Goal: Task Accomplishment & Management: Manage account settings

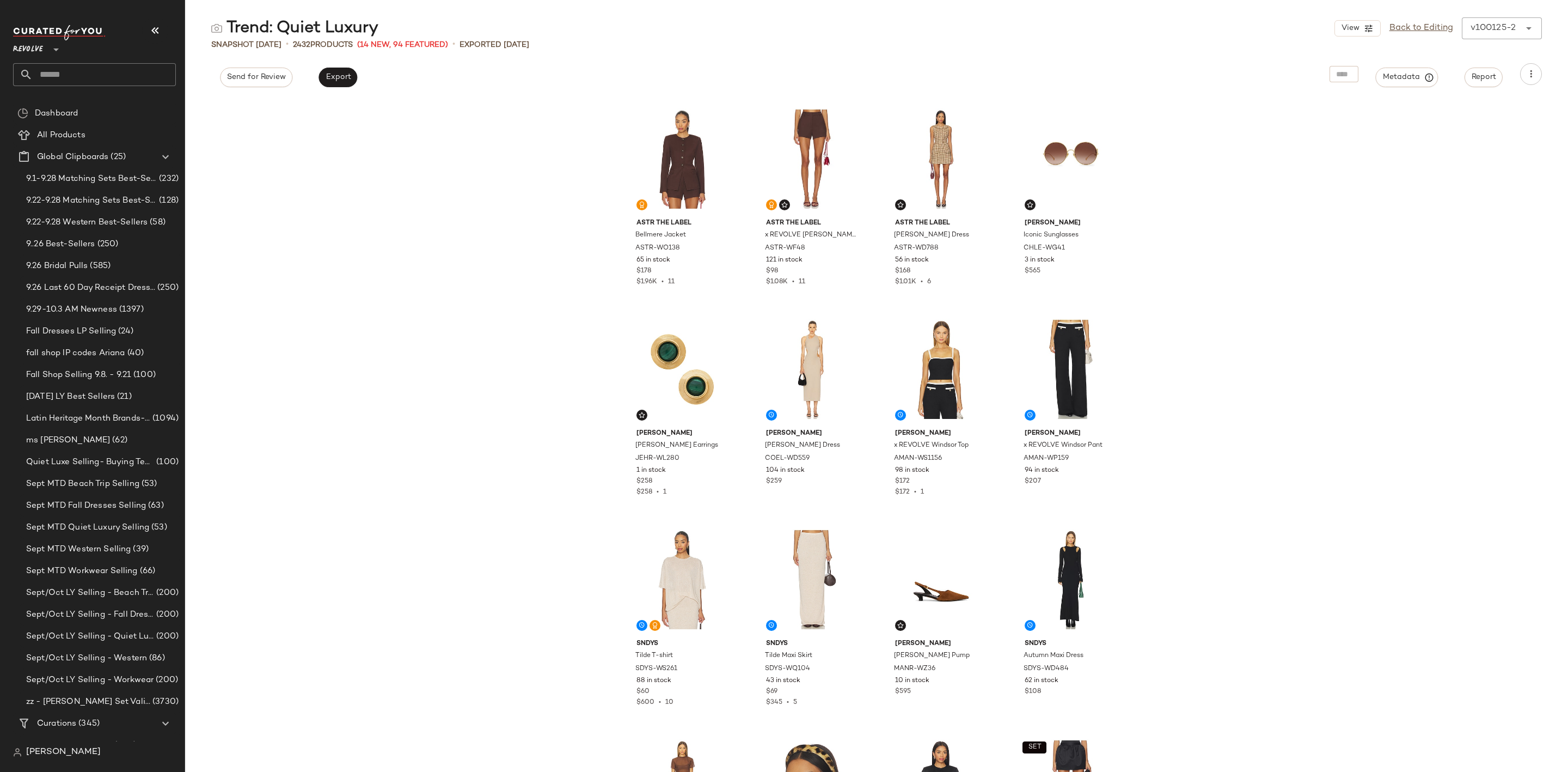
click at [117, 60] on div "Revolve **" at bounding box center [94, 56] width 163 height 61
click at [100, 71] on input "text" at bounding box center [104, 75] width 144 height 23
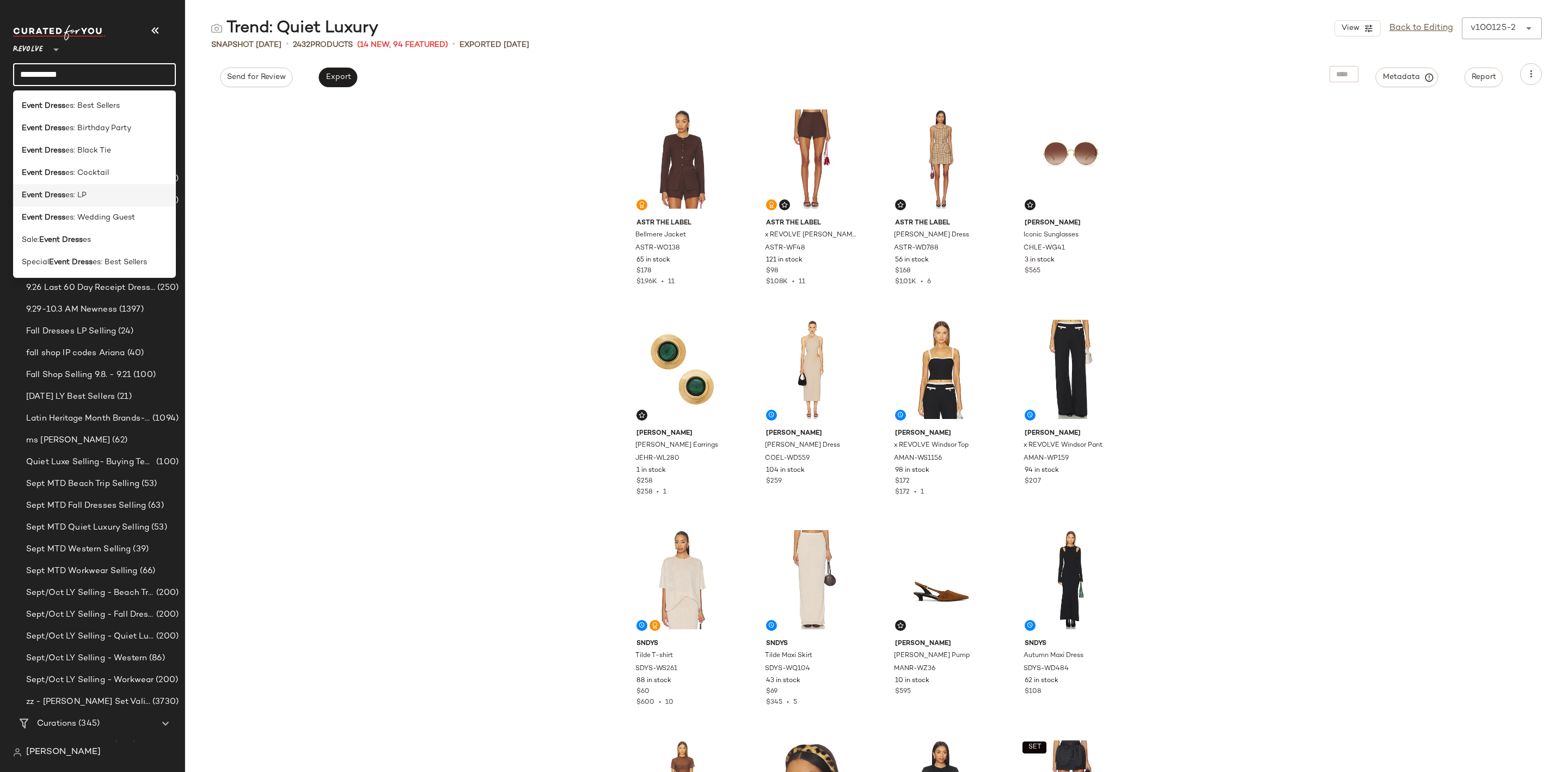
type input "**********"
click at [117, 194] on div "Event Dress es: LP" at bounding box center [94, 195] width 145 height 11
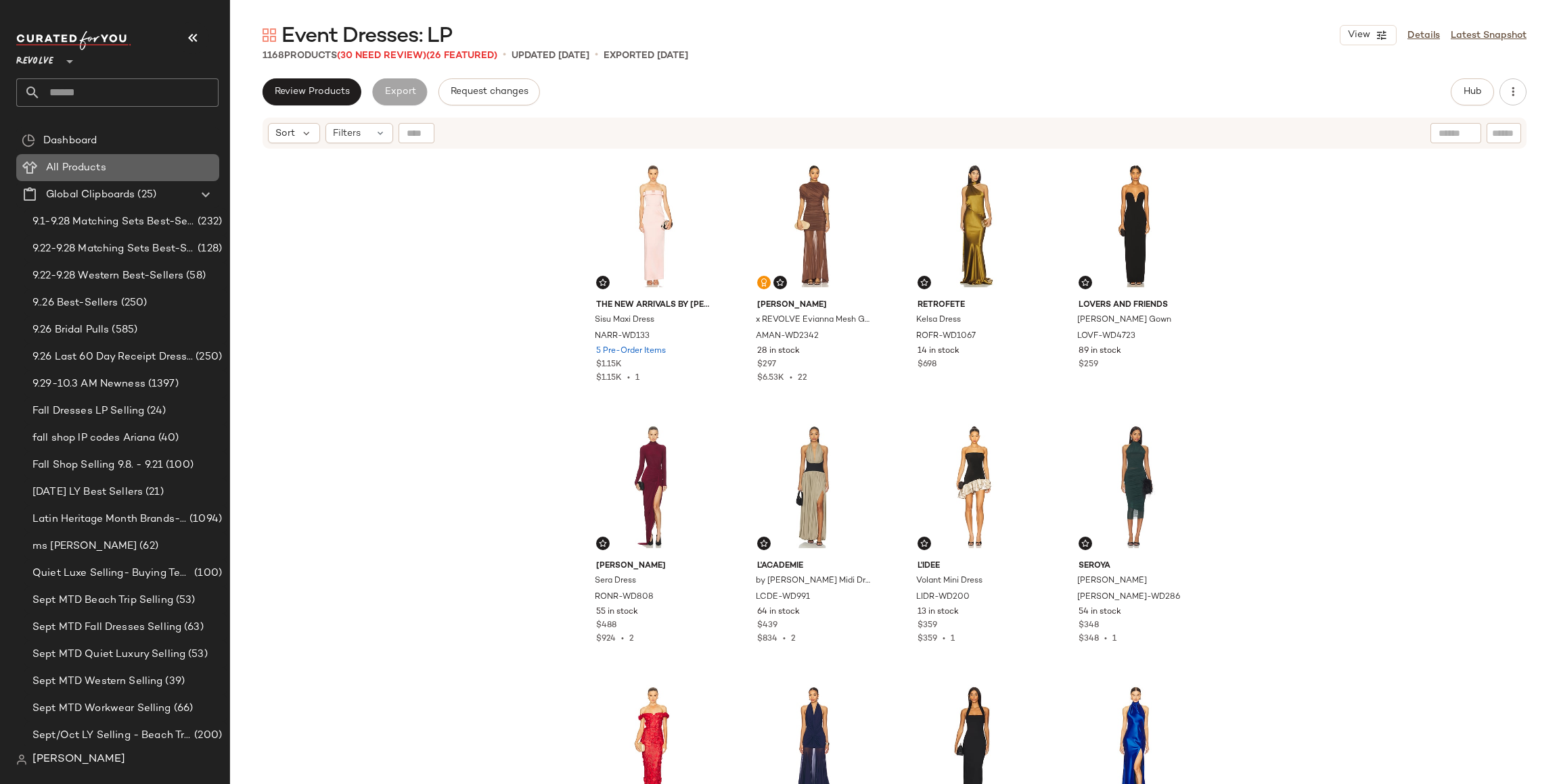
click at [131, 171] on div "All Products" at bounding box center [128, 168] width 171 height 16
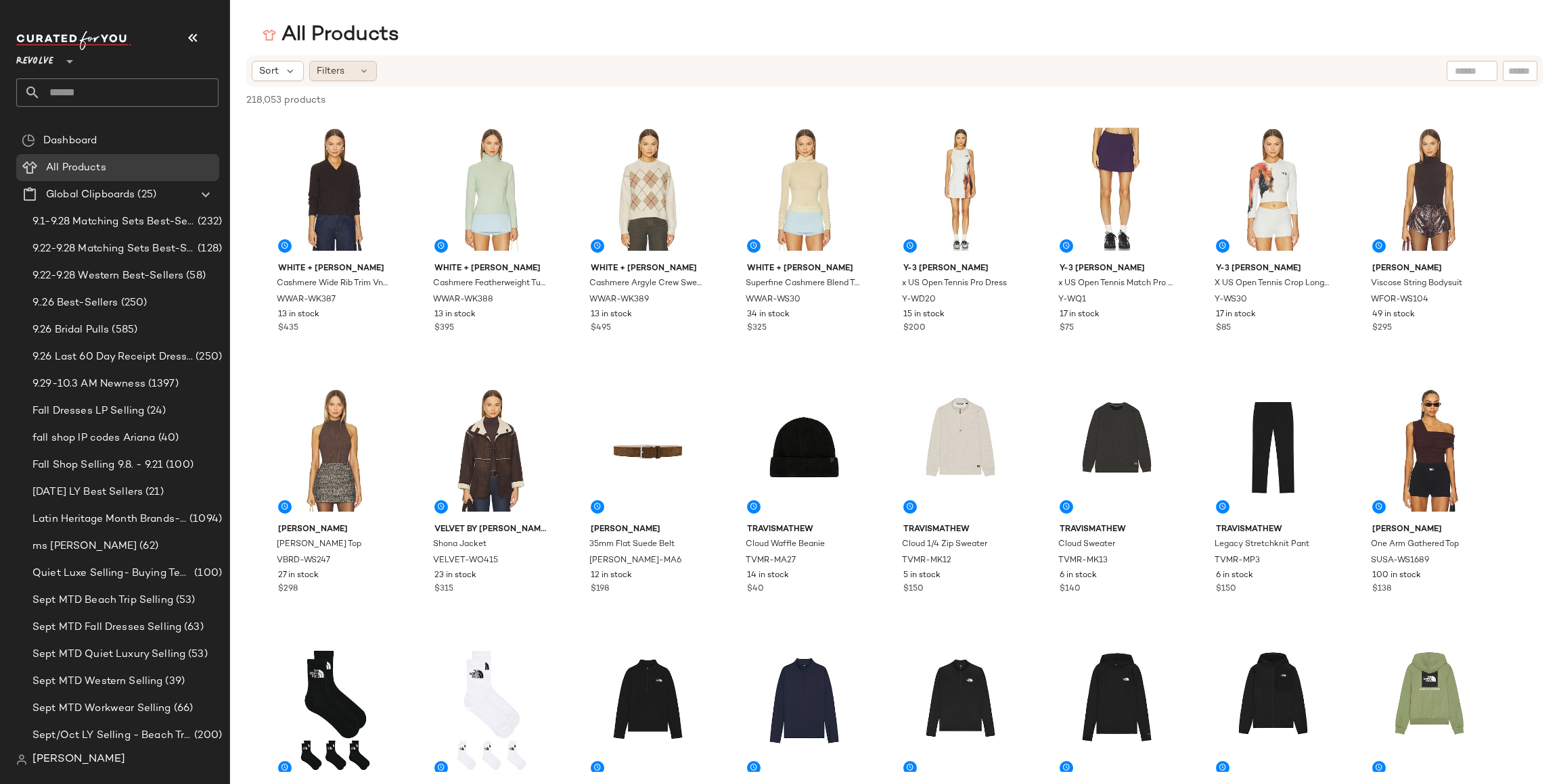
click at [349, 77] on div "Filters" at bounding box center [343, 71] width 68 height 21
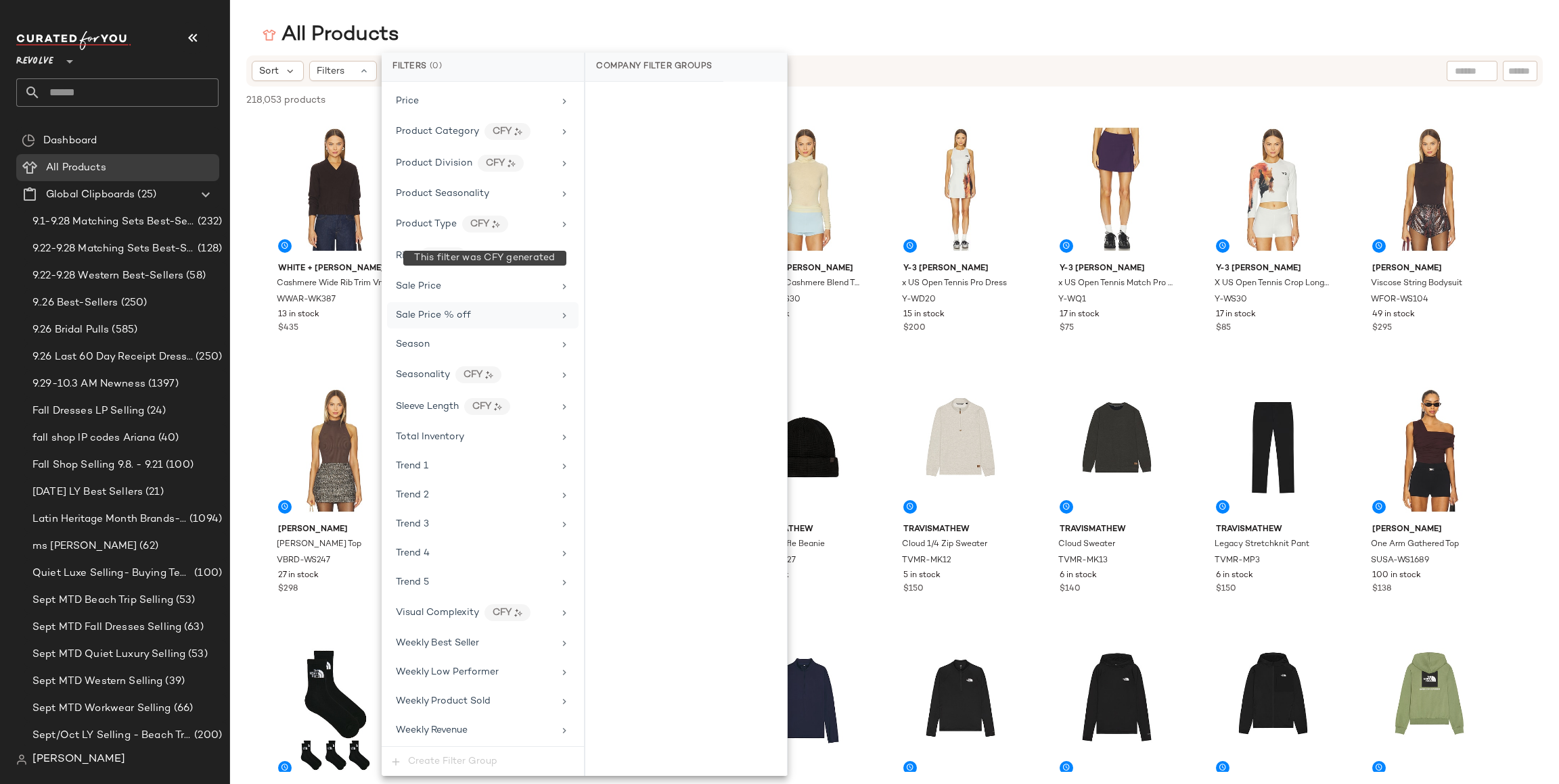
scroll to position [1178, 0]
click at [502, 459] on div "Trend 1" at bounding box center [475, 466] width 158 height 14
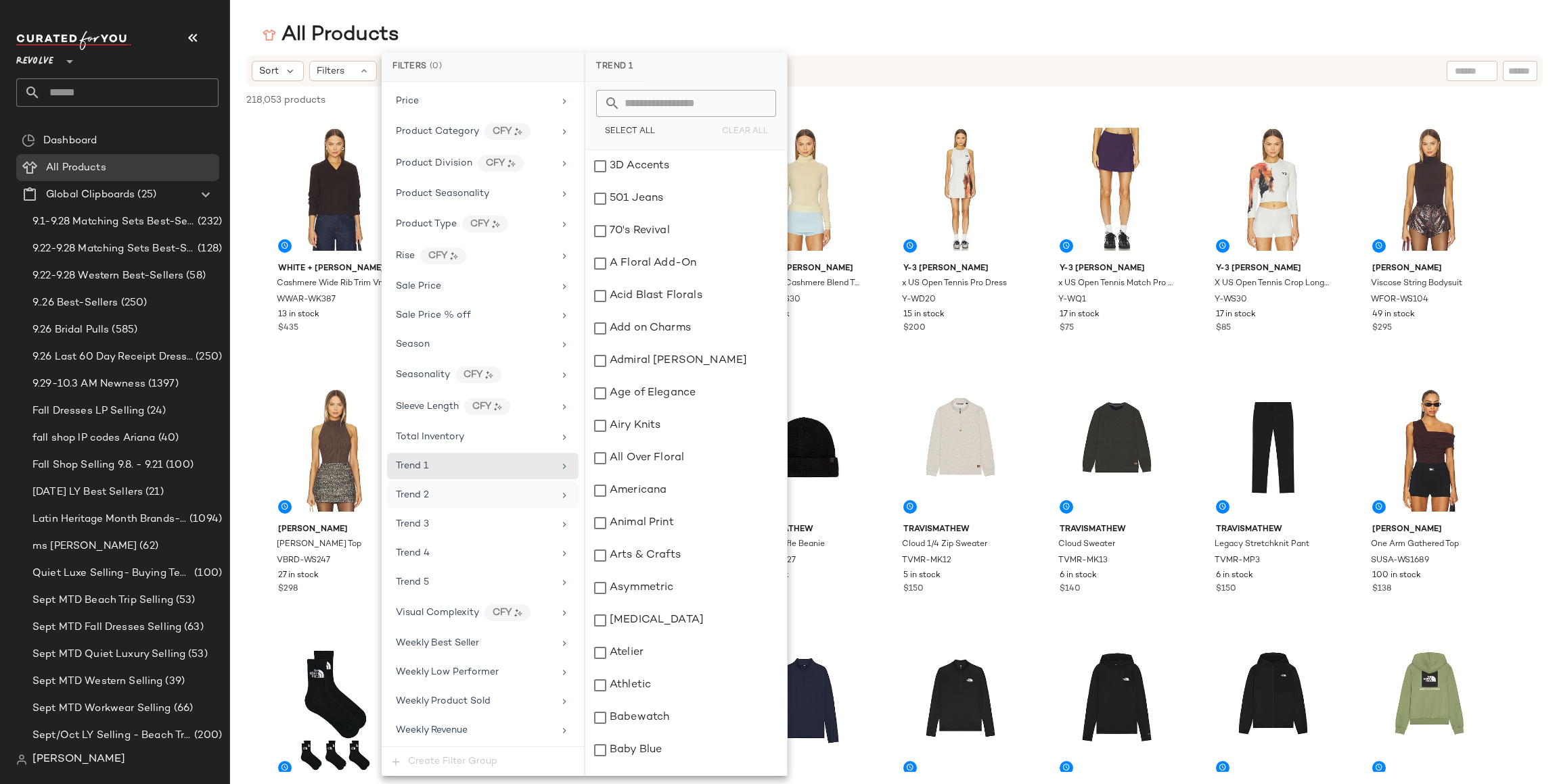
click at [474, 500] on div "Trend 2" at bounding box center [483, 495] width 191 height 27
click at [478, 553] on div "Trend 4" at bounding box center [475, 554] width 158 height 14
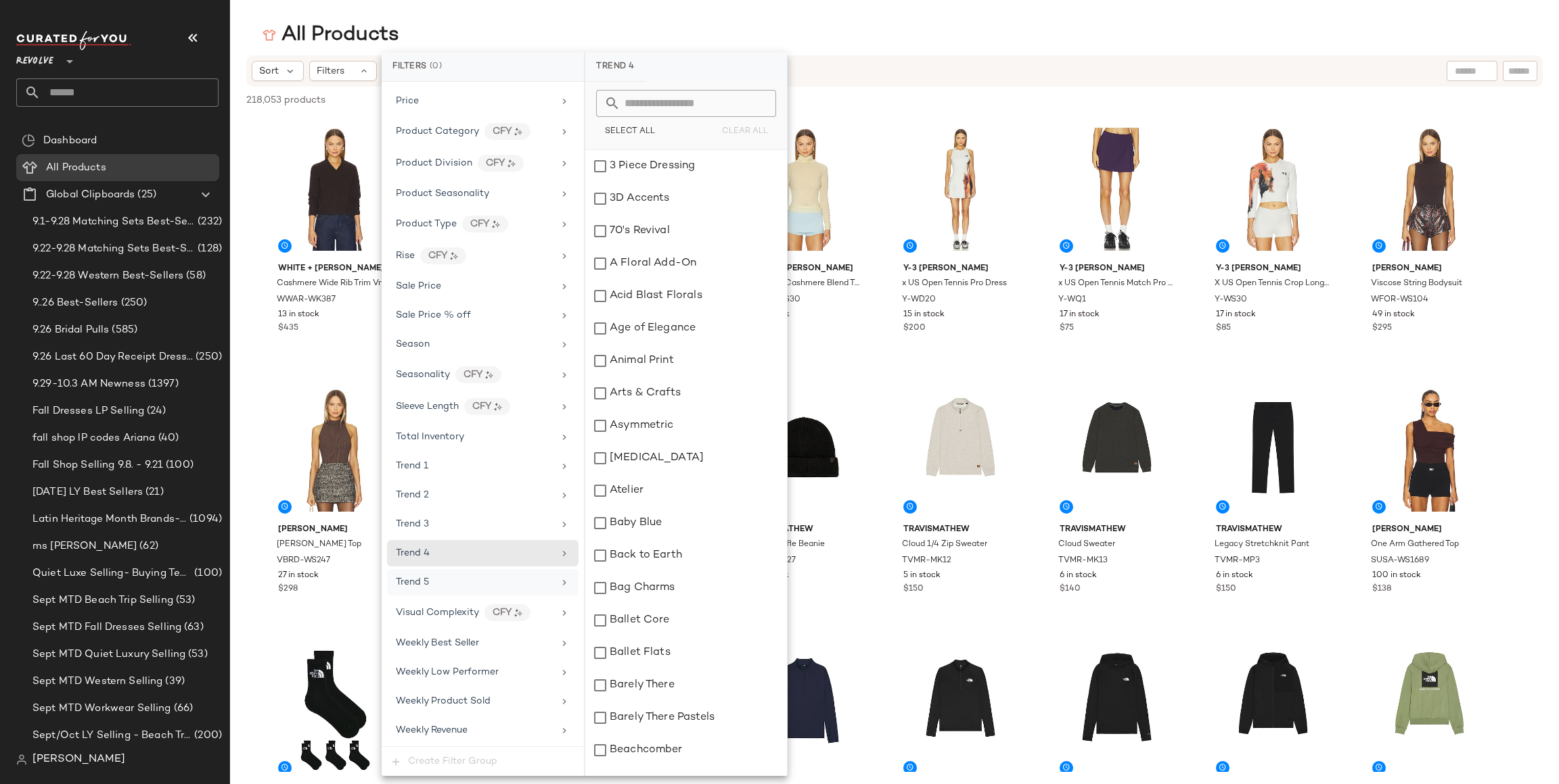
click at [455, 570] on div "Trend 5" at bounding box center [483, 582] width 191 height 27
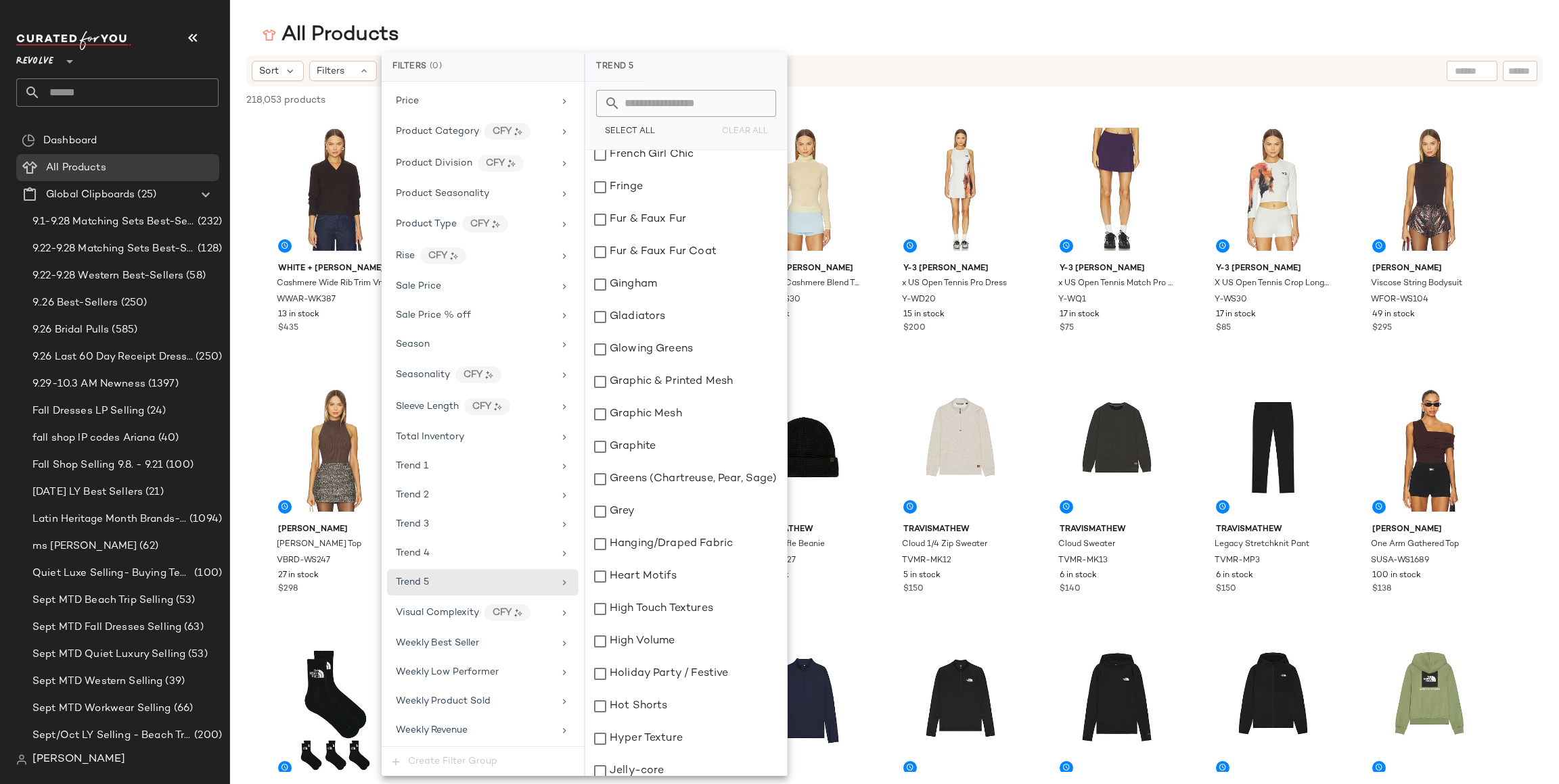
scroll to position [3246, 0]
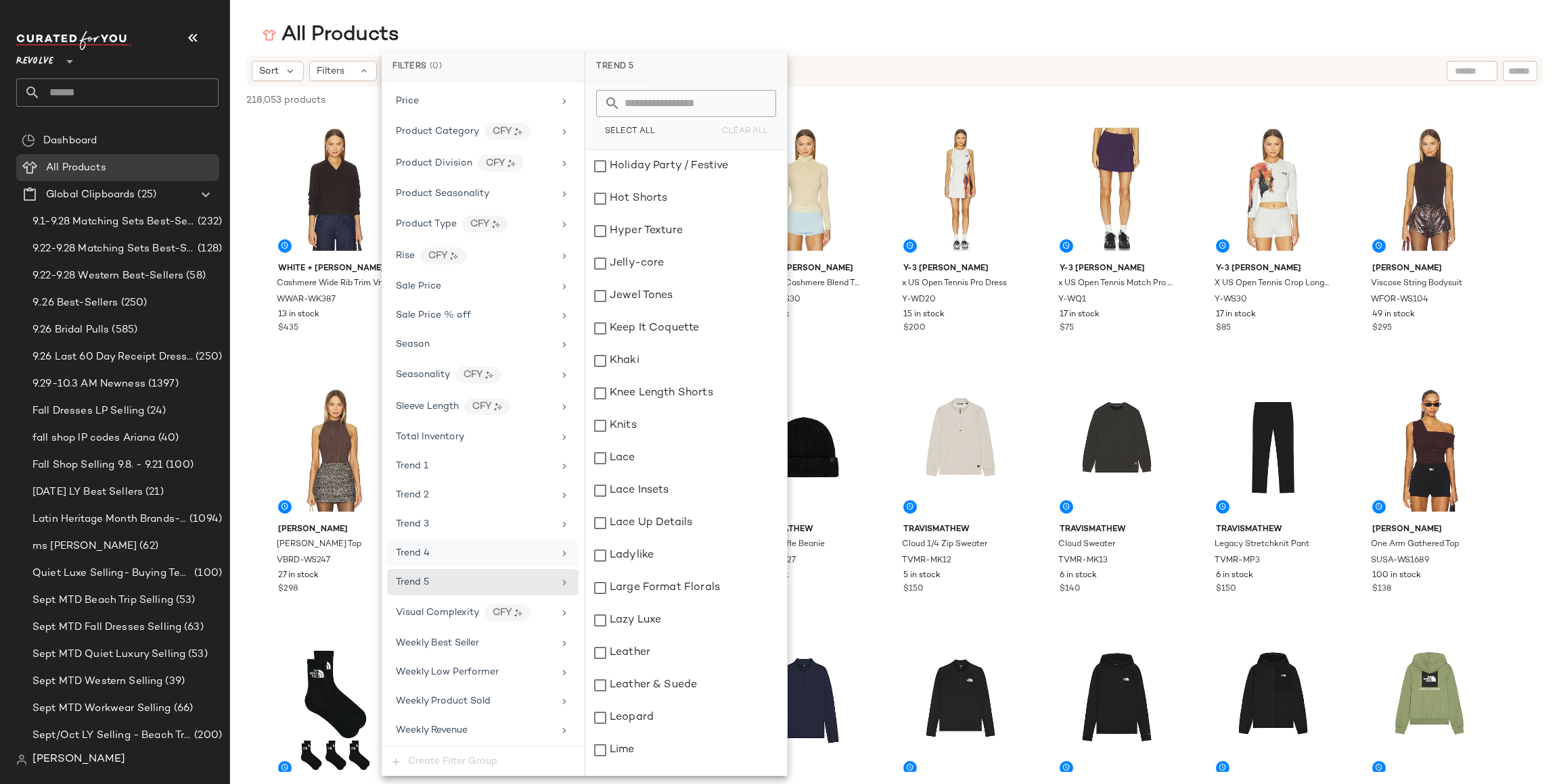
click at [517, 553] on div "Trend 4" at bounding box center [475, 554] width 158 height 14
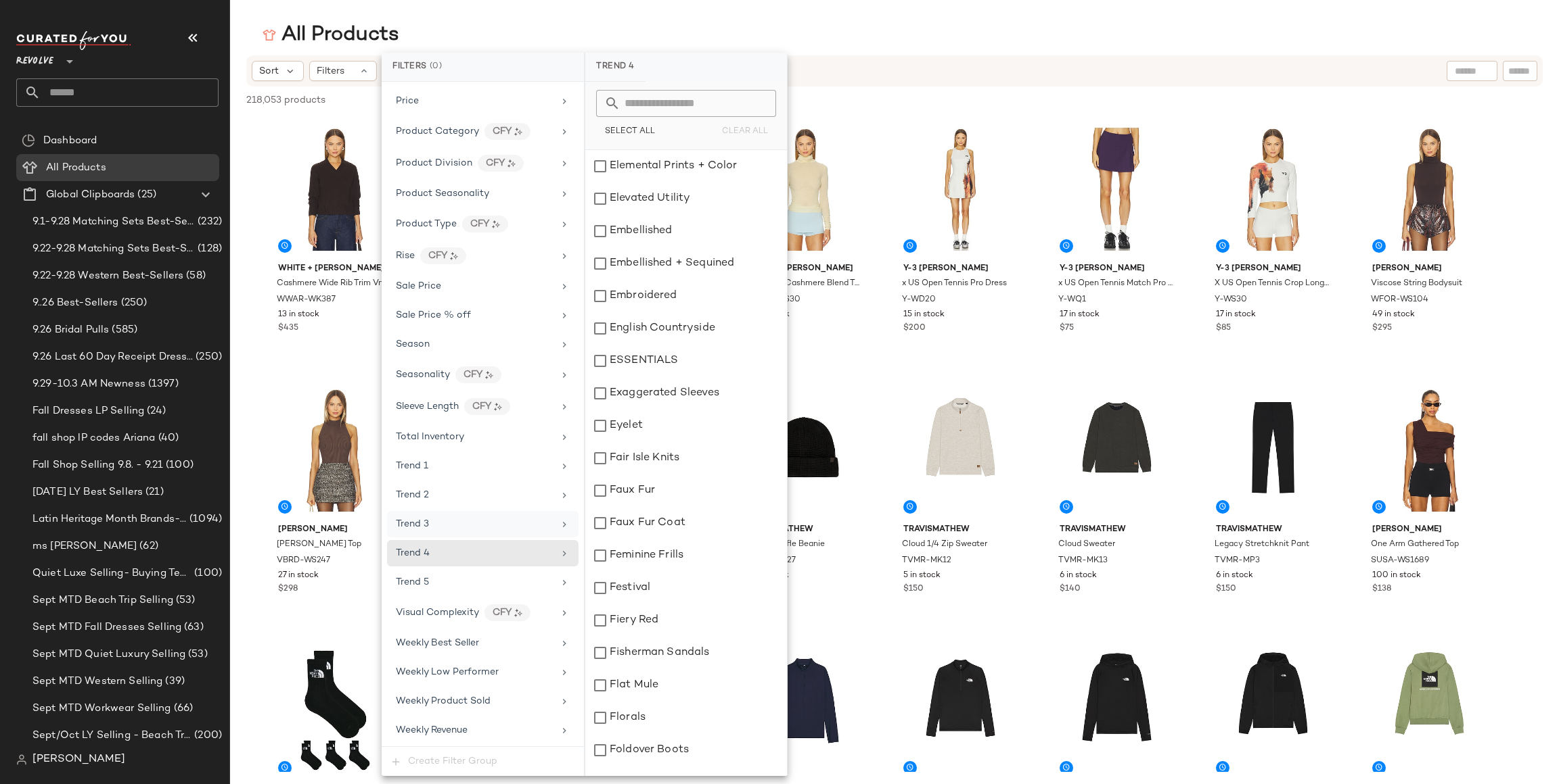
scroll to position [3240, 0]
click at [501, 461] on div "Trend 1" at bounding box center [475, 466] width 158 height 14
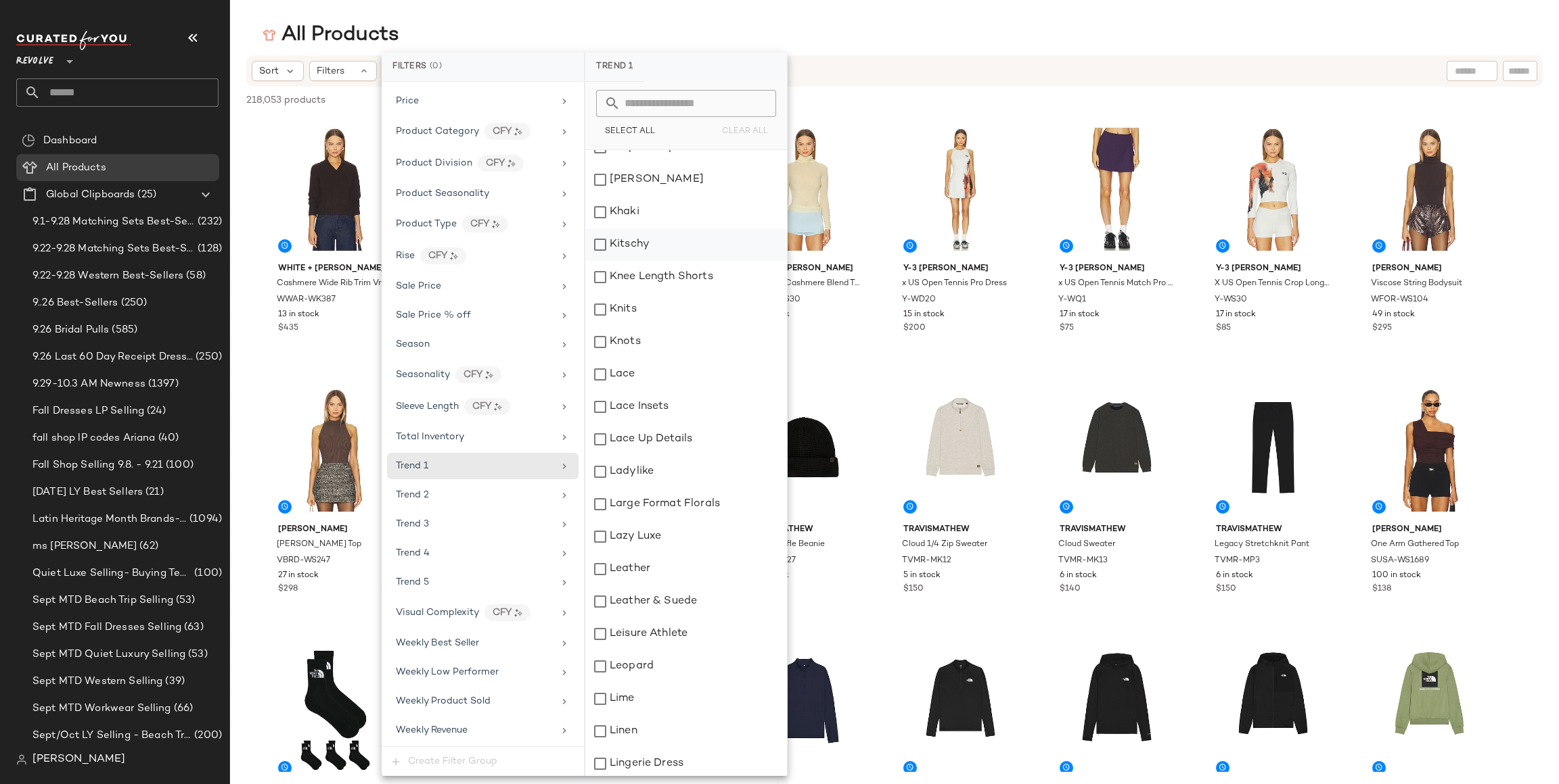
scroll to position [6994, 0]
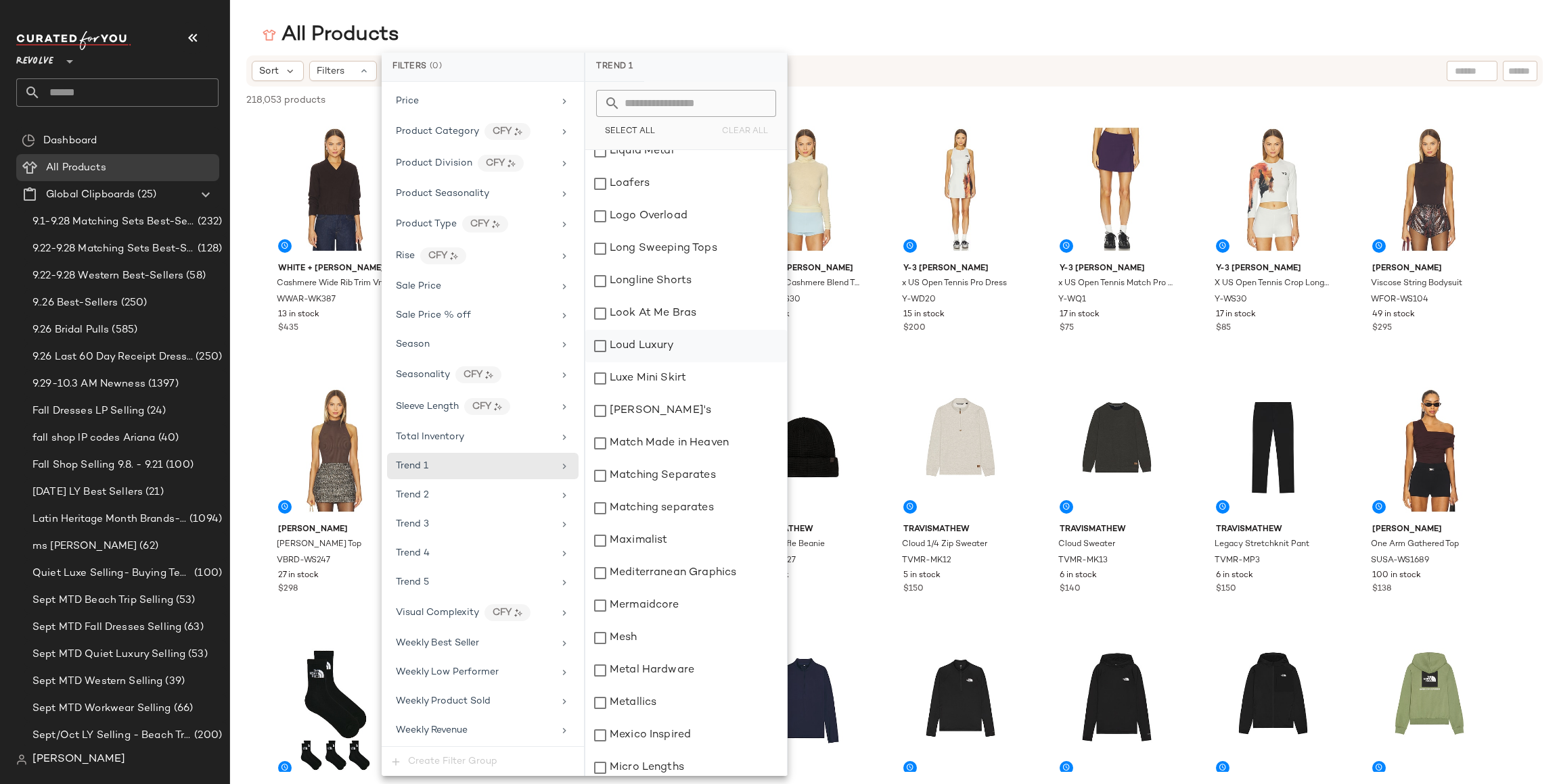
click at [603, 350] on div "Loud Luxury" at bounding box center [686, 346] width 202 height 33
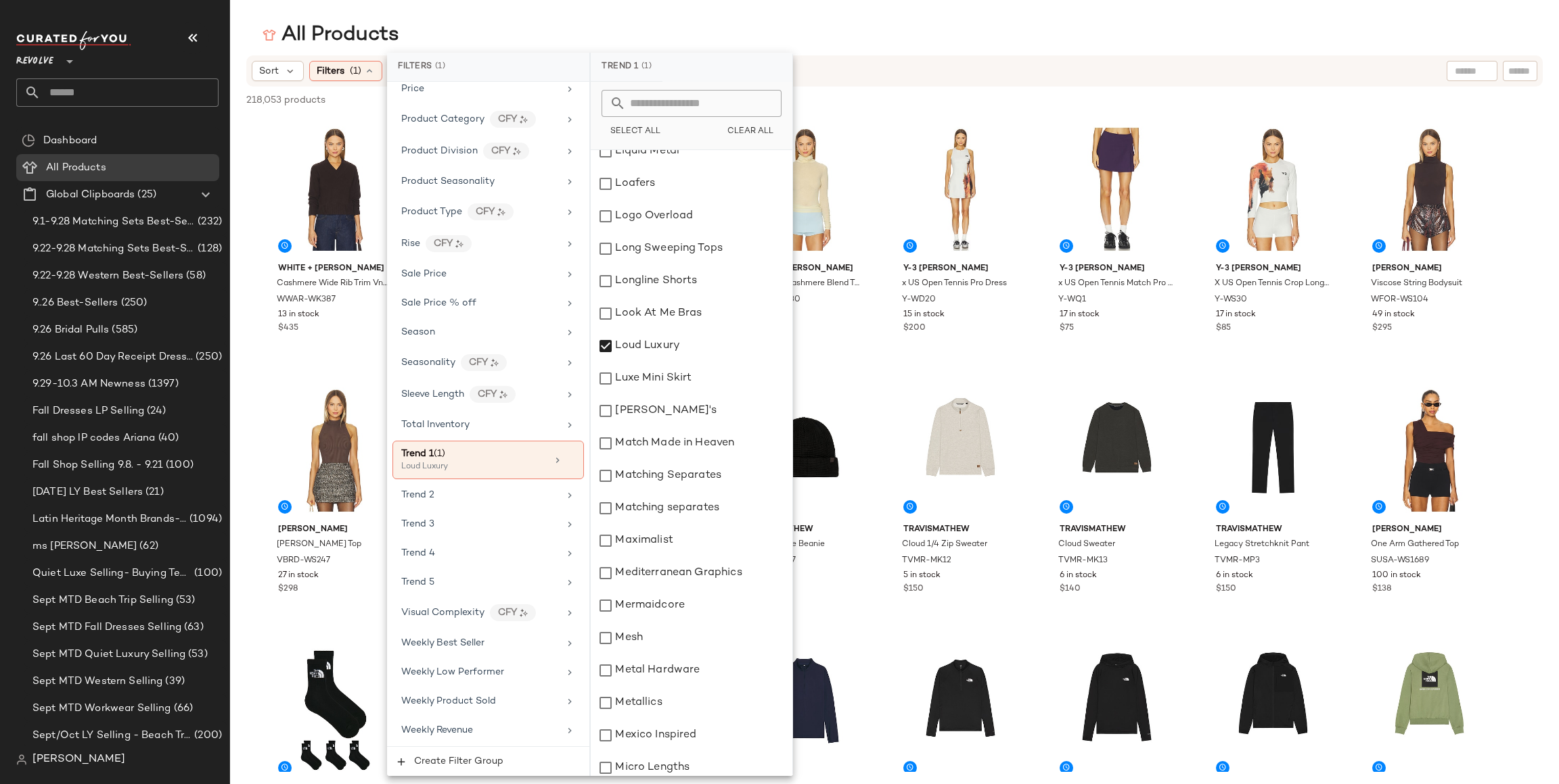
click at [892, 66] on div "Sort Filters (1) Reset" at bounding box center [806, 71] width 1110 height 21
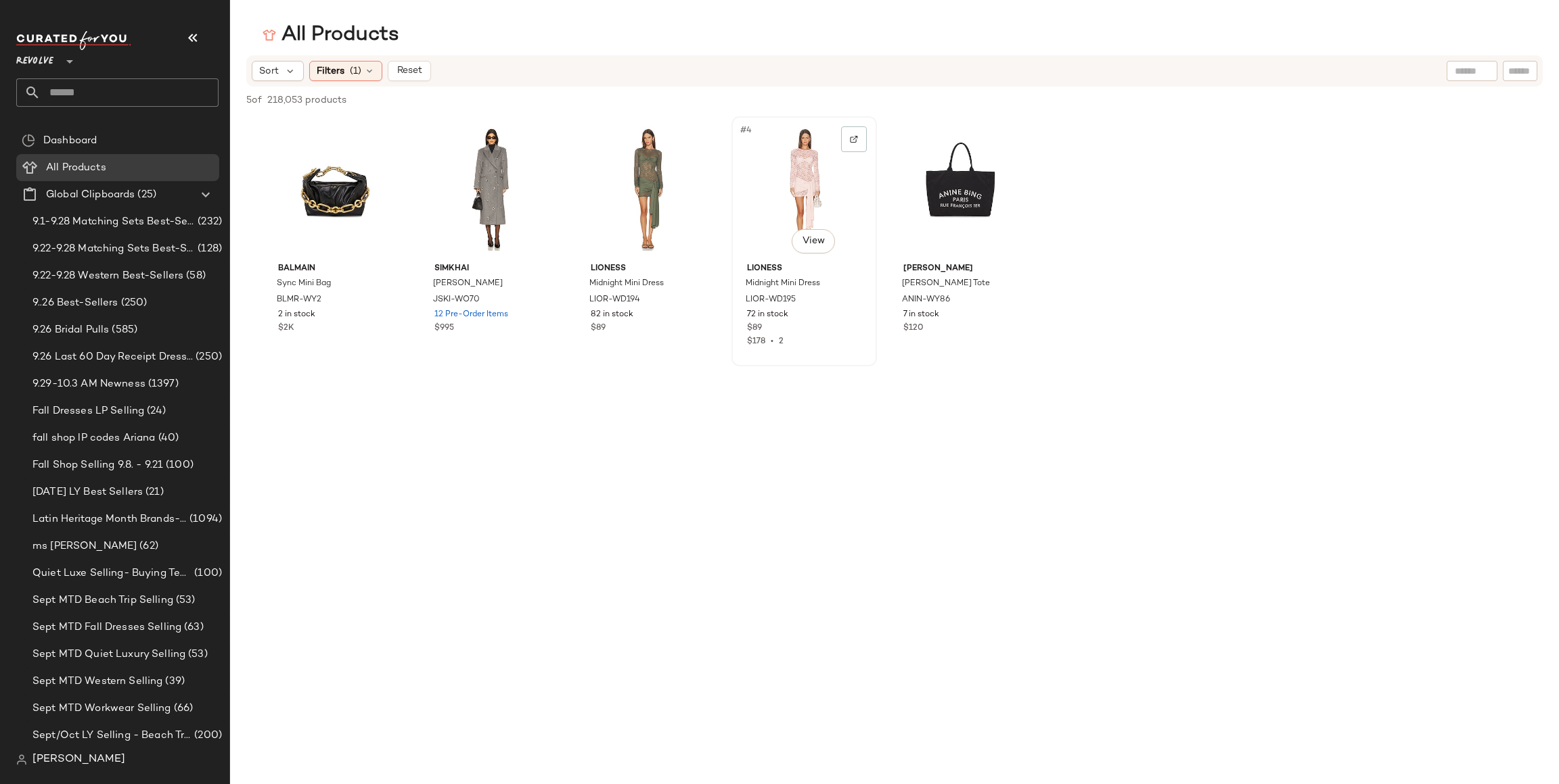
click at [802, 184] on div "#4 View" at bounding box center [804, 189] width 136 height 137
click at [326, 190] on div "#1 View" at bounding box center [335, 189] width 136 height 137
click at [505, 180] on div "#2 View" at bounding box center [492, 189] width 136 height 137
click at [334, 78] on div "Filters (1)" at bounding box center [346, 71] width 73 height 21
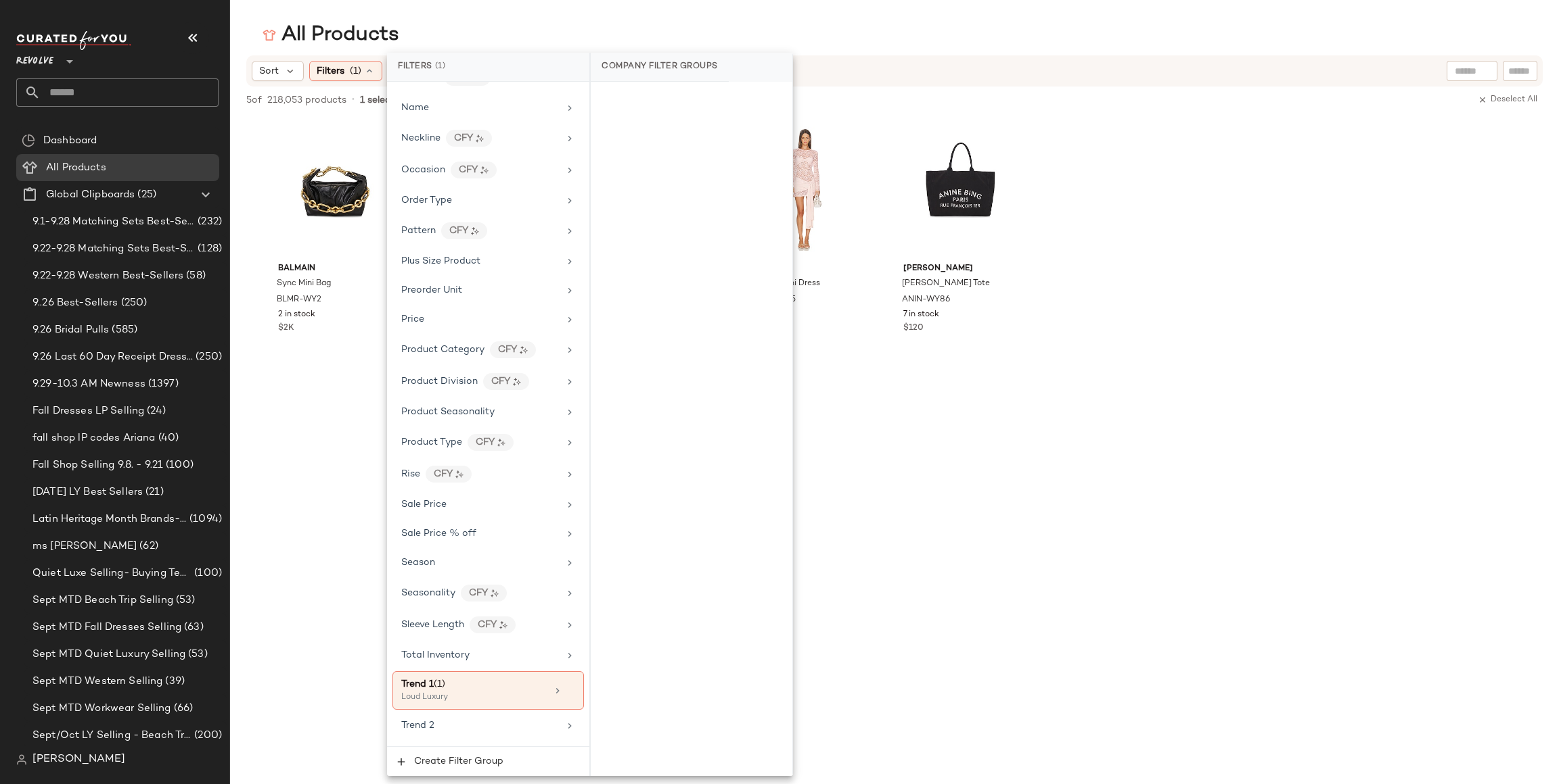
scroll to position [1013, 0]
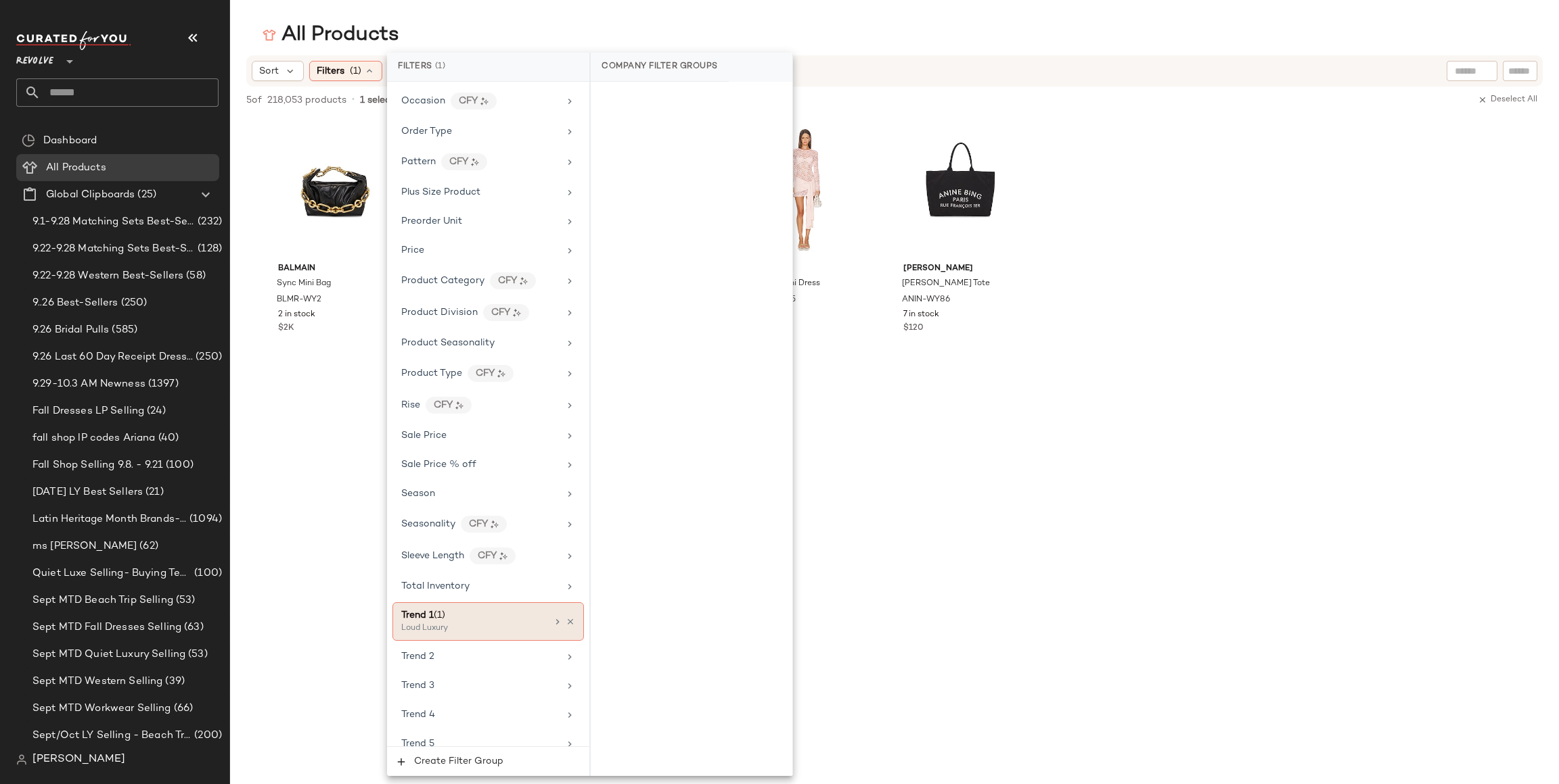
click at [486, 633] on div "Loud Luxury" at bounding box center [468, 628] width 135 height 12
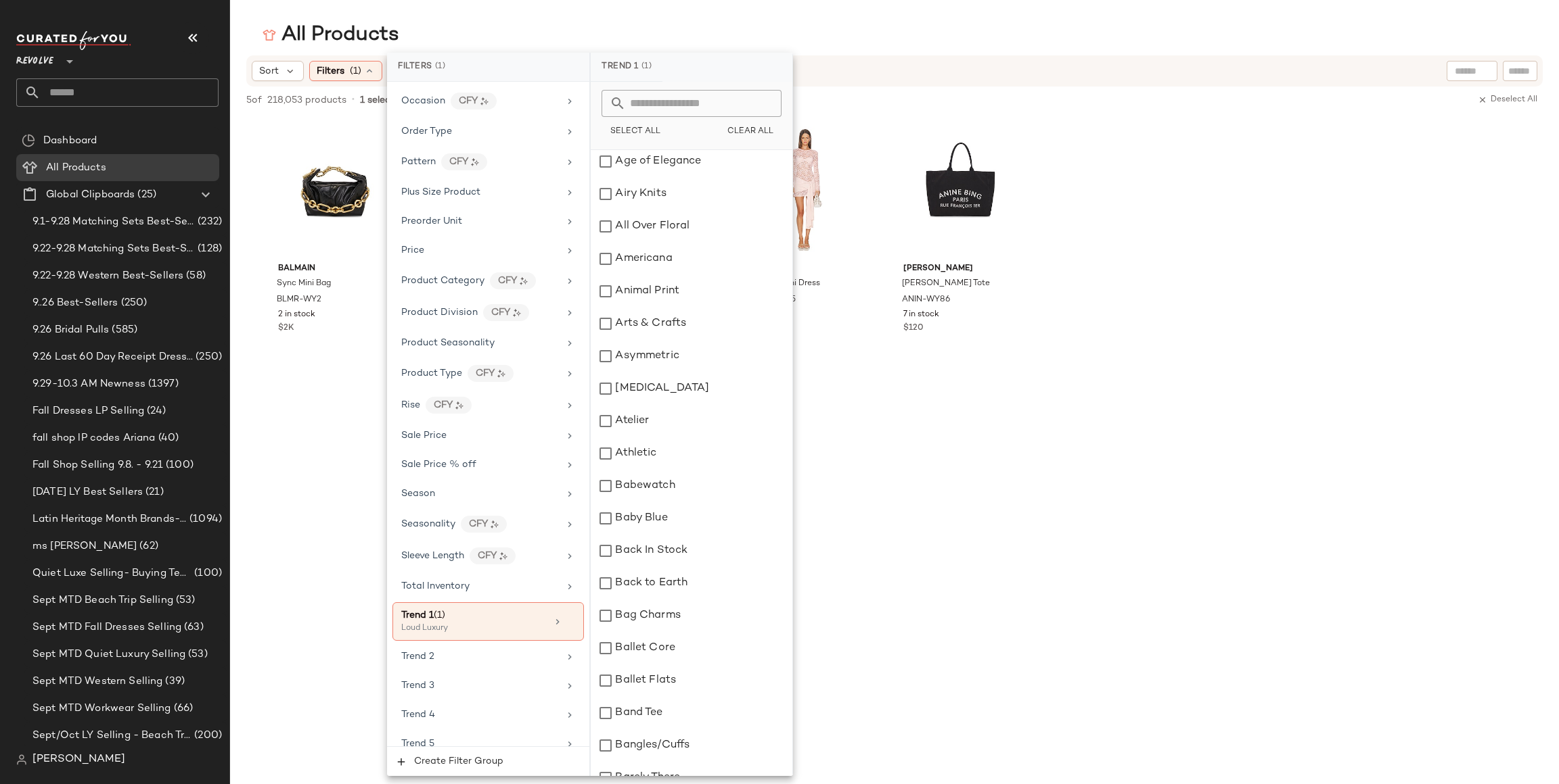
scroll to position [506, 0]
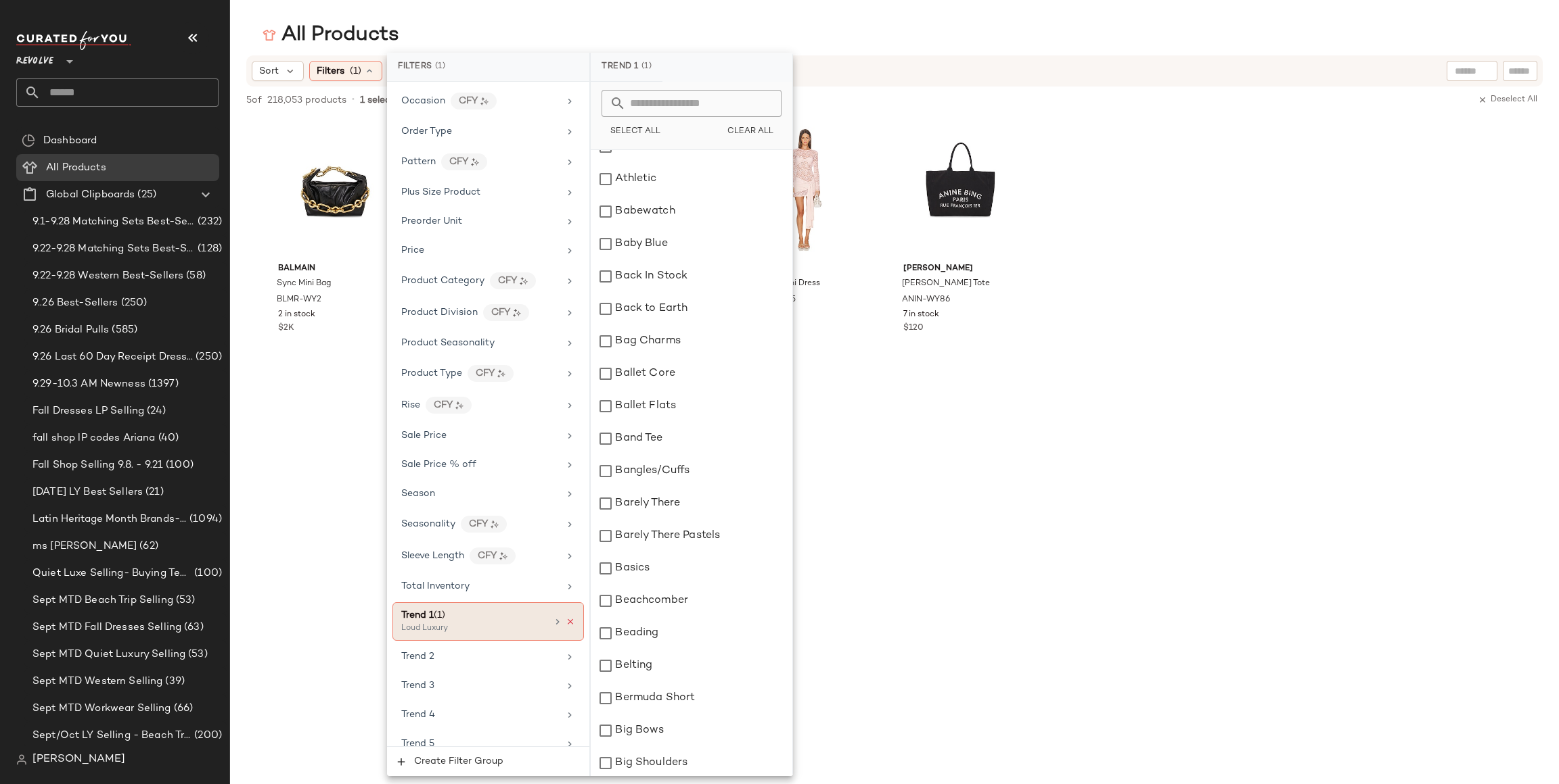
click at [566, 626] on icon at bounding box center [571, 622] width 10 height 10
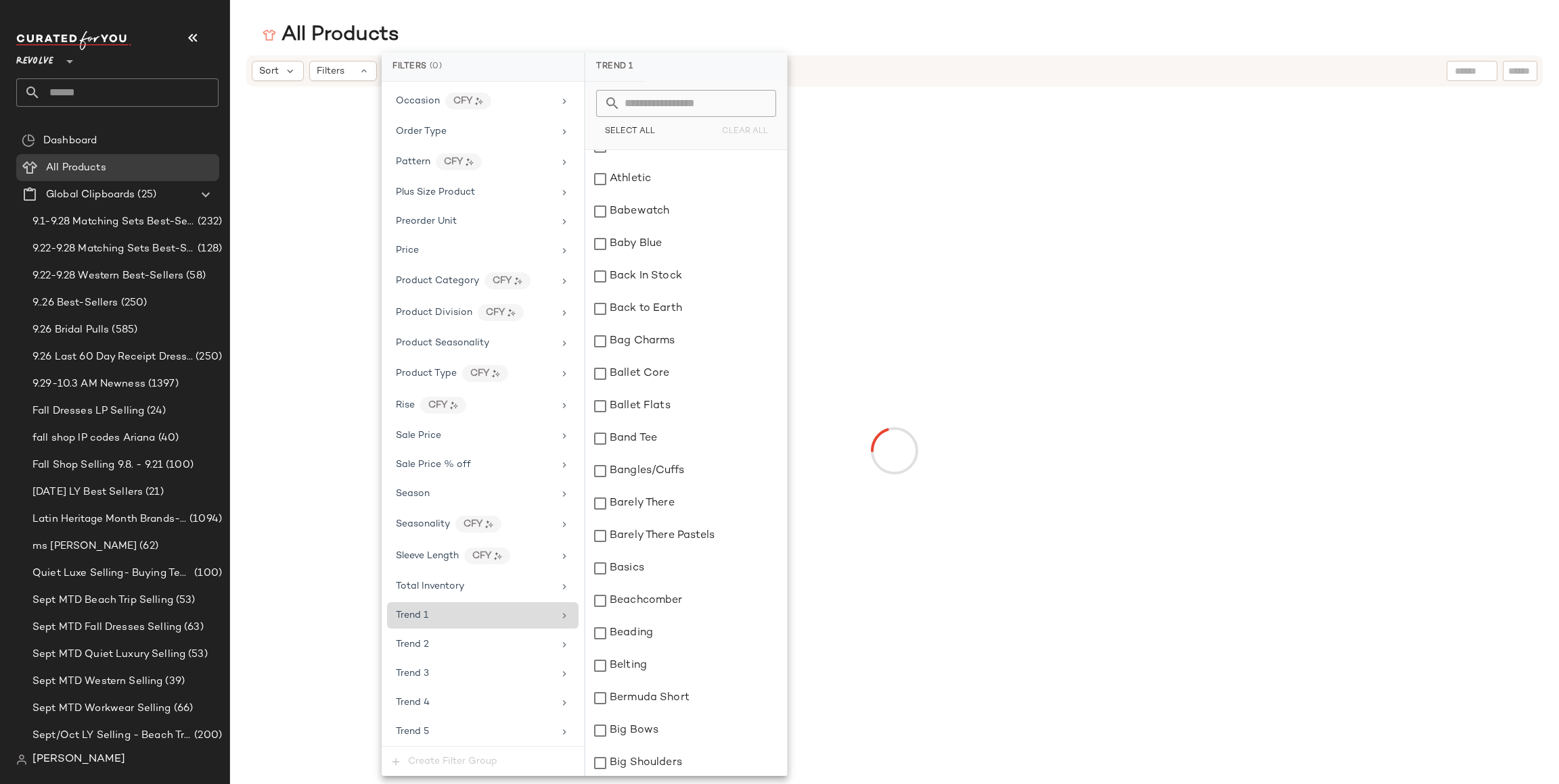
click at [456, 622] on div "Trend 1" at bounding box center [475, 616] width 158 height 14
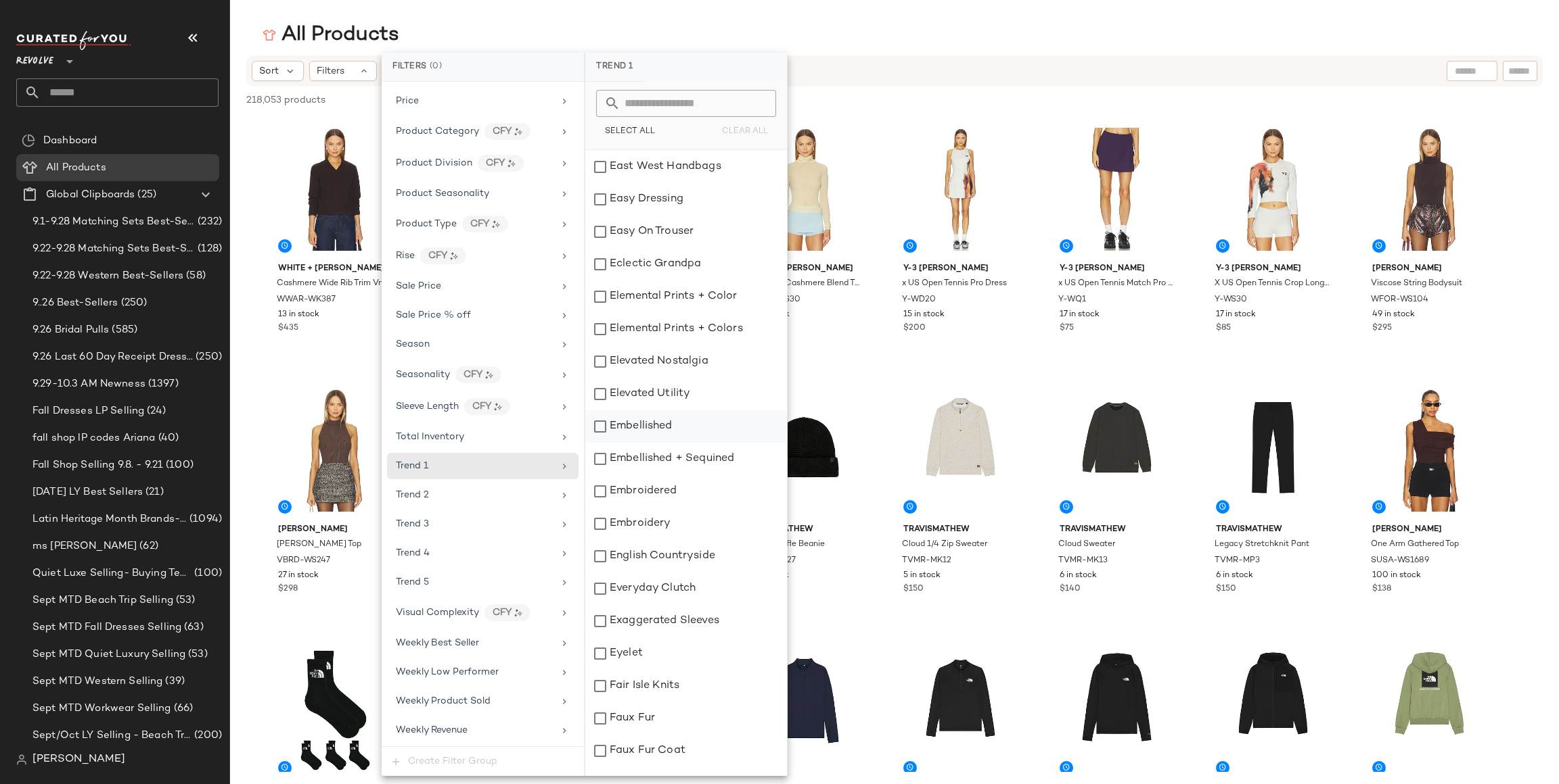
scroll to position [4463, 0]
click at [651, 309] on div "Faux Fur" at bounding box center [686, 312] width 202 height 33
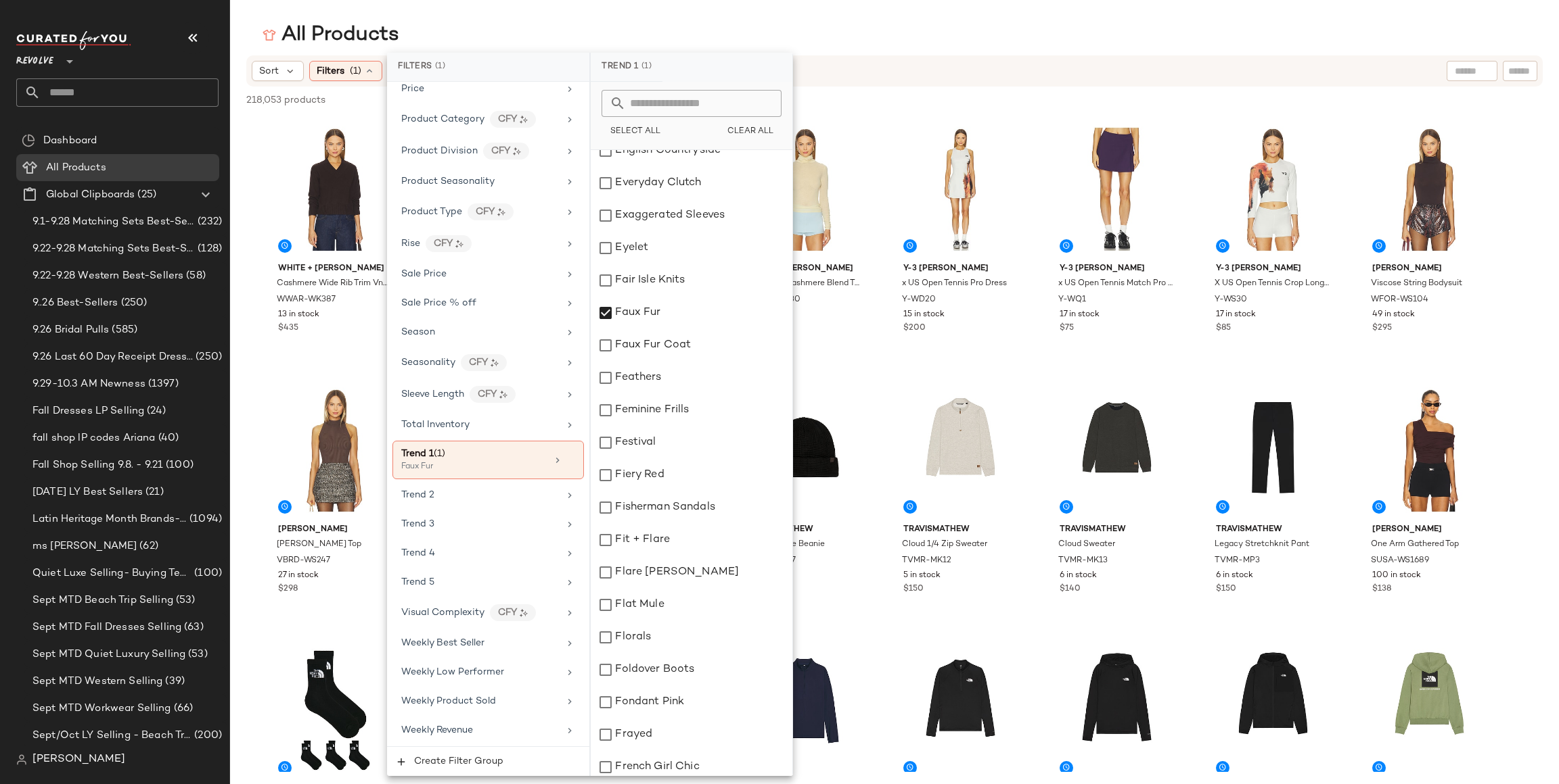
click at [973, 109] on div "218,053 products • 0 selected Deselect All" at bounding box center [894, 101] width 1328 height 30
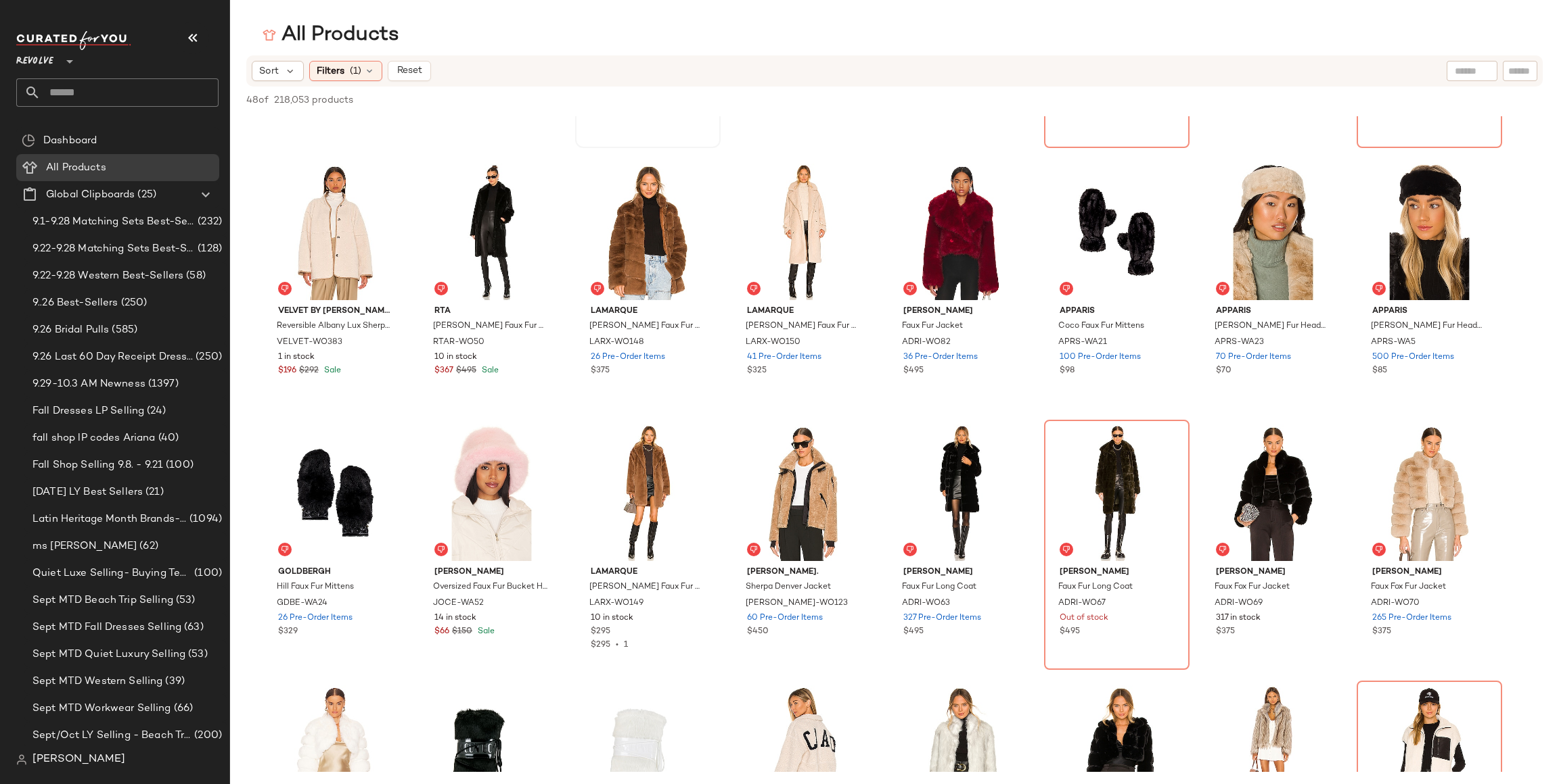
scroll to position [0, 0]
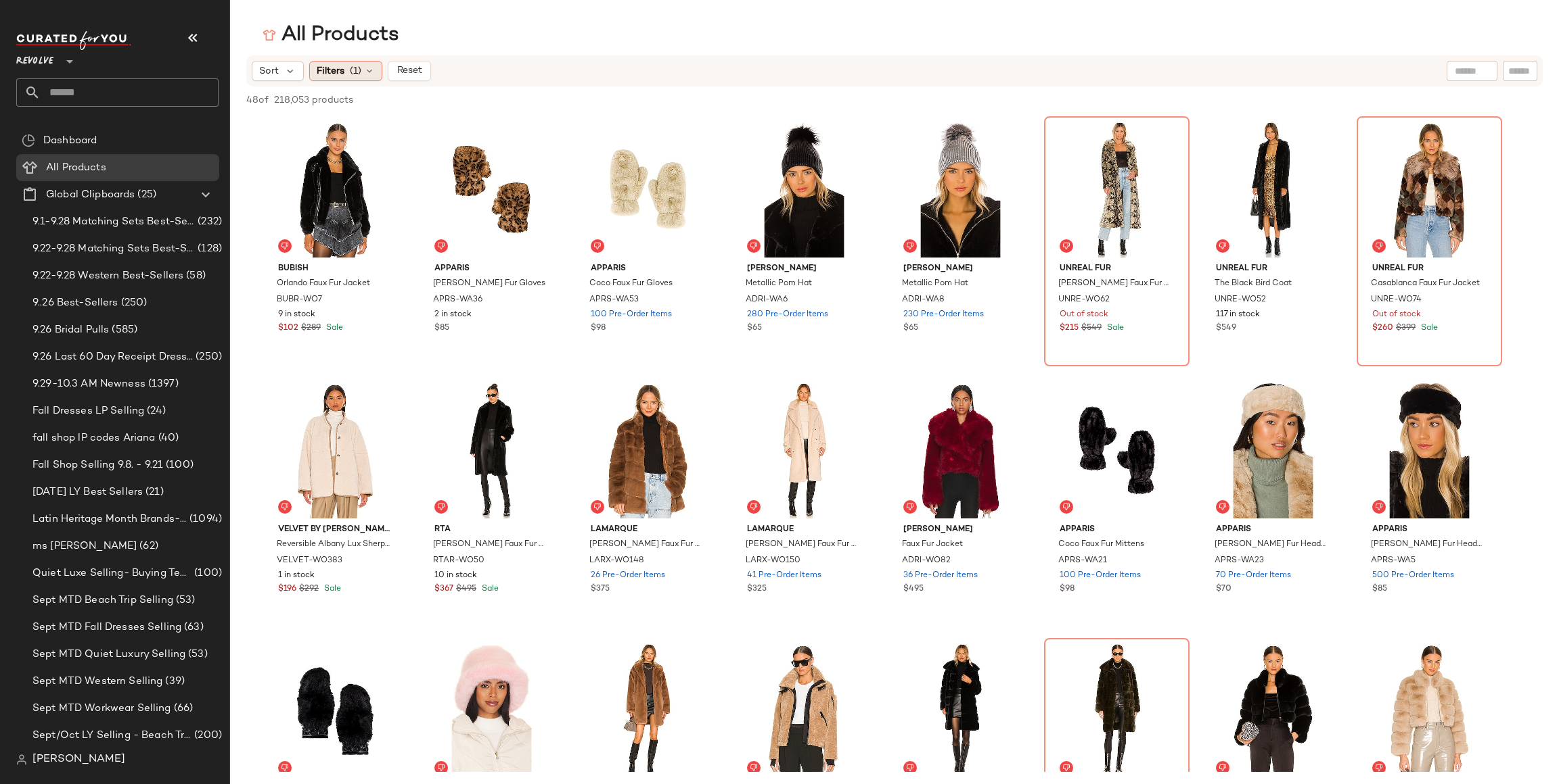
click at [319, 70] on span "Filters" at bounding box center [330, 71] width 28 height 14
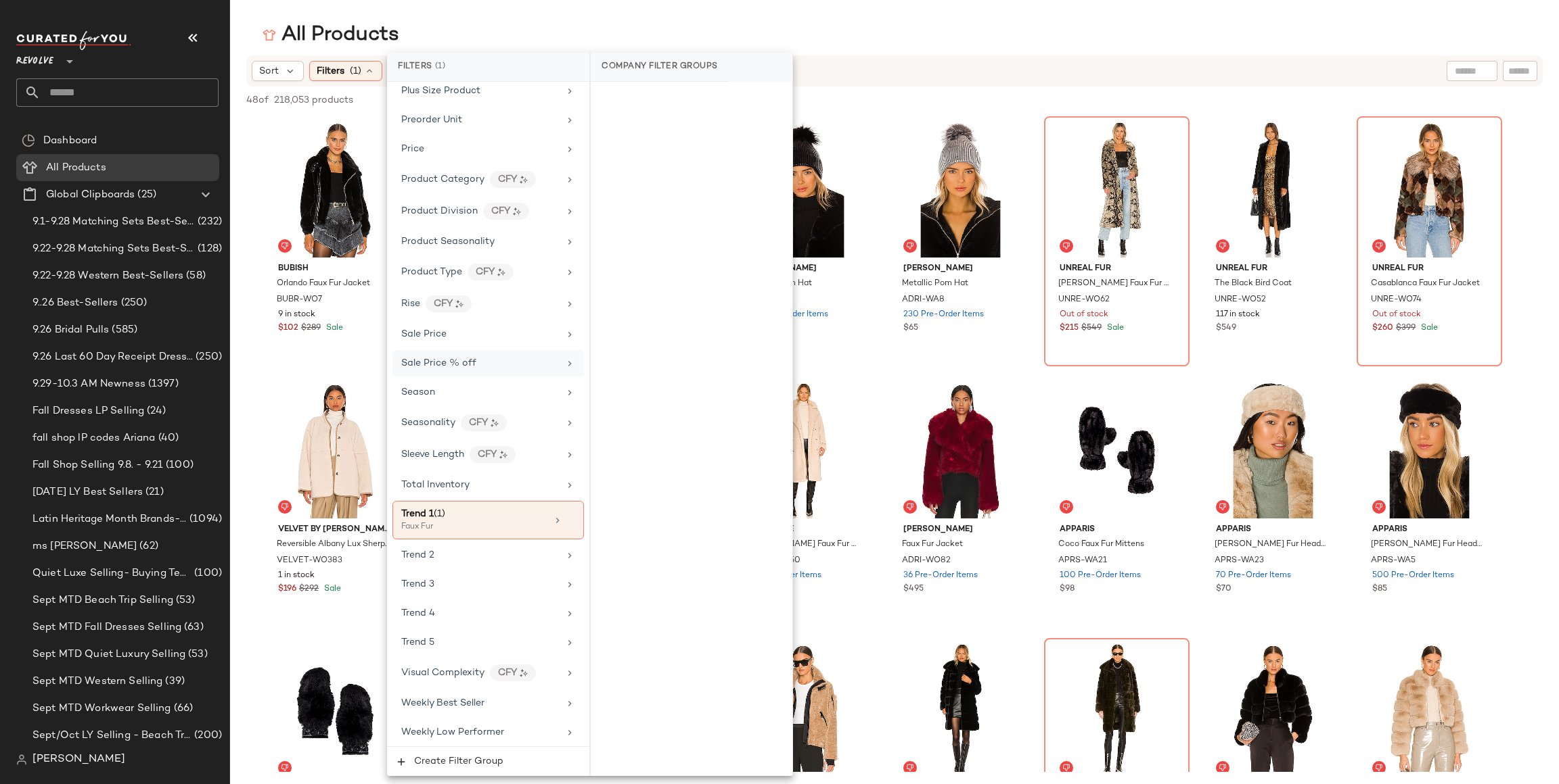
scroll to position [1190, 0]
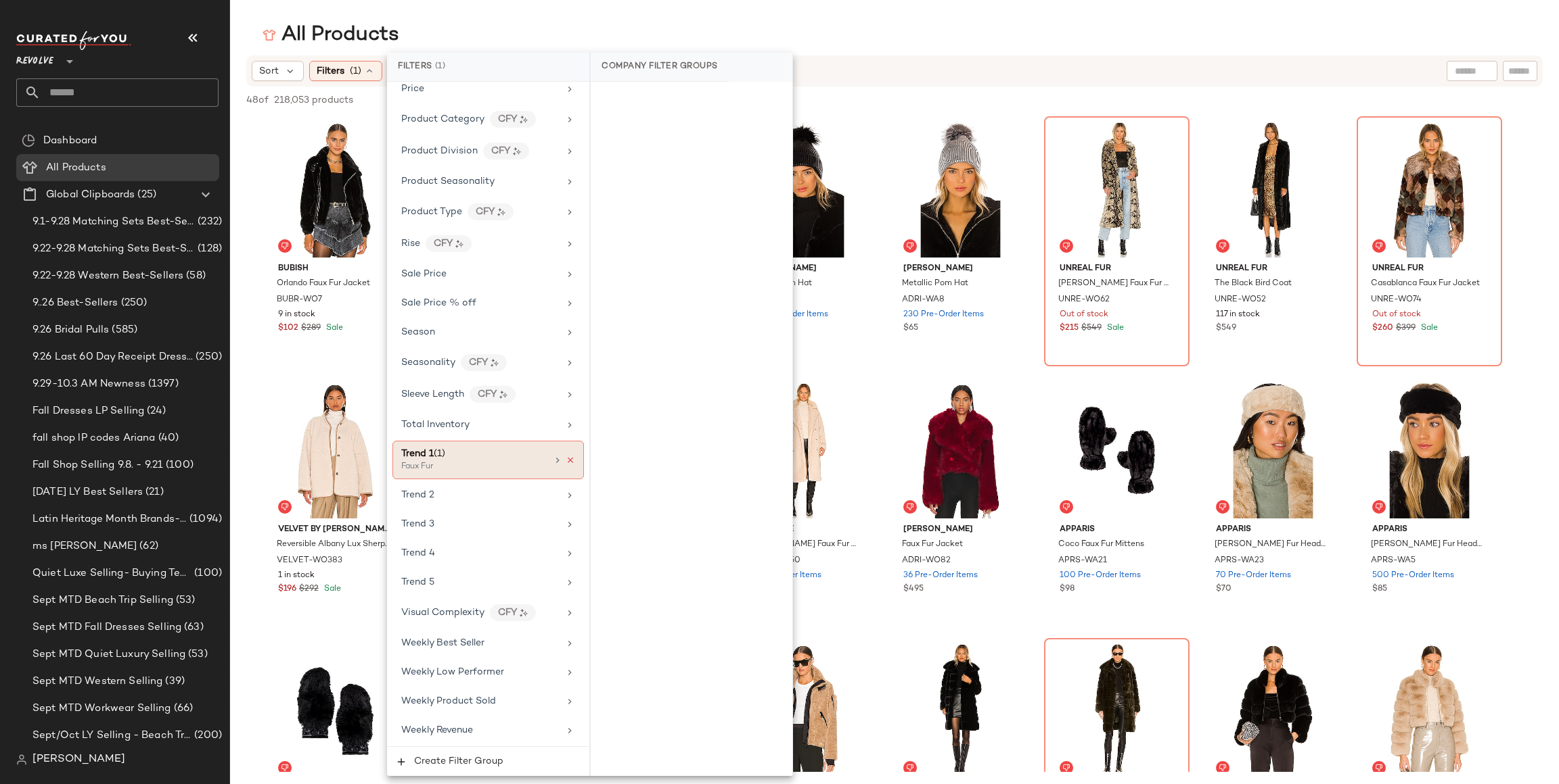
click at [567, 459] on icon at bounding box center [571, 461] width 10 height 10
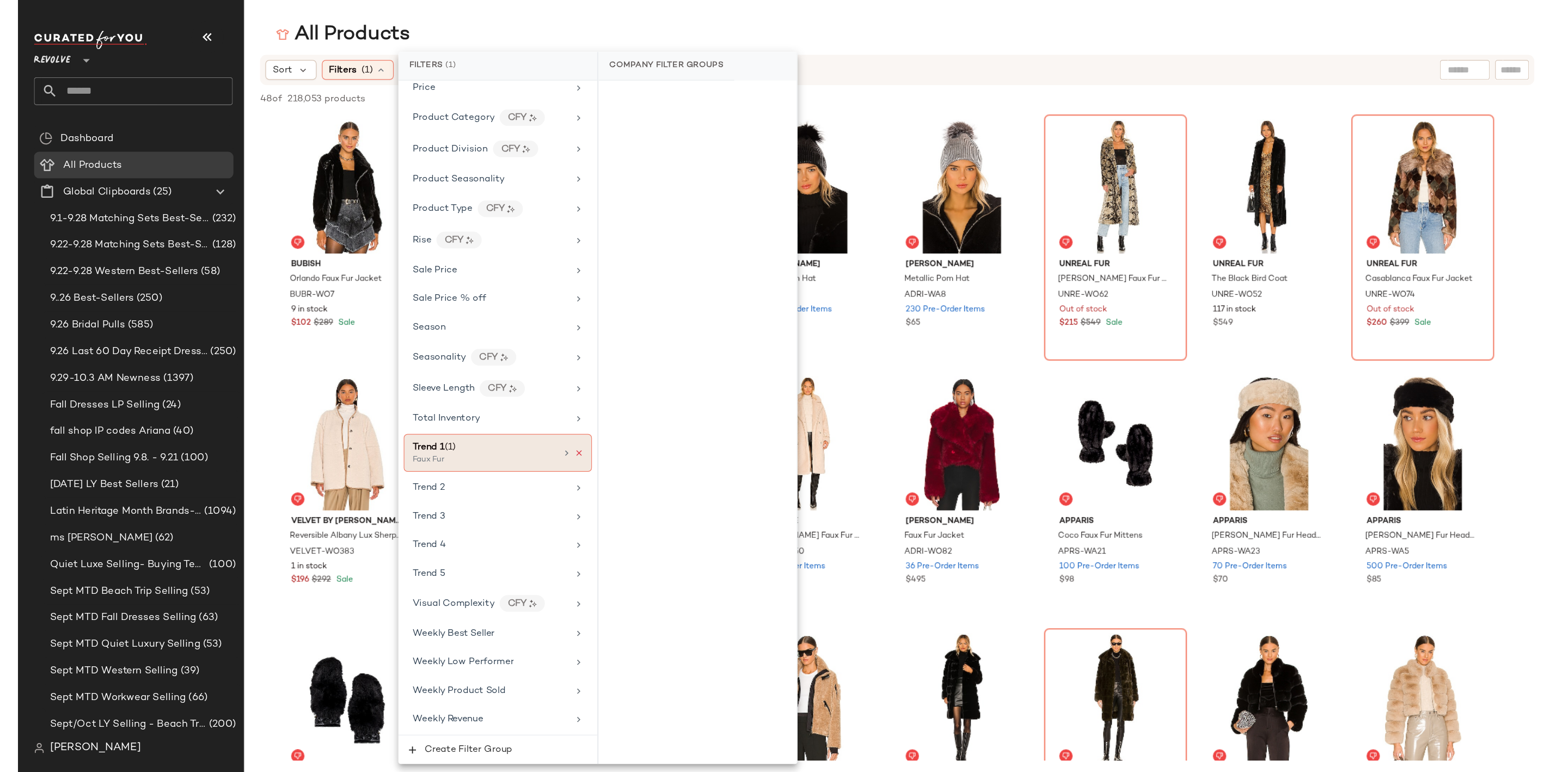
scroll to position [949, 0]
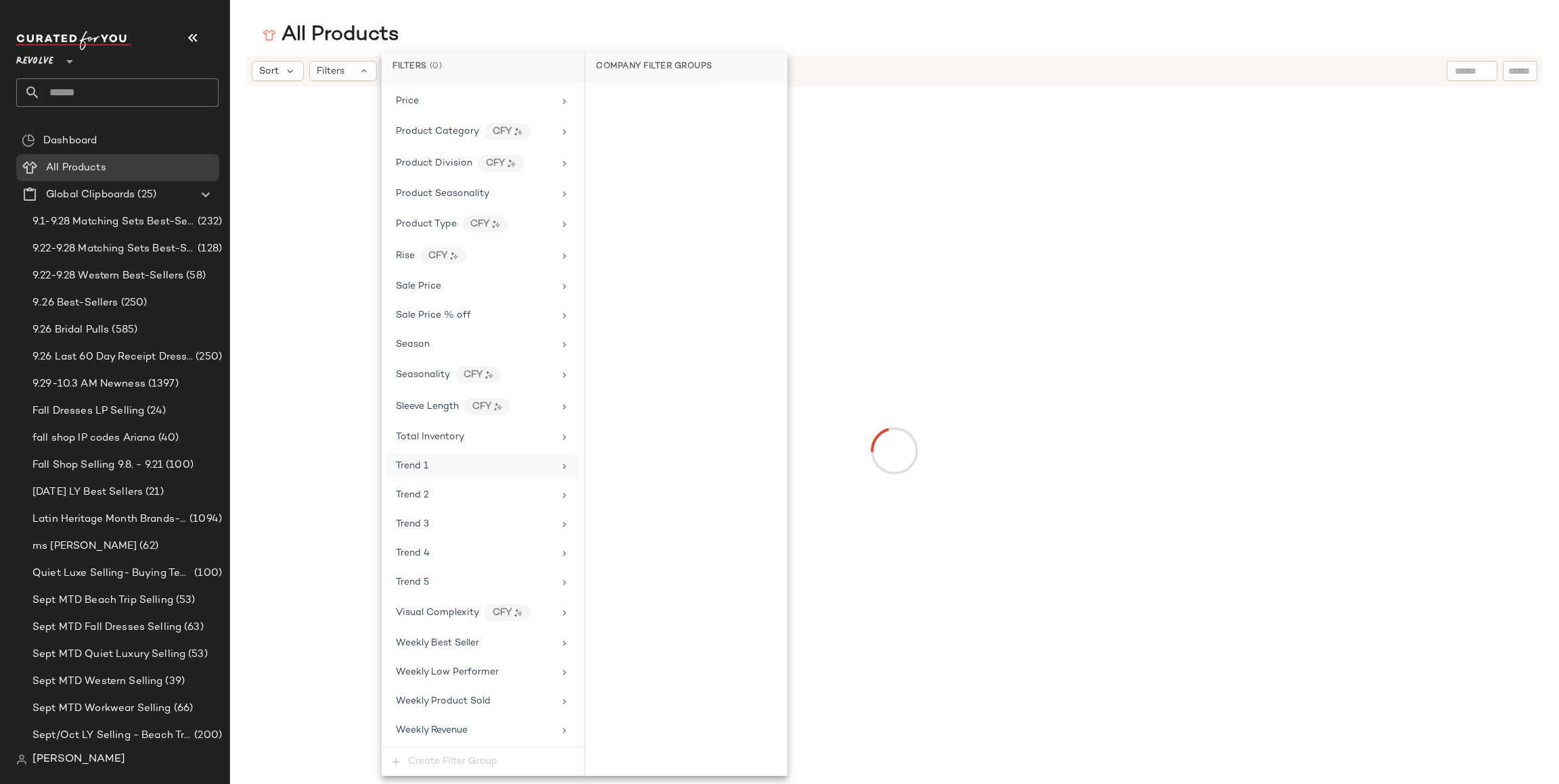
click at [1018, 178] on div at bounding box center [894, 451] width 1212 height 724
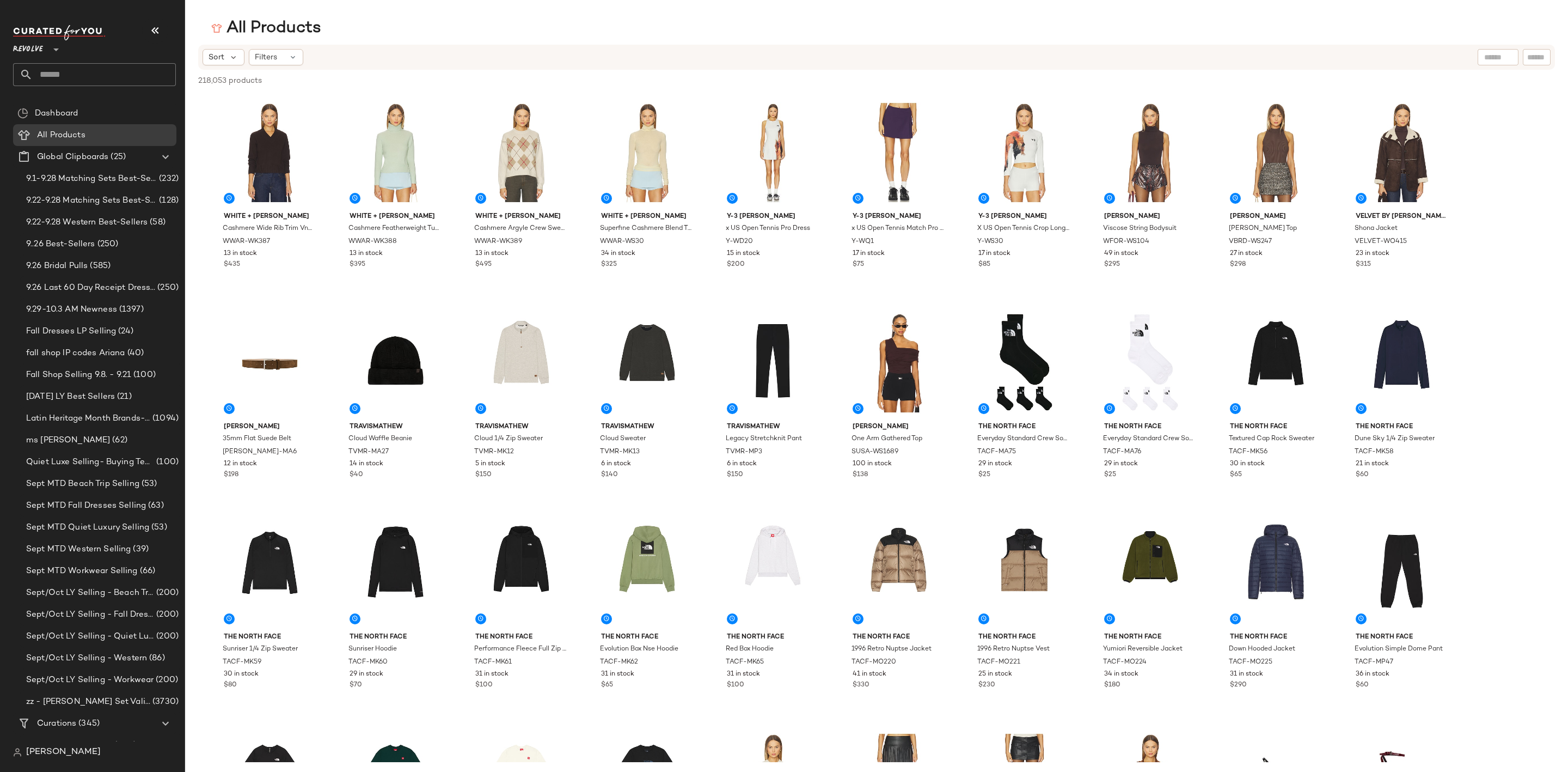
click at [107, 72] on input "text" at bounding box center [104, 75] width 144 height 23
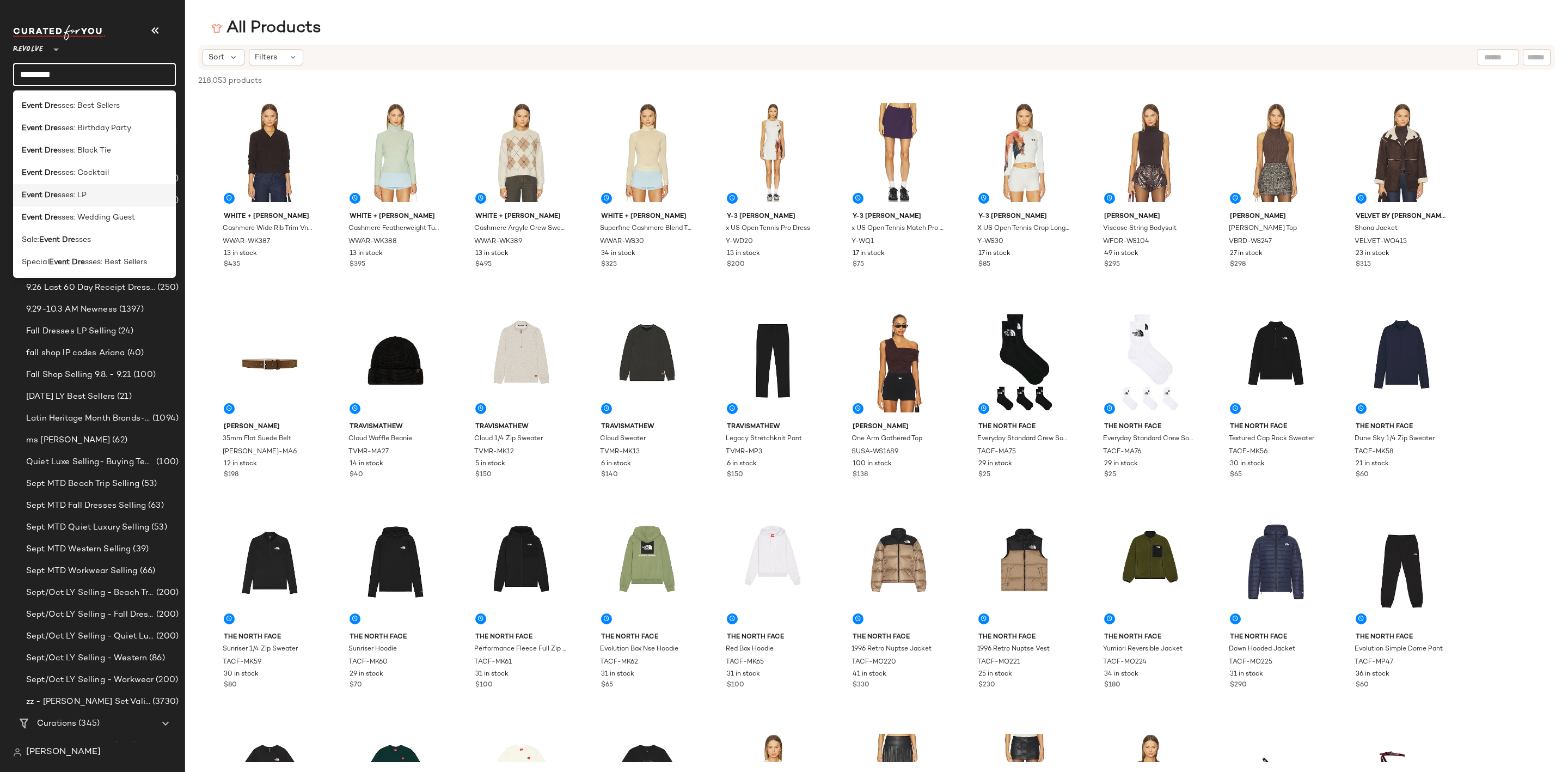
type input "*********"
click at [105, 192] on div "Event Dre sses: LP" at bounding box center [94, 195] width 145 height 11
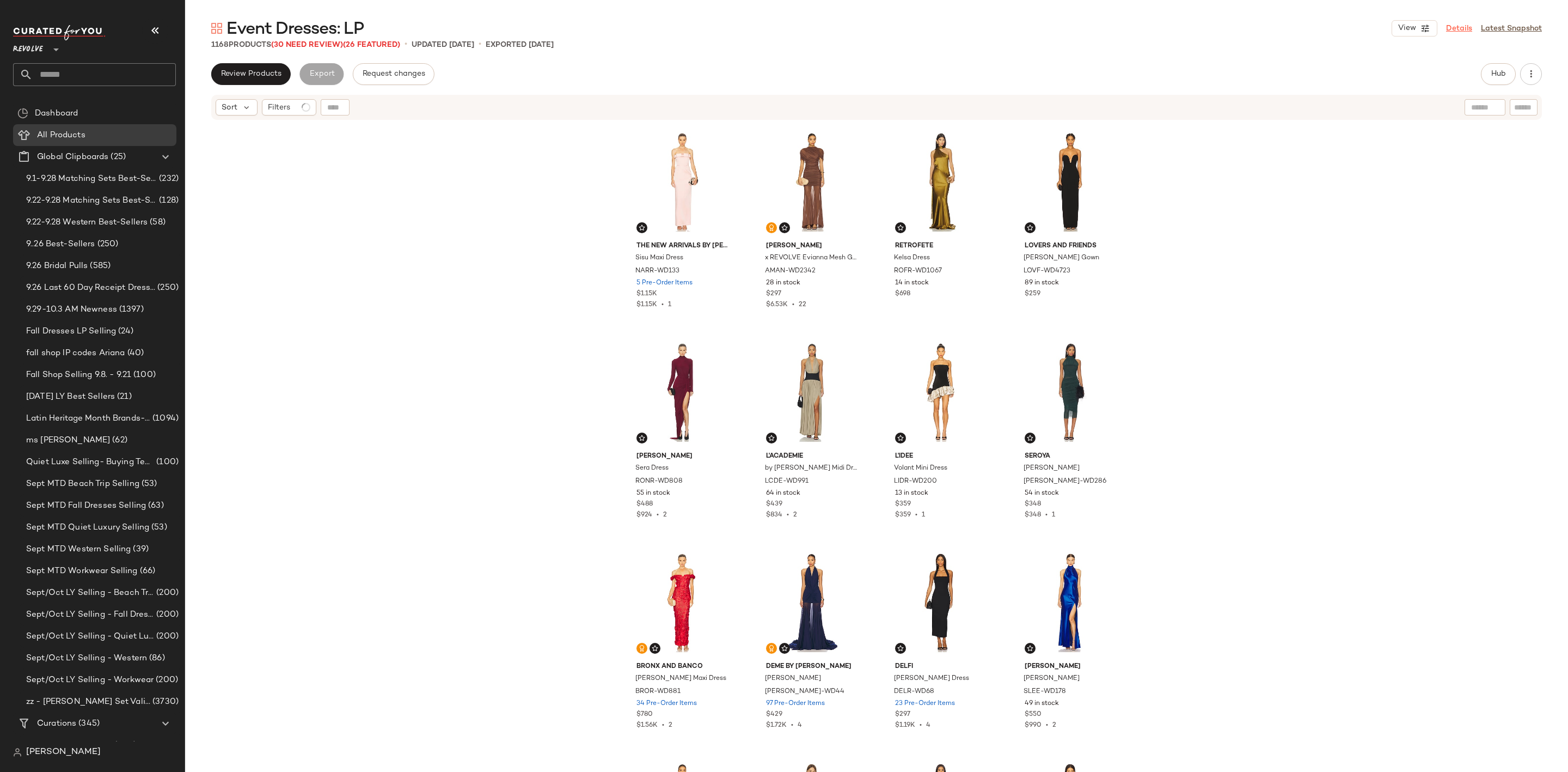
click at [1453, 29] on link "Details" at bounding box center [1459, 29] width 26 height 11
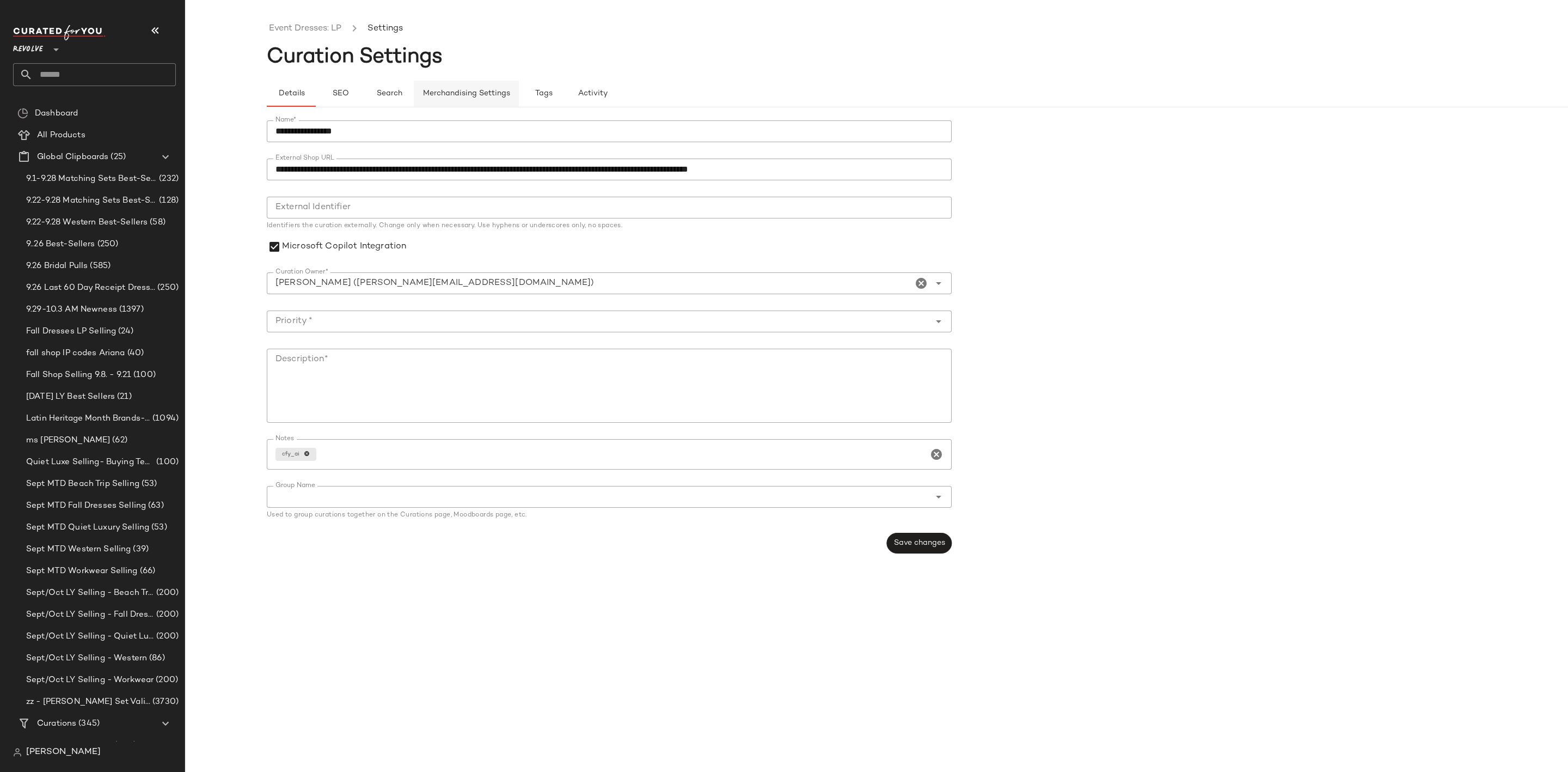
click at [445, 88] on button "Merchandising Settings" at bounding box center [466, 94] width 105 height 26
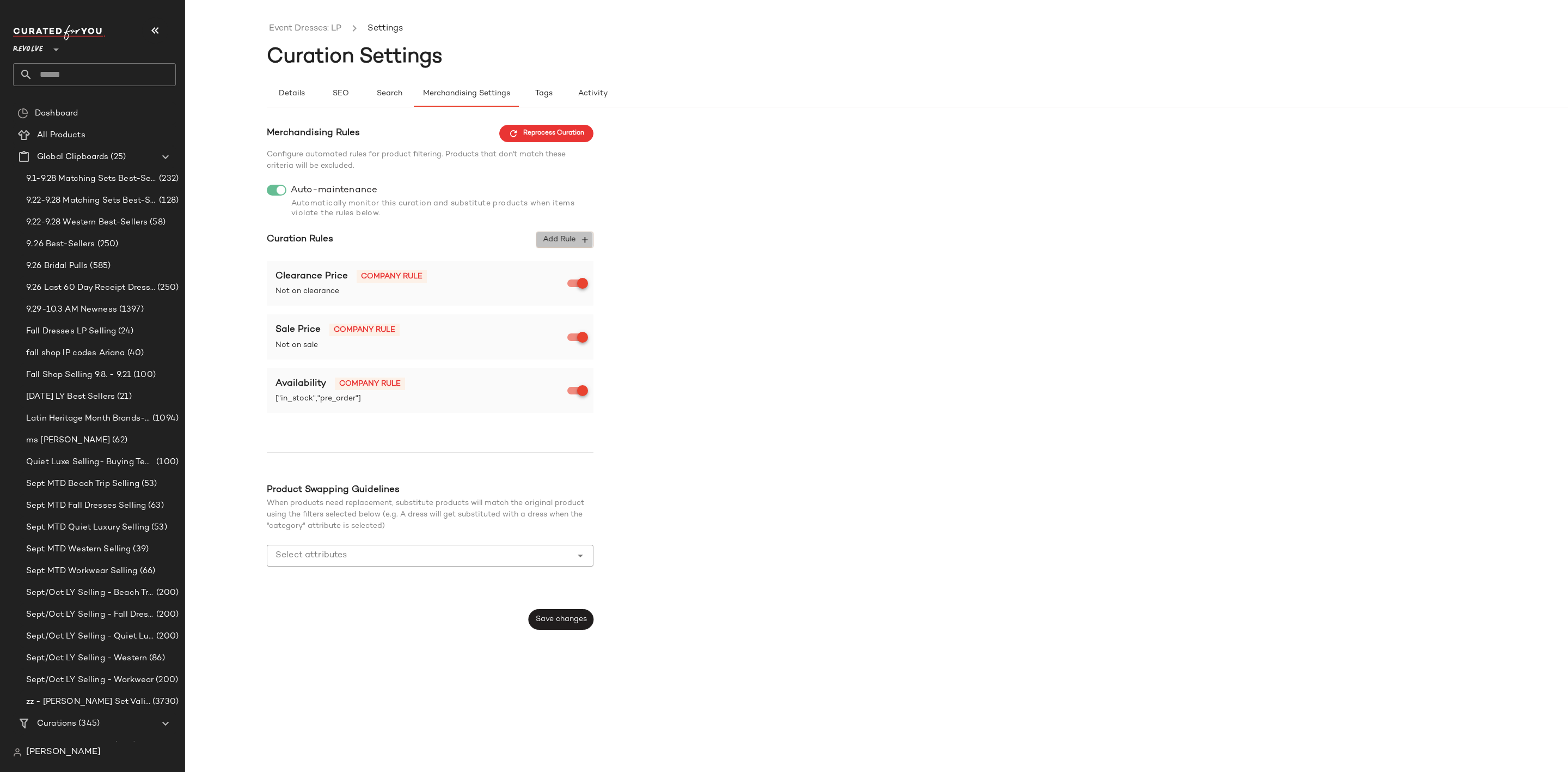
click at [580, 237] on icon "button" at bounding box center [585, 240] width 10 height 10
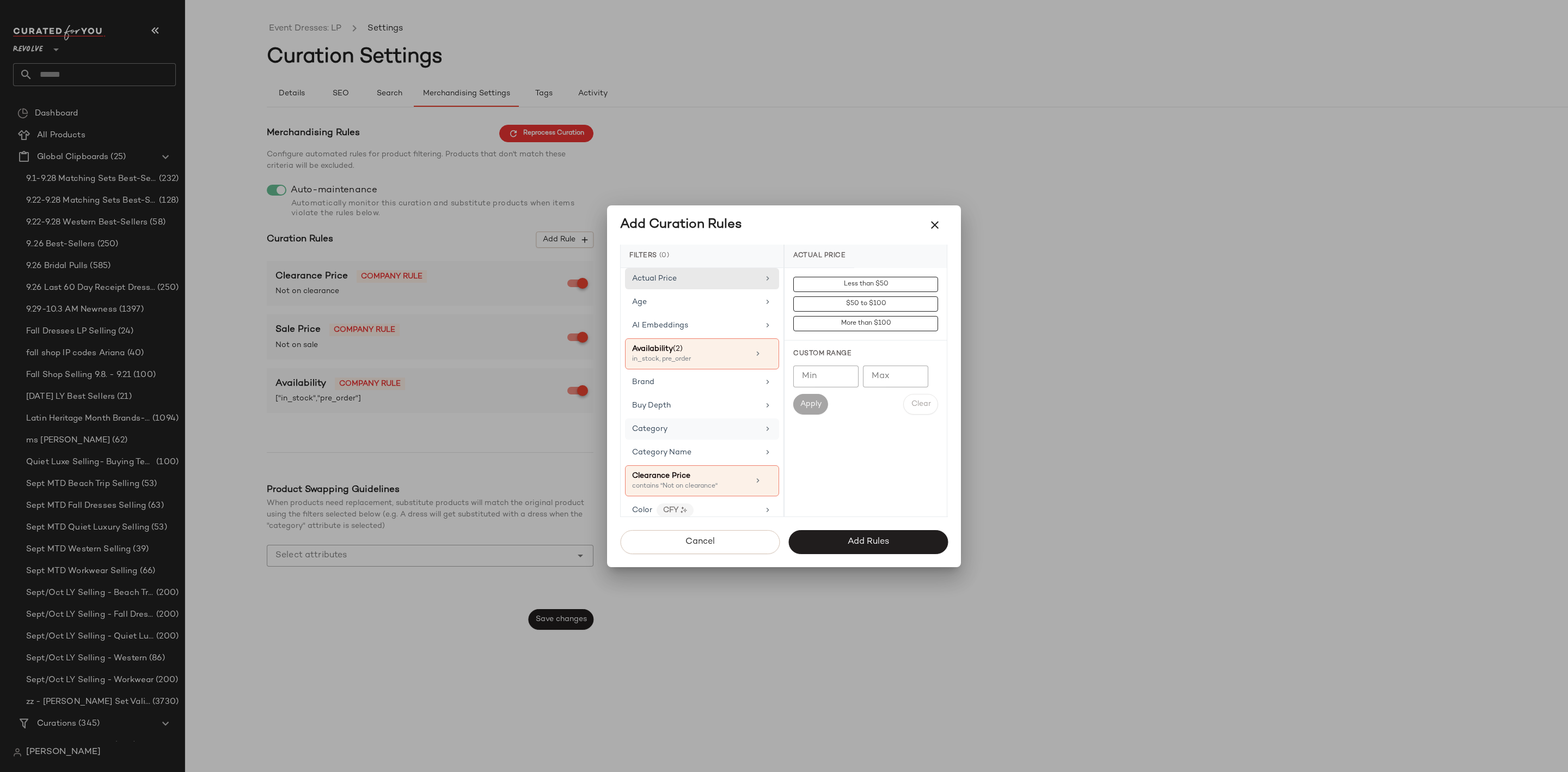
click at [698, 430] on div "Category" at bounding box center [696, 428] width 127 height 11
click at [819, 444] on div "dress" at bounding box center [865, 440] width 163 height 26
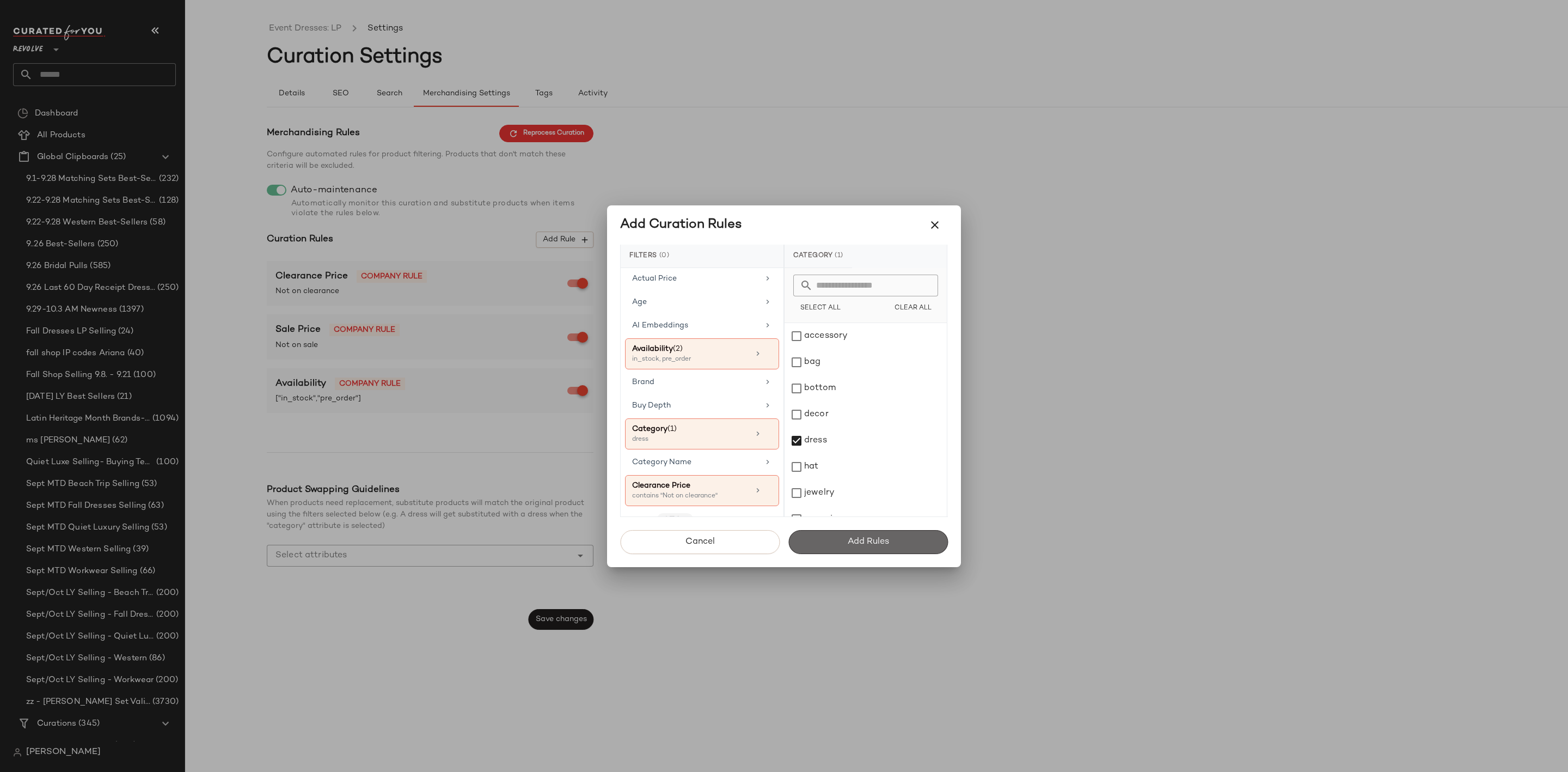
click at [877, 543] on span "Add Rules" at bounding box center [868, 541] width 42 height 10
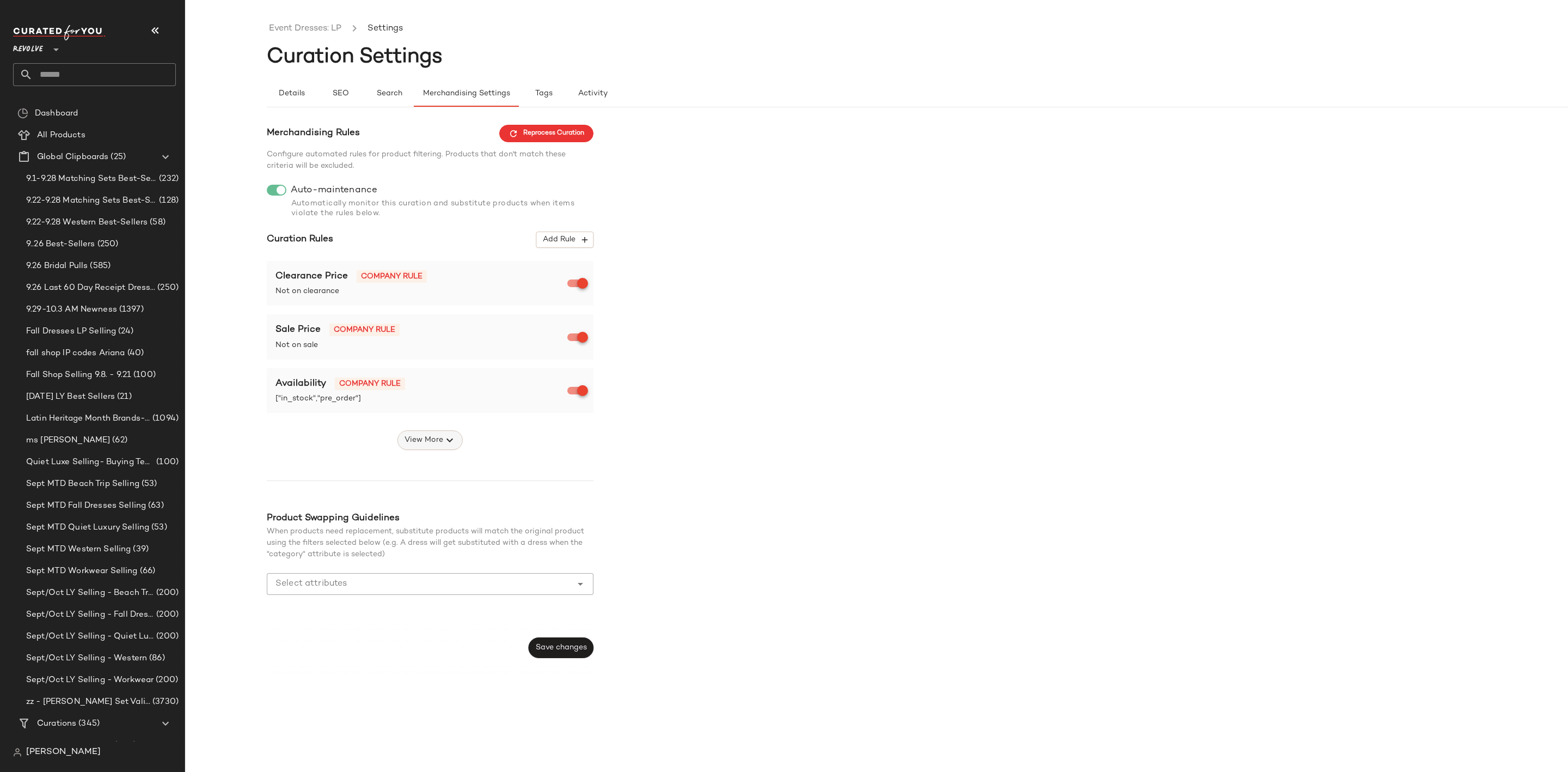
click at [446, 443] on icon "button" at bounding box center [450, 440] width 13 height 13
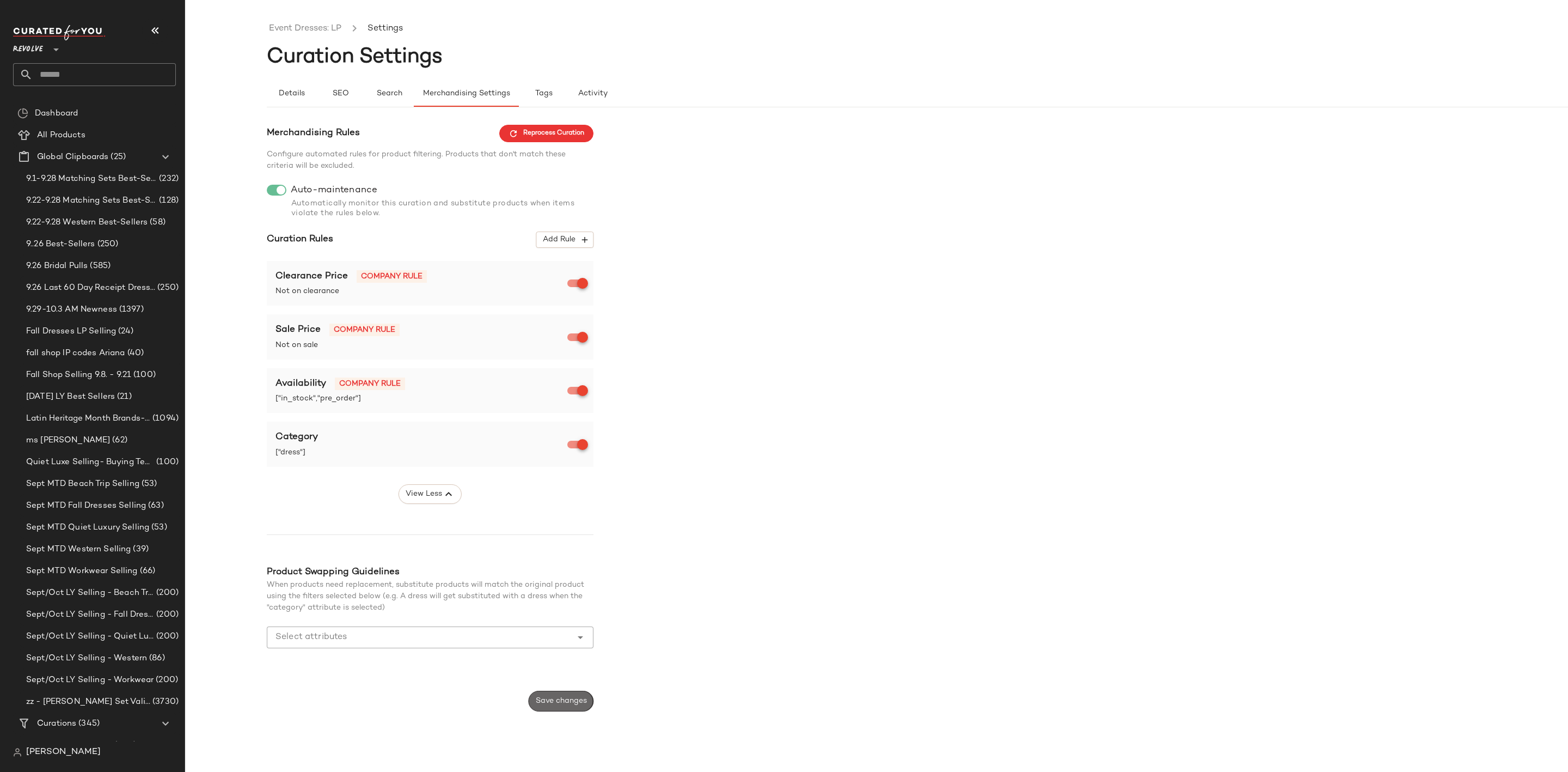
click at [552, 700] on span "Save changes" at bounding box center [561, 701] width 52 height 9
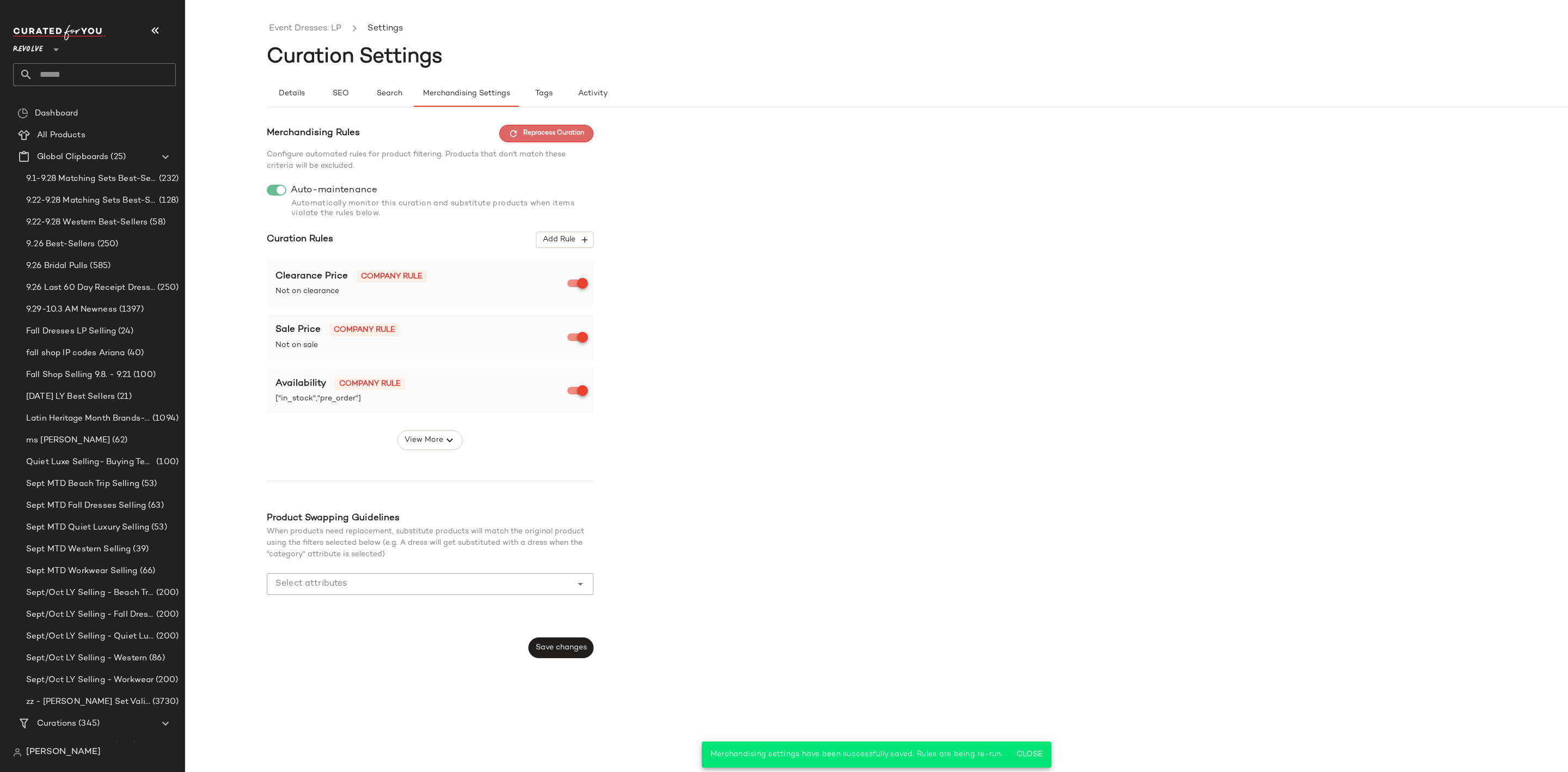
click at [550, 133] on span "Reprocess Curation" at bounding box center [546, 133] width 75 height 10
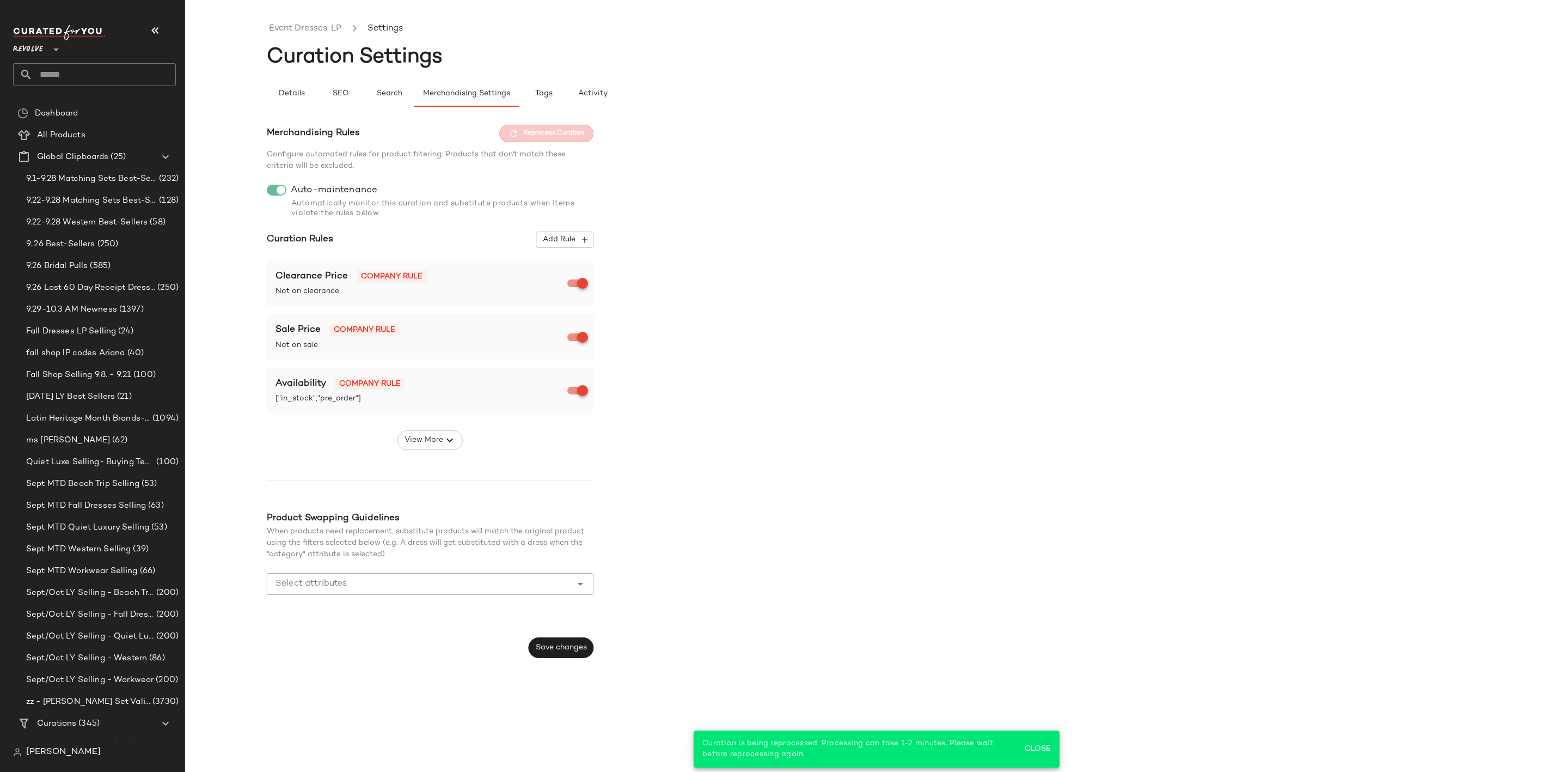
drag, startPoint x: 331, startPoint y: 31, endPoint x: 353, endPoint y: 17, distance: 26.1
click at [331, 31] on link "Event Dresses: LP" at bounding box center [305, 29] width 72 height 14
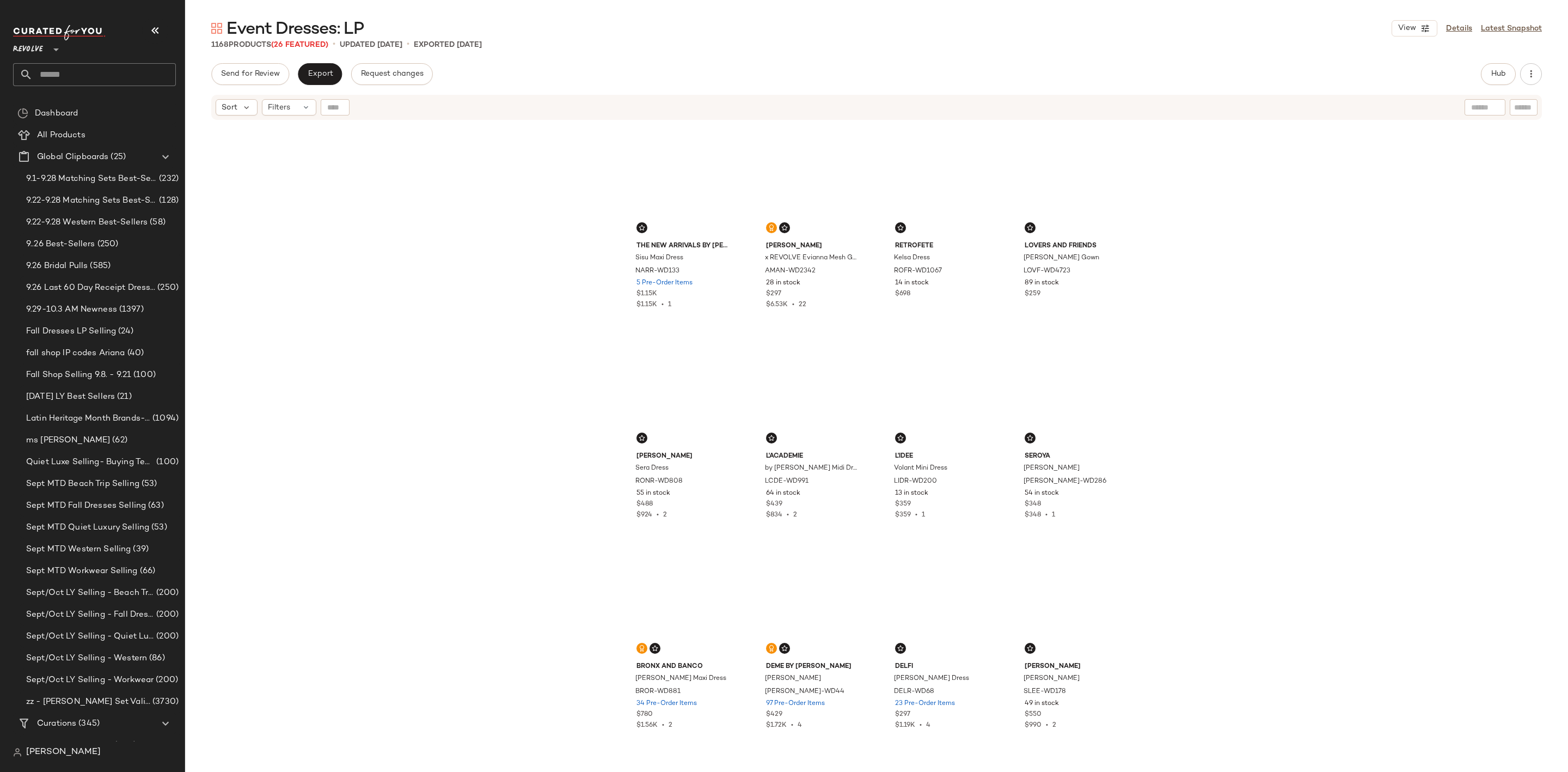
click at [89, 77] on input "text" at bounding box center [104, 75] width 144 height 23
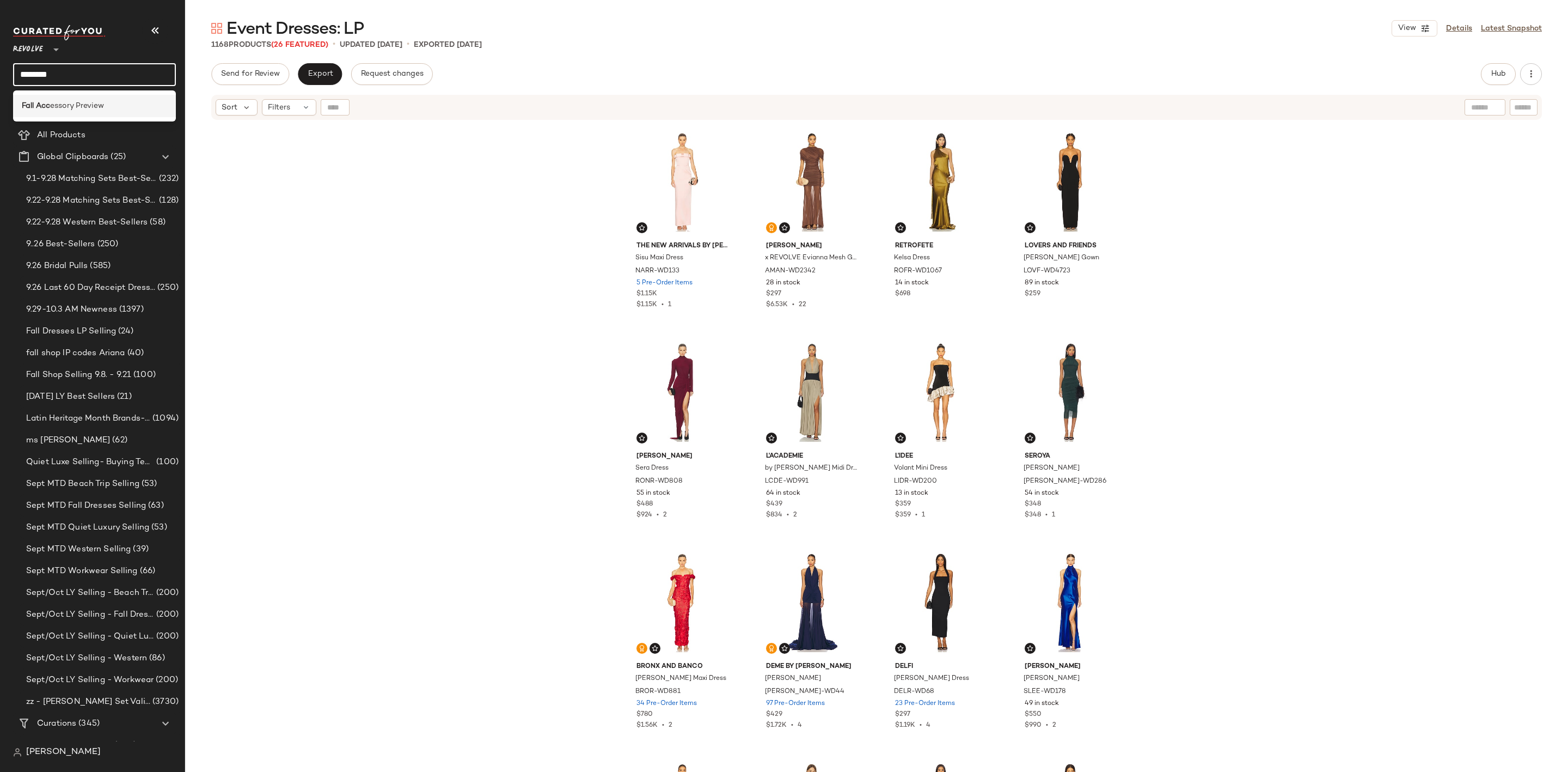
type input "********"
click at [89, 103] on span "essory Preview" at bounding box center [77, 106] width 54 height 11
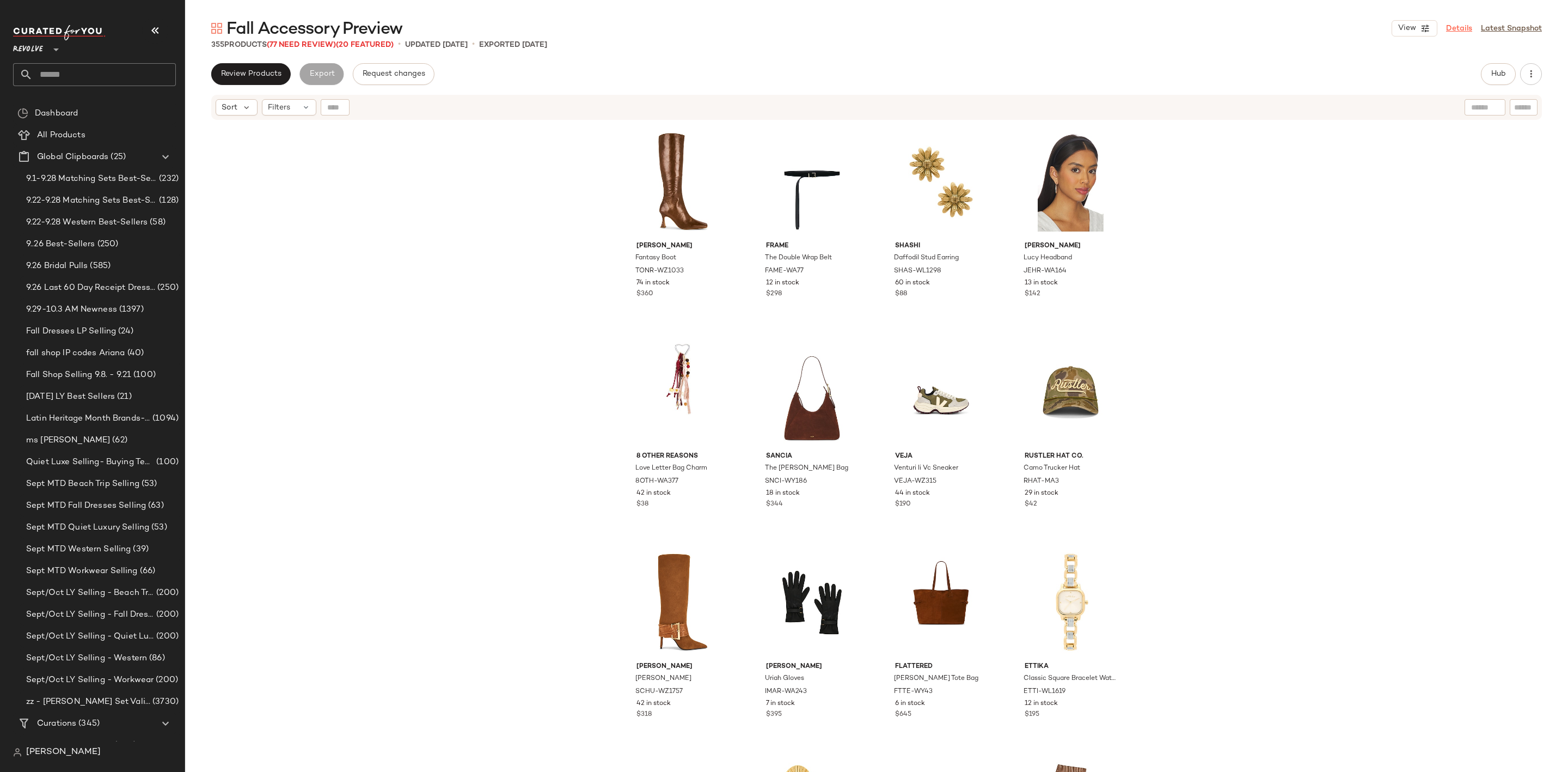
click at [1459, 30] on link "Details" at bounding box center [1459, 29] width 26 height 11
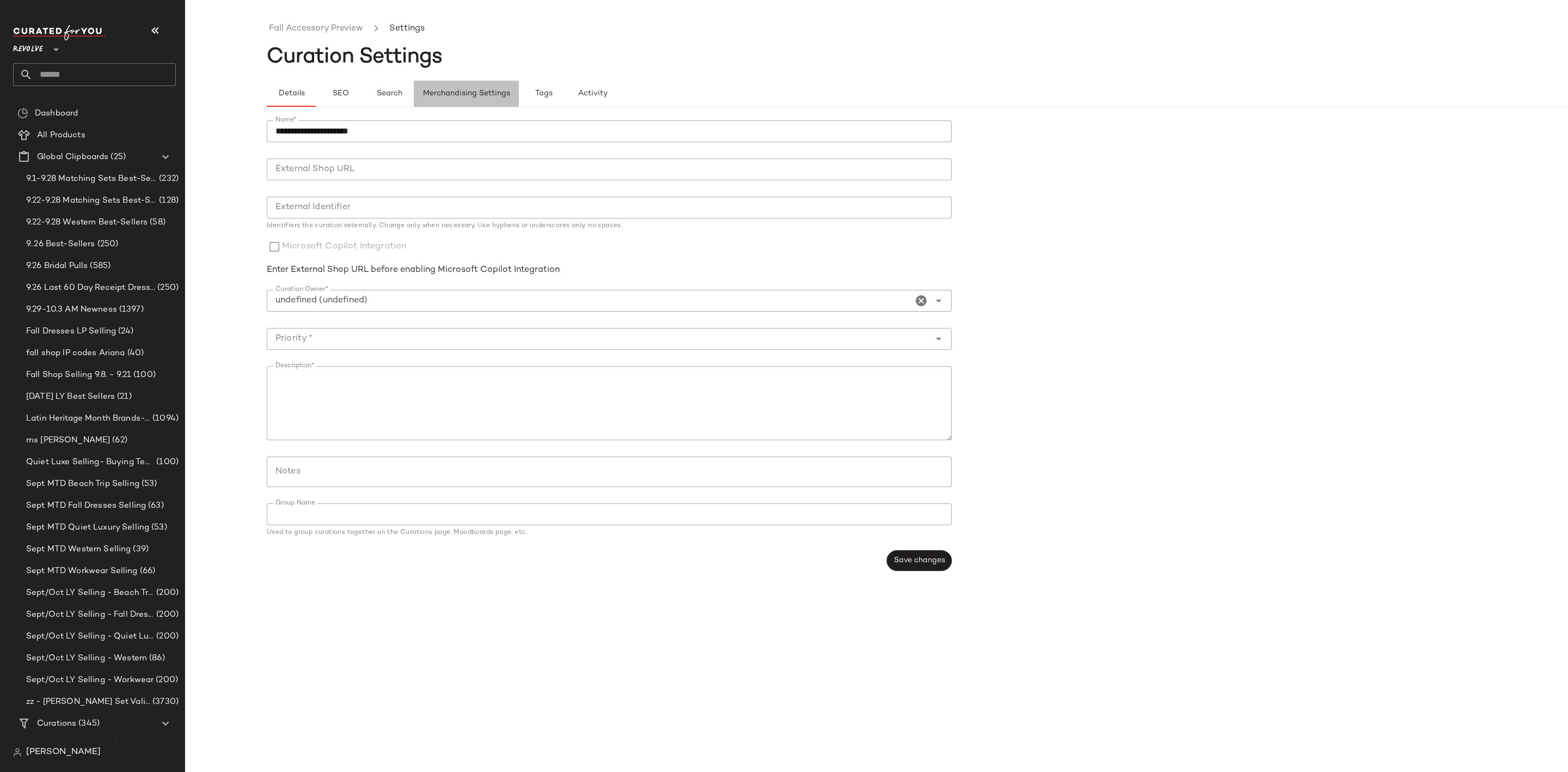
click at [463, 90] on span "Merchandising Settings" at bounding box center [466, 94] width 88 height 9
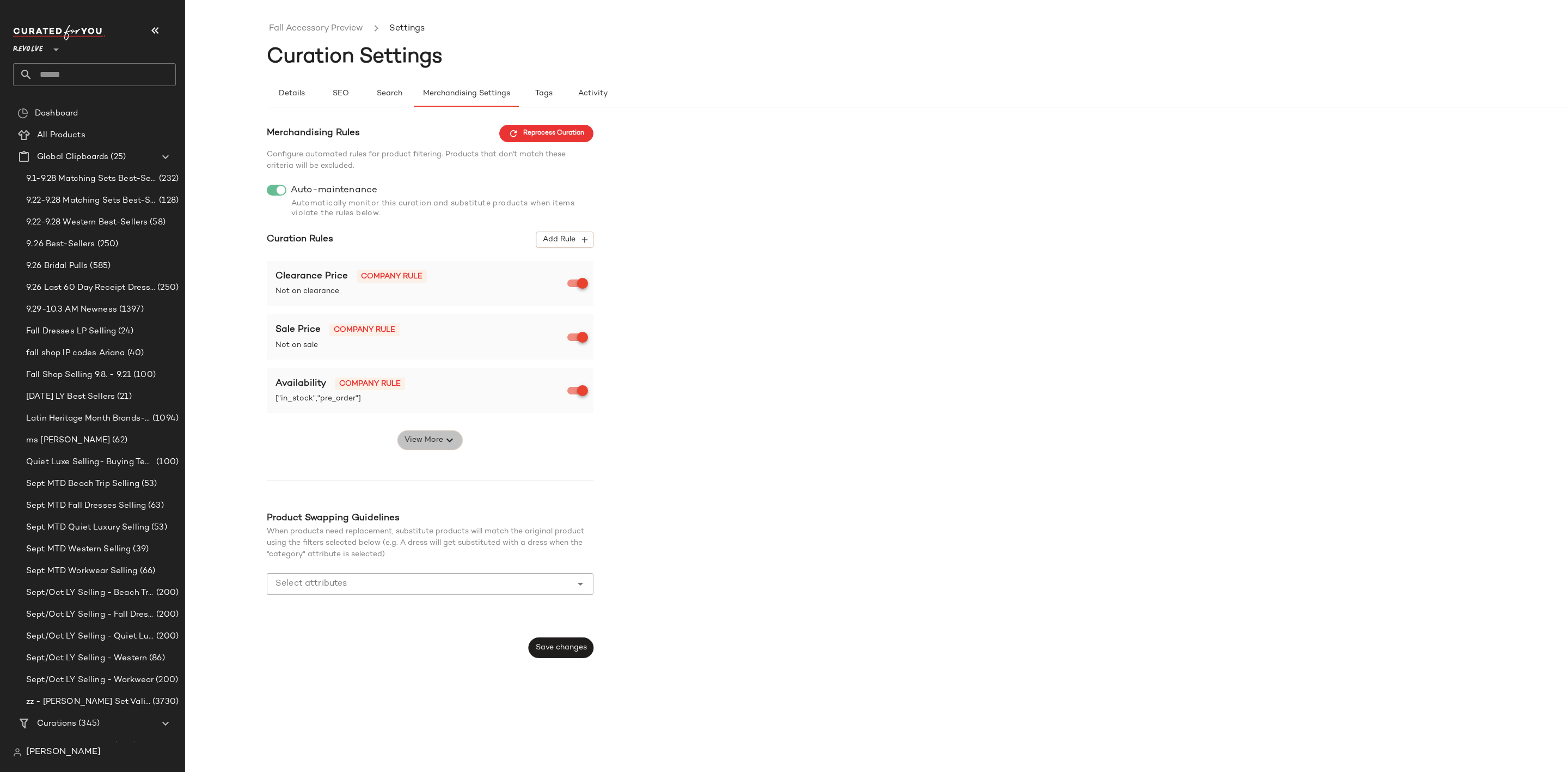
click at [408, 438] on span "View More" at bounding box center [423, 440] width 39 height 13
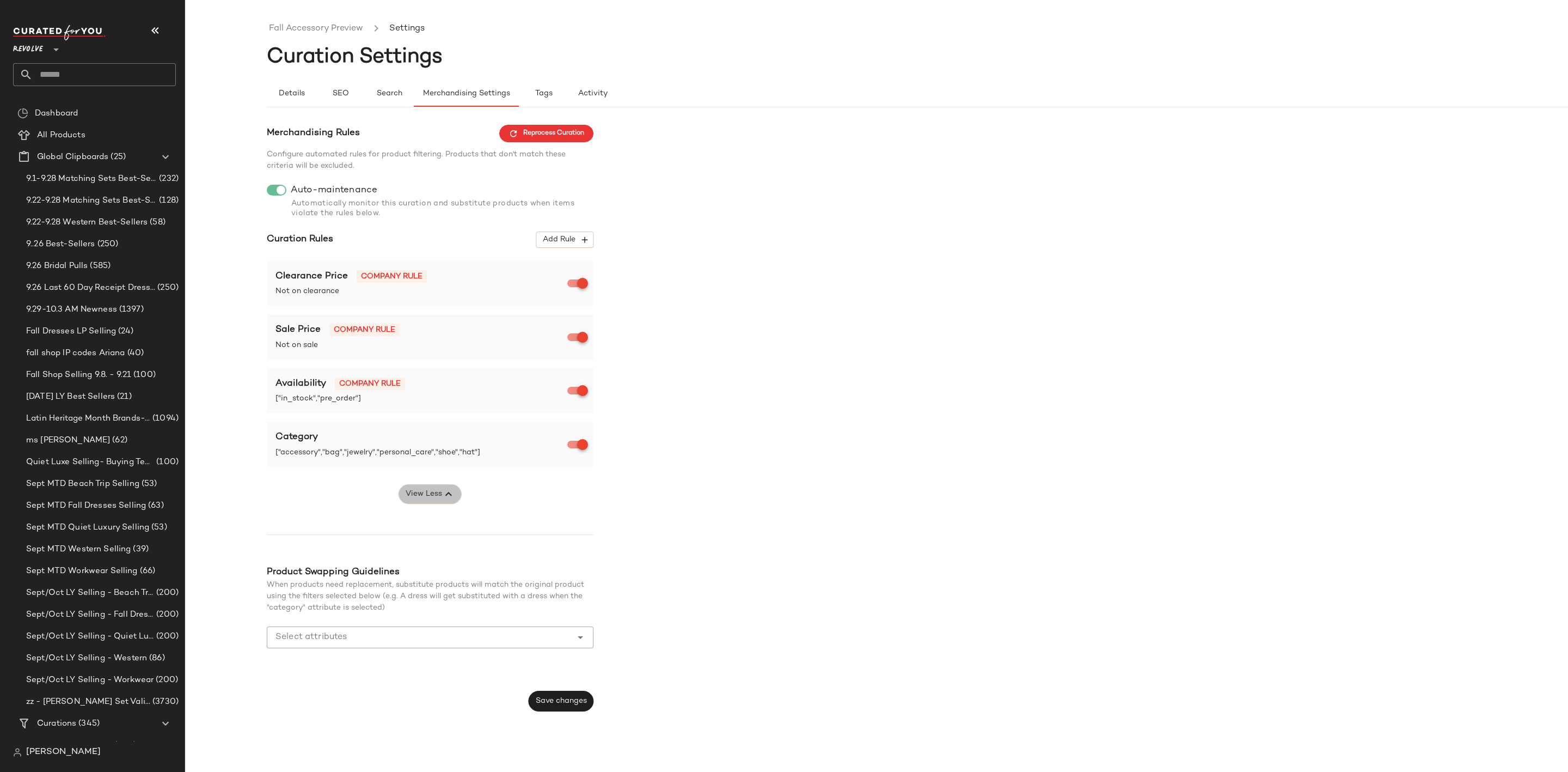
click at [427, 501] on span "View Less" at bounding box center [424, 494] width 37 height 13
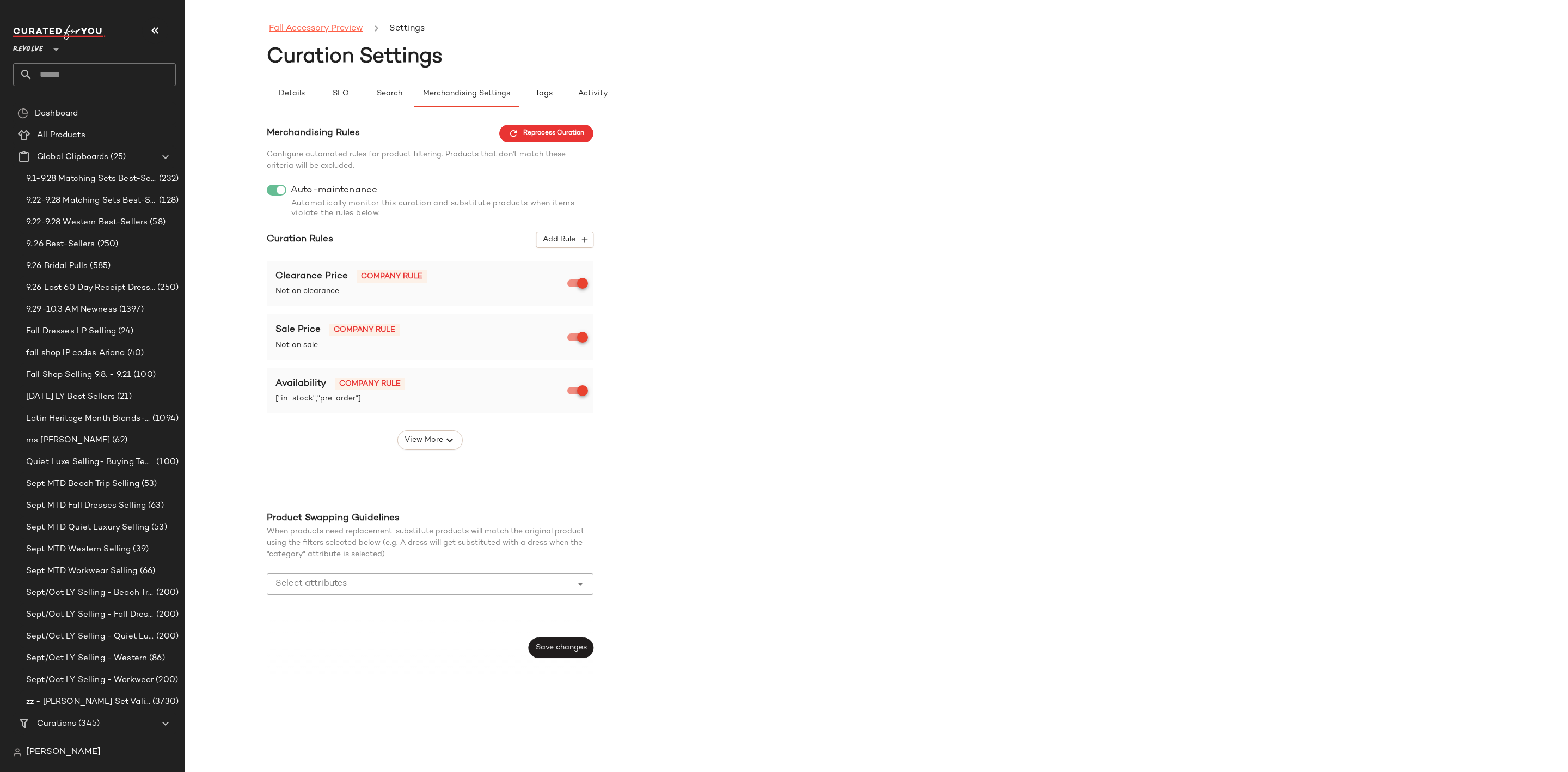
click at [337, 33] on link "Fall Accessory Preview" at bounding box center [316, 29] width 94 height 14
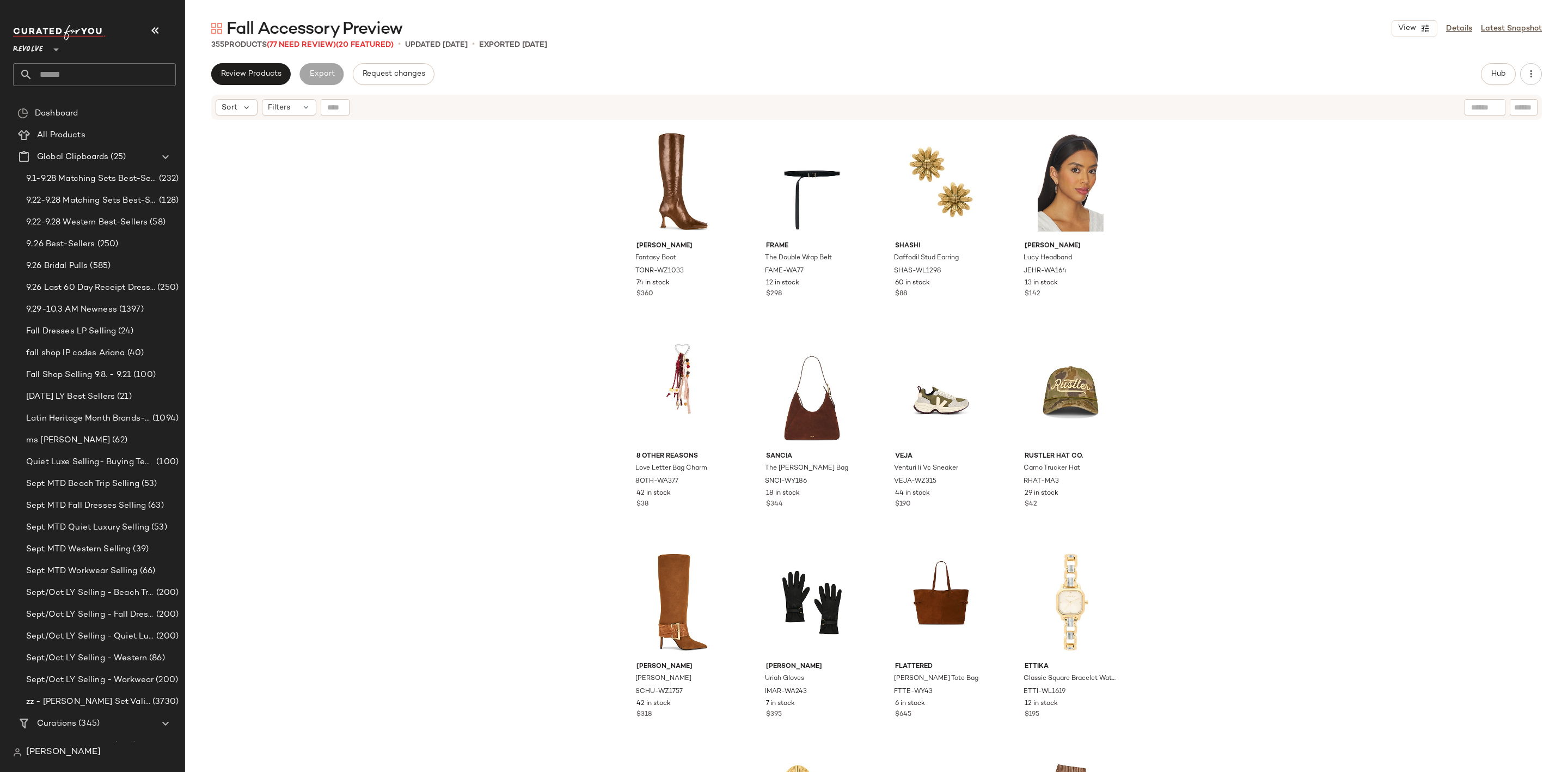
click at [490, 209] on div "Tony Bianco Fantasy Boot TONR-WZ1033 74 in stock $360 FRAME The Double Wrap Bel…" at bounding box center [876, 459] width 1383 height 678
click at [129, 66] on input "text" at bounding box center [104, 75] width 144 height 23
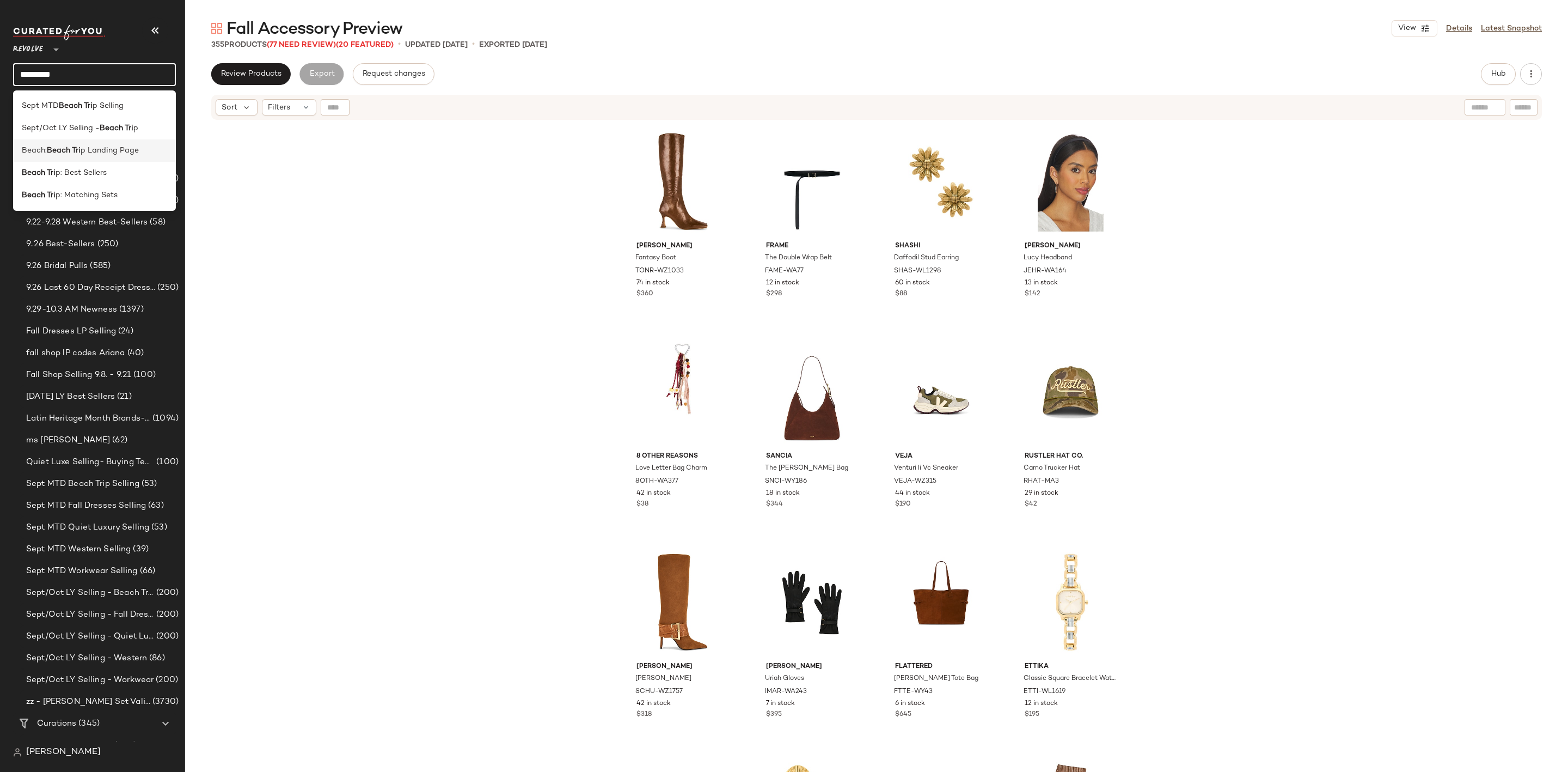
type input "*********"
click at [125, 154] on span "p Landing Page" at bounding box center [109, 151] width 58 height 11
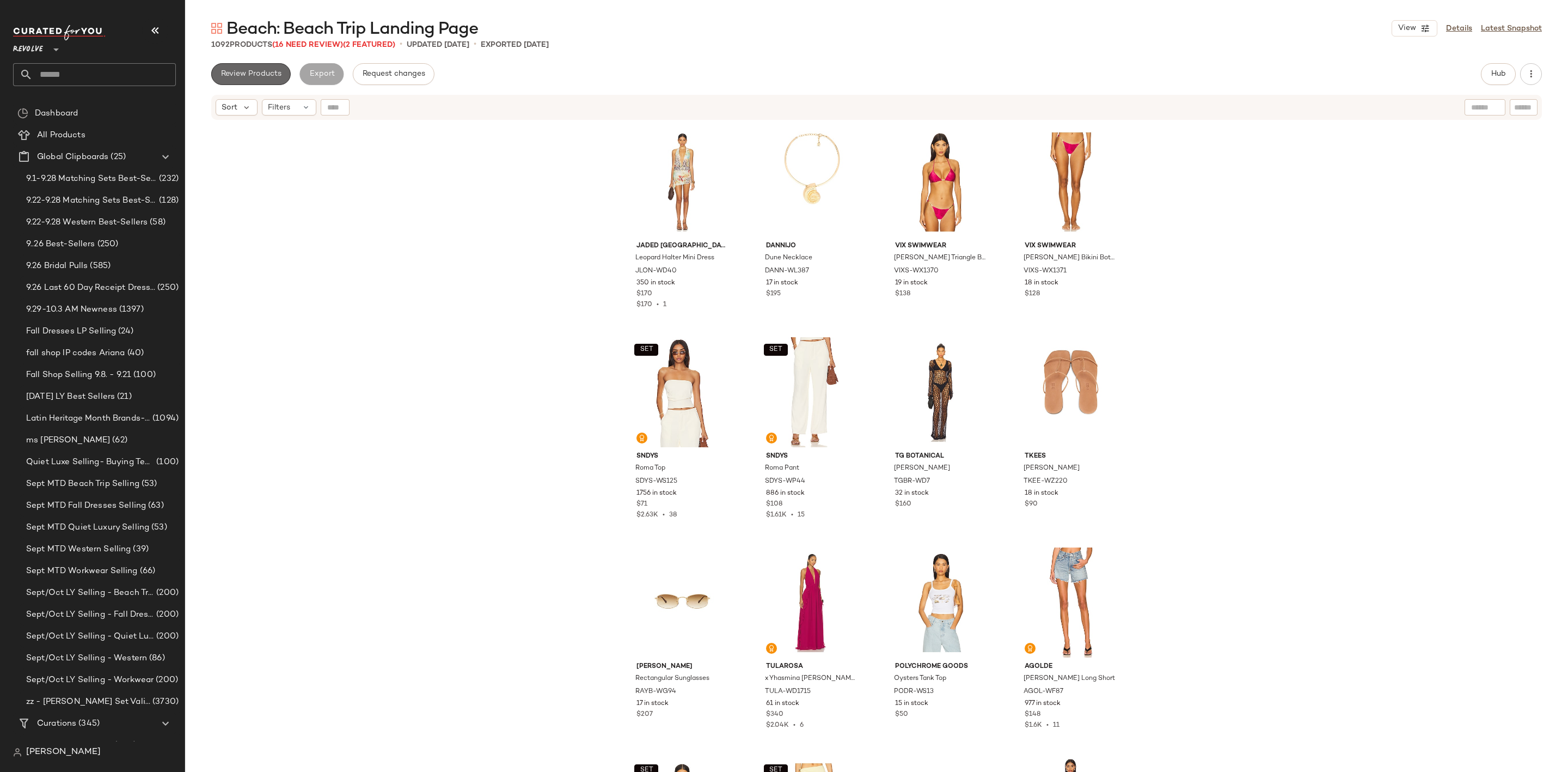
click at [247, 67] on button "Review Products" at bounding box center [251, 74] width 79 height 21
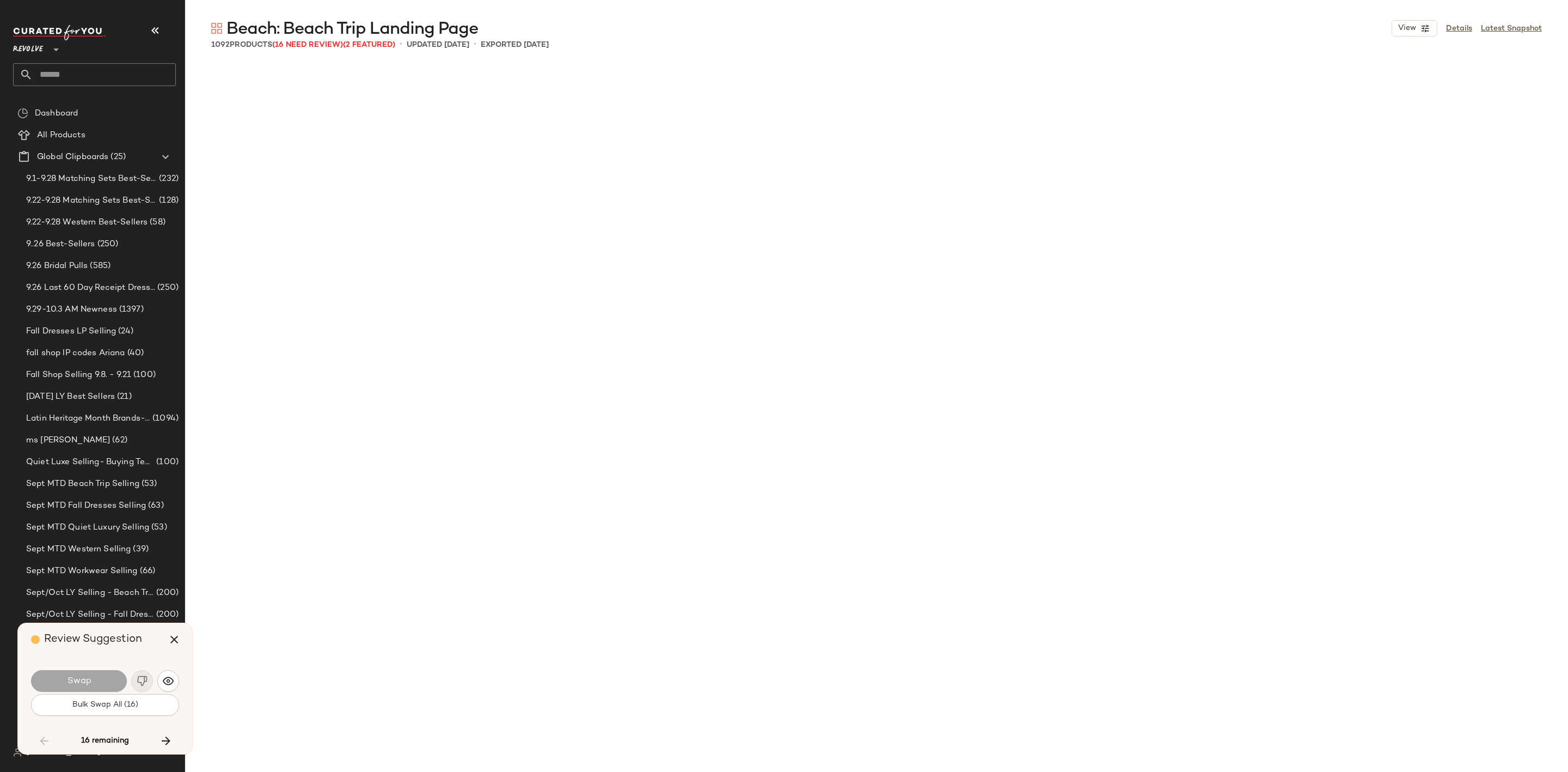
scroll to position [9672, 0]
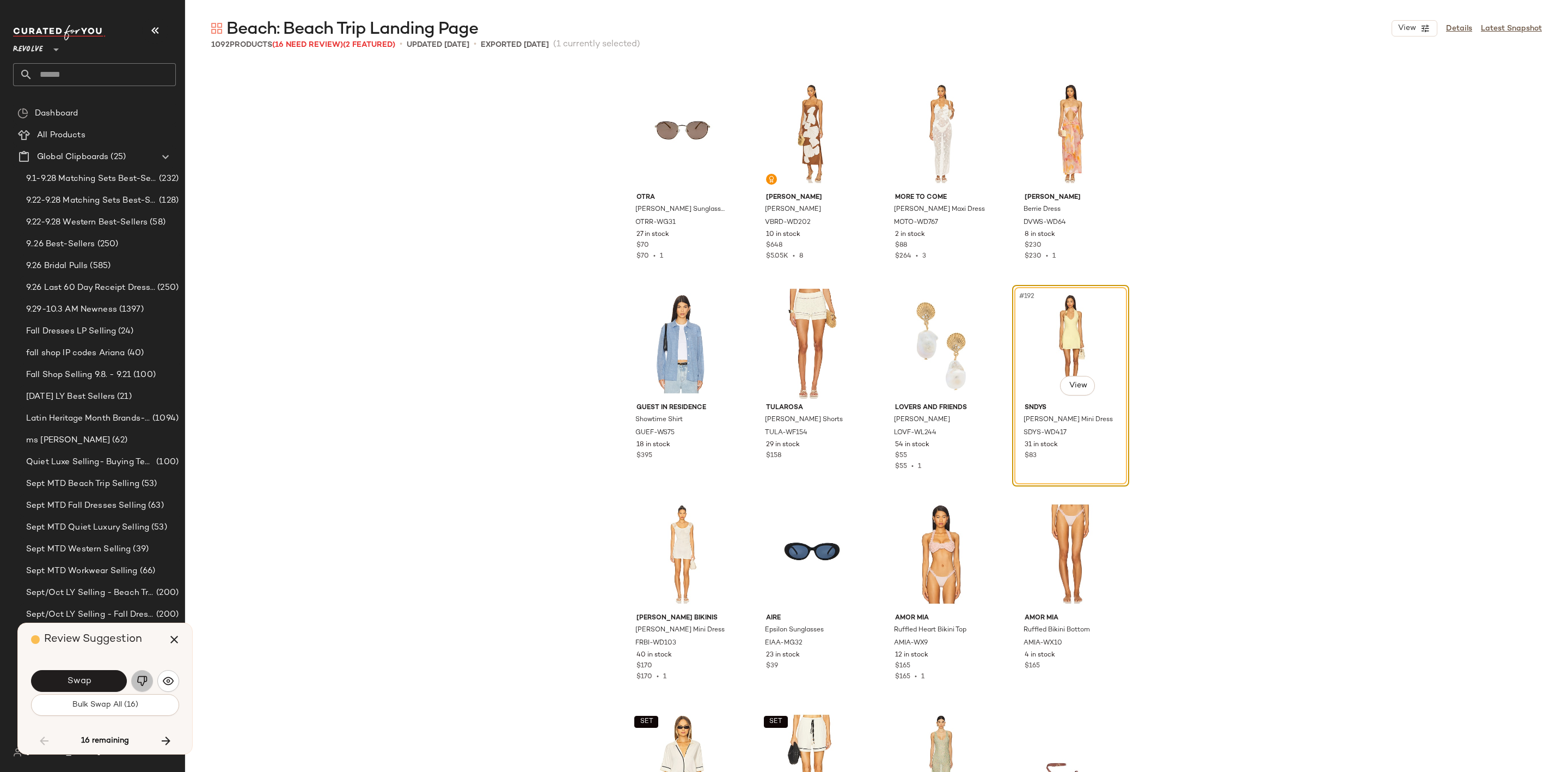
click at [146, 677] on img "button" at bounding box center [142, 681] width 11 height 11
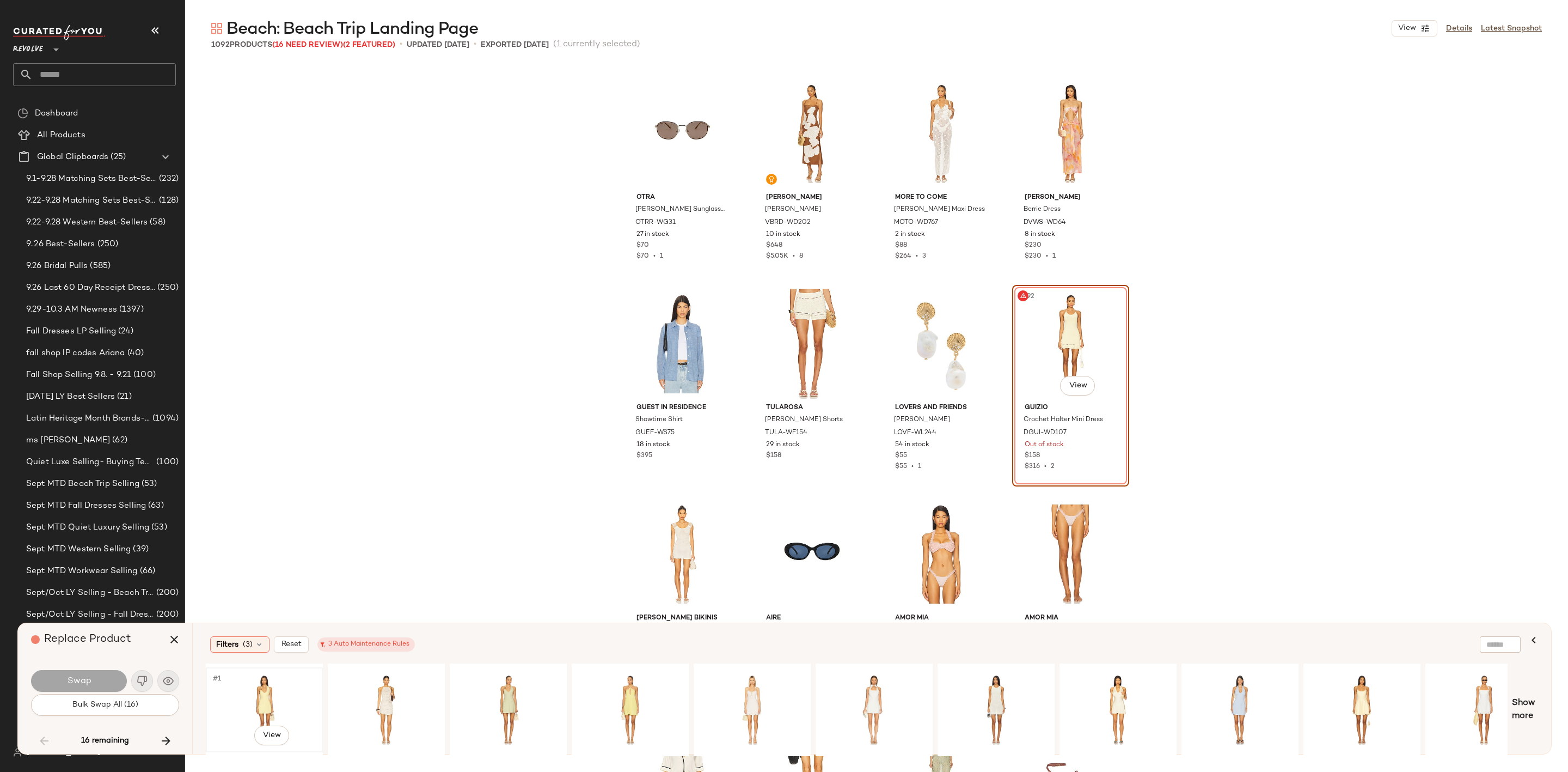
click at [257, 690] on div "#1 View" at bounding box center [264, 709] width 109 height 77
click at [92, 678] on button "Swap" at bounding box center [79, 681] width 96 height 21
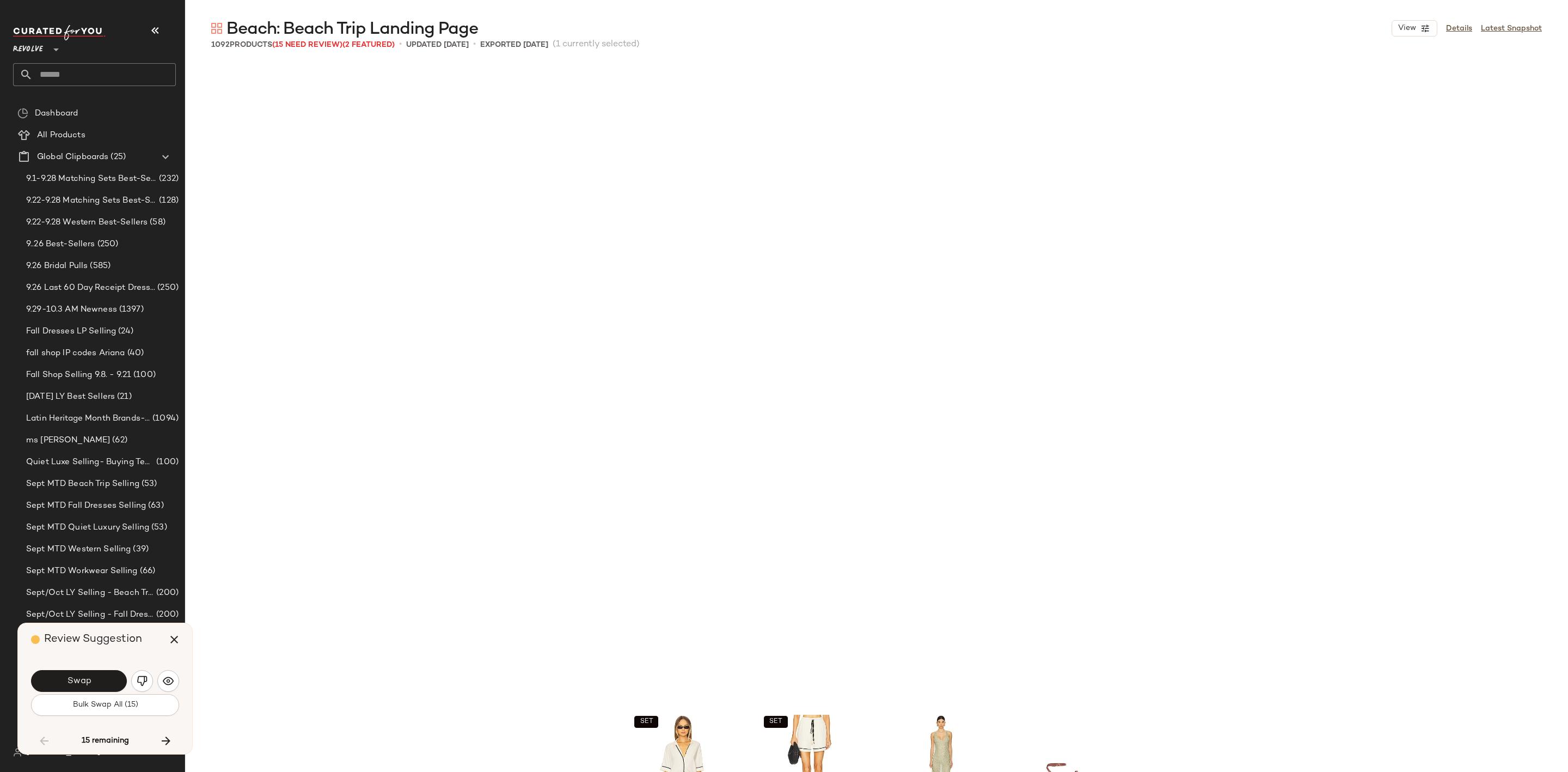
scroll to position [10303, 0]
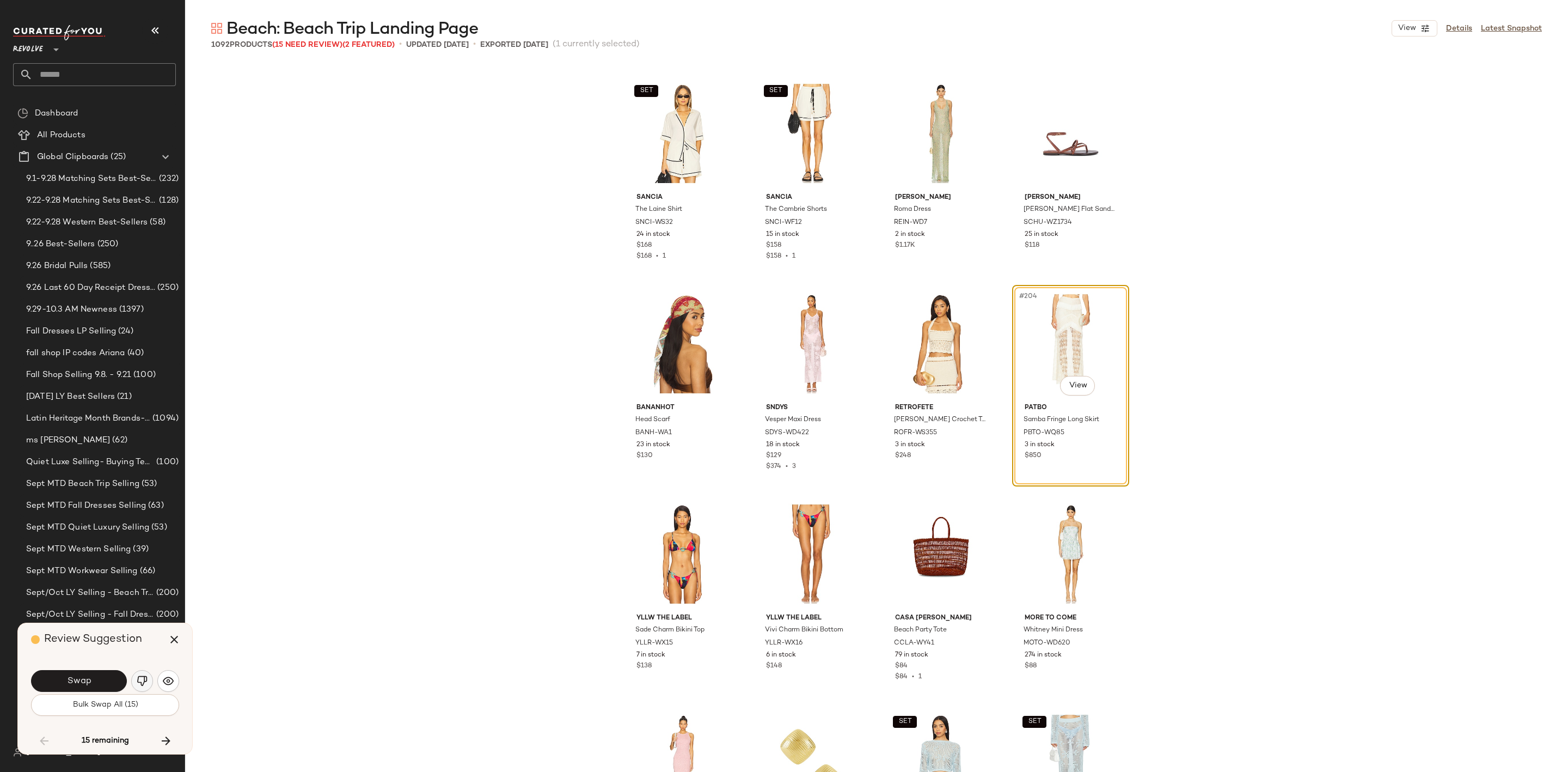
click at [140, 677] on img "button" at bounding box center [142, 681] width 11 height 11
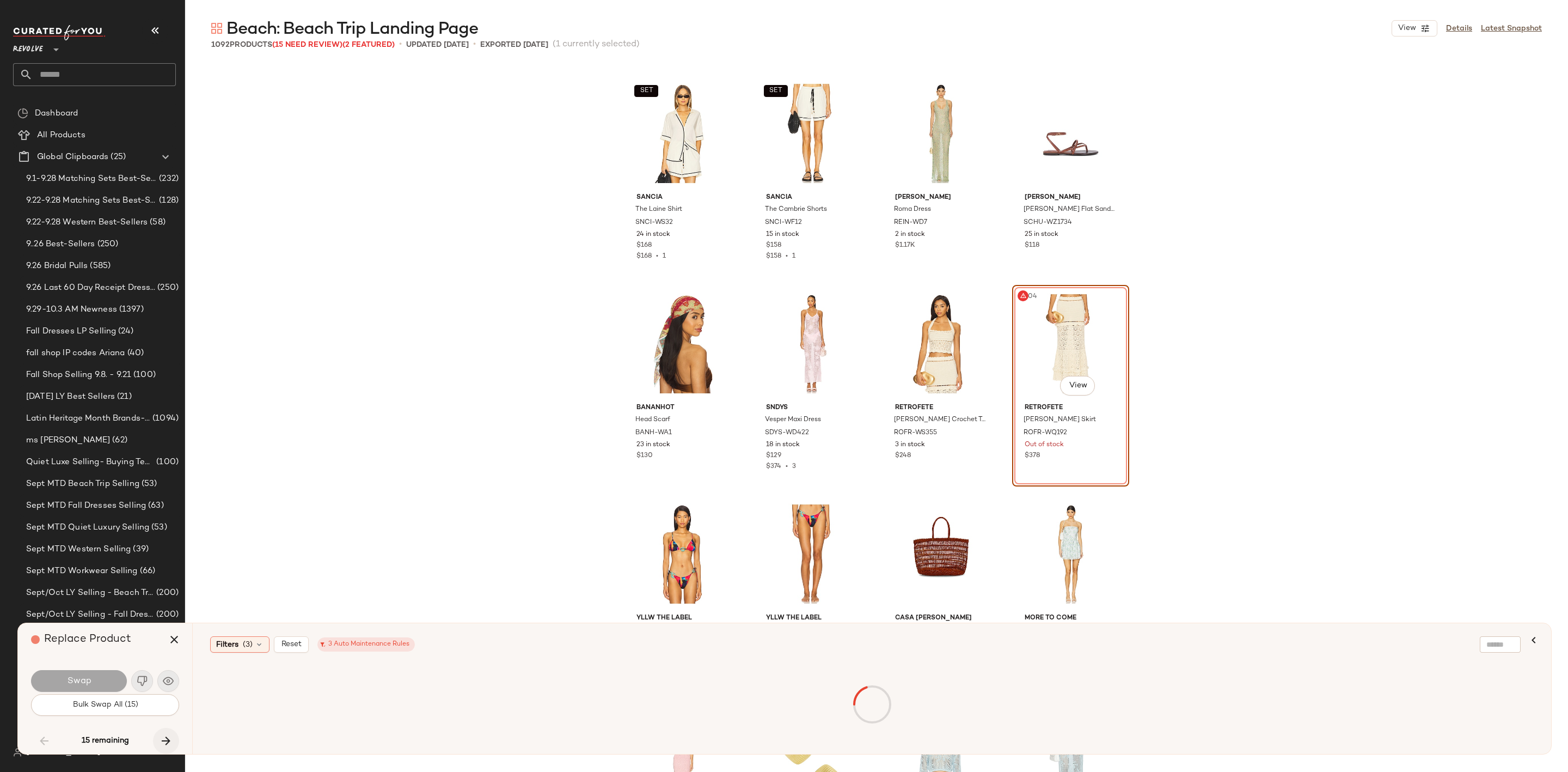
click at [163, 741] on icon "button" at bounding box center [166, 741] width 13 height 13
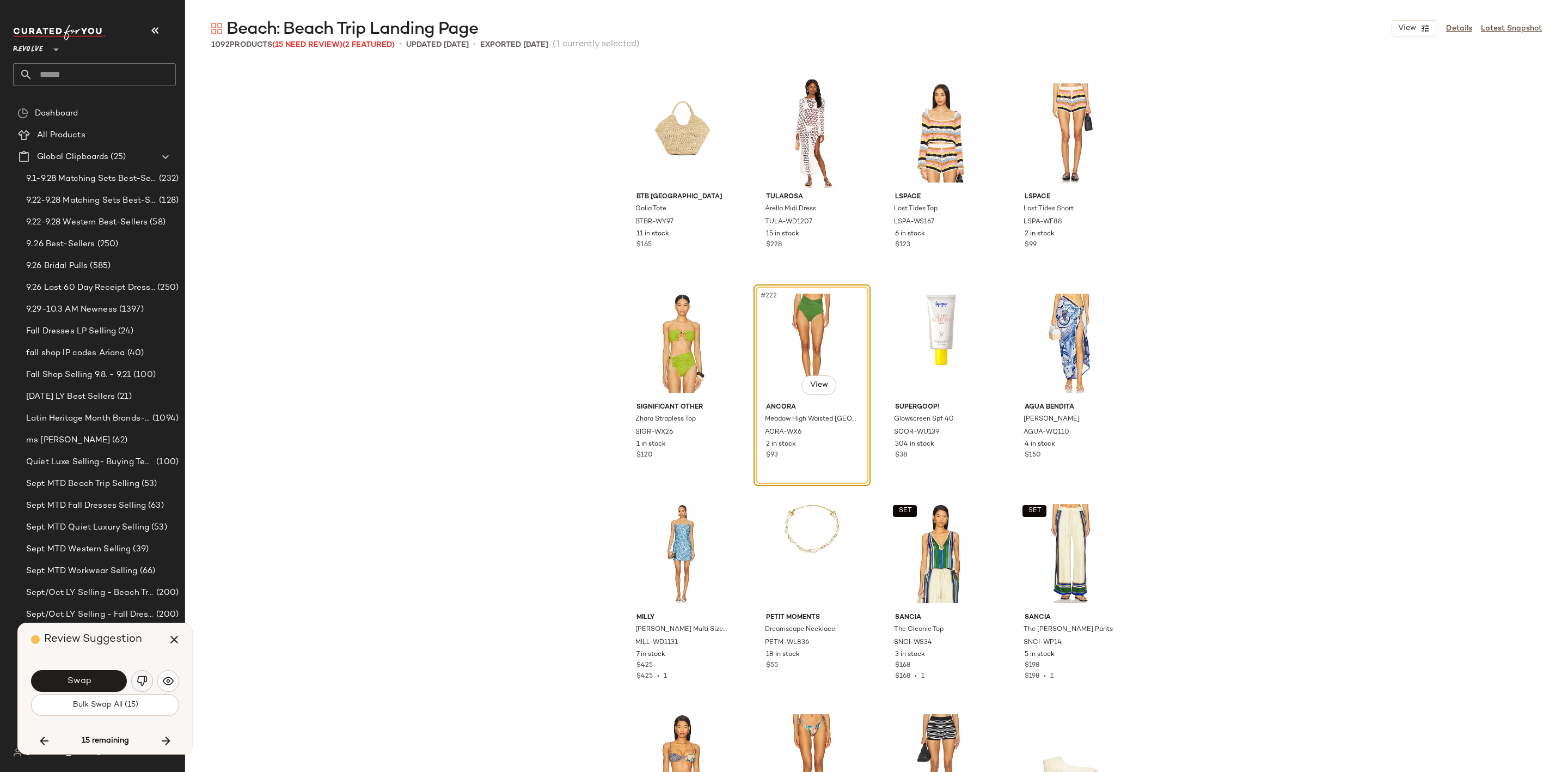
click at [137, 678] on img "button" at bounding box center [142, 681] width 11 height 11
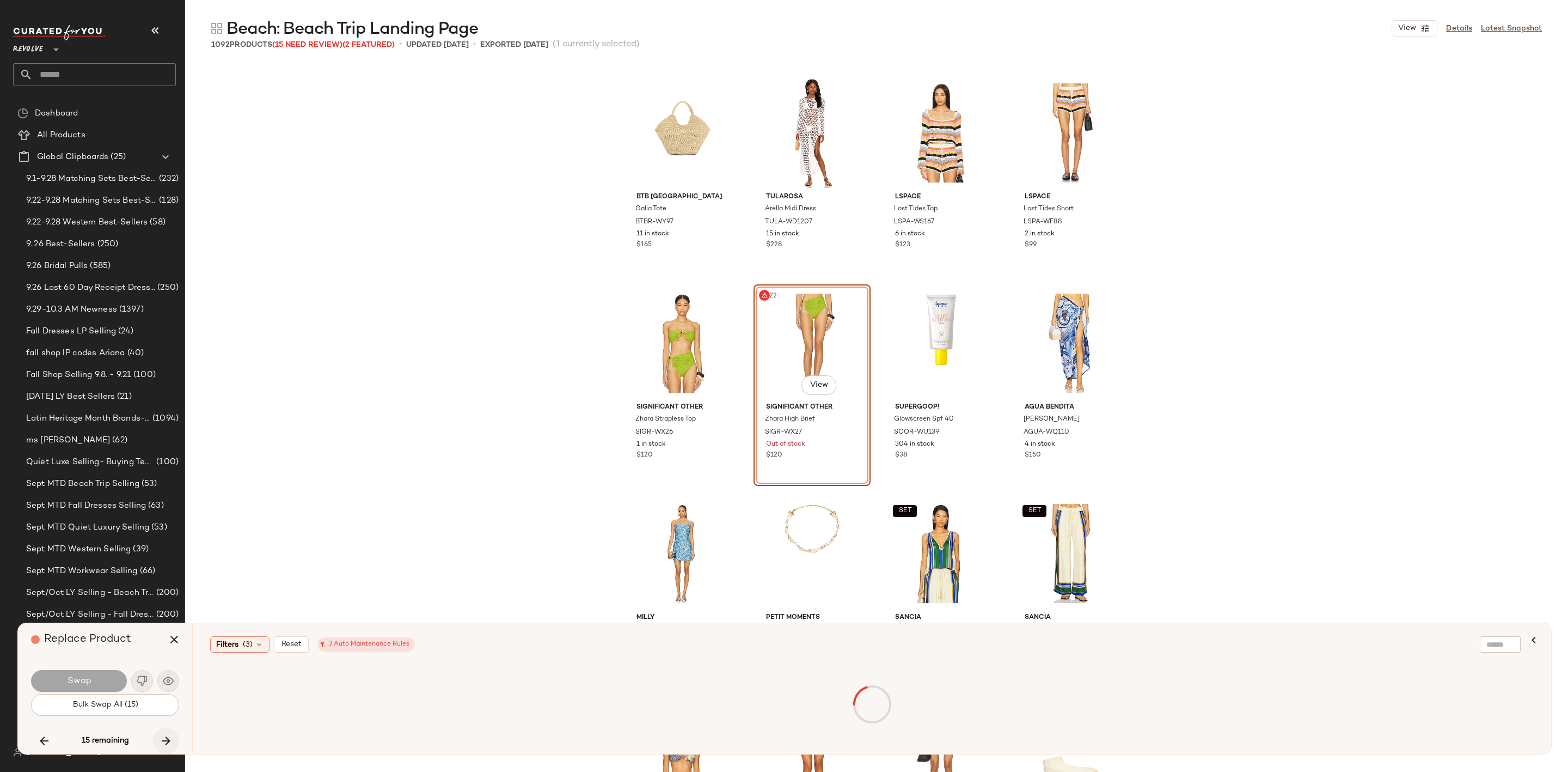
click at [172, 737] on icon "button" at bounding box center [166, 741] width 13 height 13
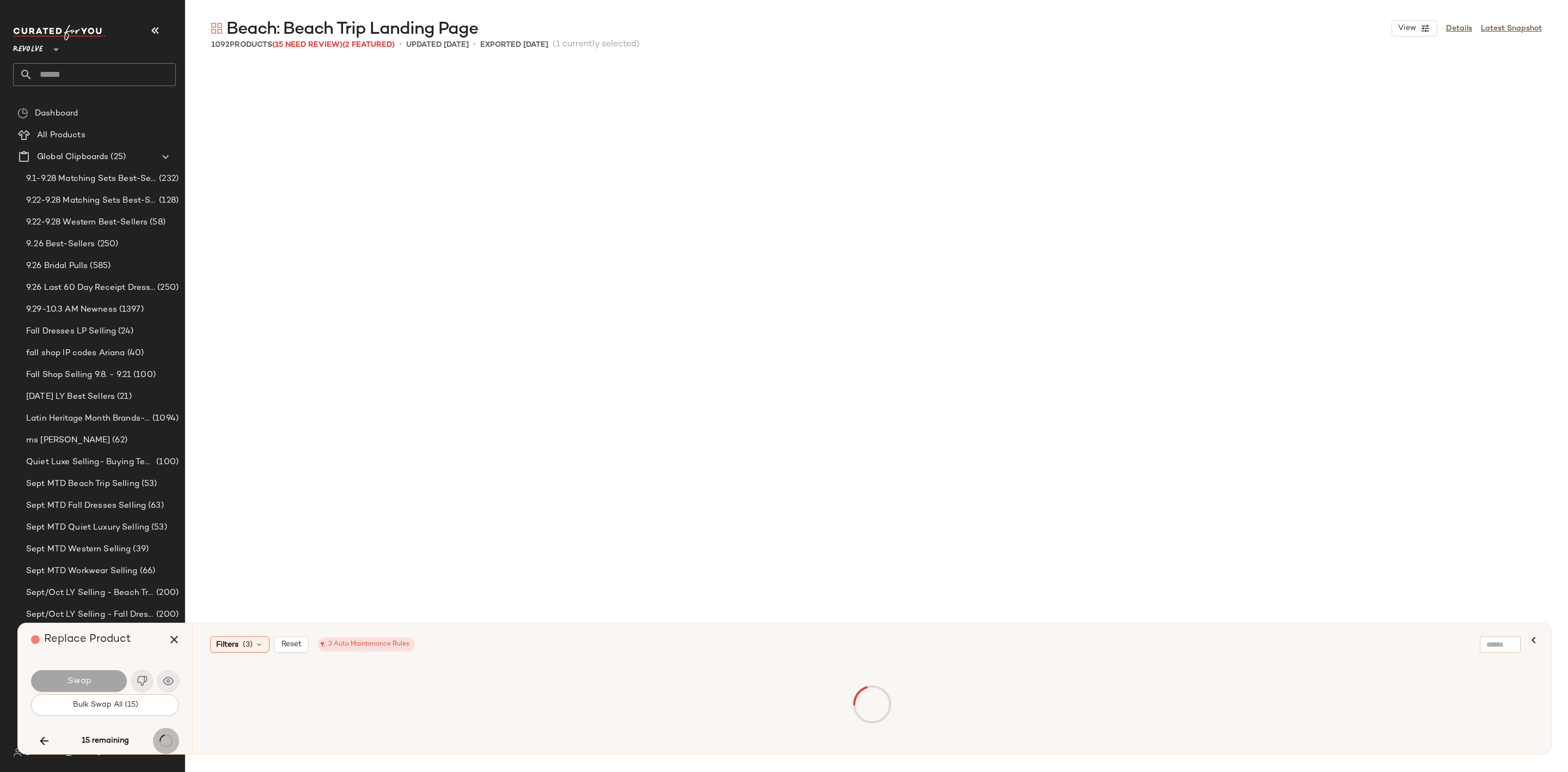
scroll to position [14299, 0]
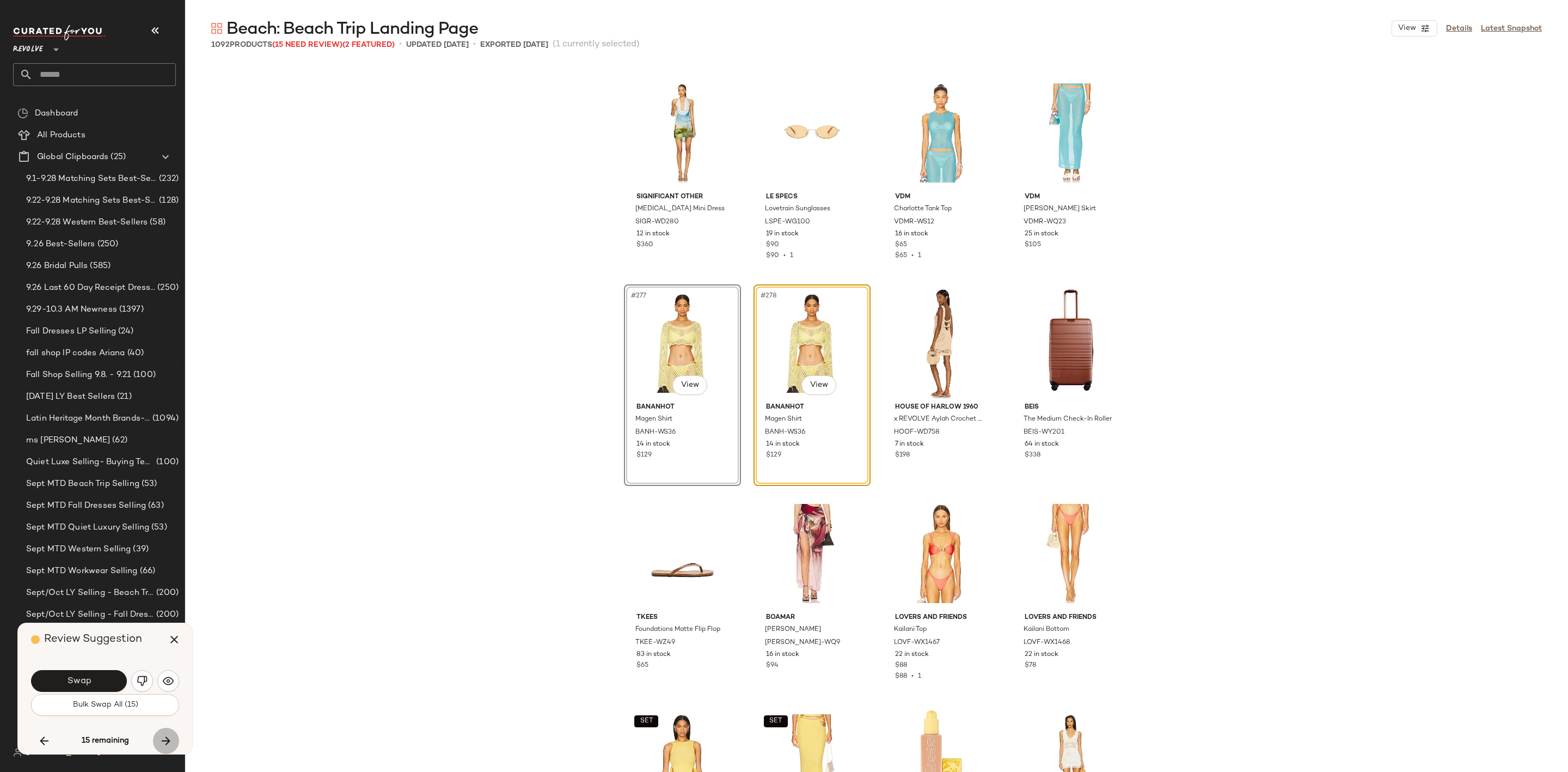
click at [164, 735] on icon "button" at bounding box center [166, 741] width 13 height 13
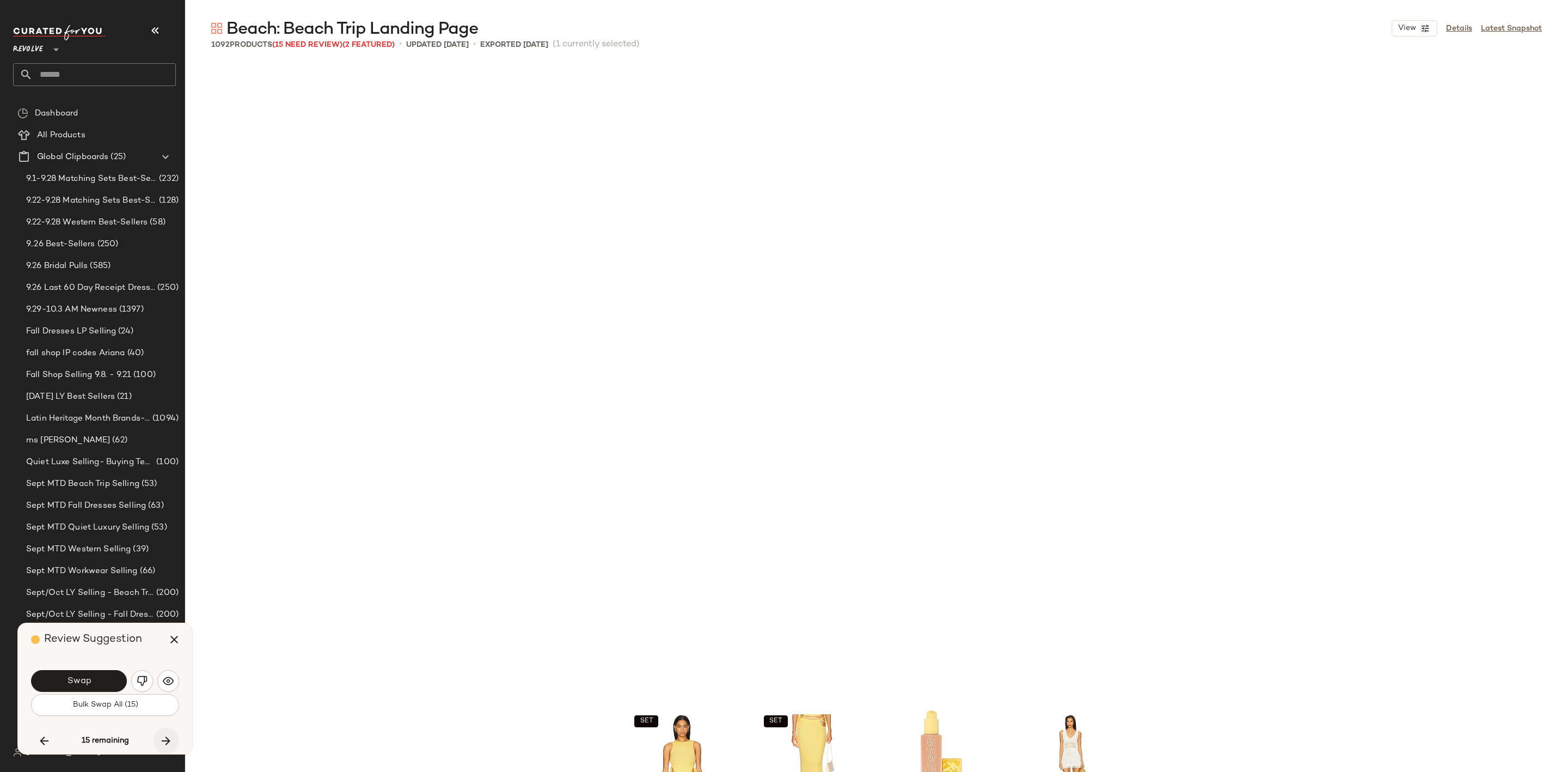
scroll to position [14930, 0]
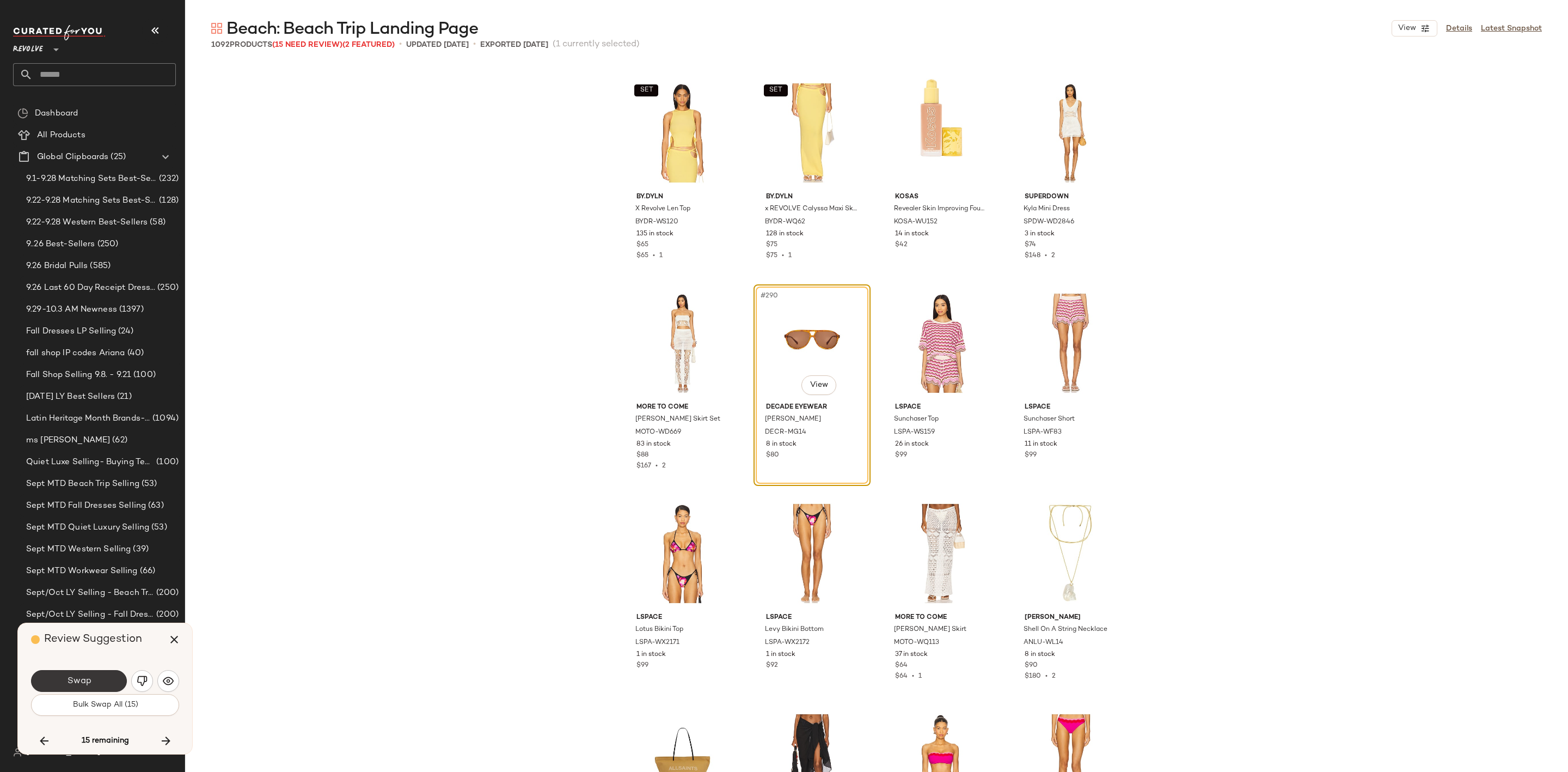
click at [86, 678] on span "Swap" at bounding box center [79, 681] width 25 height 10
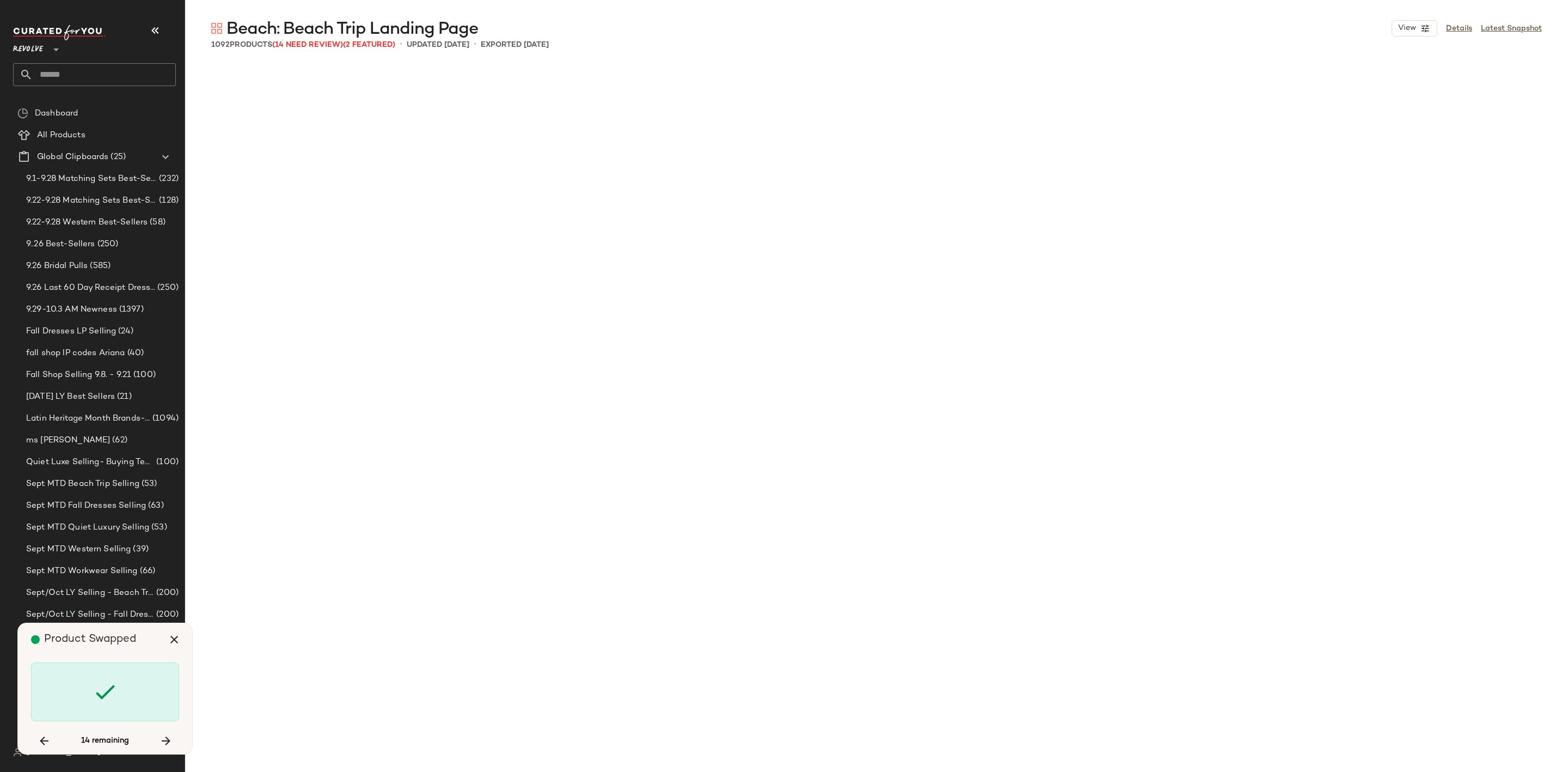
scroll to position [18084, 0]
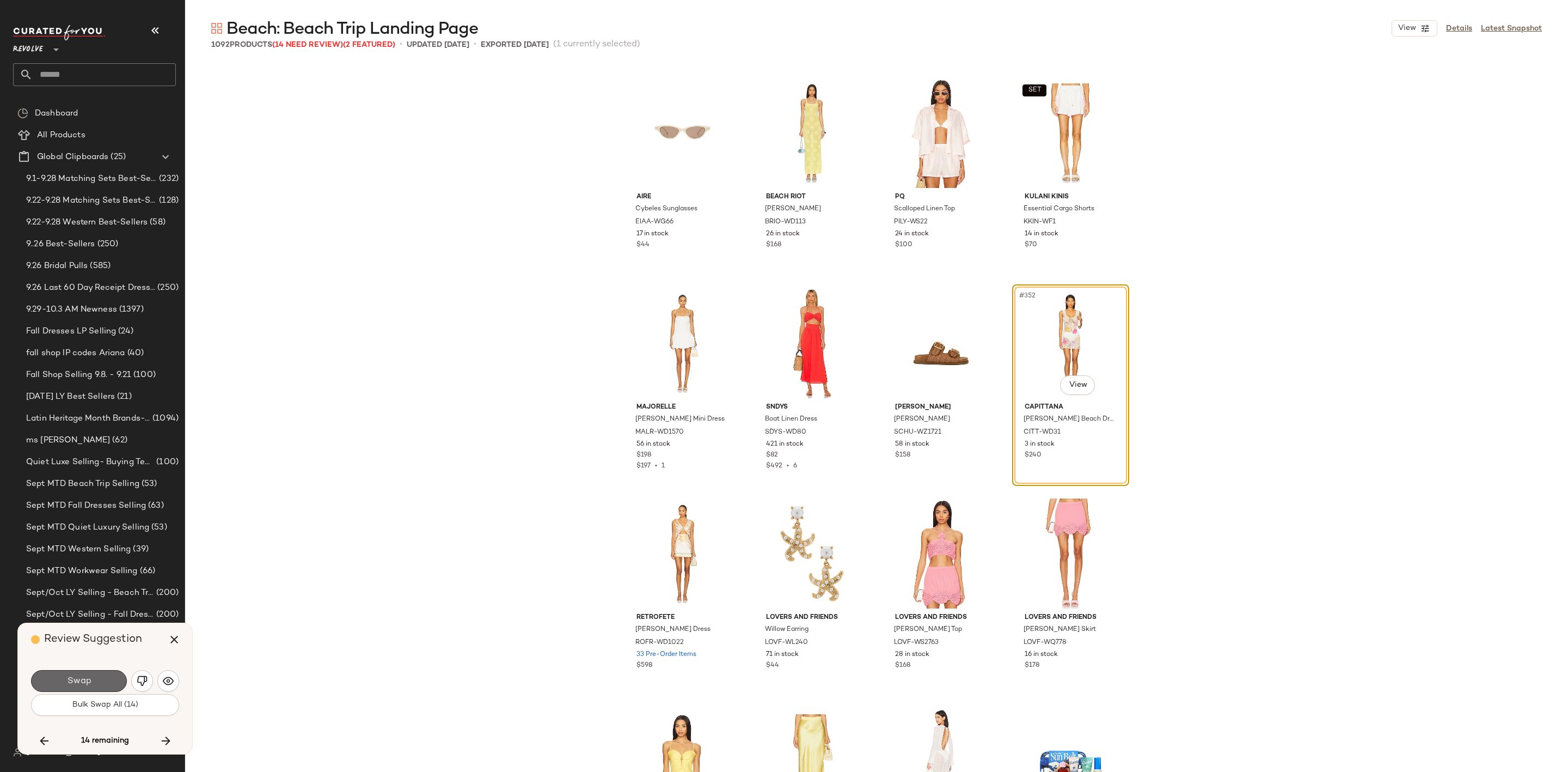
click at [60, 683] on button "Swap" at bounding box center [79, 681] width 96 height 21
click at [142, 678] on img "button" at bounding box center [142, 681] width 11 height 11
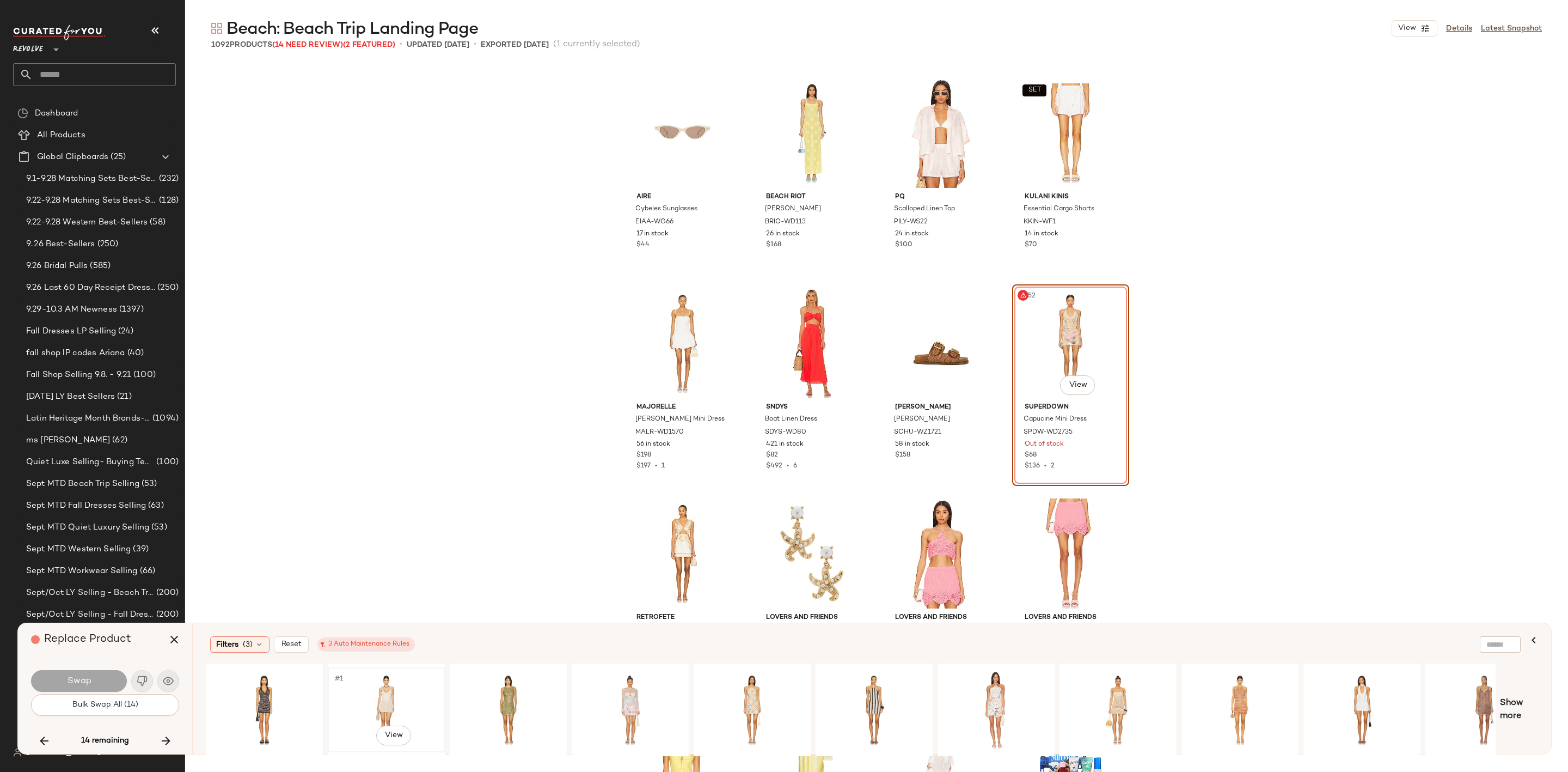
click at [385, 691] on div "#1 View" at bounding box center [386, 709] width 109 height 77
click at [98, 678] on button "Swap" at bounding box center [79, 681] width 96 height 21
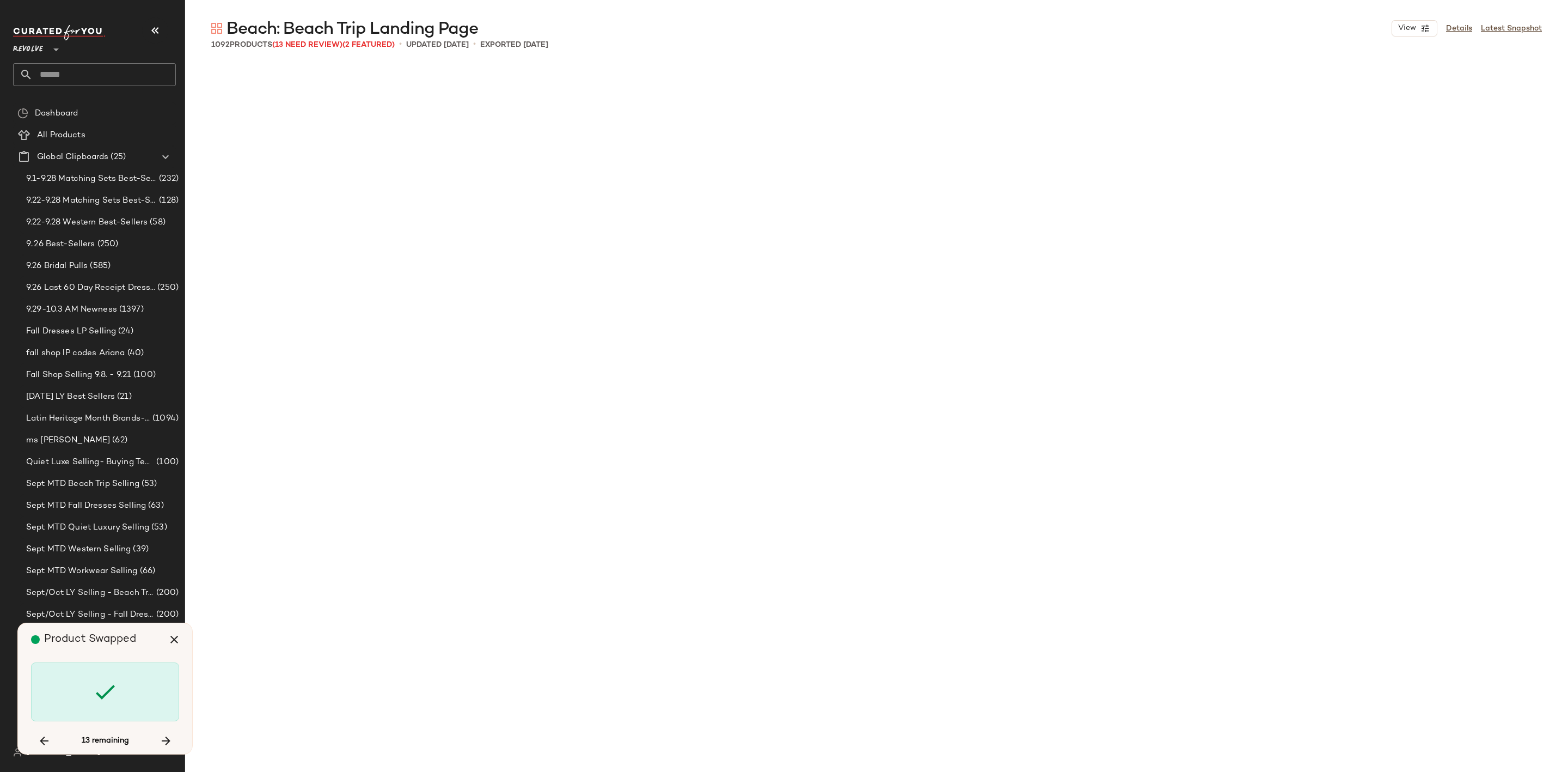
scroll to position [20818, 0]
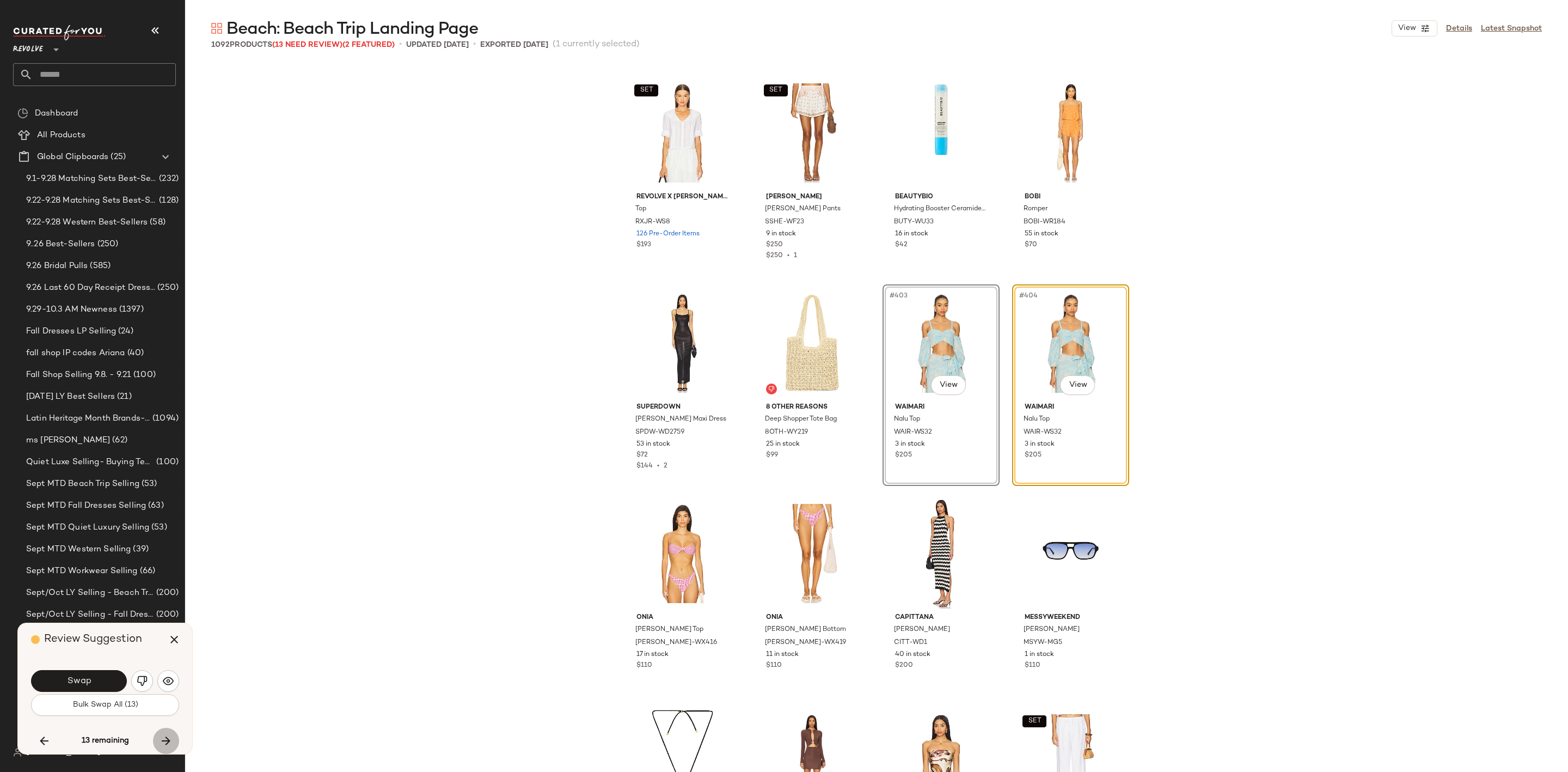
click at [161, 743] on icon "button" at bounding box center [166, 741] width 13 height 13
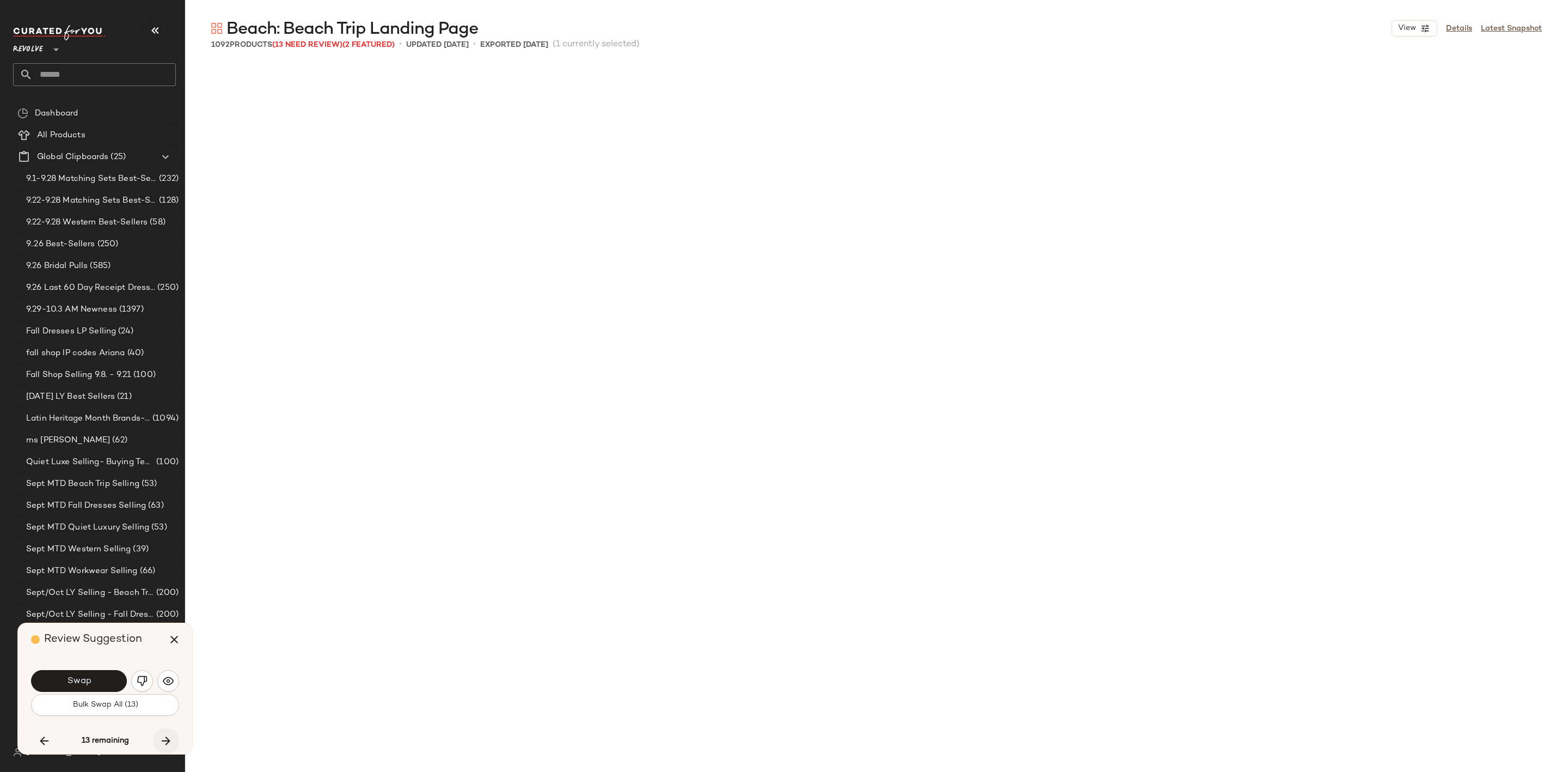
scroll to position [23761, 0]
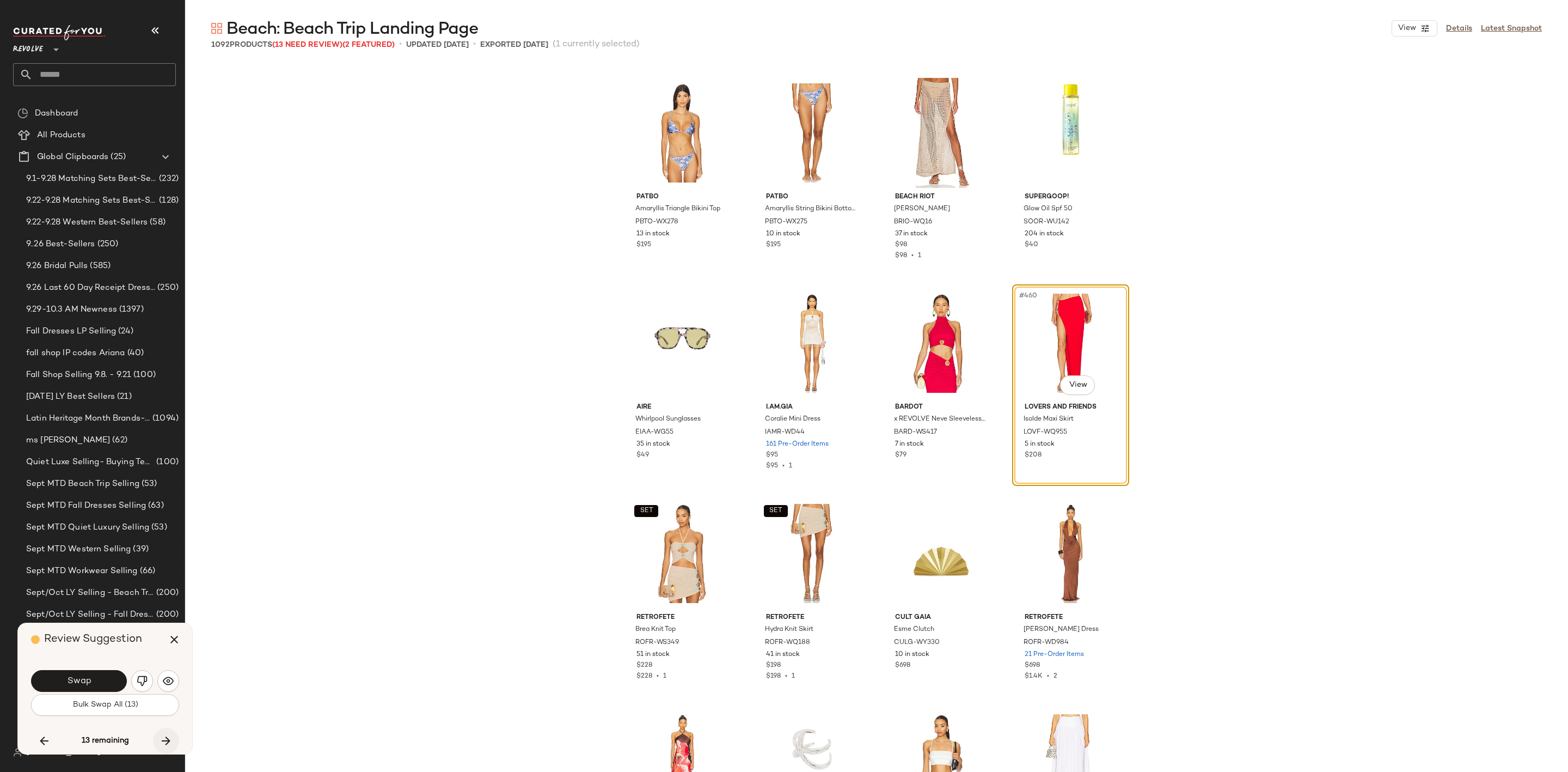
click at [162, 747] on icon "button" at bounding box center [166, 741] width 13 height 13
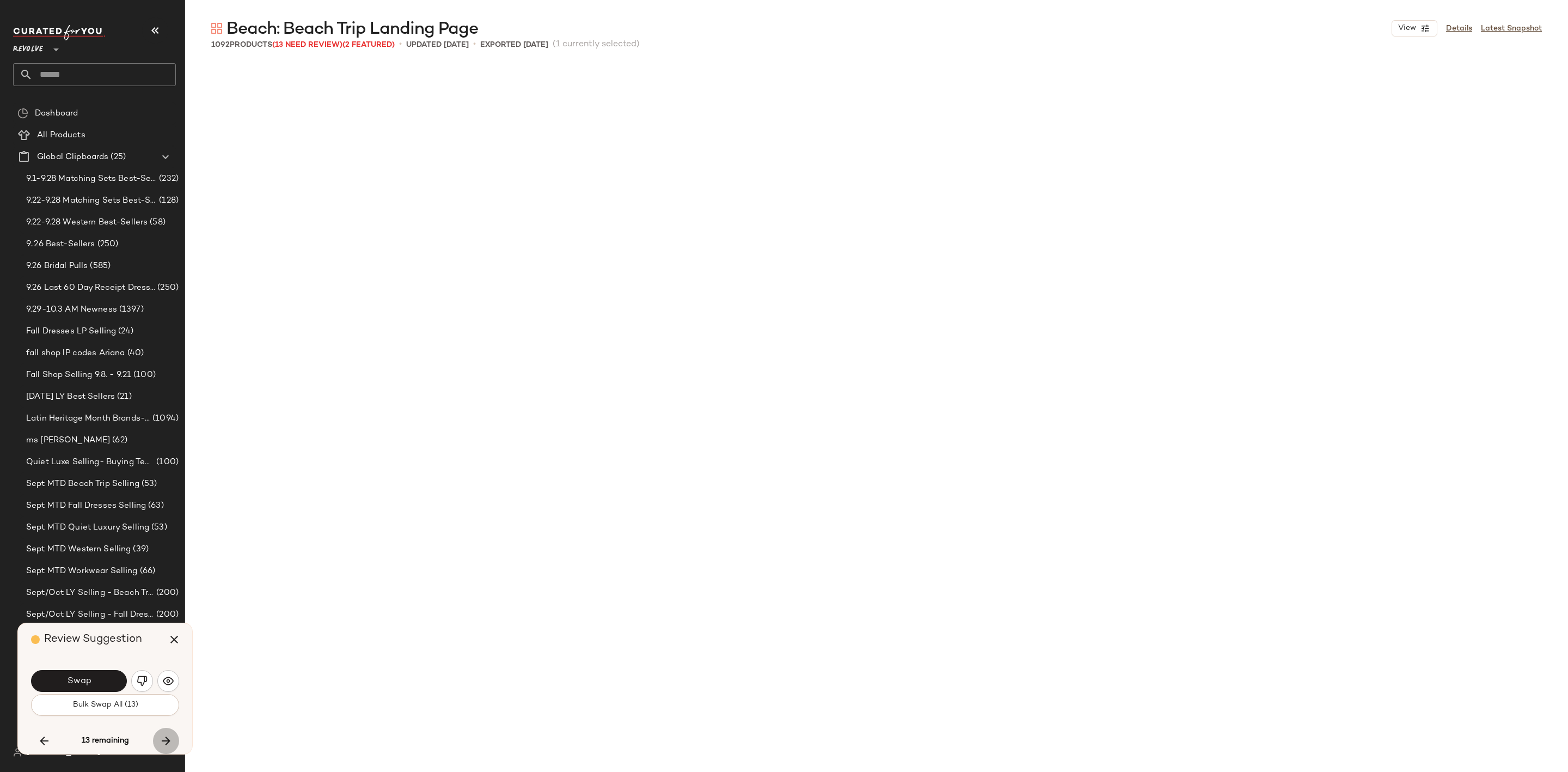
scroll to position [25864, 0]
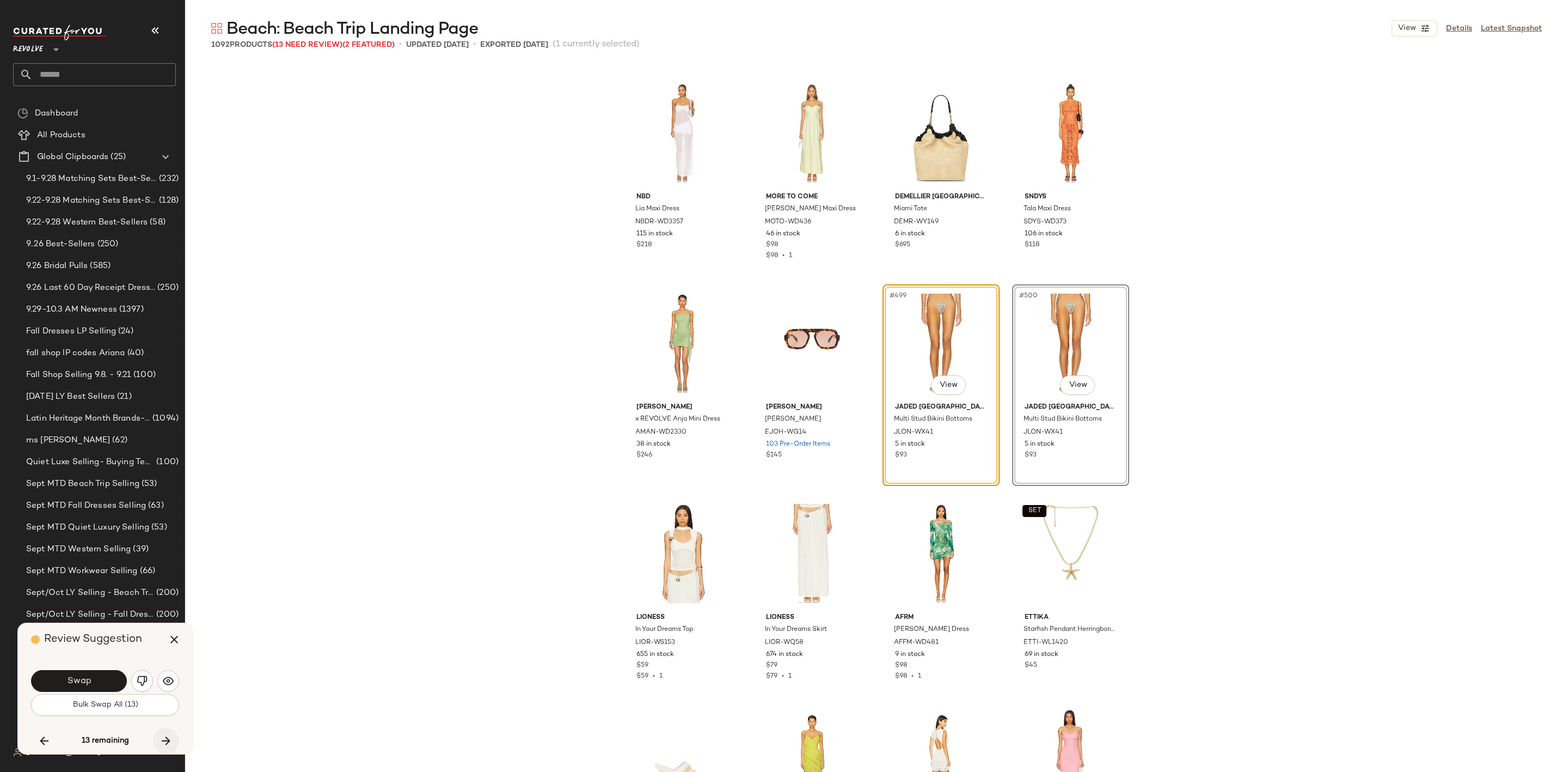
click at [162, 747] on icon "button" at bounding box center [166, 741] width 13 height 13
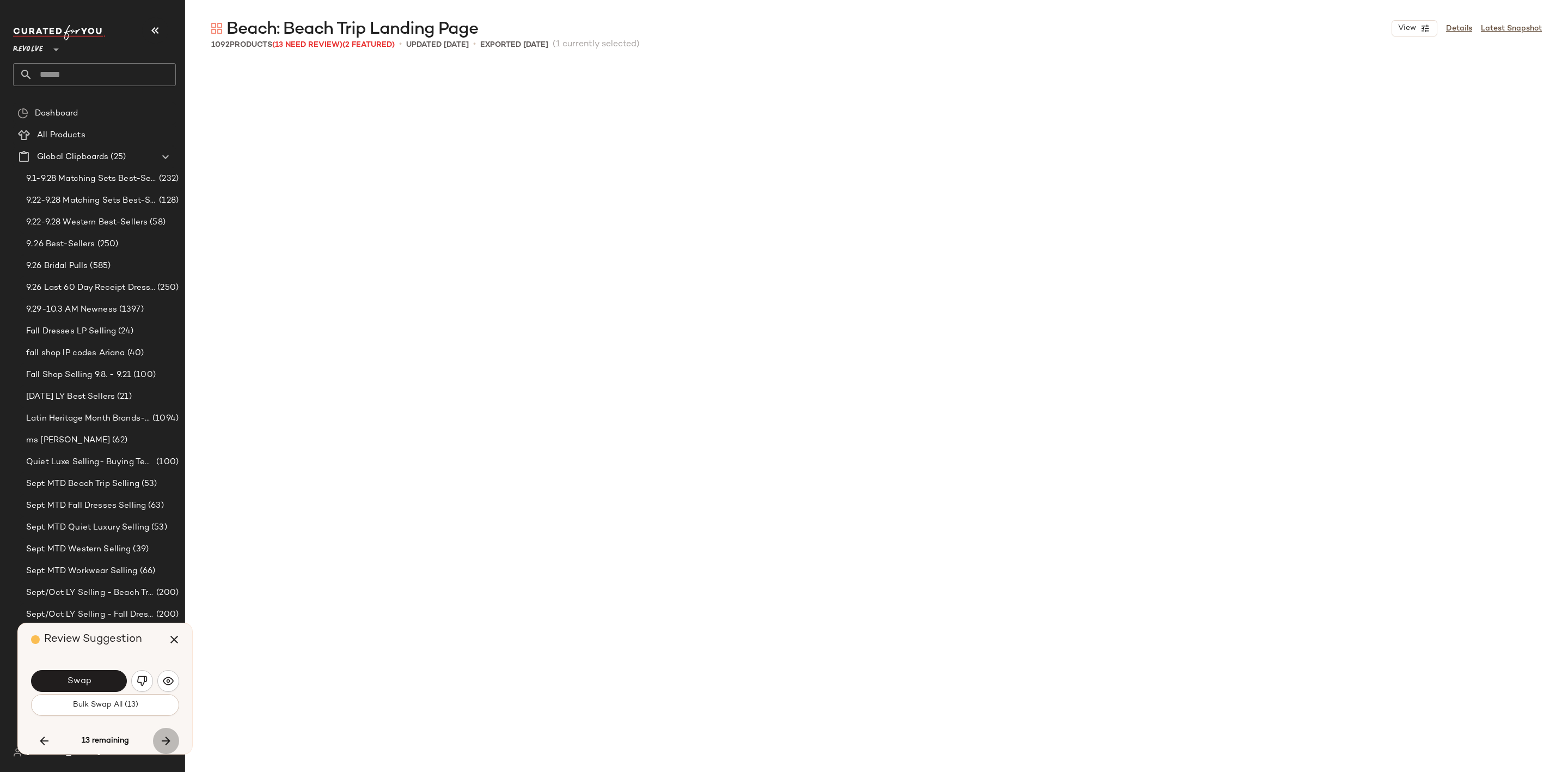
scroll to position [30911, 0]
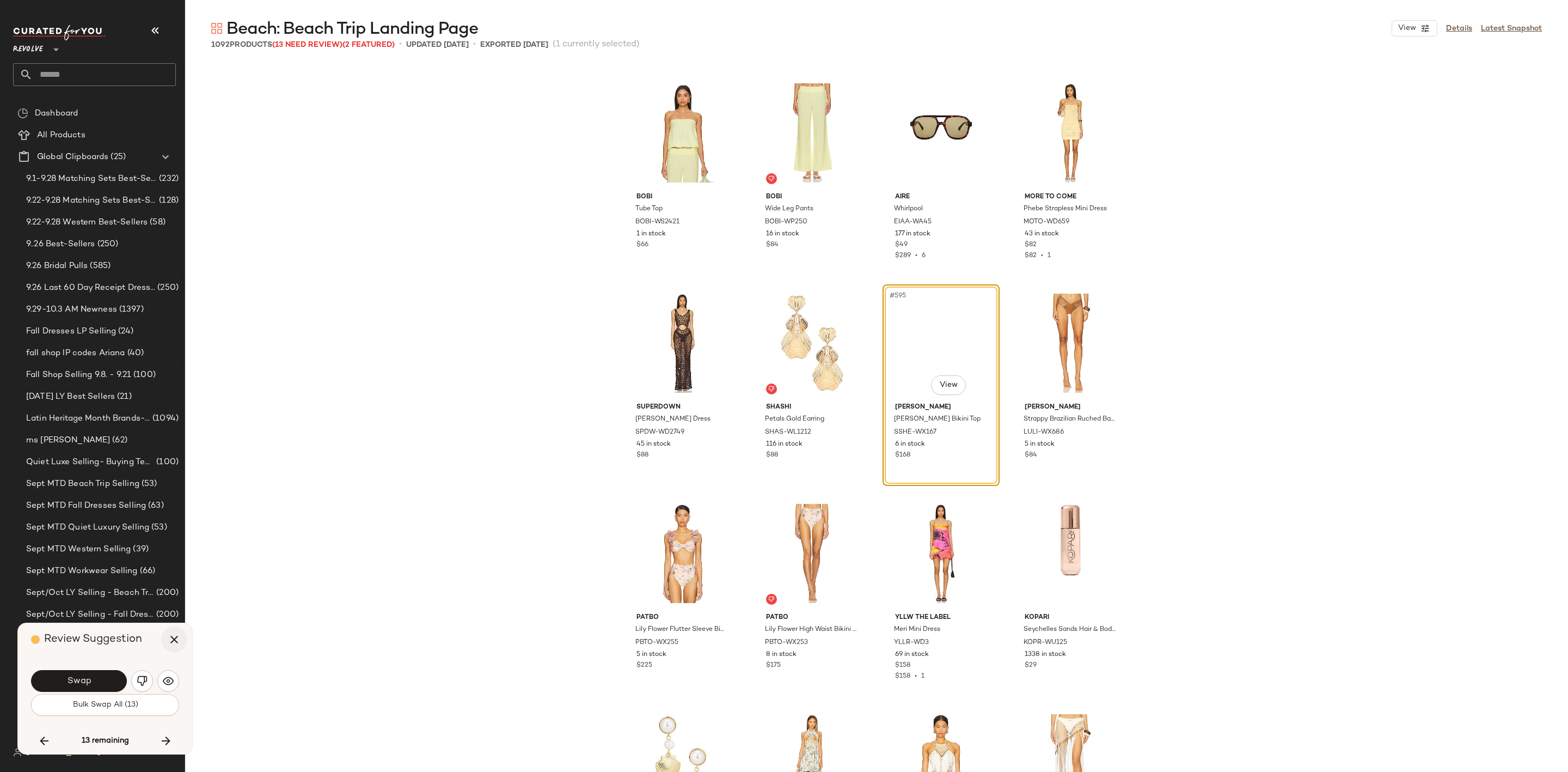
click at [175, 643] on icon "button" at bounding box center [174, 639] width 13 height 13
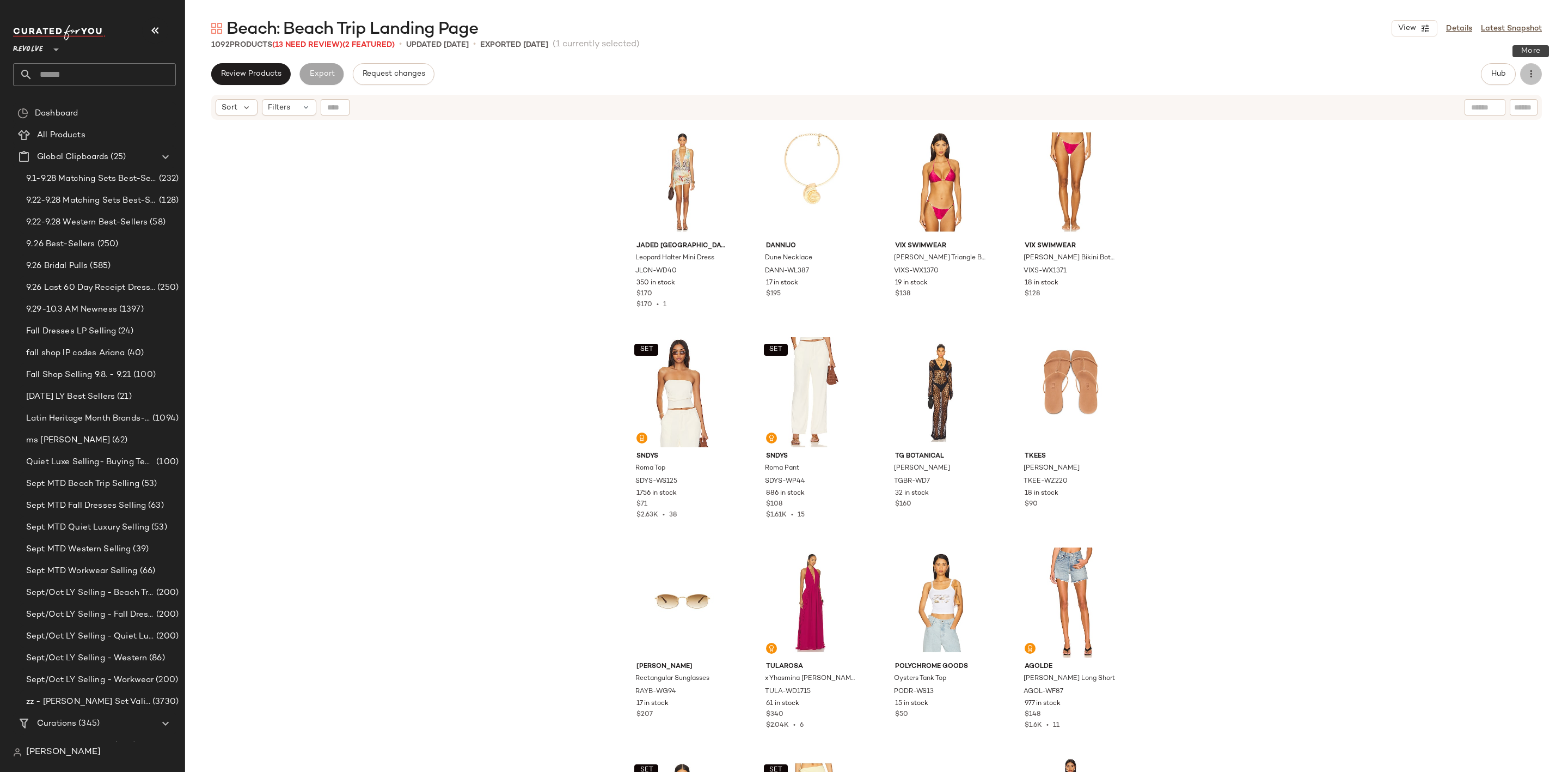
click at [1521, 77] on button "button" at bounding box center [1531, 74] width 21 height 21
click at [1497, 191] on div "Clear Suggested Products" at bounding box center [1474, 183] width 135 height 26
click at [1493, 83] on button "Hub" at bounding box center [1499, 74] width 35 height 21
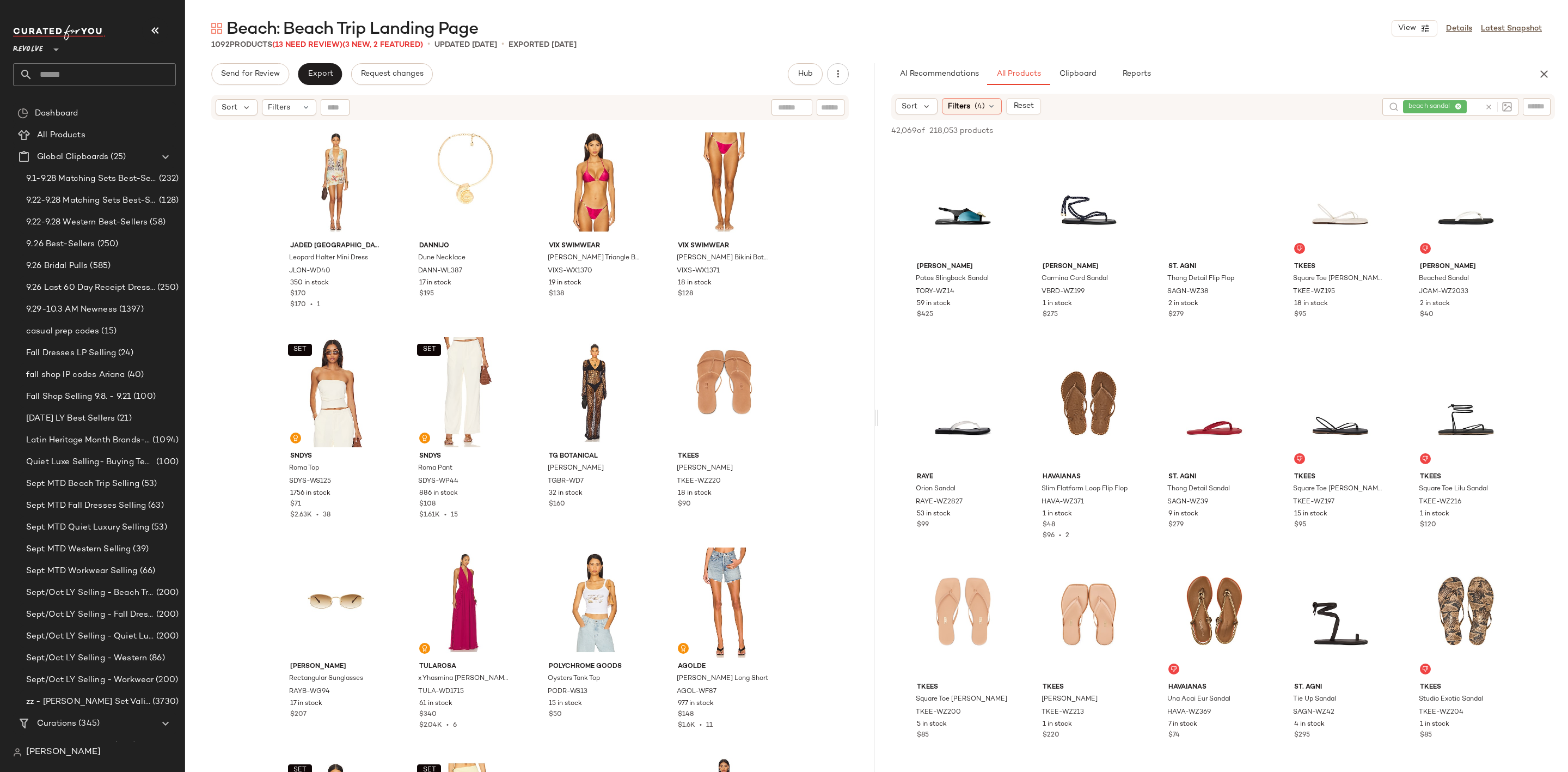
click at [1492, 107] on icon at bounding box center [1489, 107] width 8 height 8
click at [1529, 105] on input "Filter" at bounding box center [1500, 106] width 93 height 11
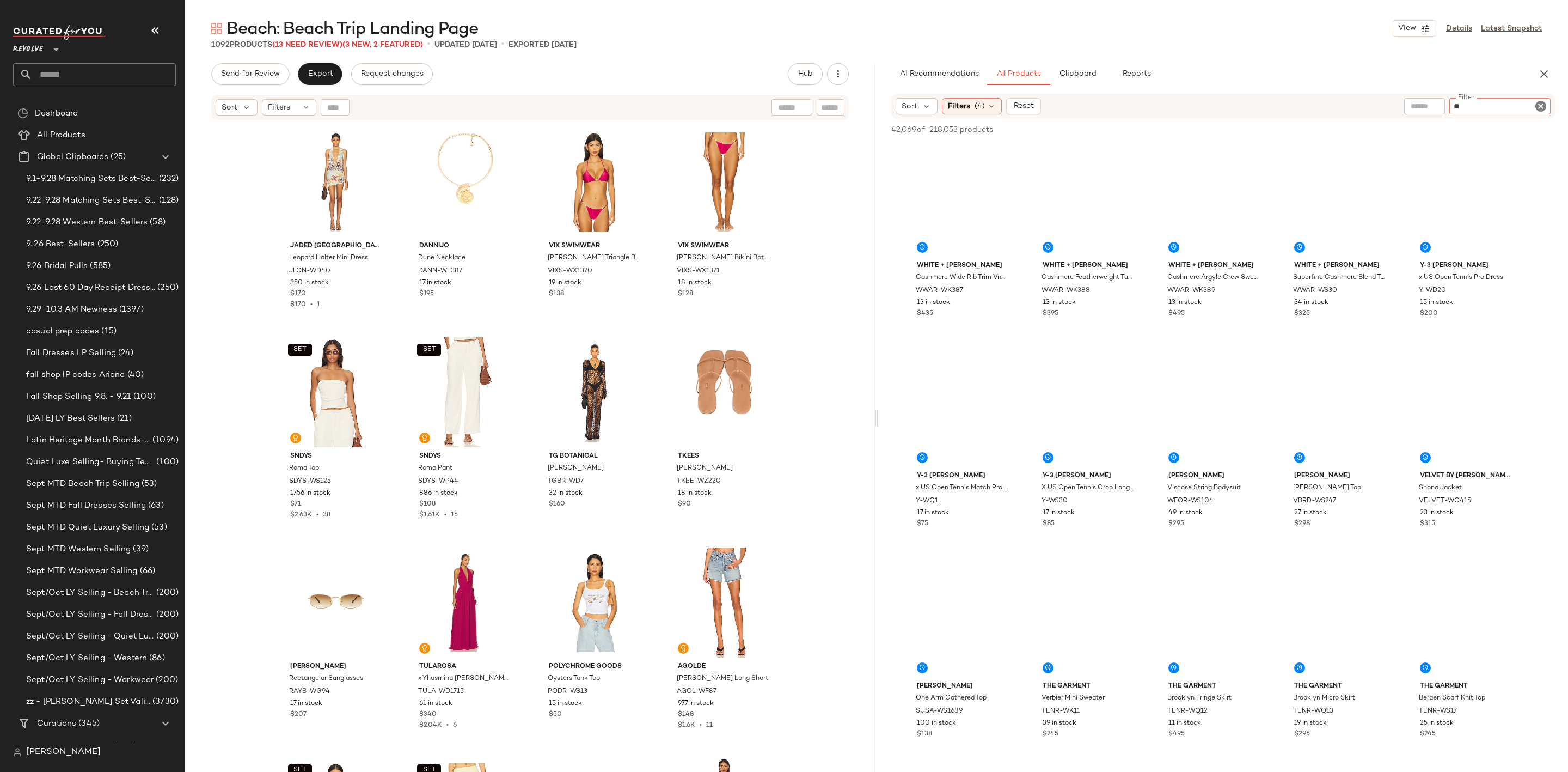
type input "***"
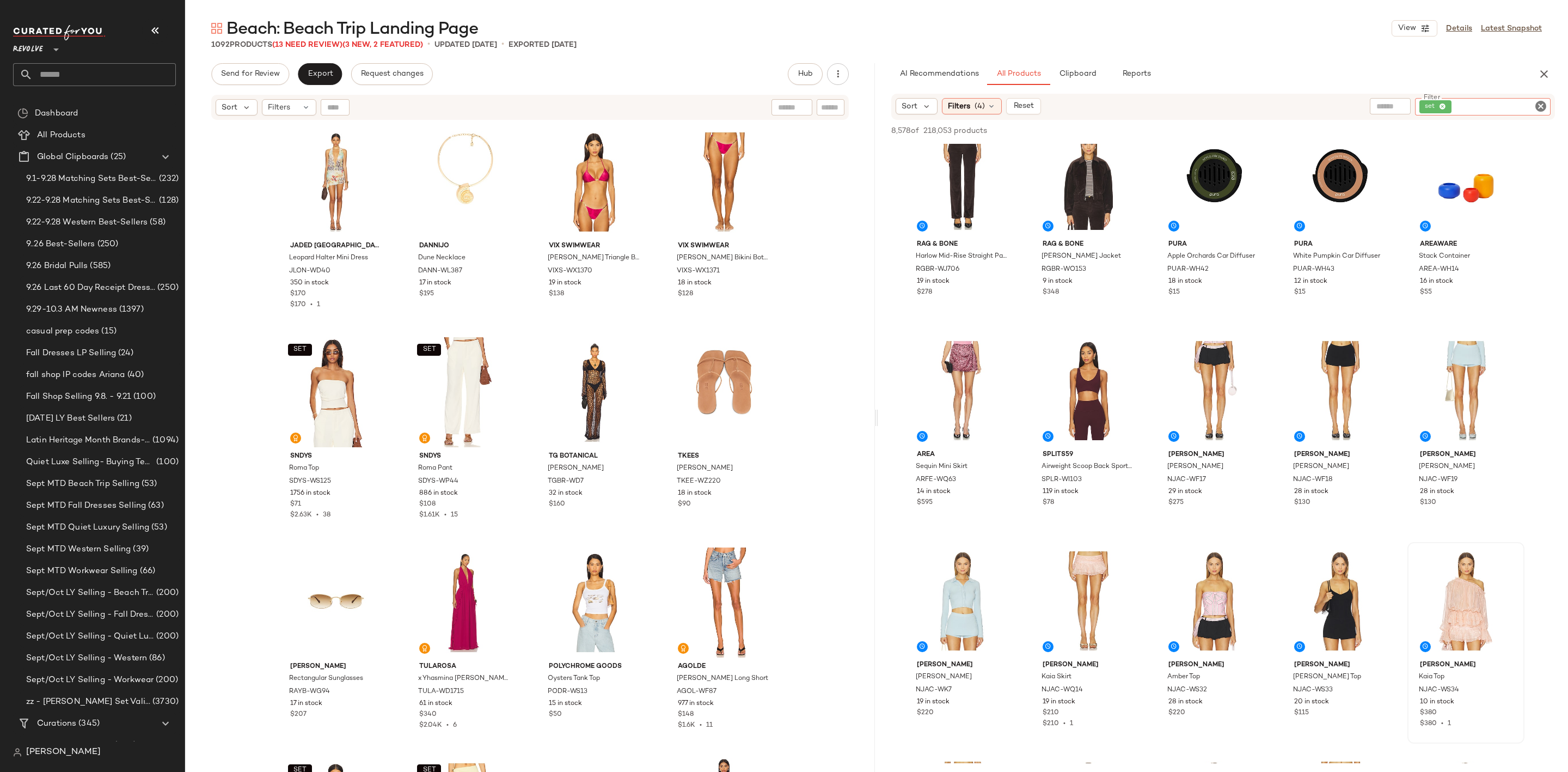
scroll to position [572, 0]
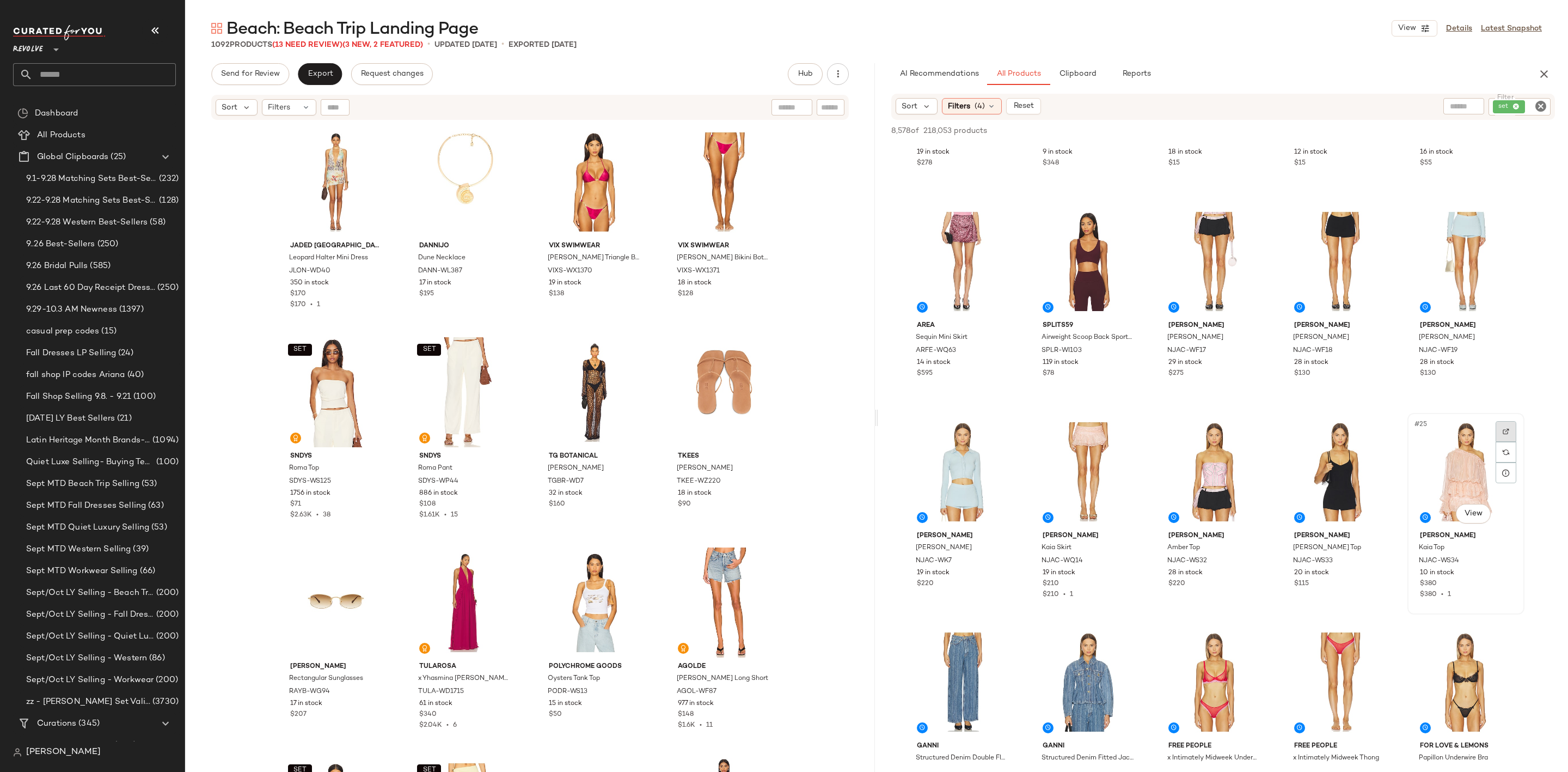
click at [1507, 434] on img at bounding box center [1506, 432] width 6 height 6
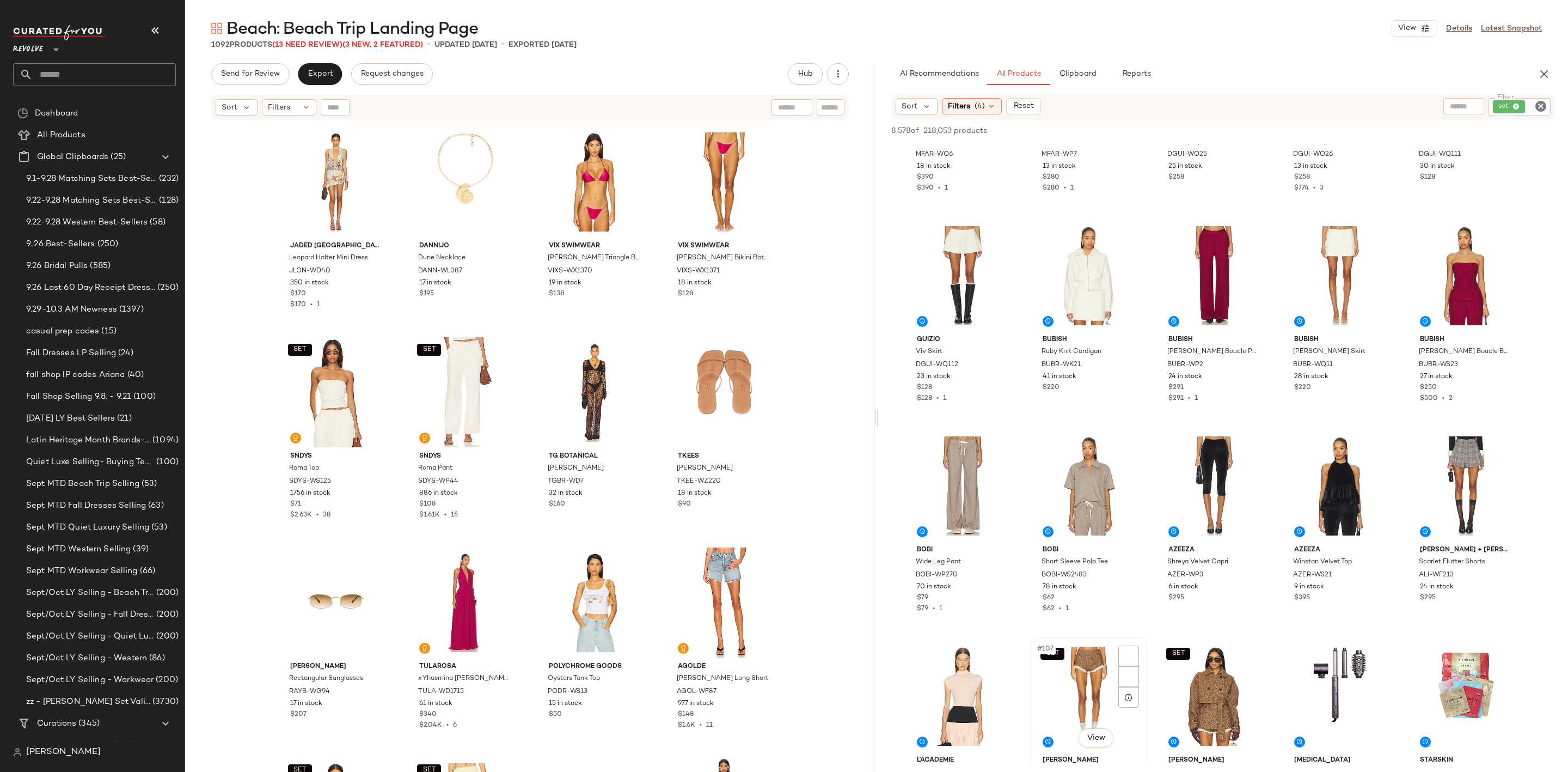
scroll to position [4249, 0]
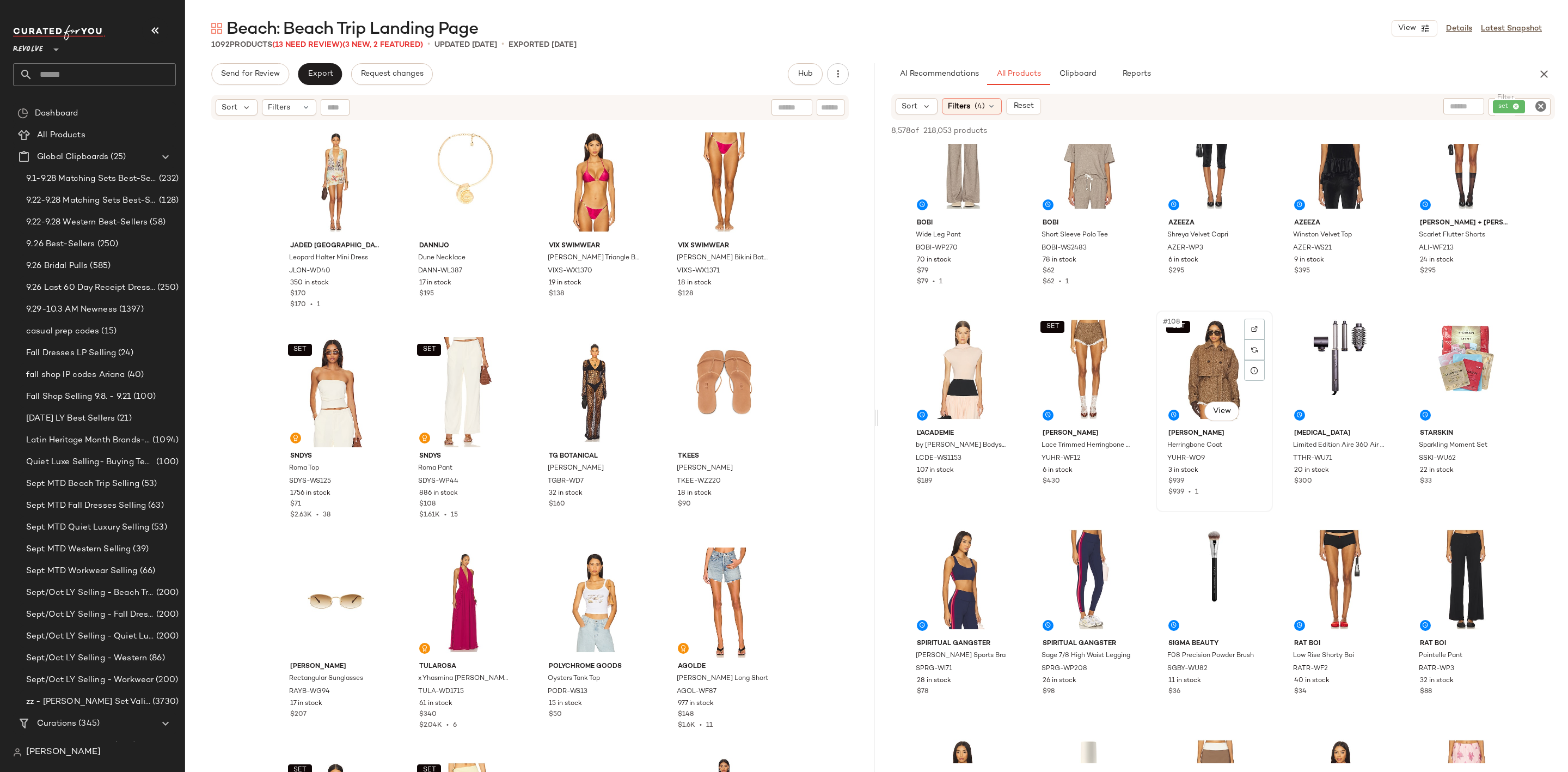
click at [1206, 363] on div "SET #108 View" at bounding box center [1214, 369] width 109 height 110
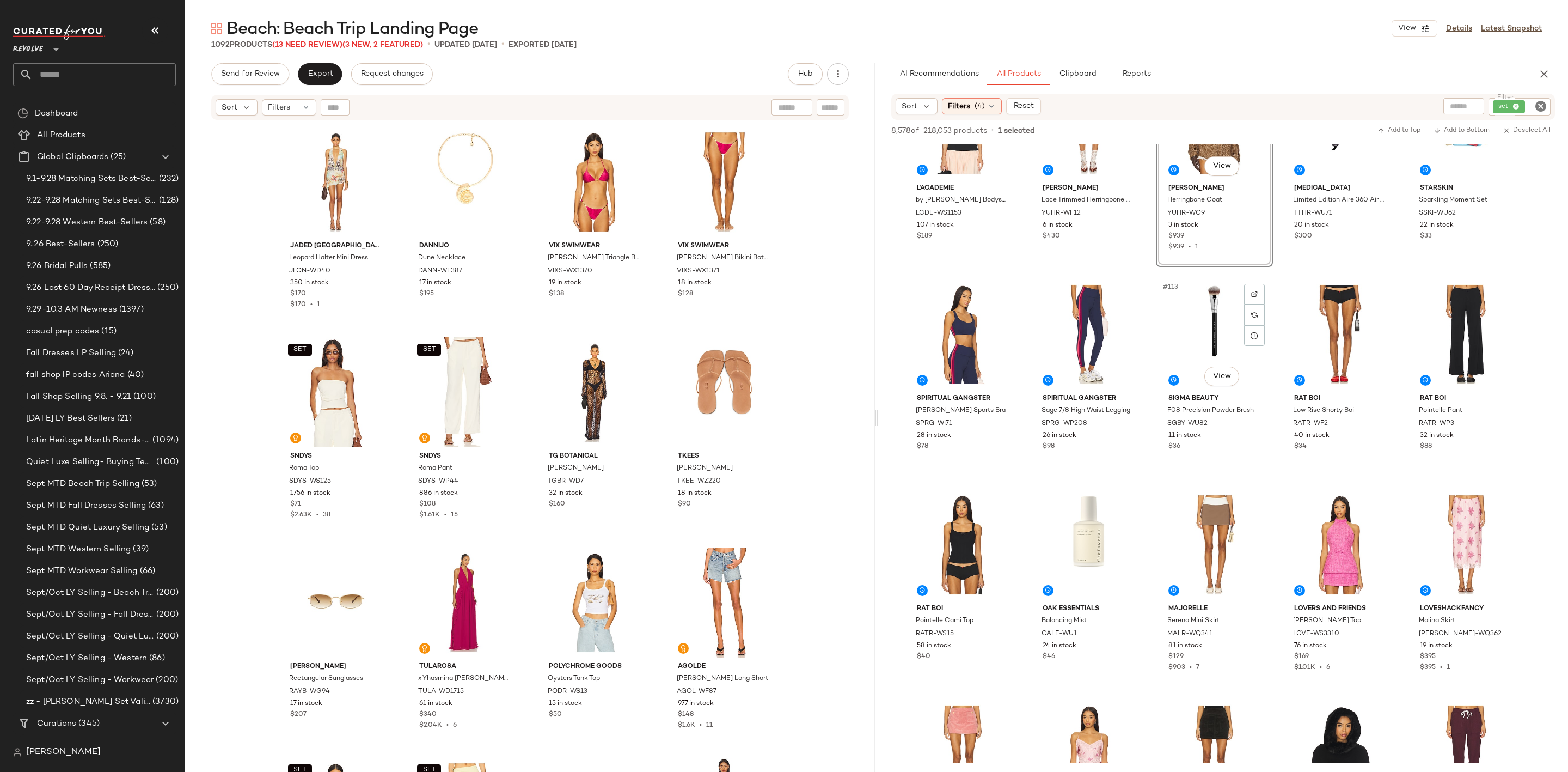
scroll to position [4821, 0]
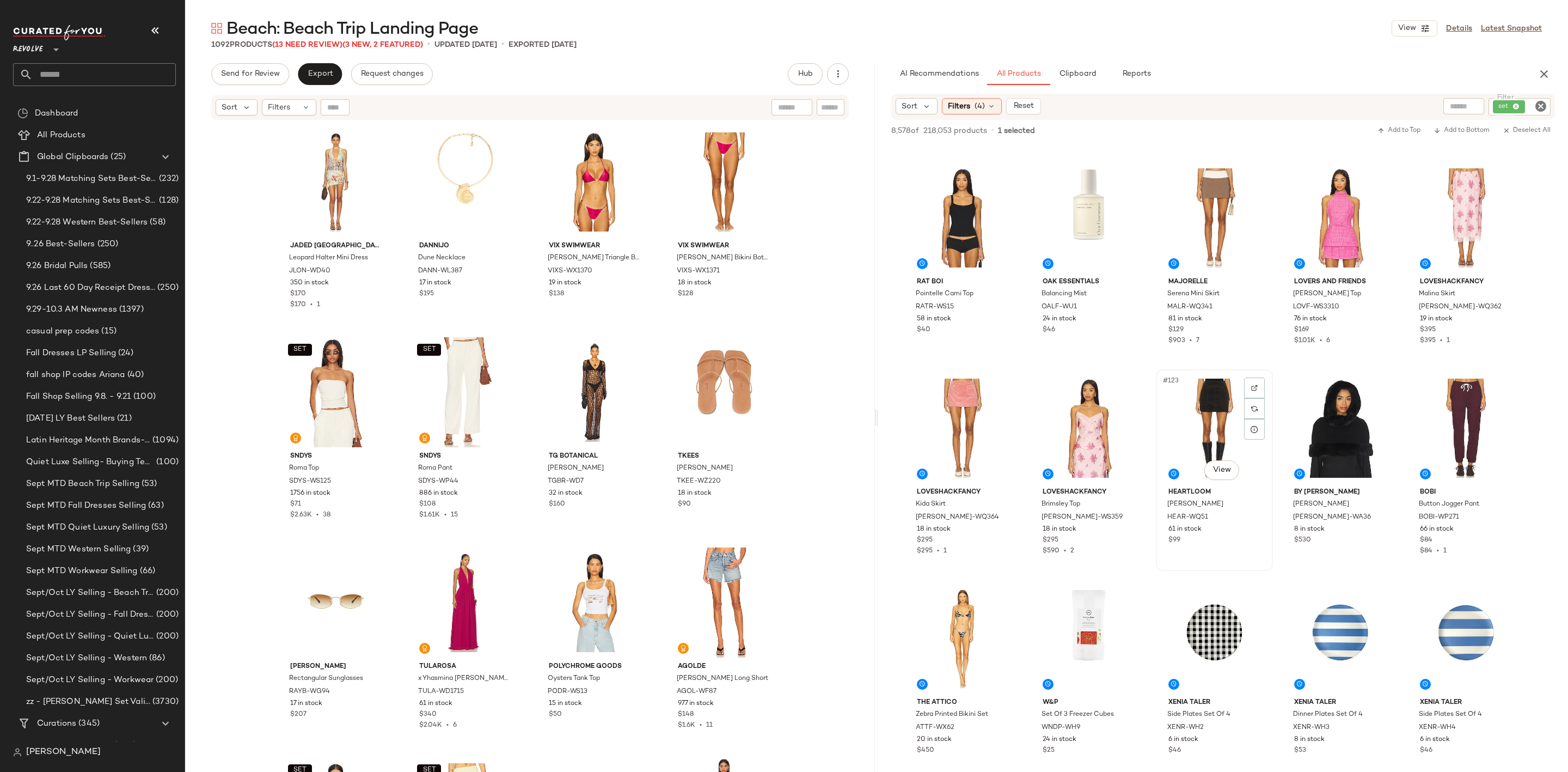
click at [1199, 410] on div "#123 View" at bounding box center [1214, 428] width 109 height 110
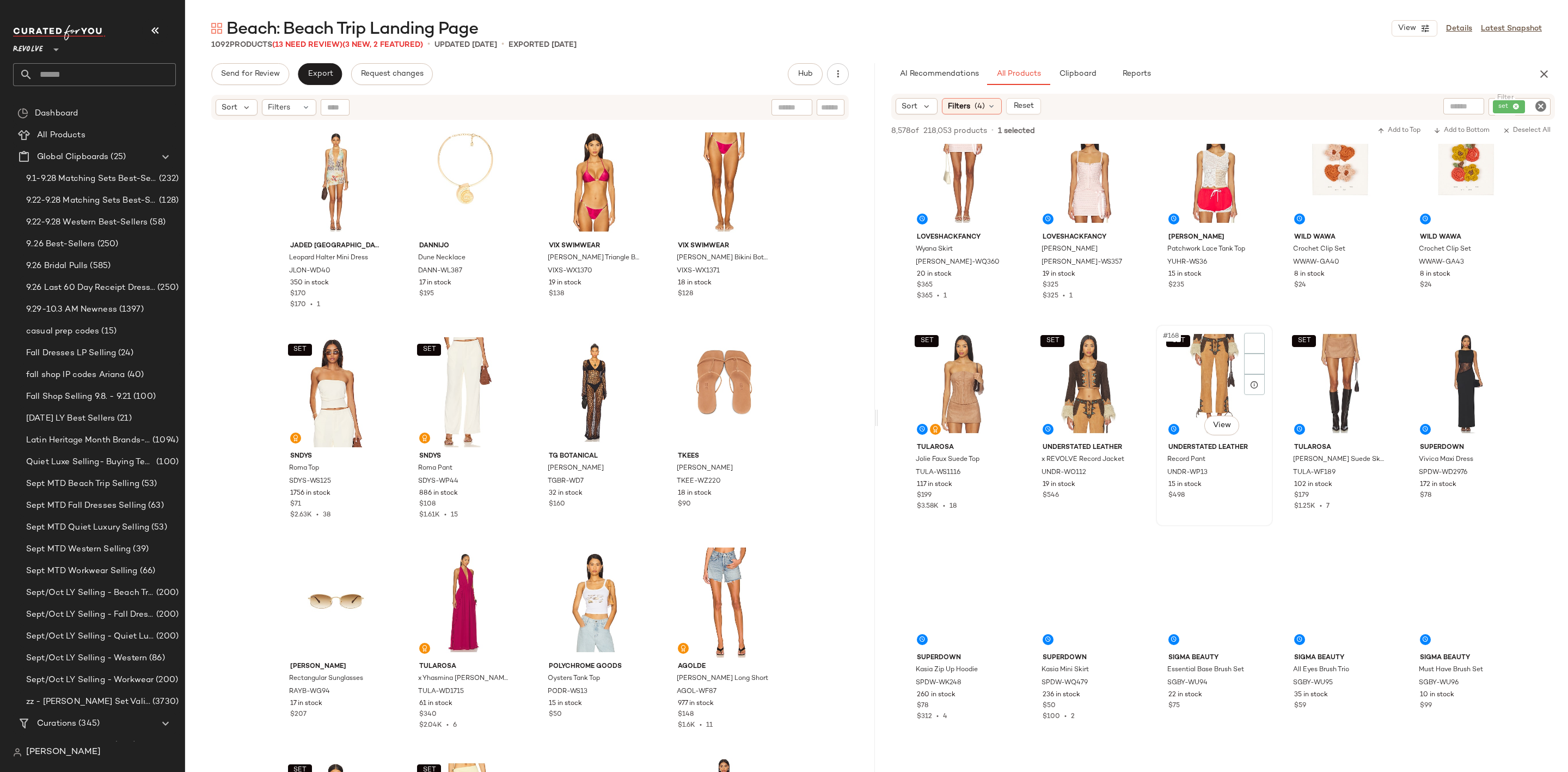
scroll to position [6864, 0]
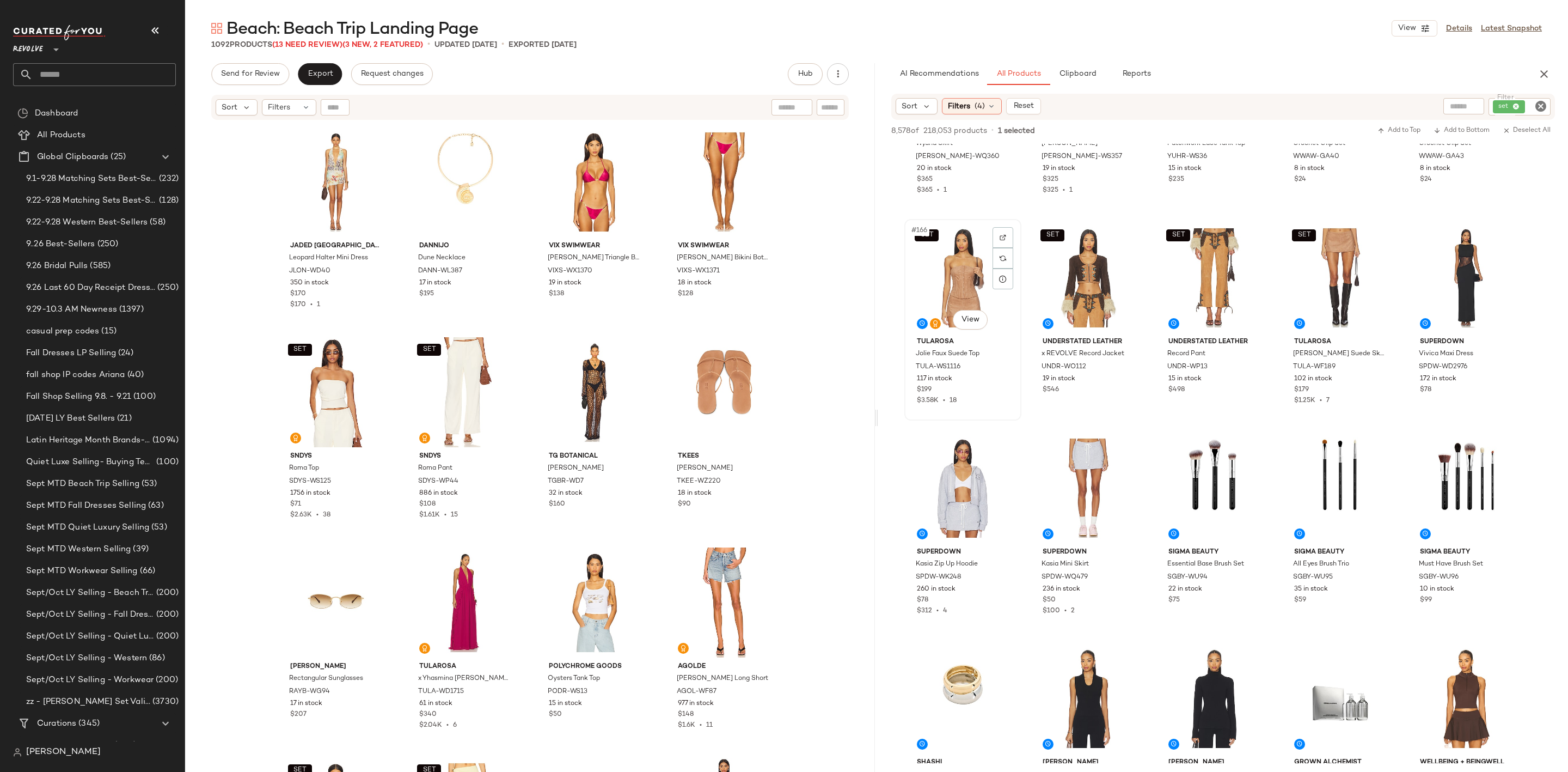
click at [948, 252] on div "SET #166 View" at bounding box center [963, 278] width 109 height 110
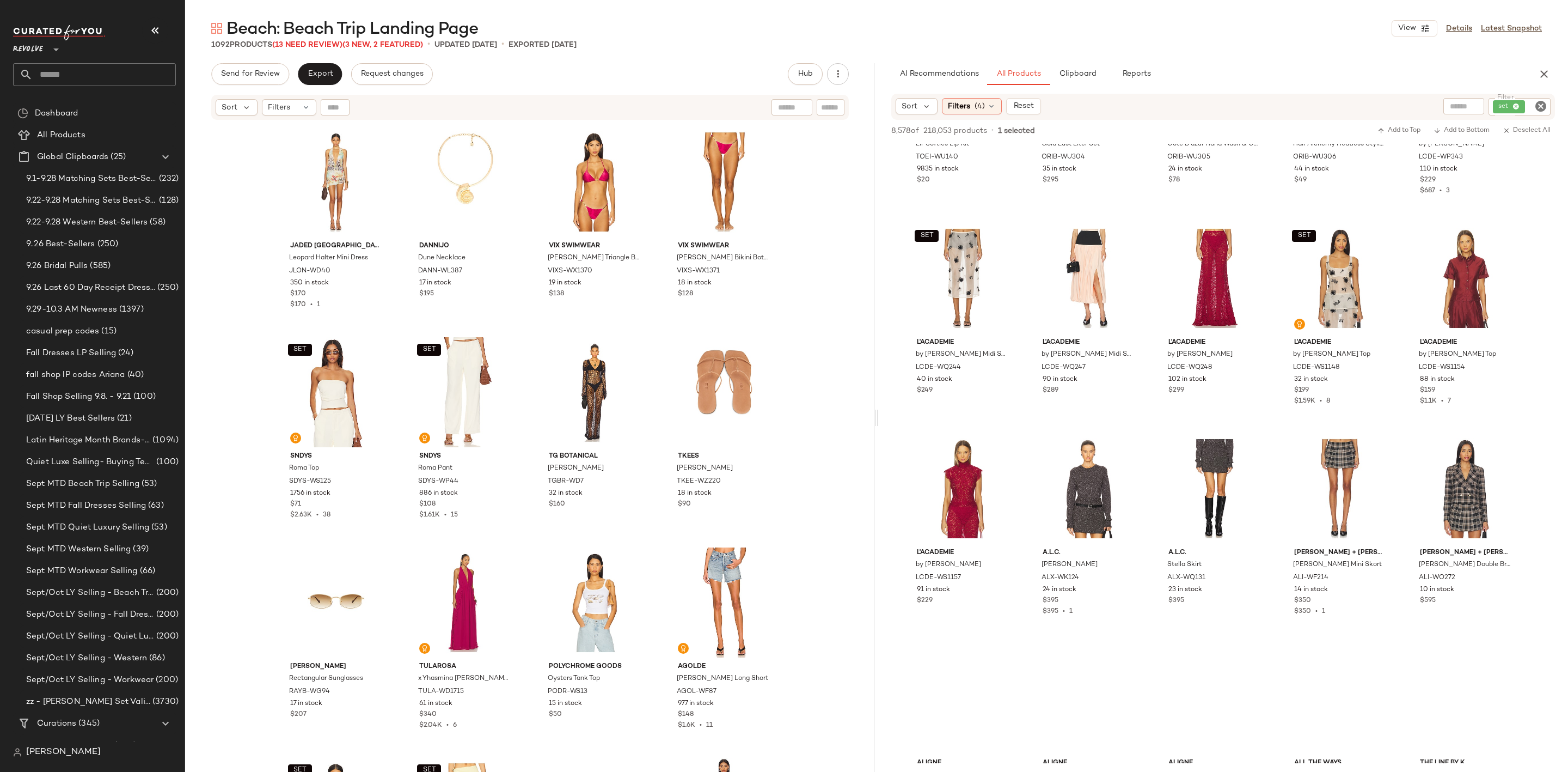
scroll to position [7926, 0]
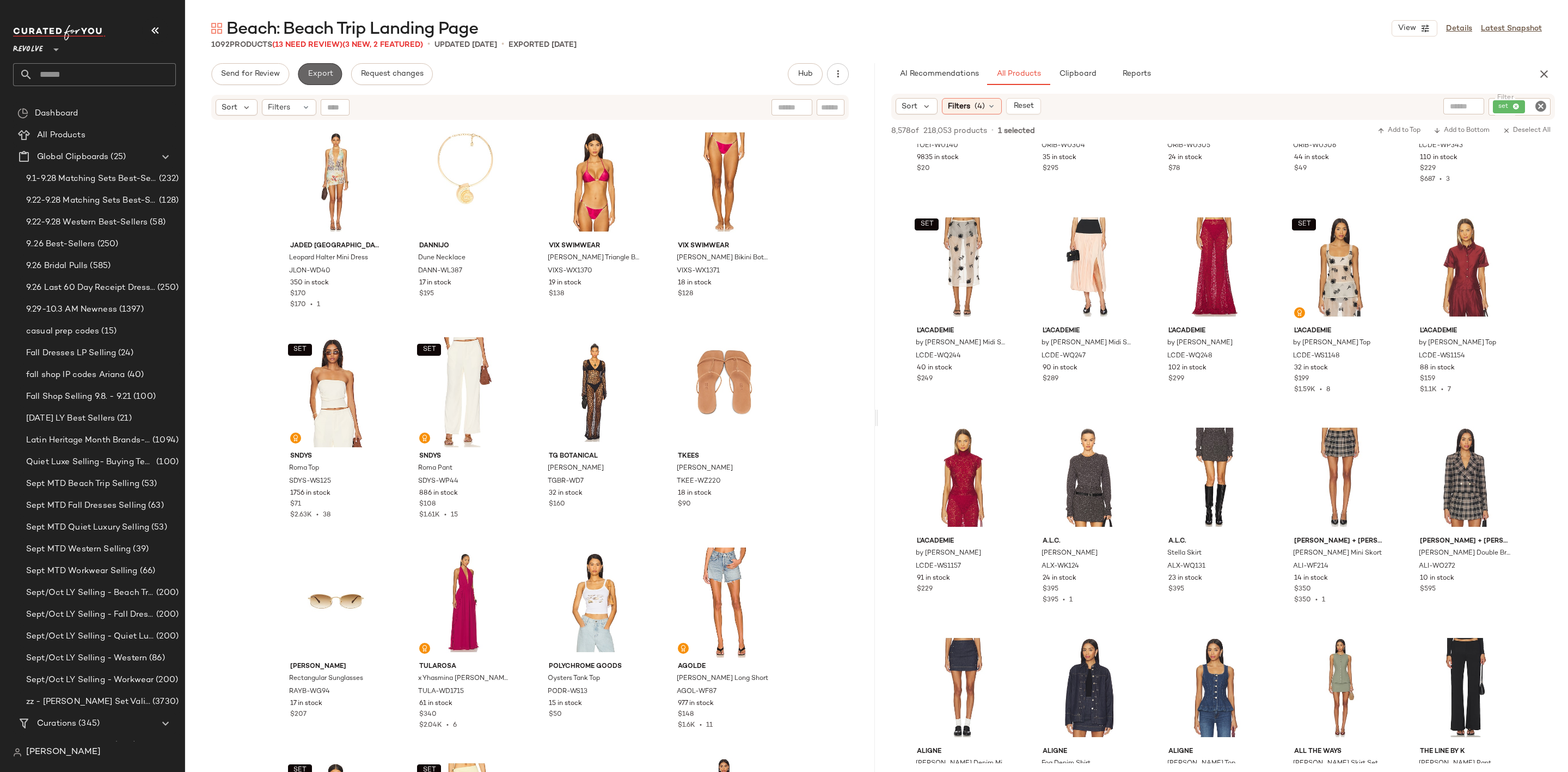
click at [309, 72] on span "Export" at bounding box center [320, 74] width 25 height 9
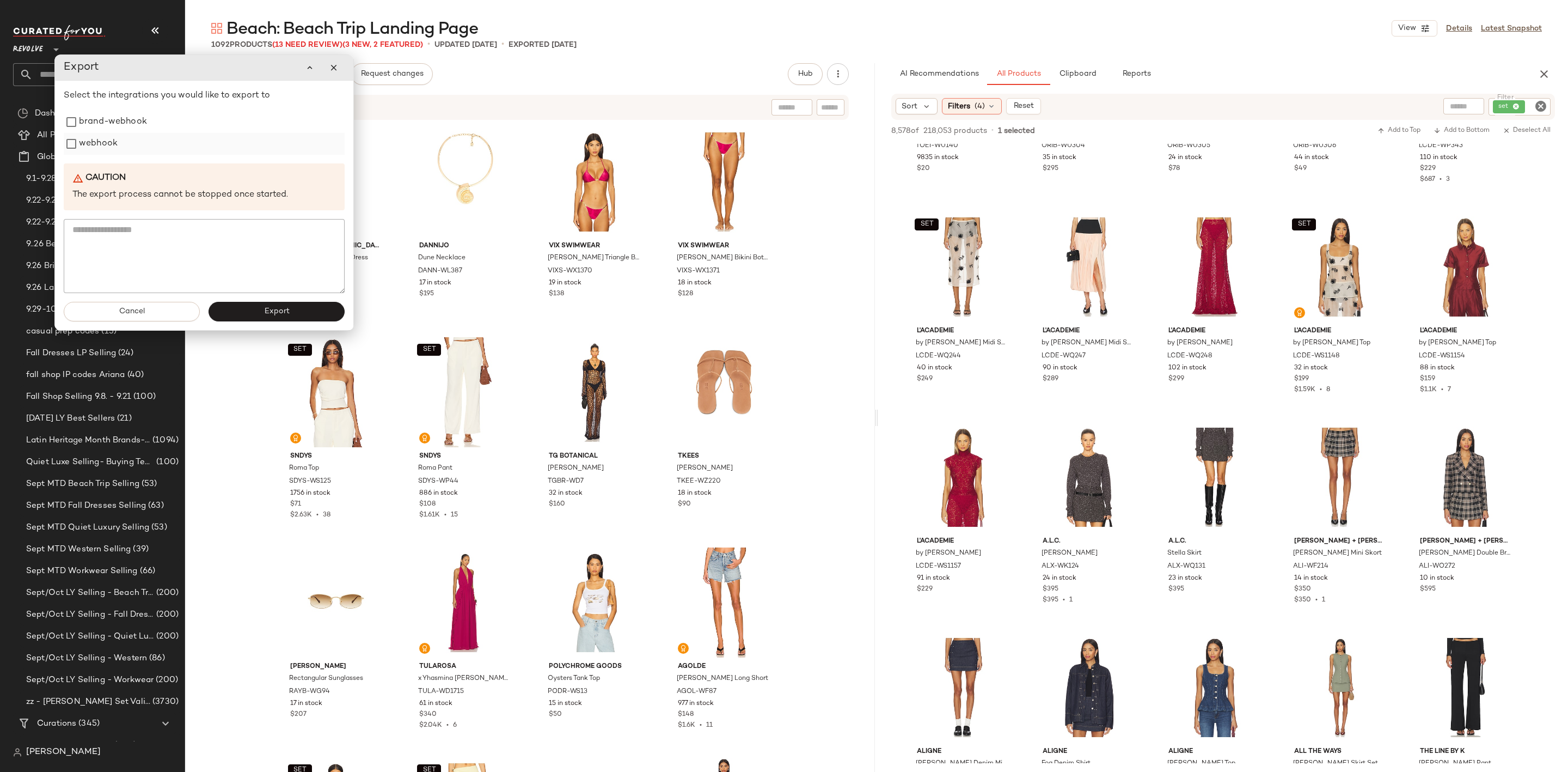
click at [97, 146] on label "webhook" at bounding box center [98, 144] width 39 height 21
click at [259, 316] on button "Export" at bounding box center [277, 311] width 136 height 20
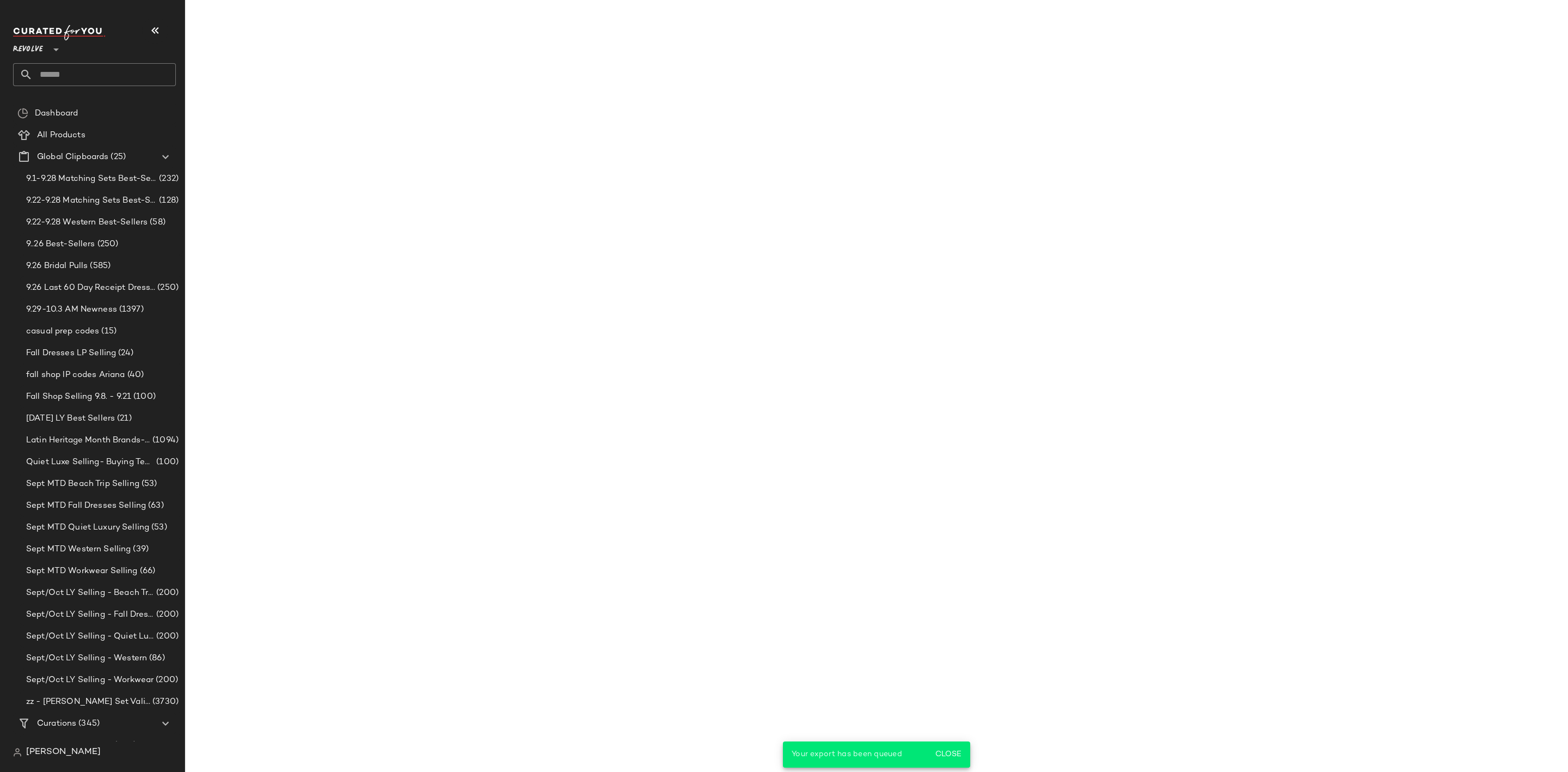
scroll to position [9818, 0]
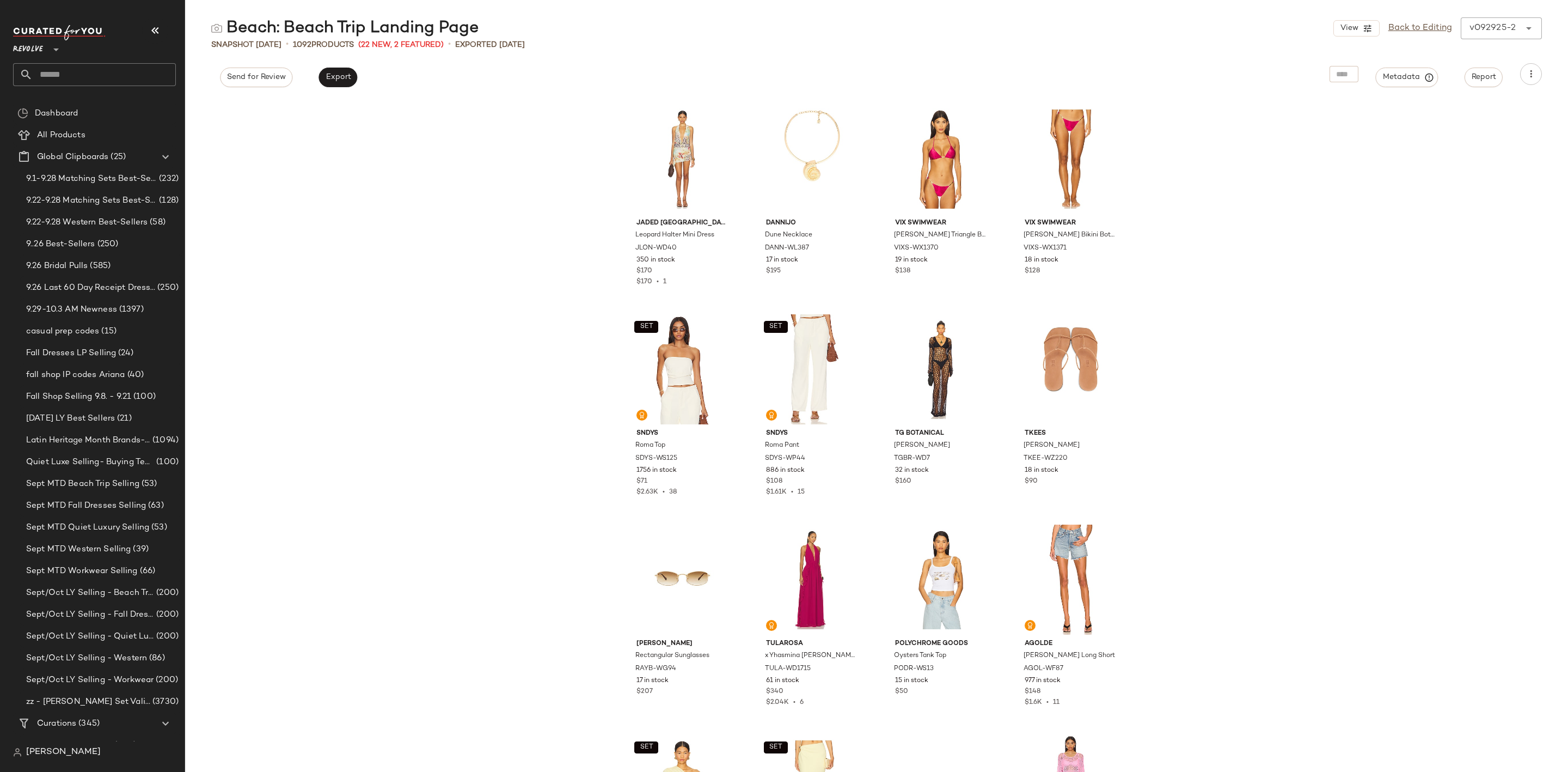
click at [121, 69] on input "text" at bounding box center [104, 75] width 144 height 23
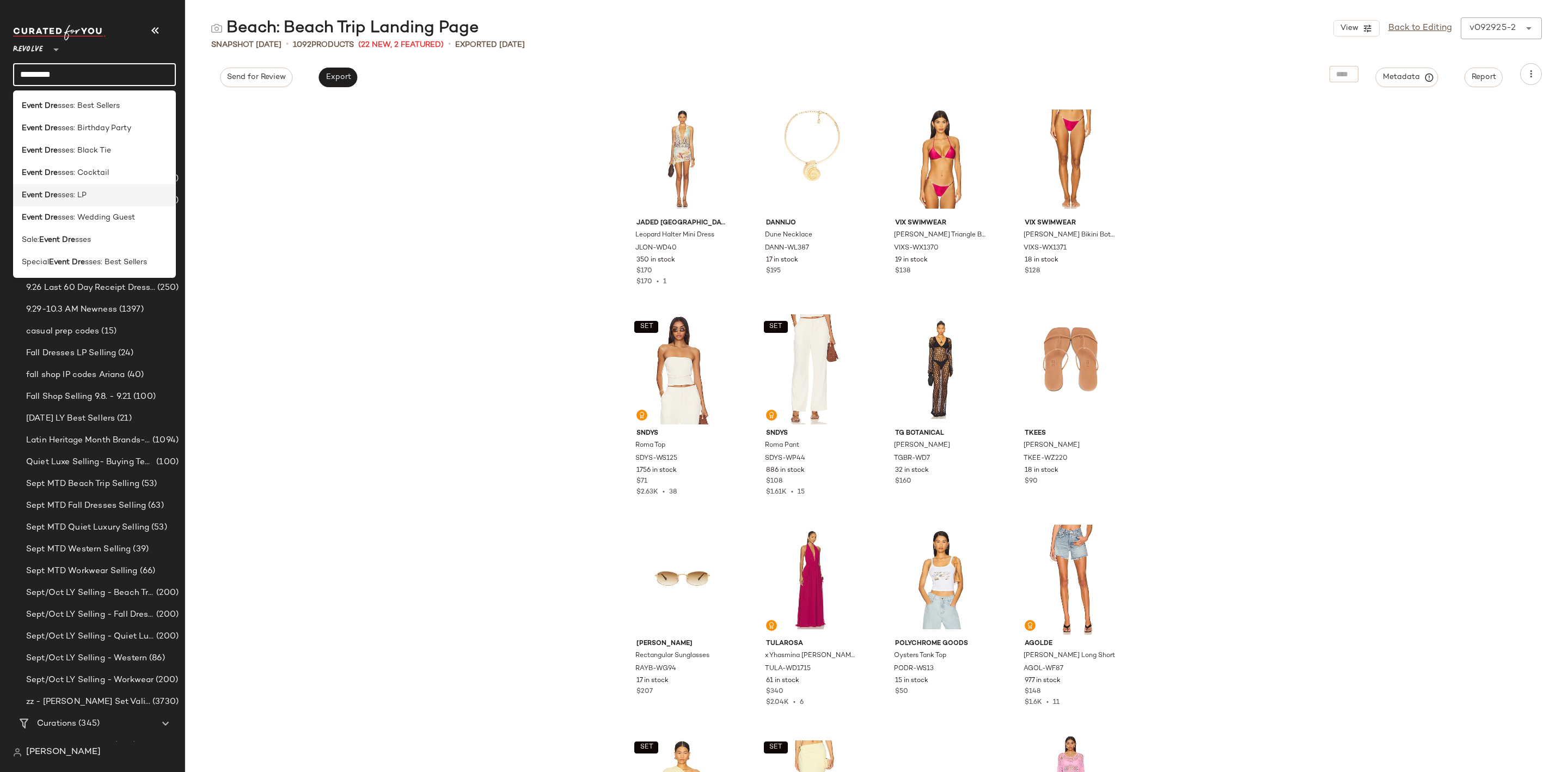
type input "*********"
click at [86, 200] on div "Event Dre sses: LP" at bounding box center [94, 195] width 145 height 11
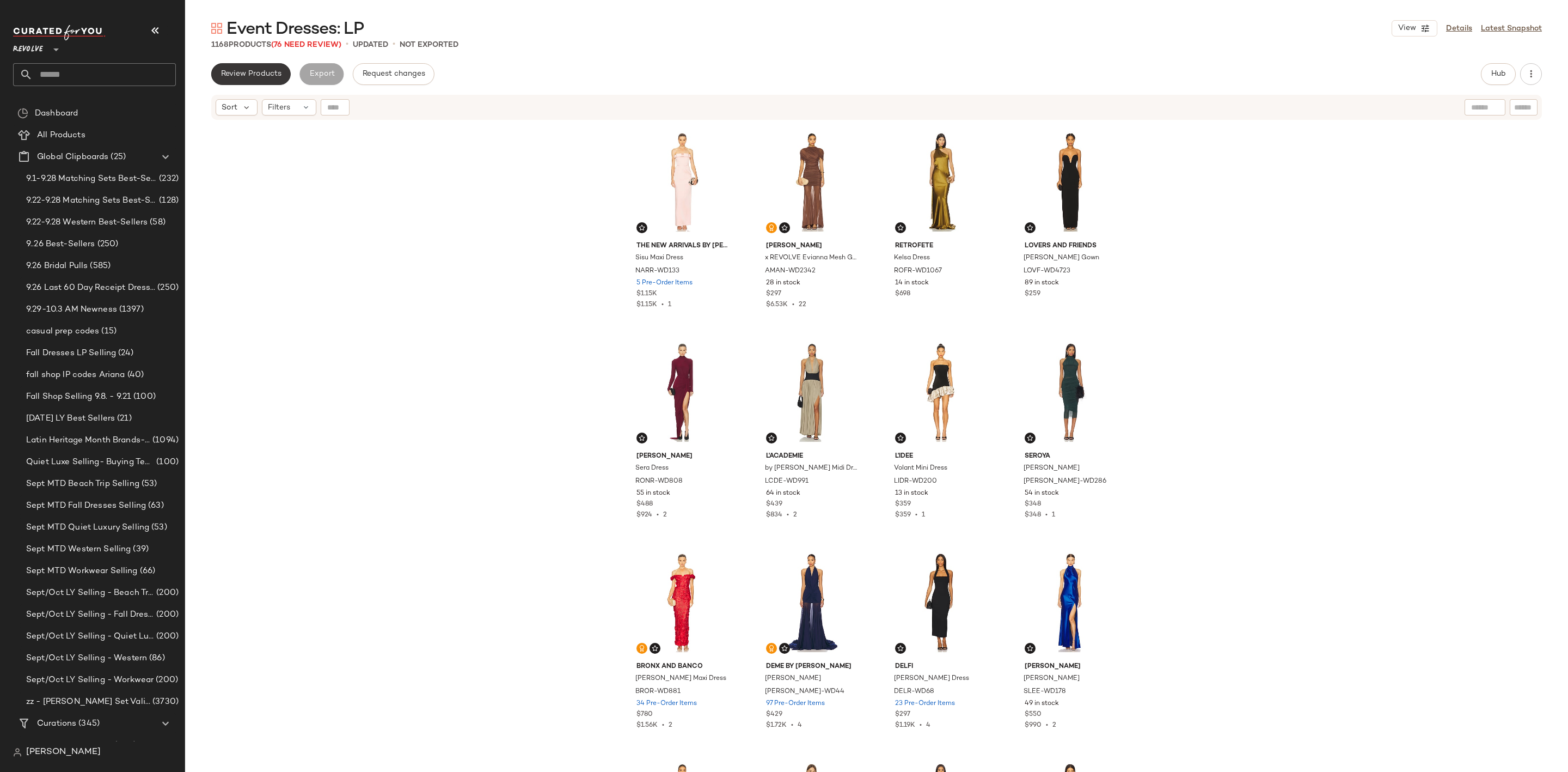
click at [243, 75] on span "Review Products" at bounding box center [251, 74] width 61 height 9
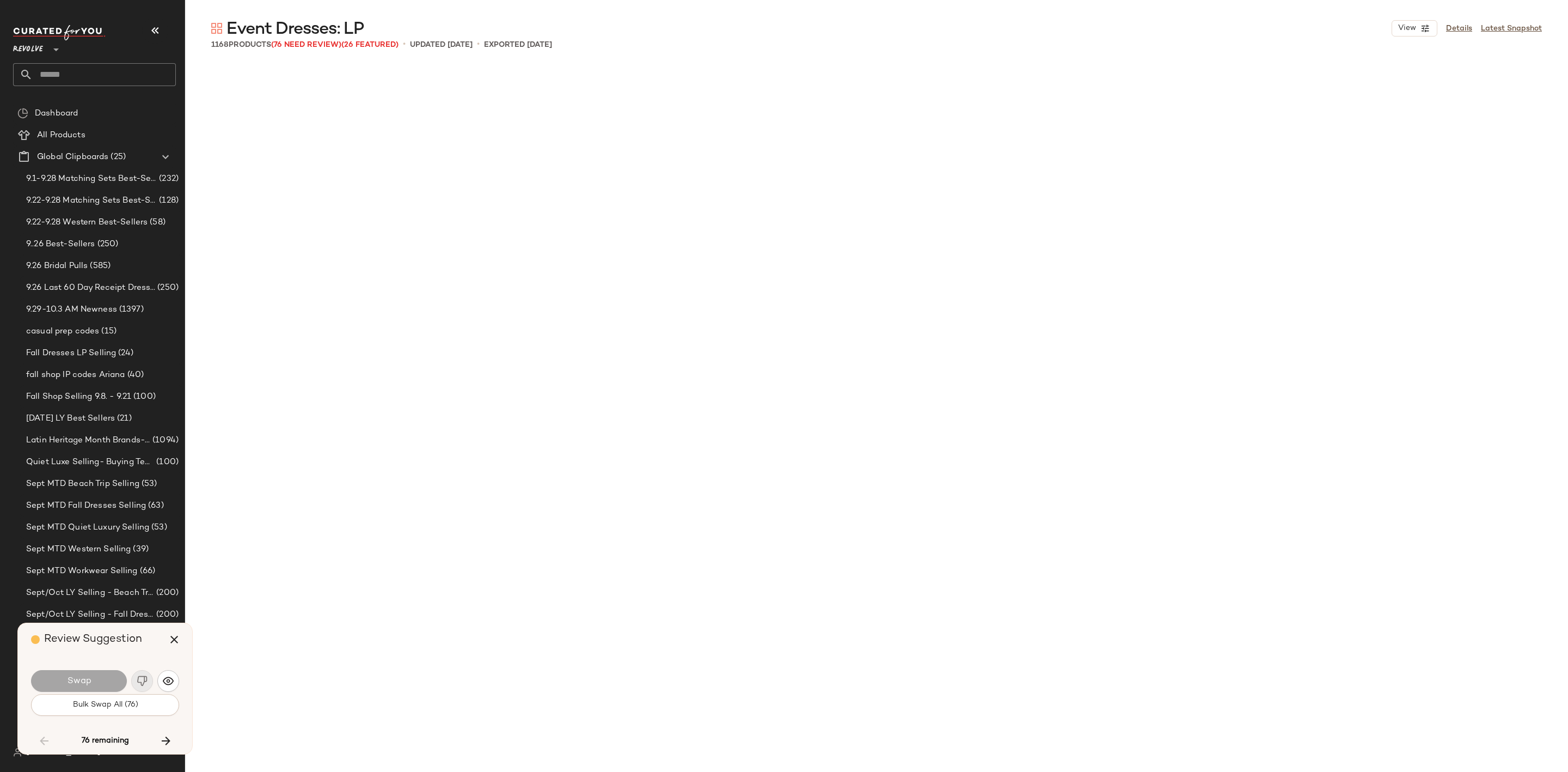
scroll to position [5887, 0]
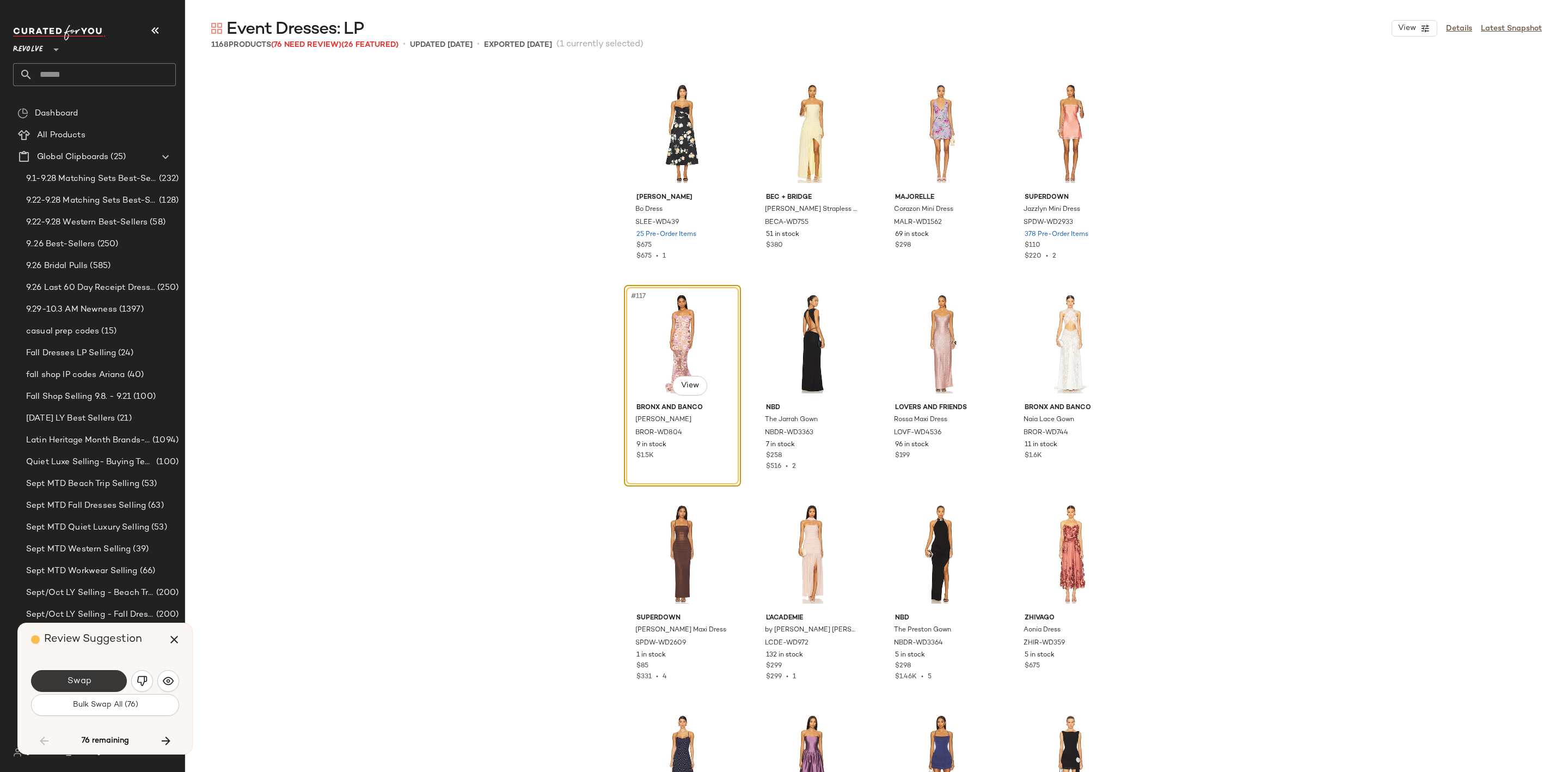
click at [60, 682] on button "Swap" at bounding box center [79, 681] width 96 height 21
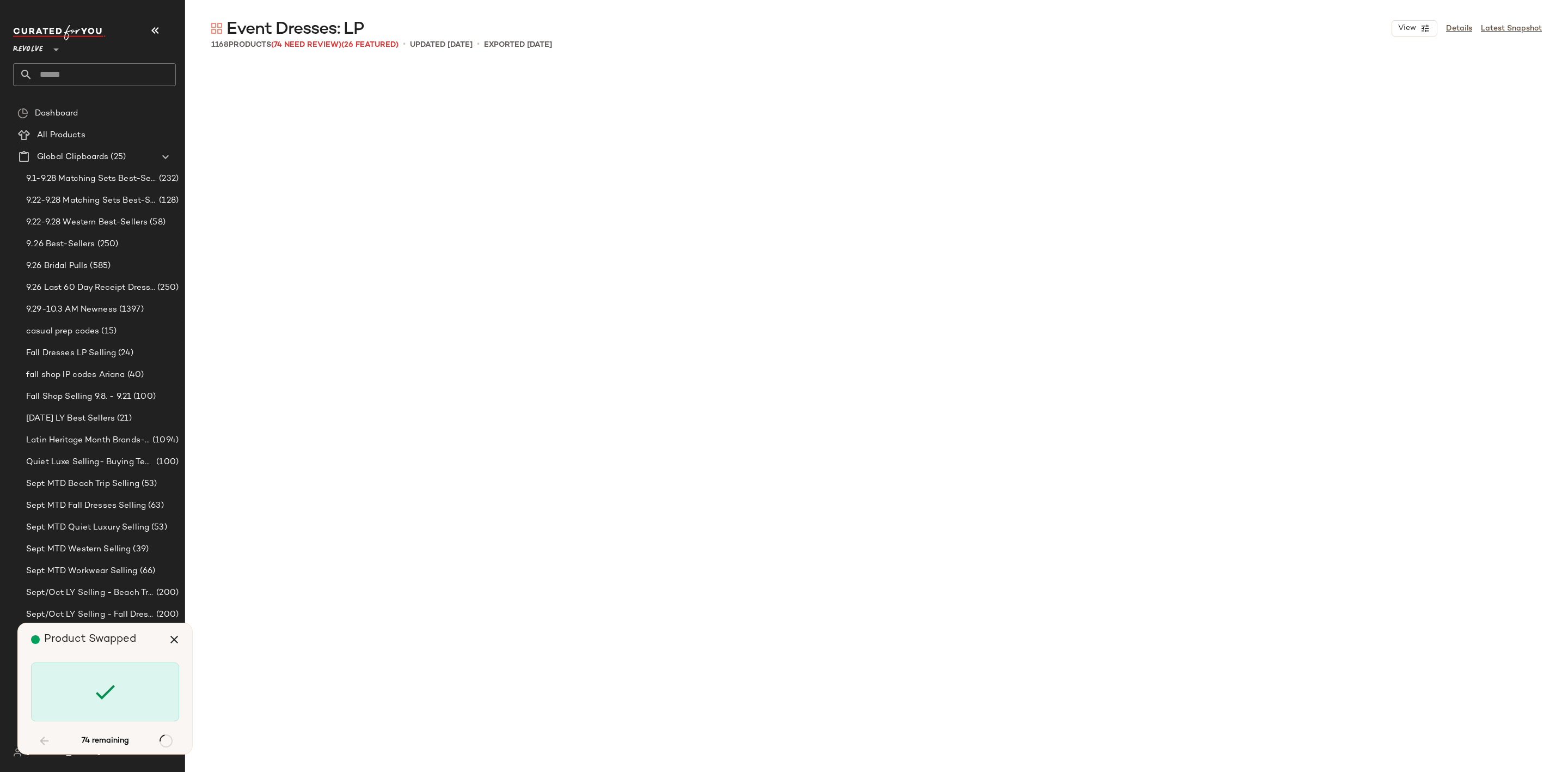
scroll to position [8410, 0]
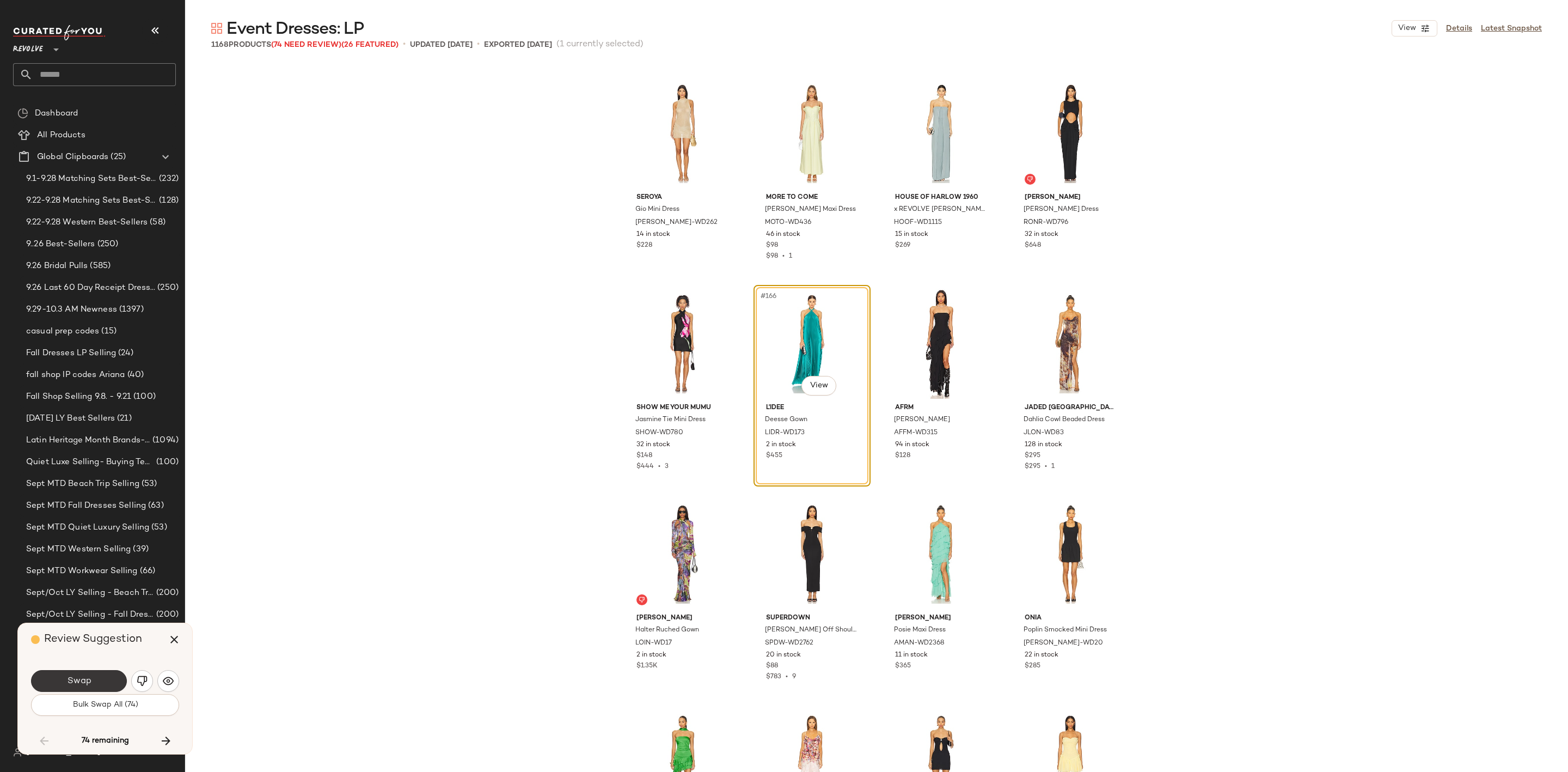
click at [71, 672] on button "Swap" at bounding box center [79, 681] width 96 height 21
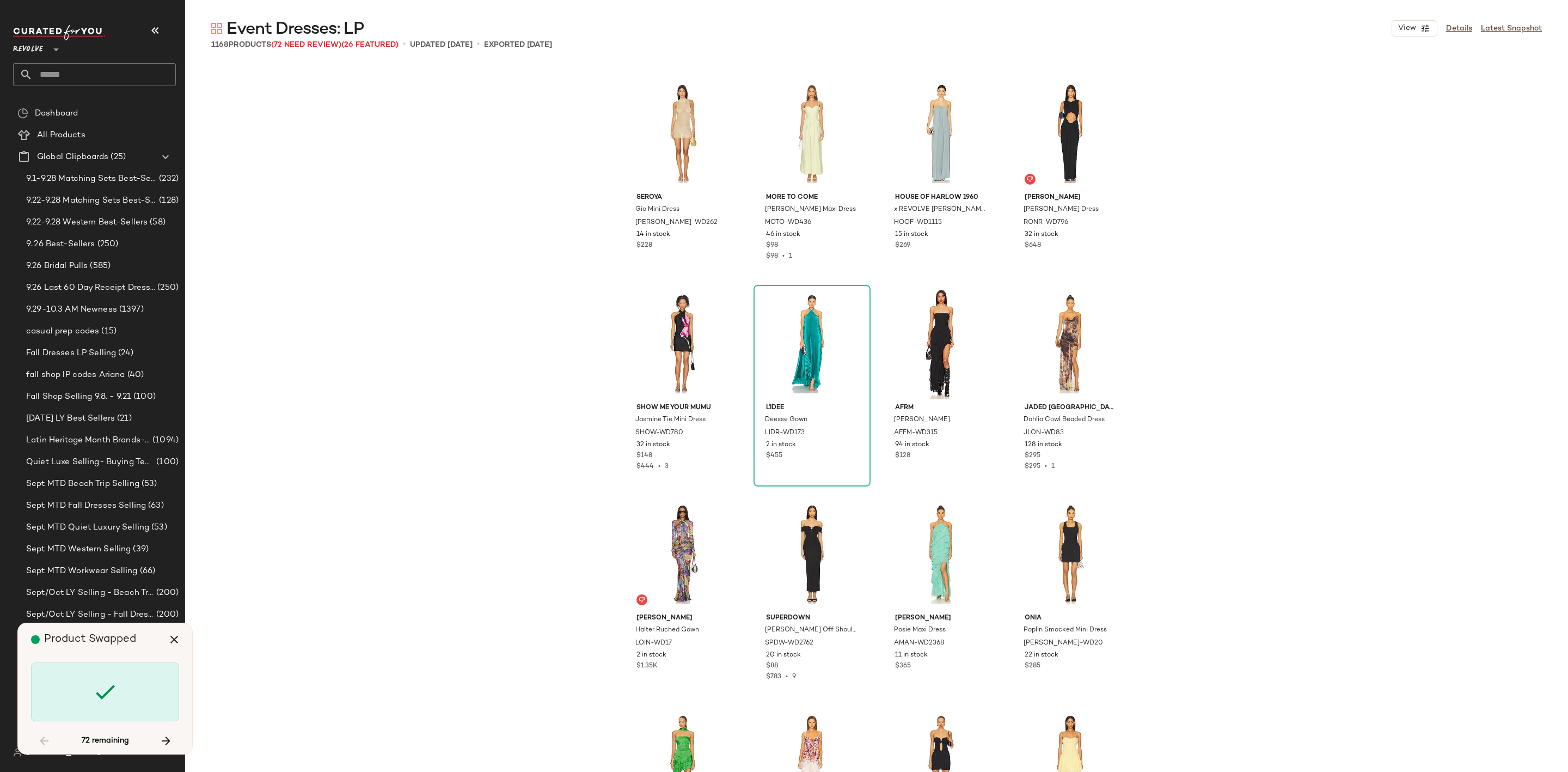
scroll to position [10934, 0]
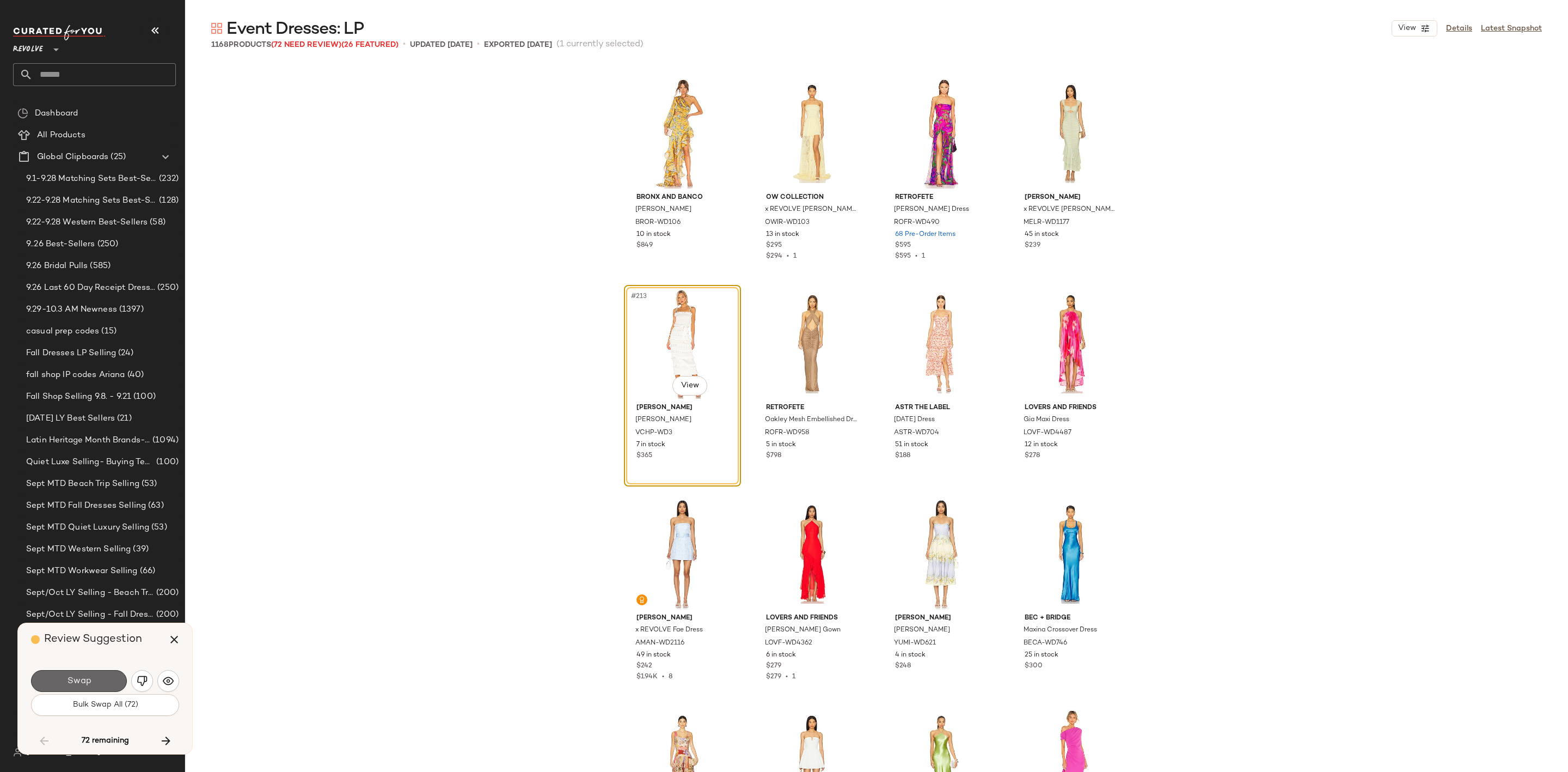
click at [94, 674] on button "Swap" at bounding box center [79, 681] width 96 height 21
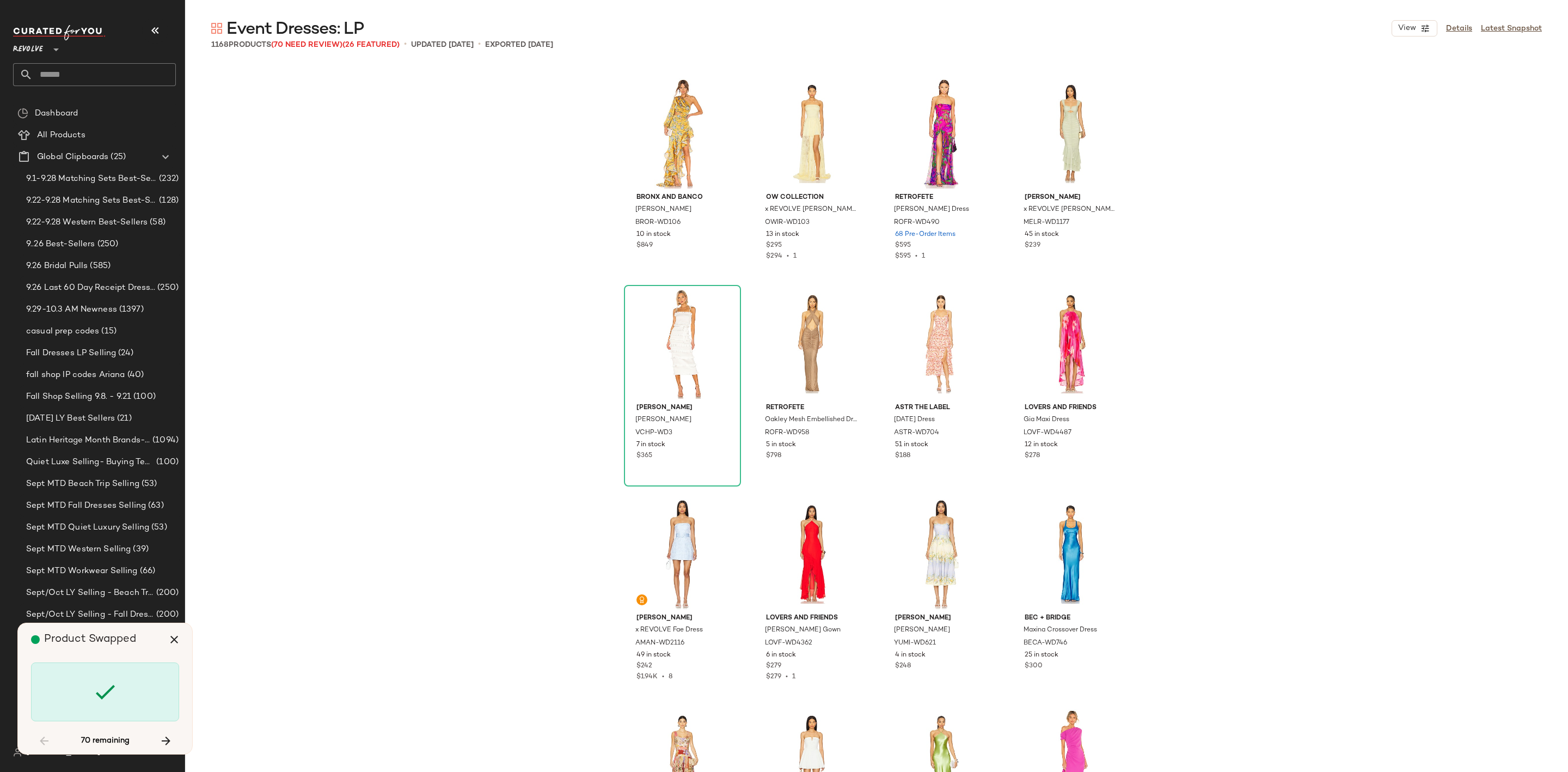
scroll to position [12407, 0]
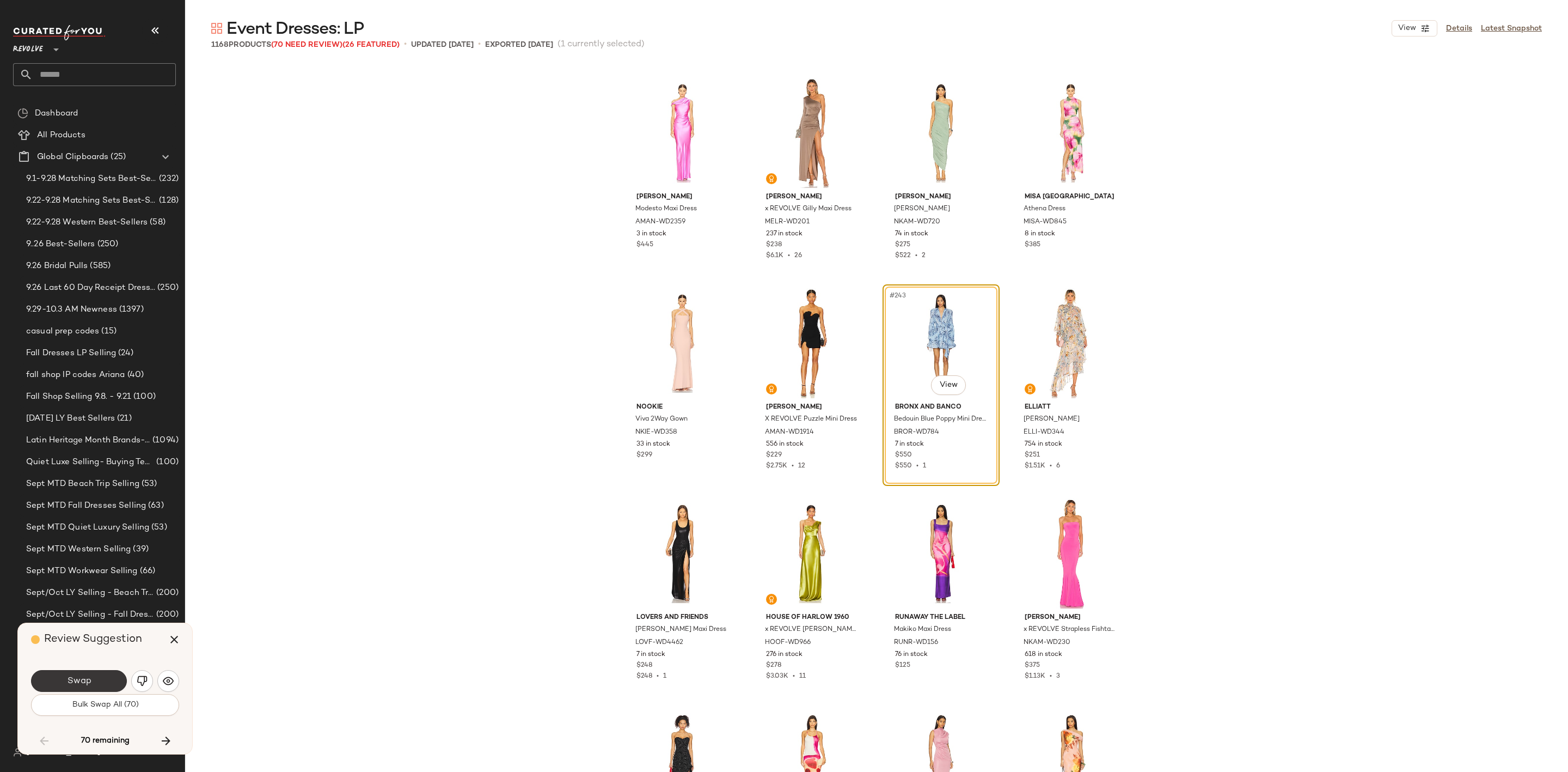
click at [69, 670] on button "Swap" at bounding box center [79, 681] width 96 height 21
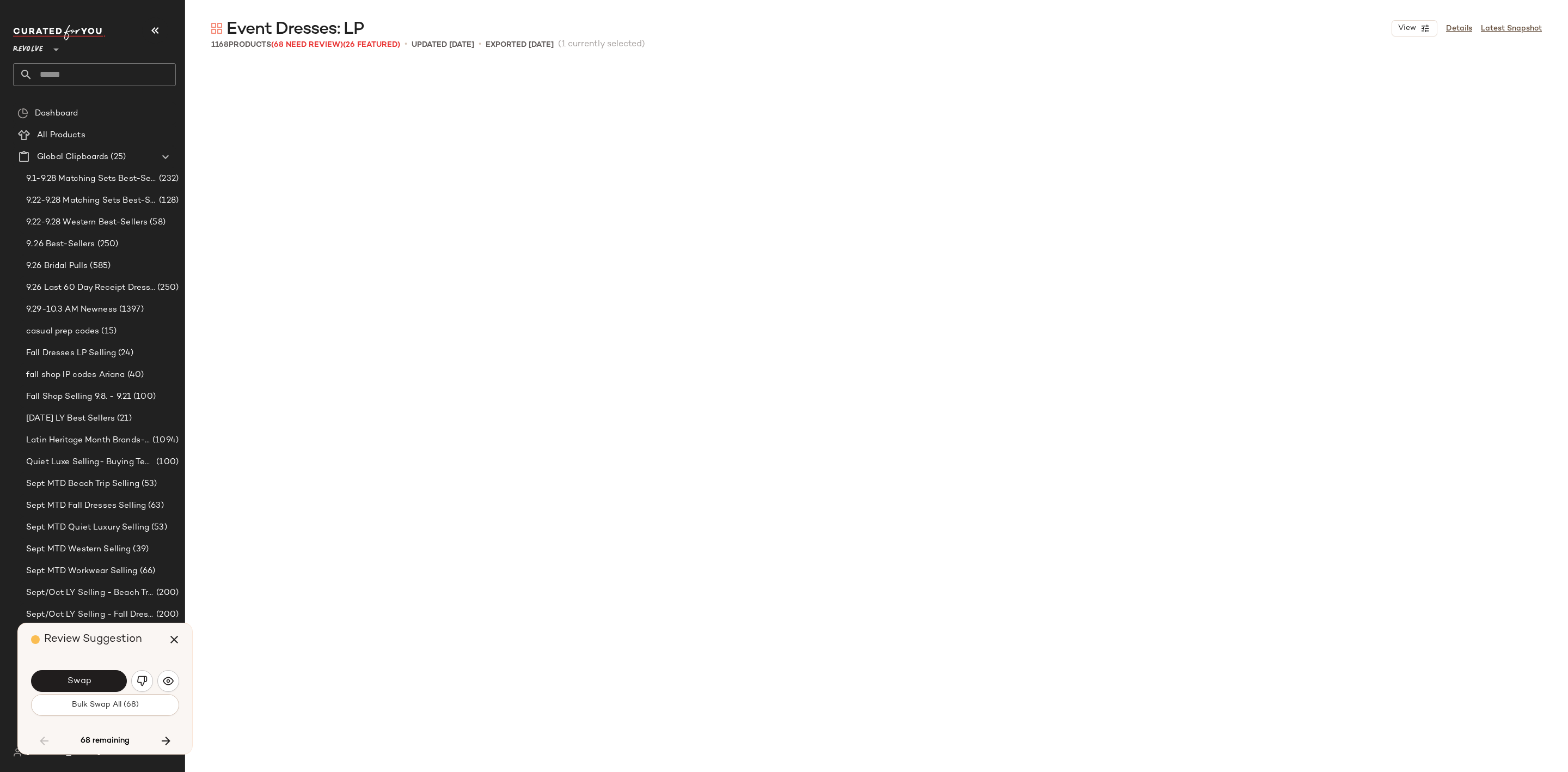
scroll to position [15350, 0]
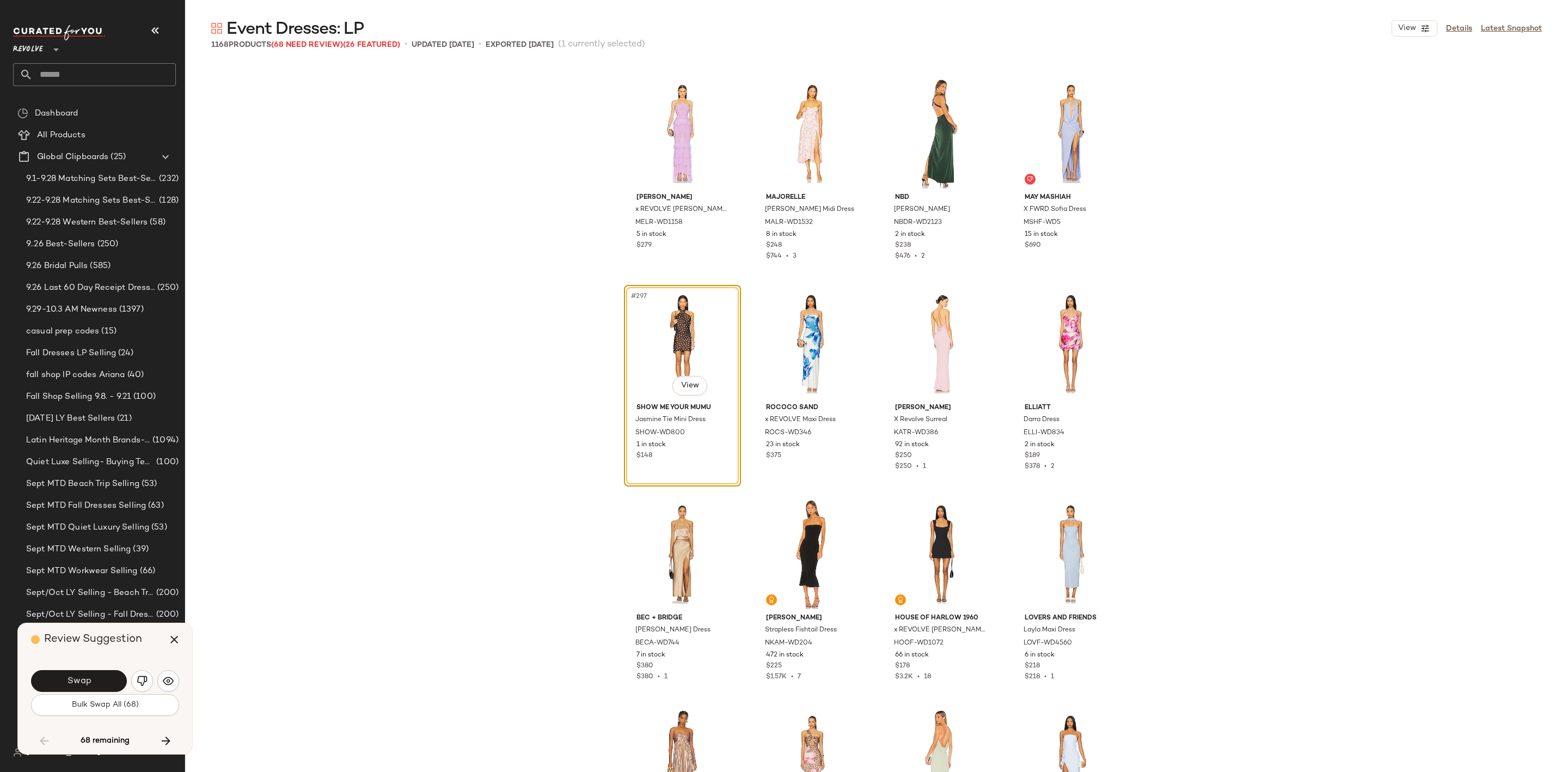
drag, startPoint x: 57, startPoint y: 681, endPoint x: 51, endPoint y: 681, distance: 6.0
click at [57, 681] on button "Swap" at bounding box center [79, 681] width 96 height 21
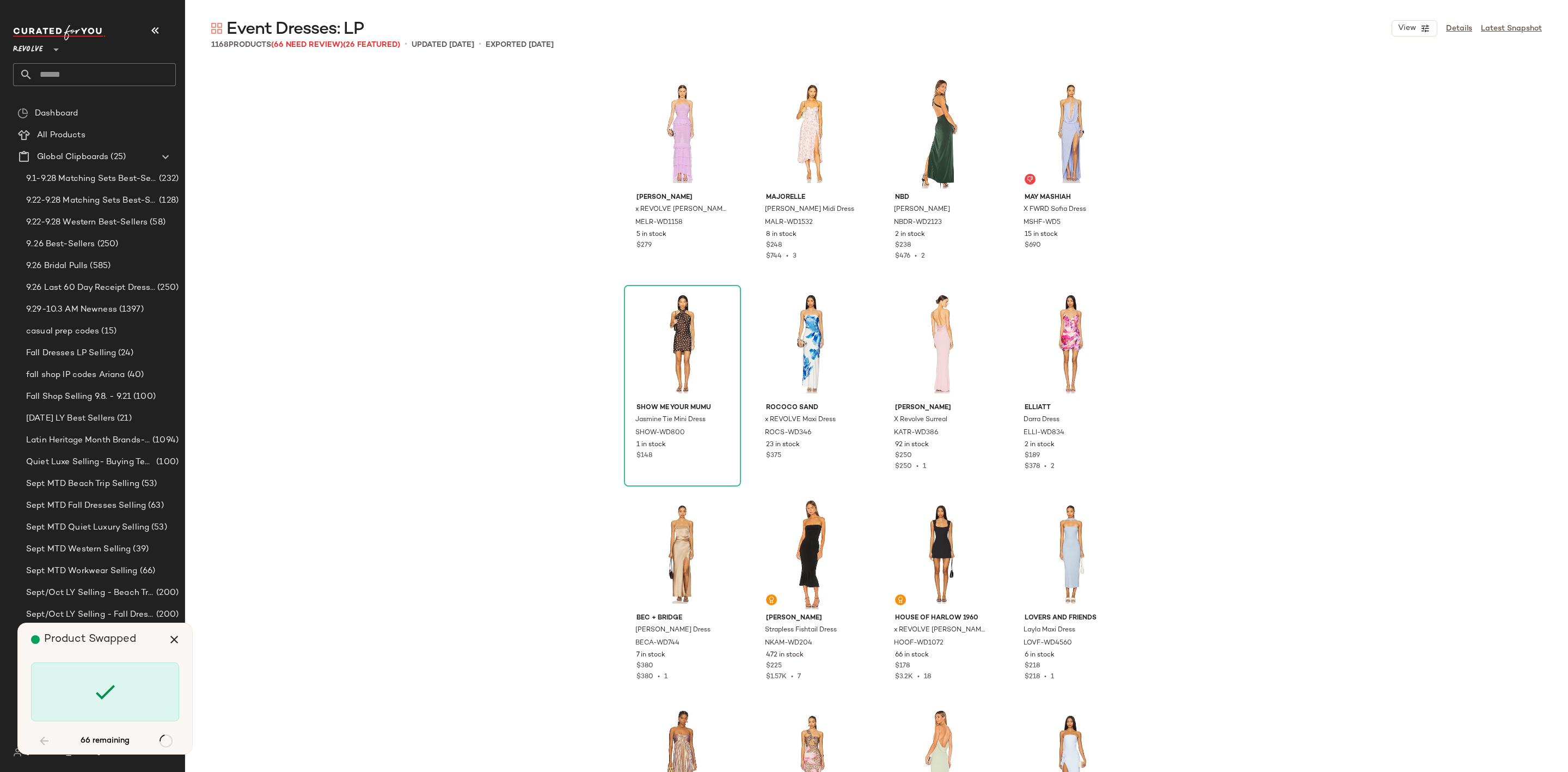
scroll to position [17242, 0]
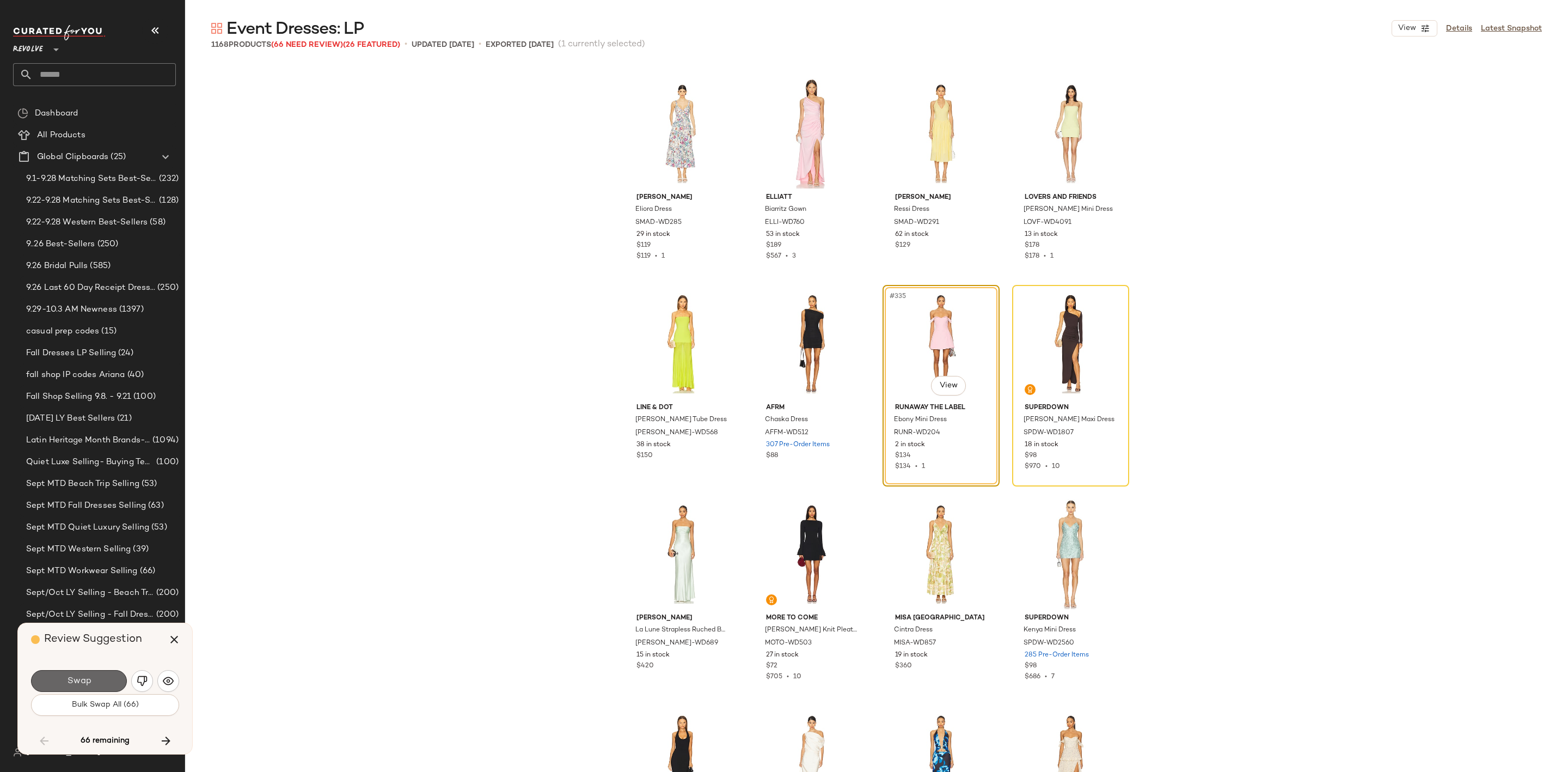
click at [105, 677] on button "Swap" at bounding box center [79, 681] width 96 height 21
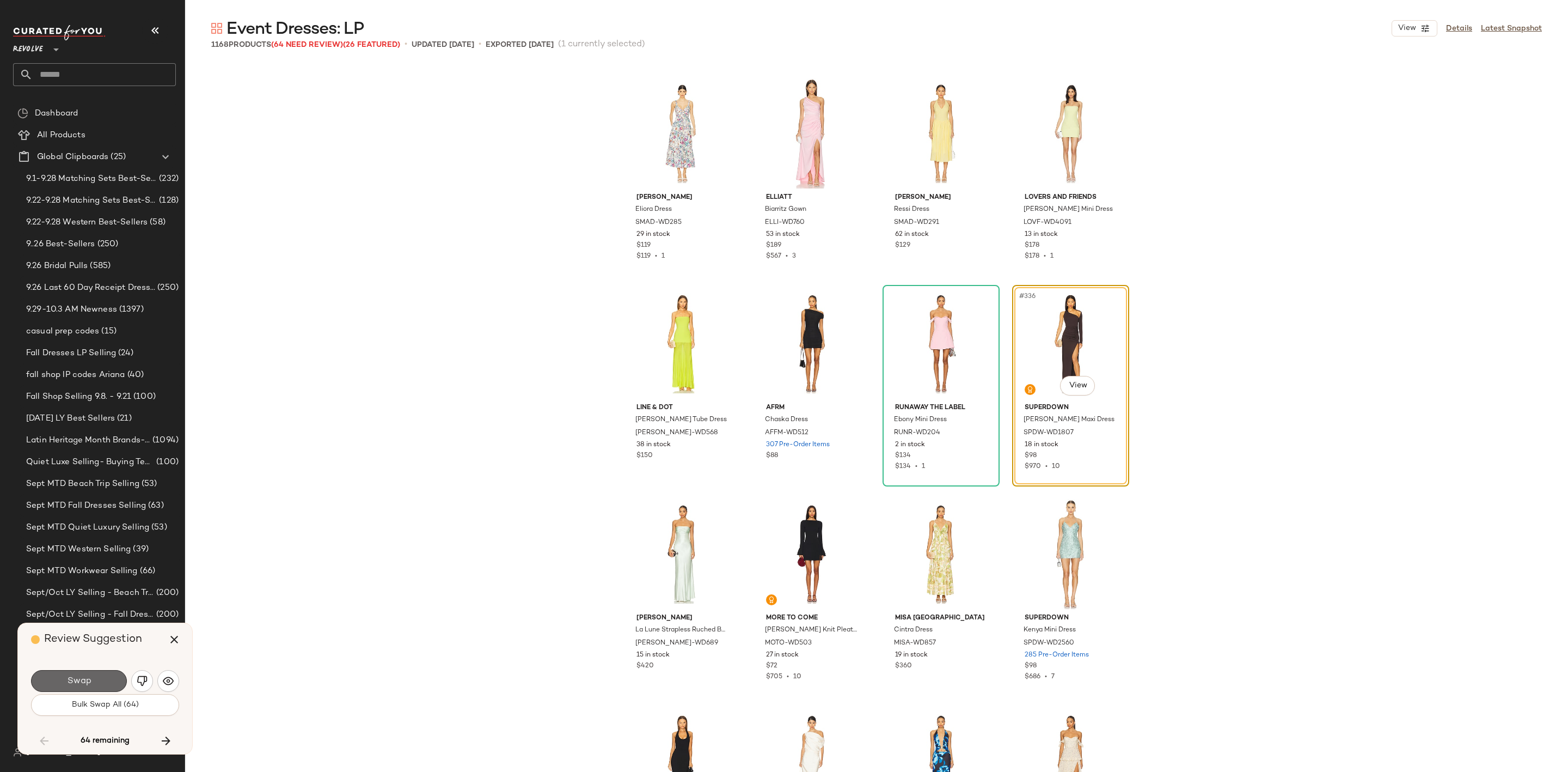
click at [91, 675] on button "Swap" at bounding box center [79, 681] width 96 height 21
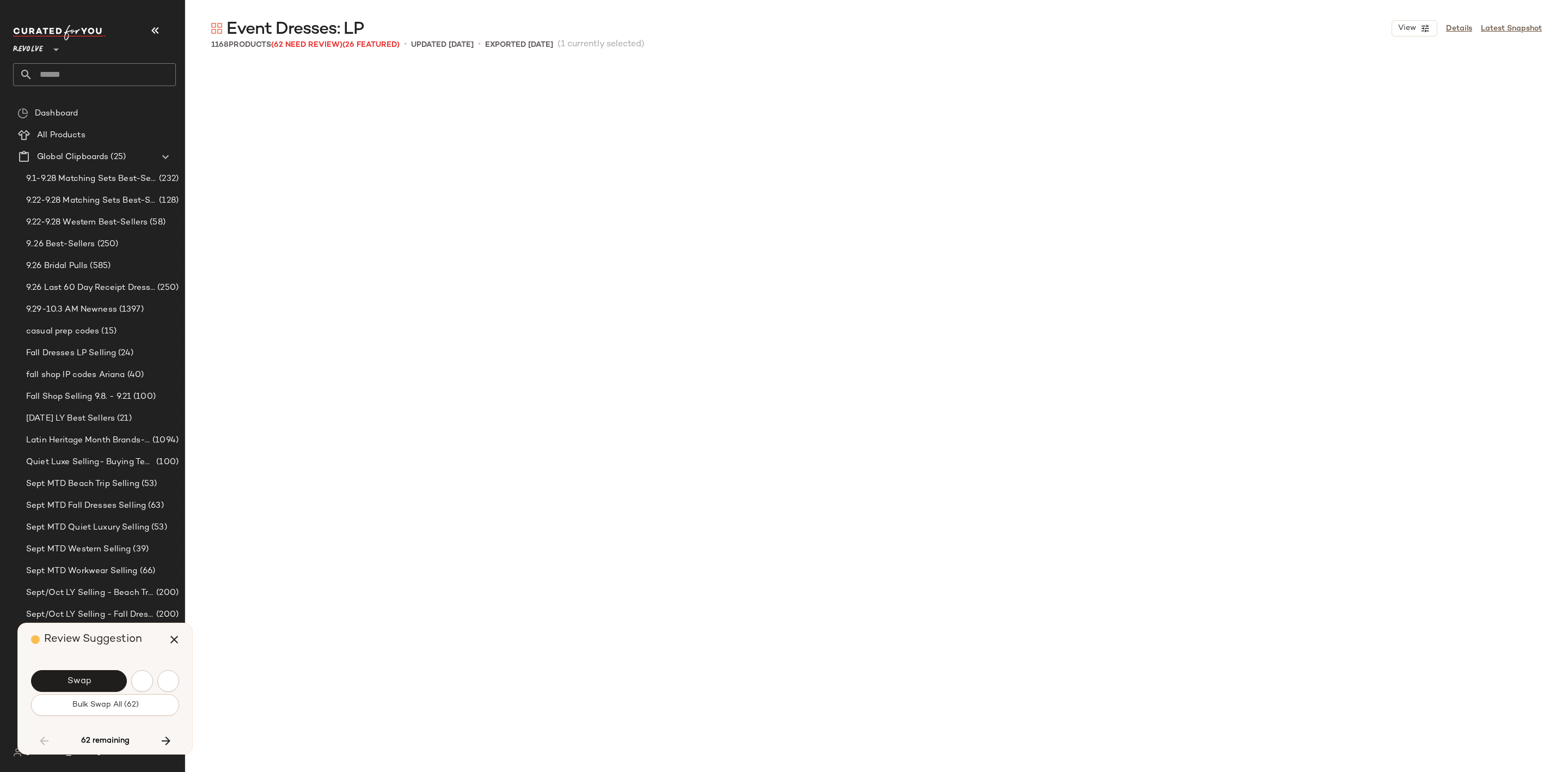
scroll to position [18084, 0]
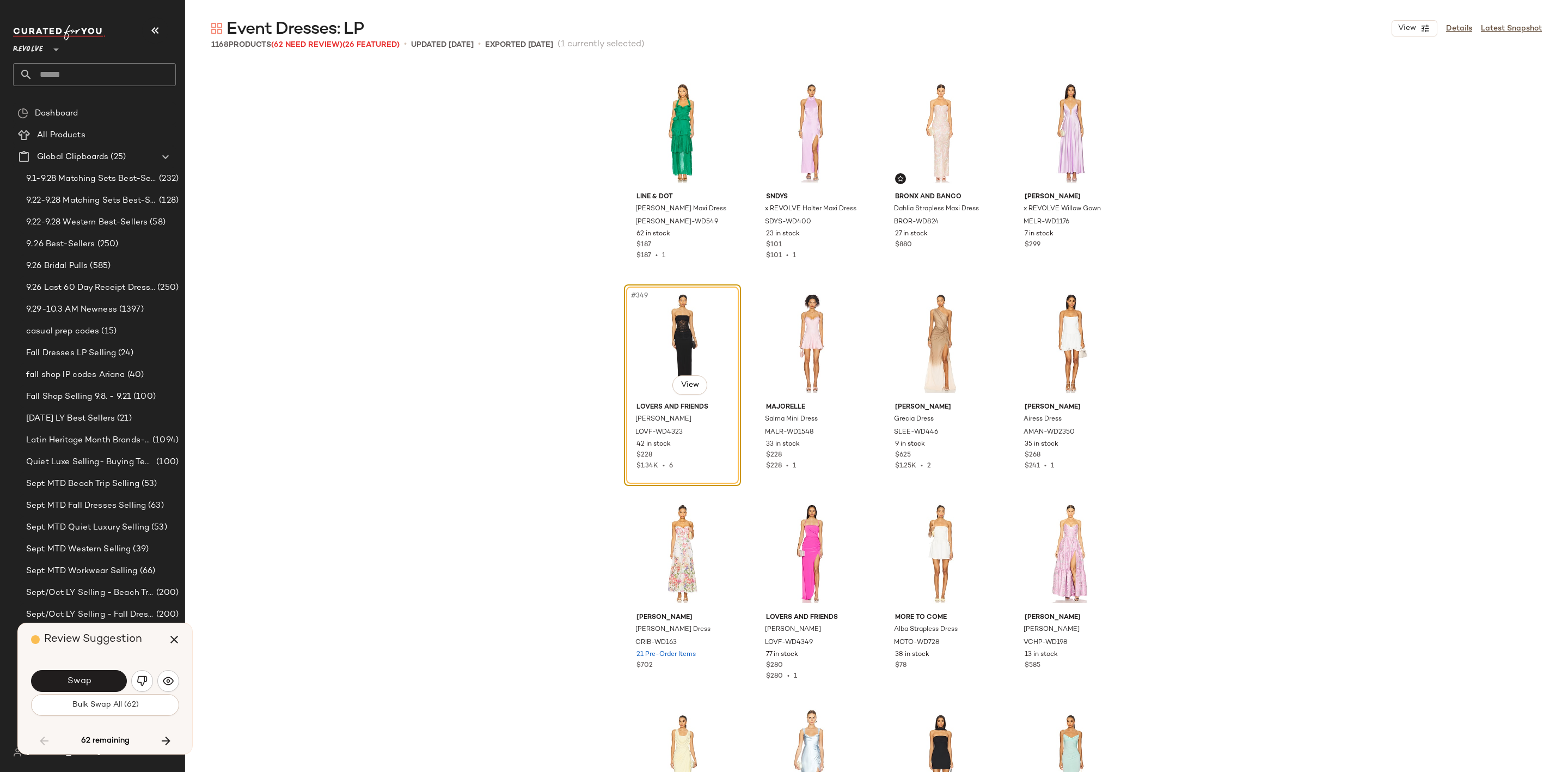
click at [92, 682] on button "Swap" at bounding box center [79, 681] width 96 height 21
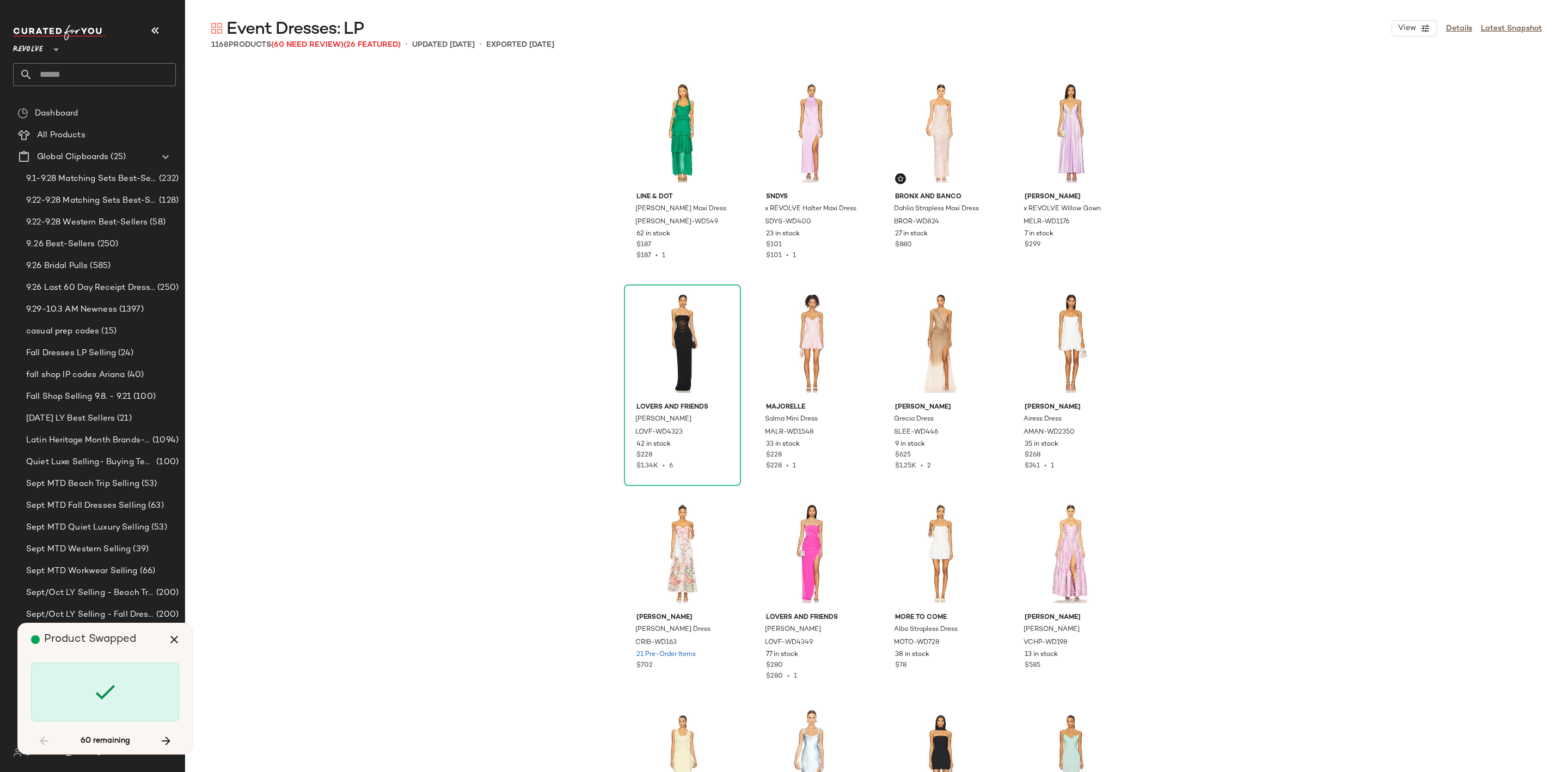
scroll to position [24812, 0]
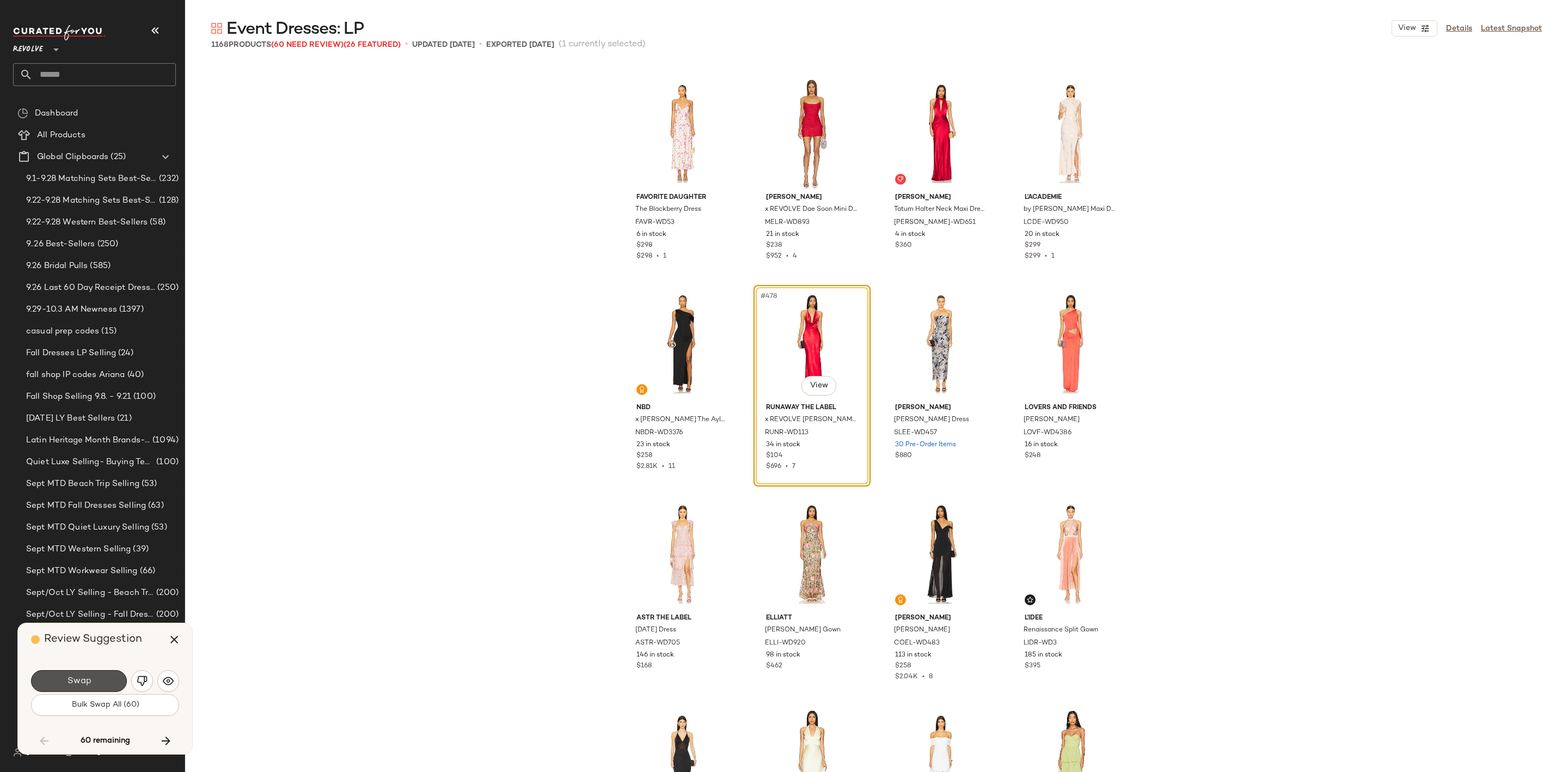
click at [92, 682] on button "Swap" at bounding box center [79, 681] width 96 height 21
click at [142, 677] on img "button" at bounding box center [142, 681] width 11 height 11
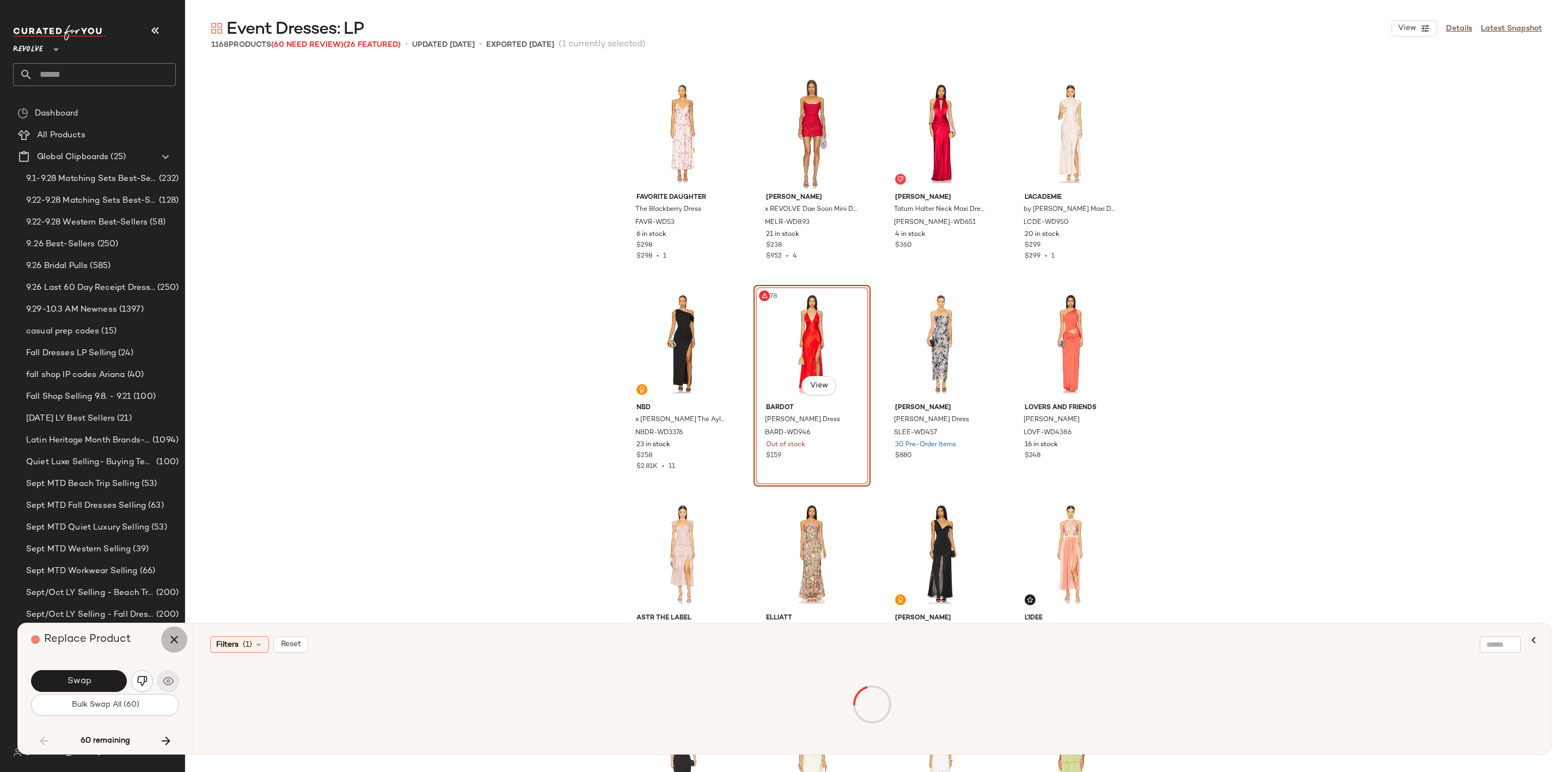
click at [175, 637] on icon "button" at bounding box center [174, 639] width 13 height 13
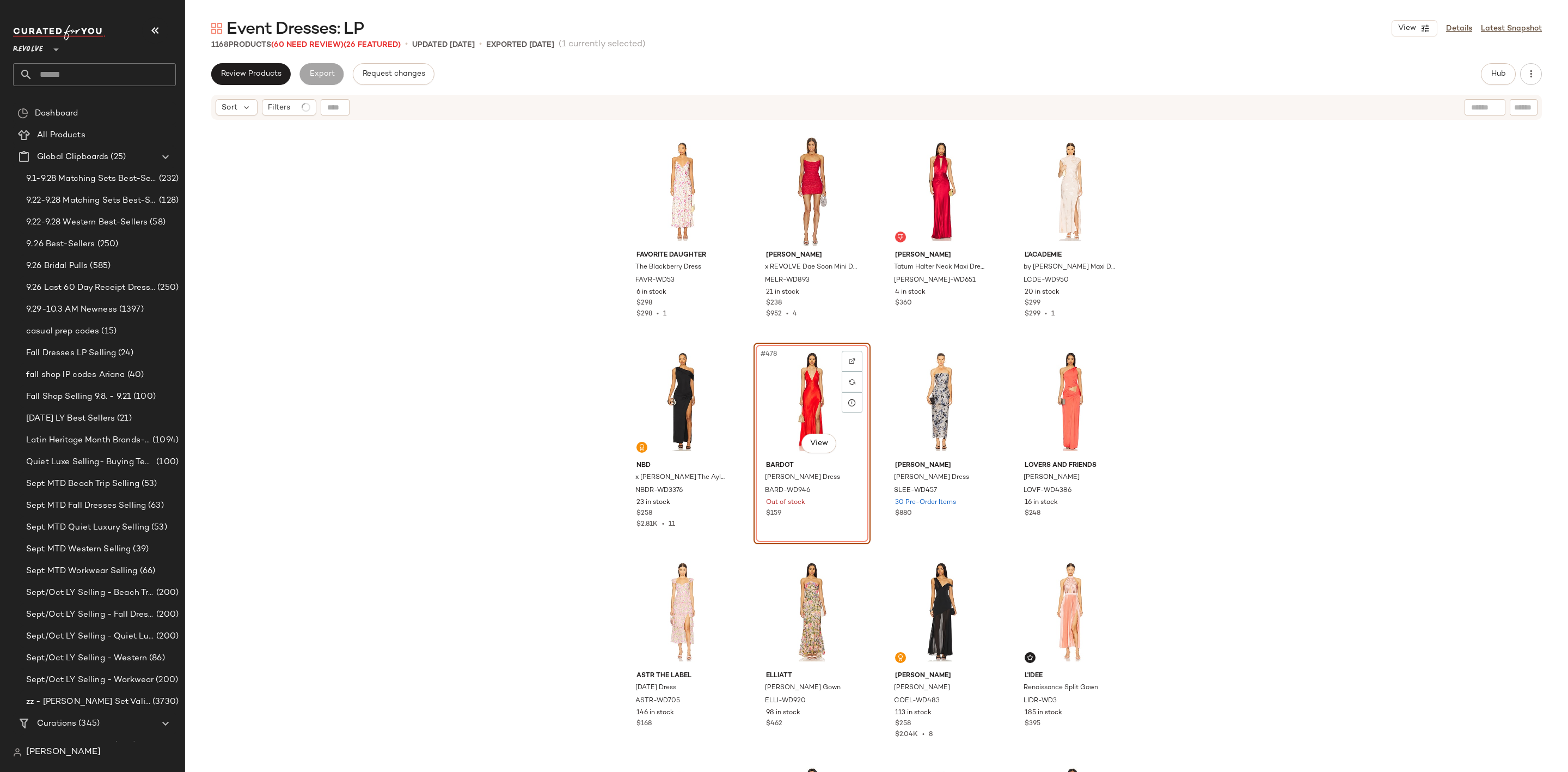
click at [811, 406] on div "#478 View" at bounding box center [812, 401] width 109 height 110
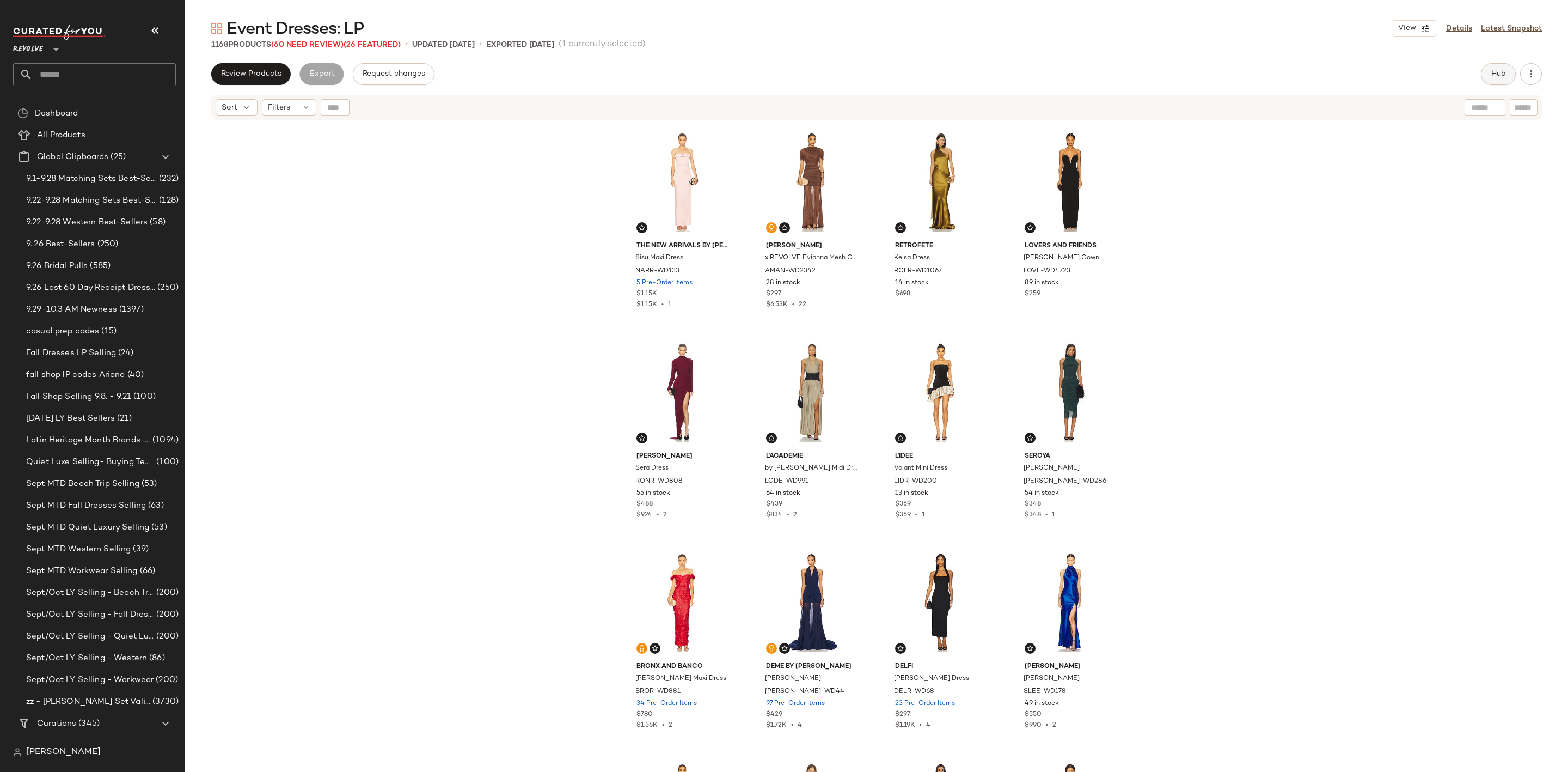
click at [1492, 80] on button "Hub" at bounding box center [1499, 74] width 35 height 21
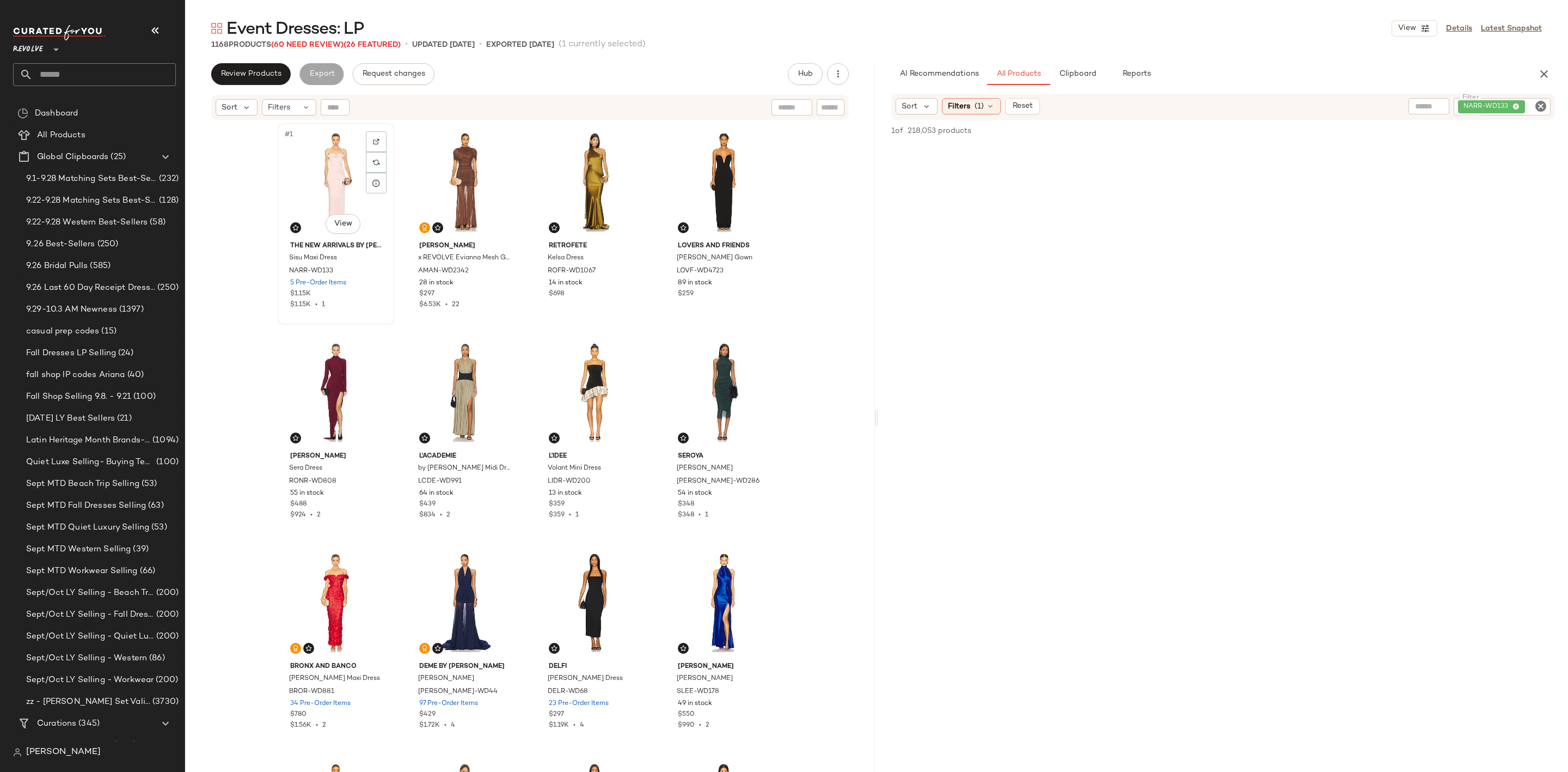
click at [317, 164] on div "#1 View" at bounding box center [336, 182] width 109 height 110
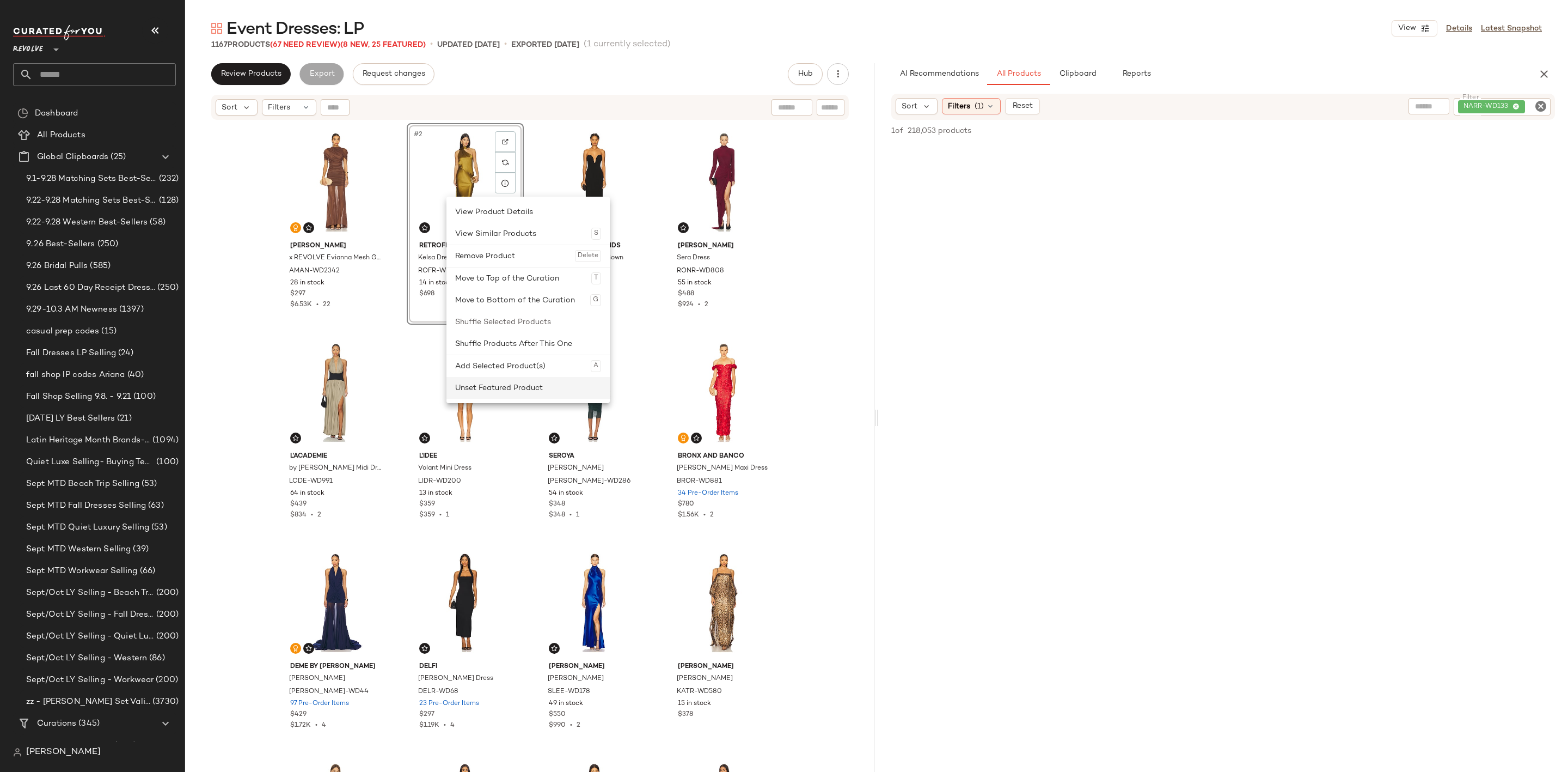
click at [481, 389] on div "Unset Featured Product" at bounding box center [528, 387] width 146 height 21
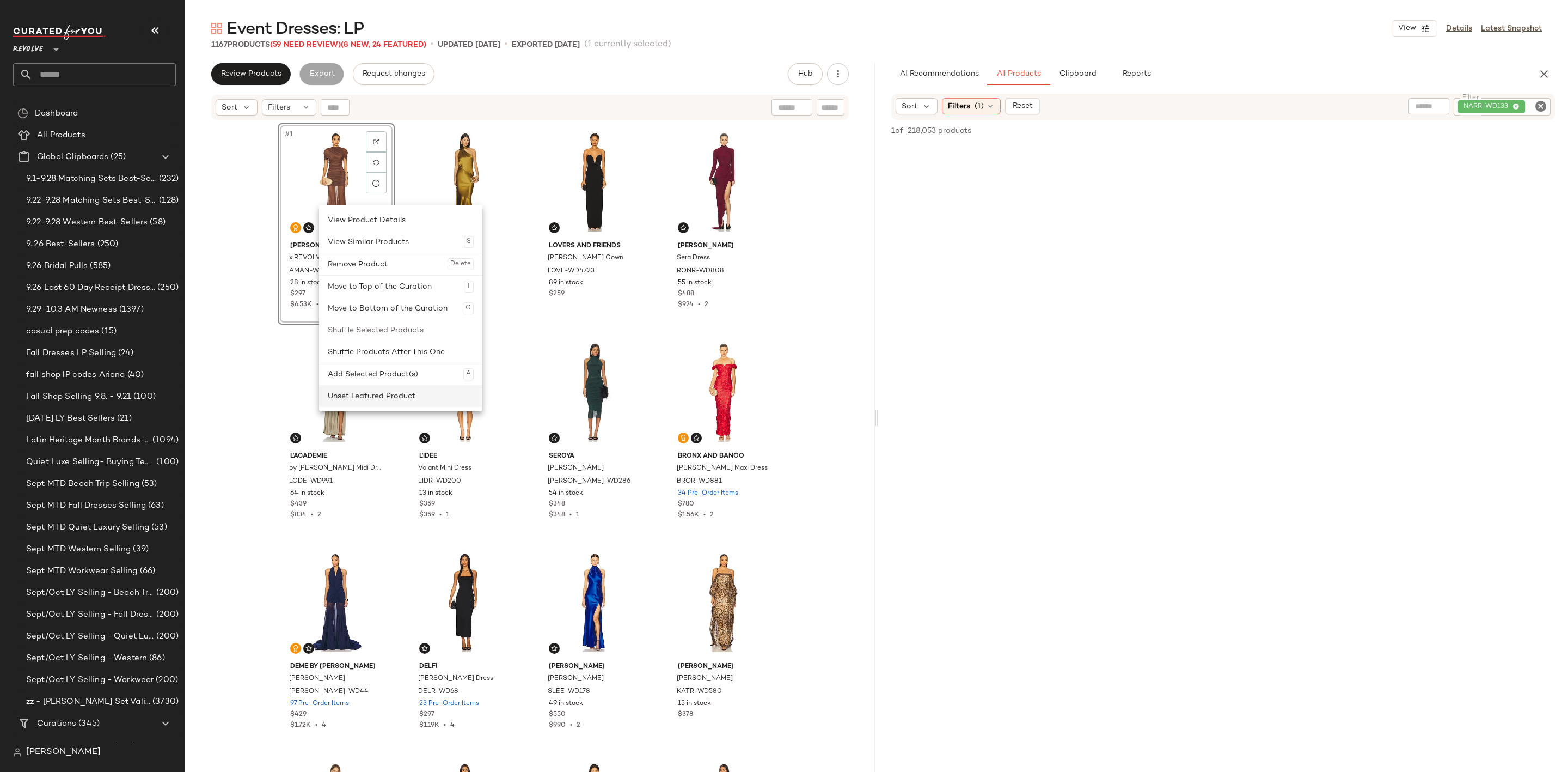
click at [353, 395] on div "Unset Featured Product" at bounding box center [401, 395] width 146 height 21
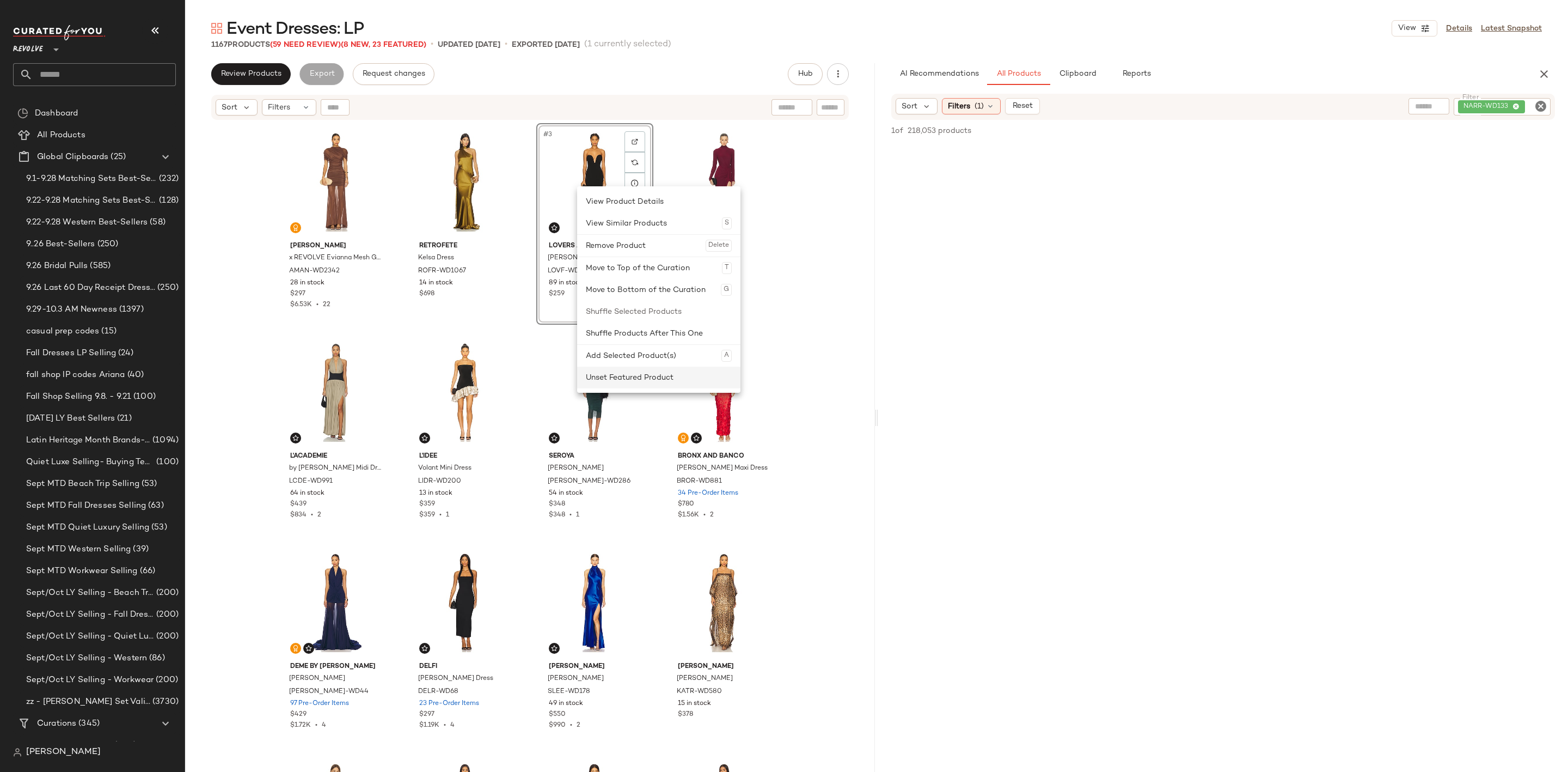
click at [623, 373] on div "Unset Featured Product" at bounding box center [659, 377] width 146 height 21
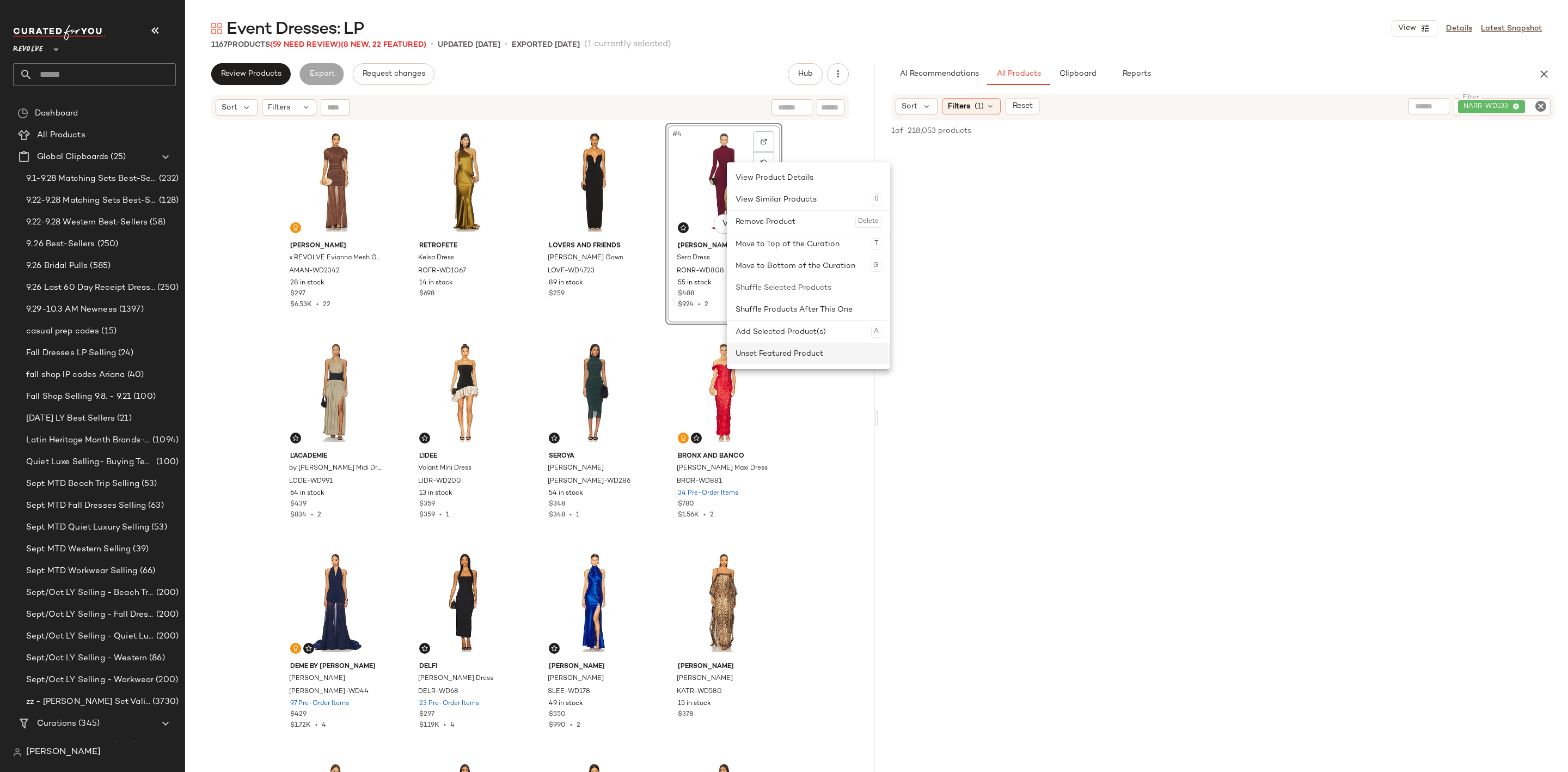
click at [765, 360] on div "Unset Featured Product" at bounding box center [809, 353] width 146 height 21
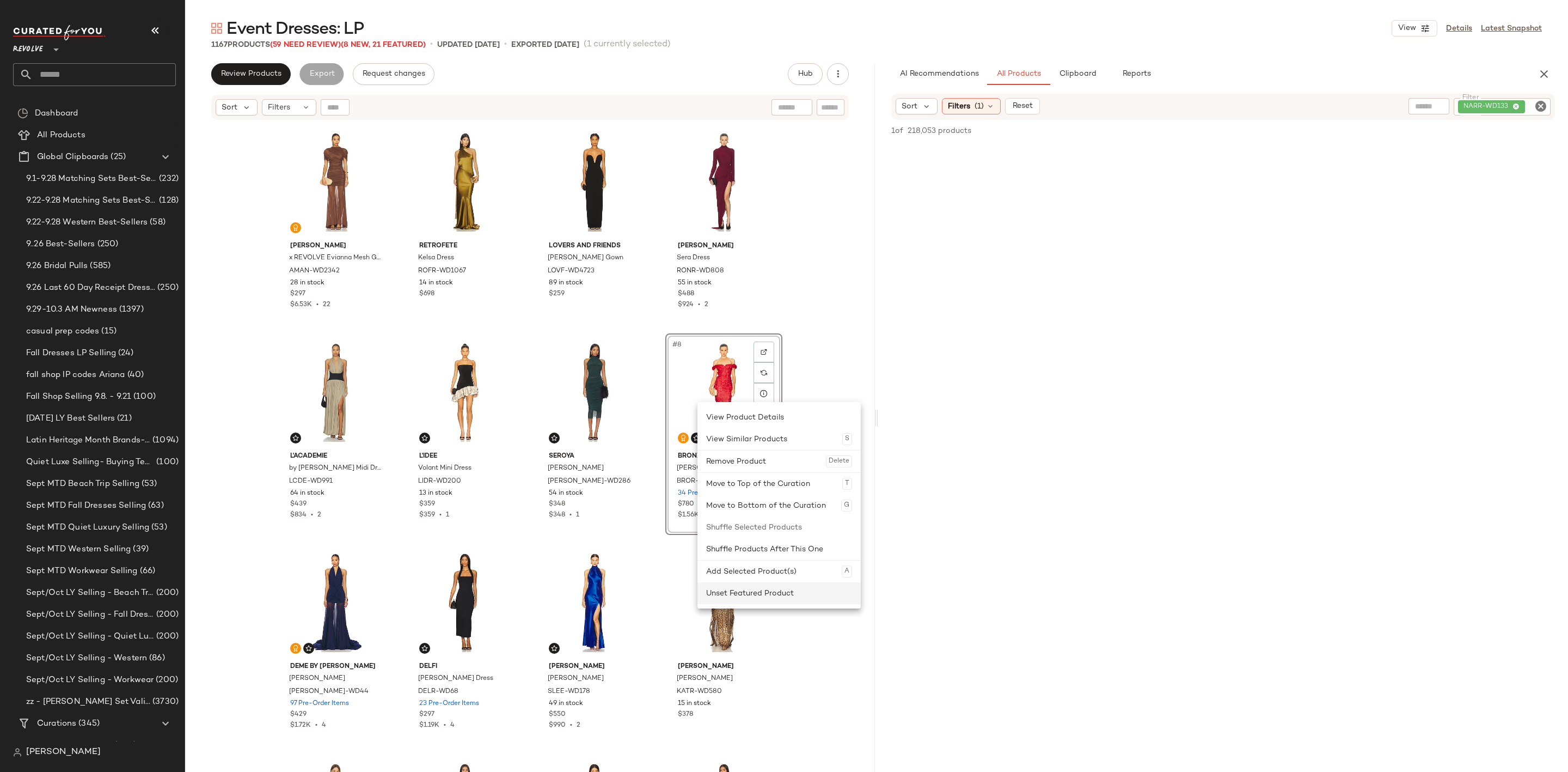
click at [742, 593] on div "Unset Featured Product" at bounding box center [780, 593] width 146 height 21
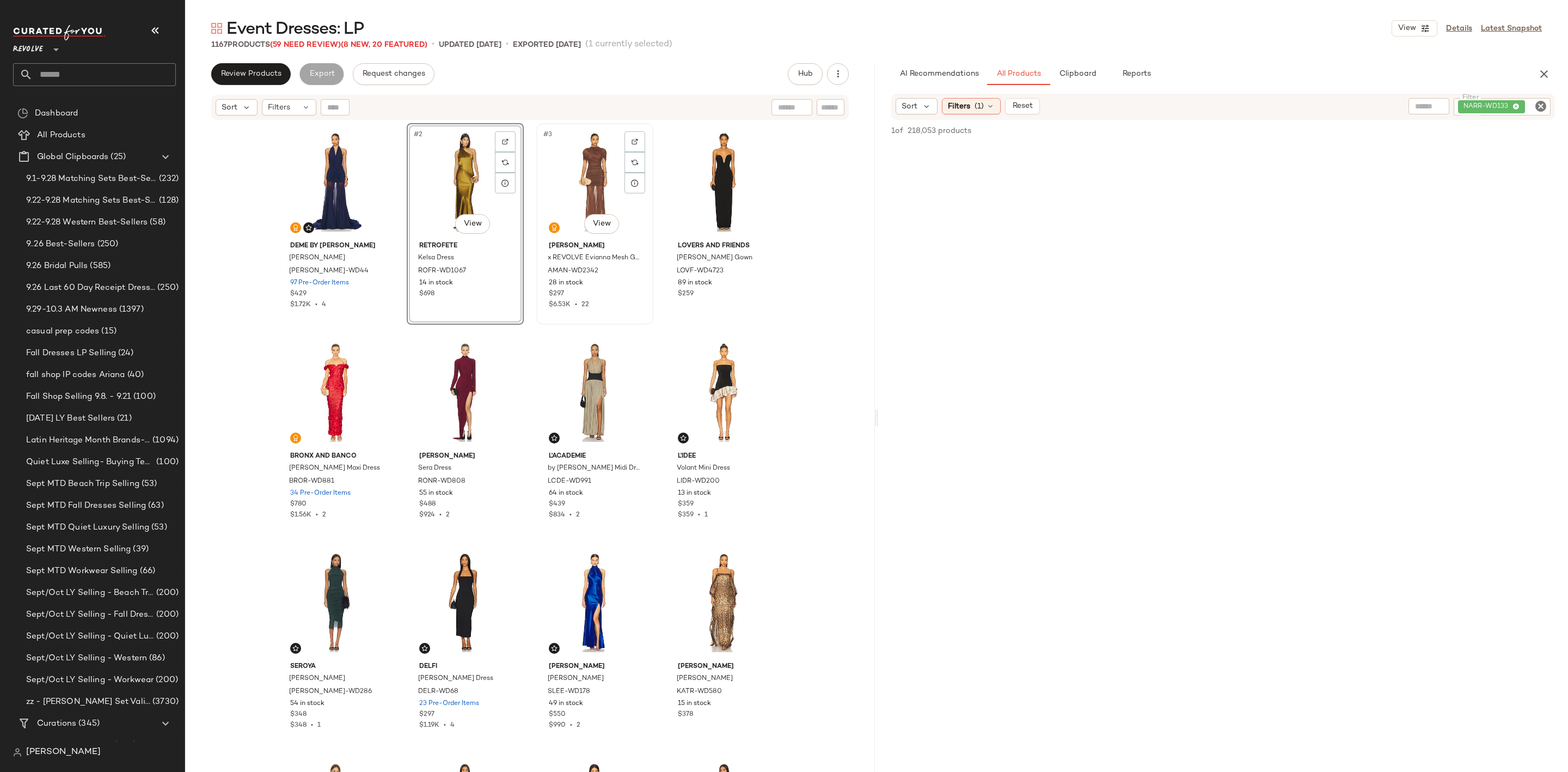
click at [577, 163] on div "#3 View" at bounding box center [595, 182] width 109 height 110
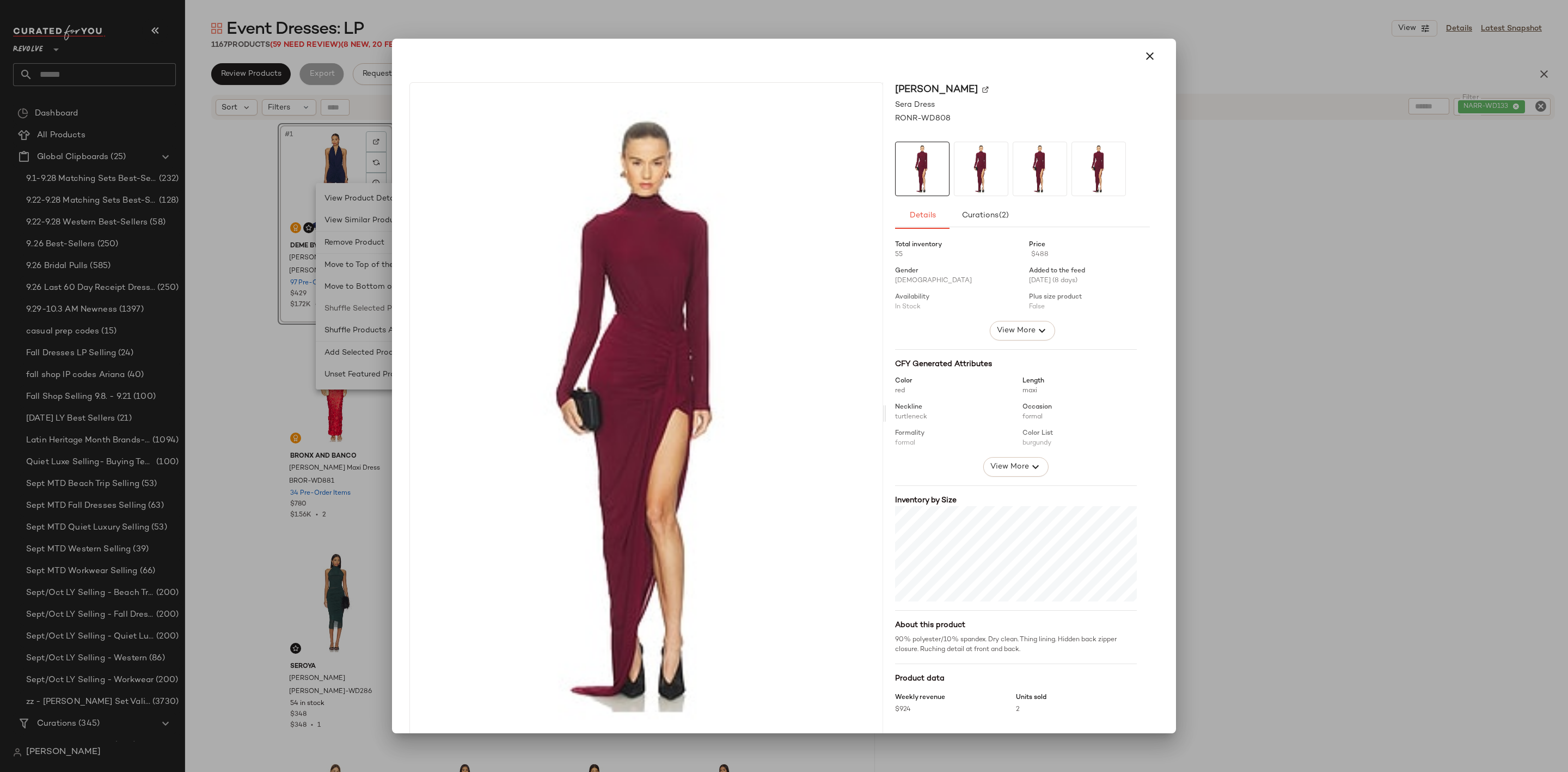
drag, startPoint x: 1264, startPoint y: 253, endPoint x: 729, endPoint y: 447, distance: 569.1
click at [1264, 254] on div at bounding box center [784, 386] width 1568 height 772
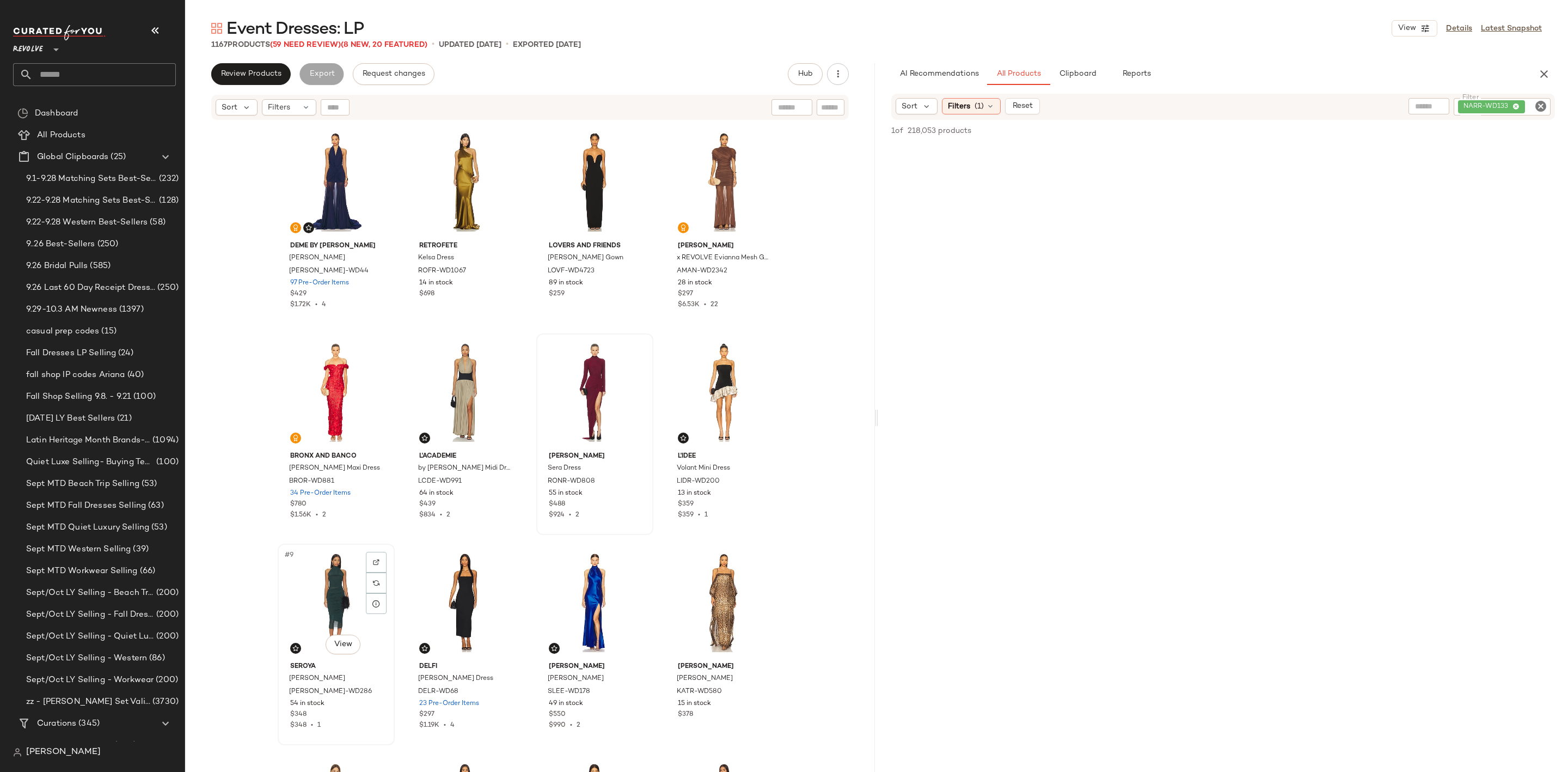
click at [322, 584] on div "#9 View" at bounding box center [336, 602] width 109 height 110
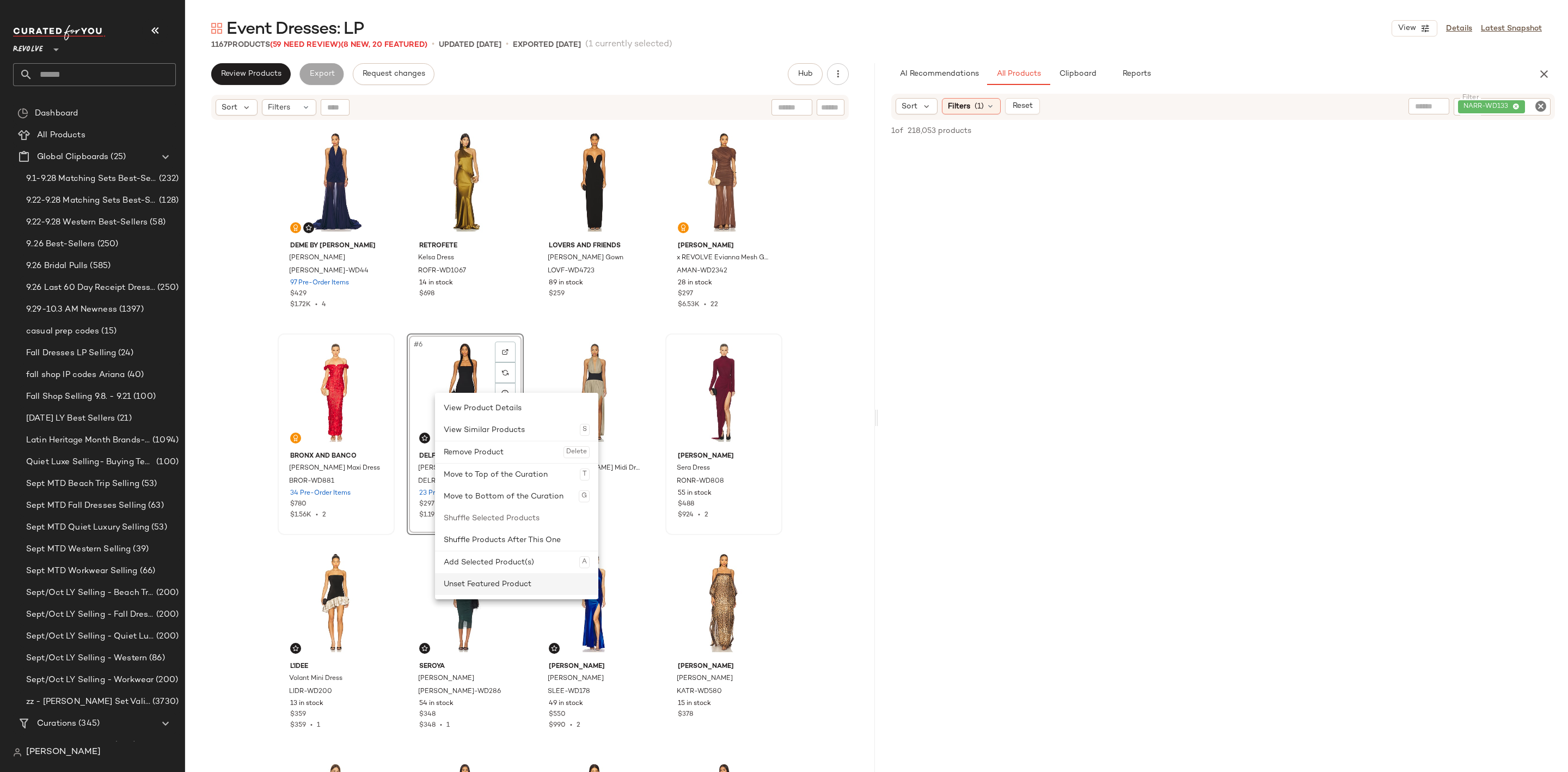
click at [535, 574] on div "Unset Featured Product" at bounding box center [517, 583] width 146 height 21
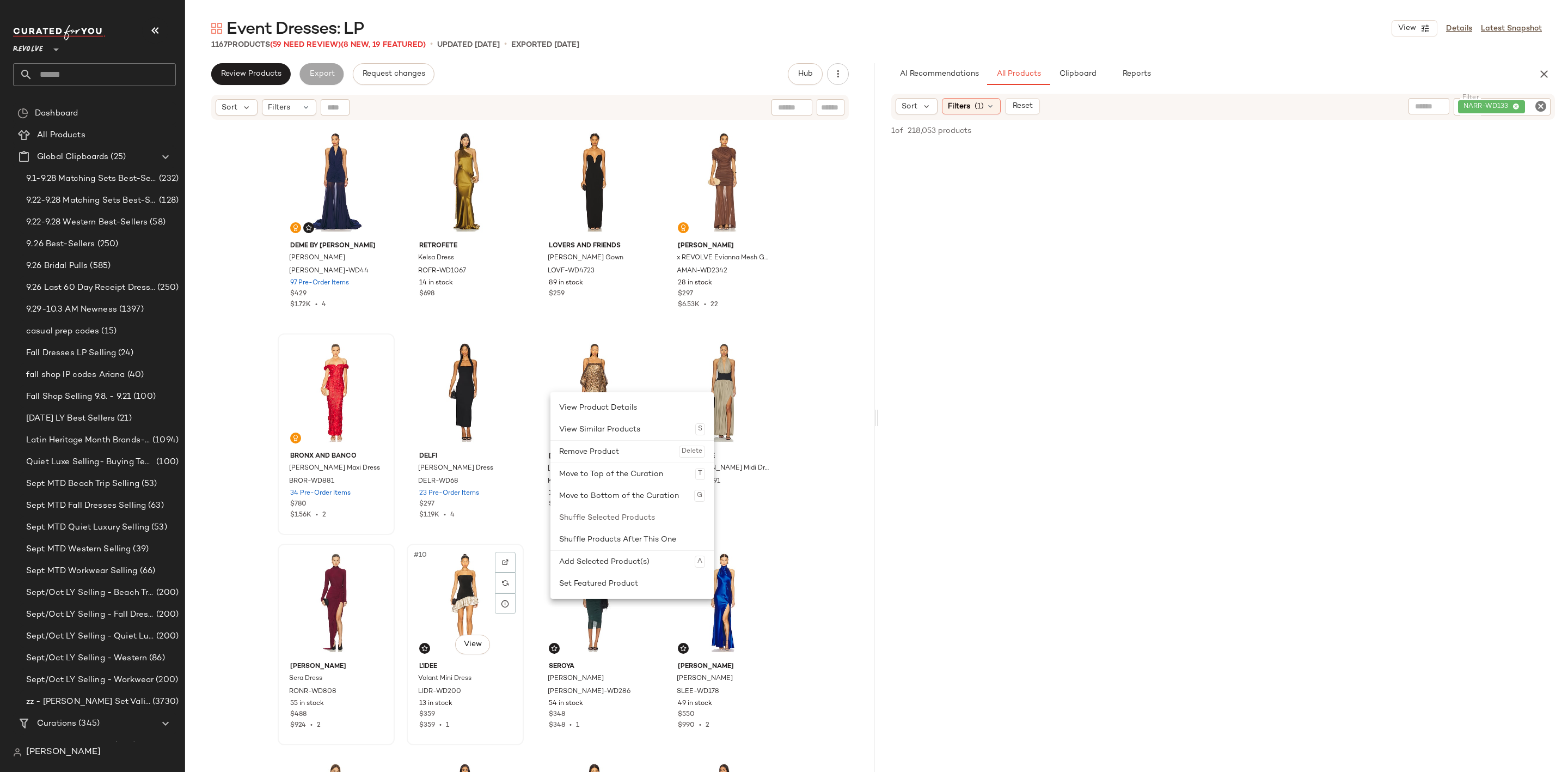
click at [461, 595] on div "#10 View" at bounding box center [466, 602] width 109 height 110
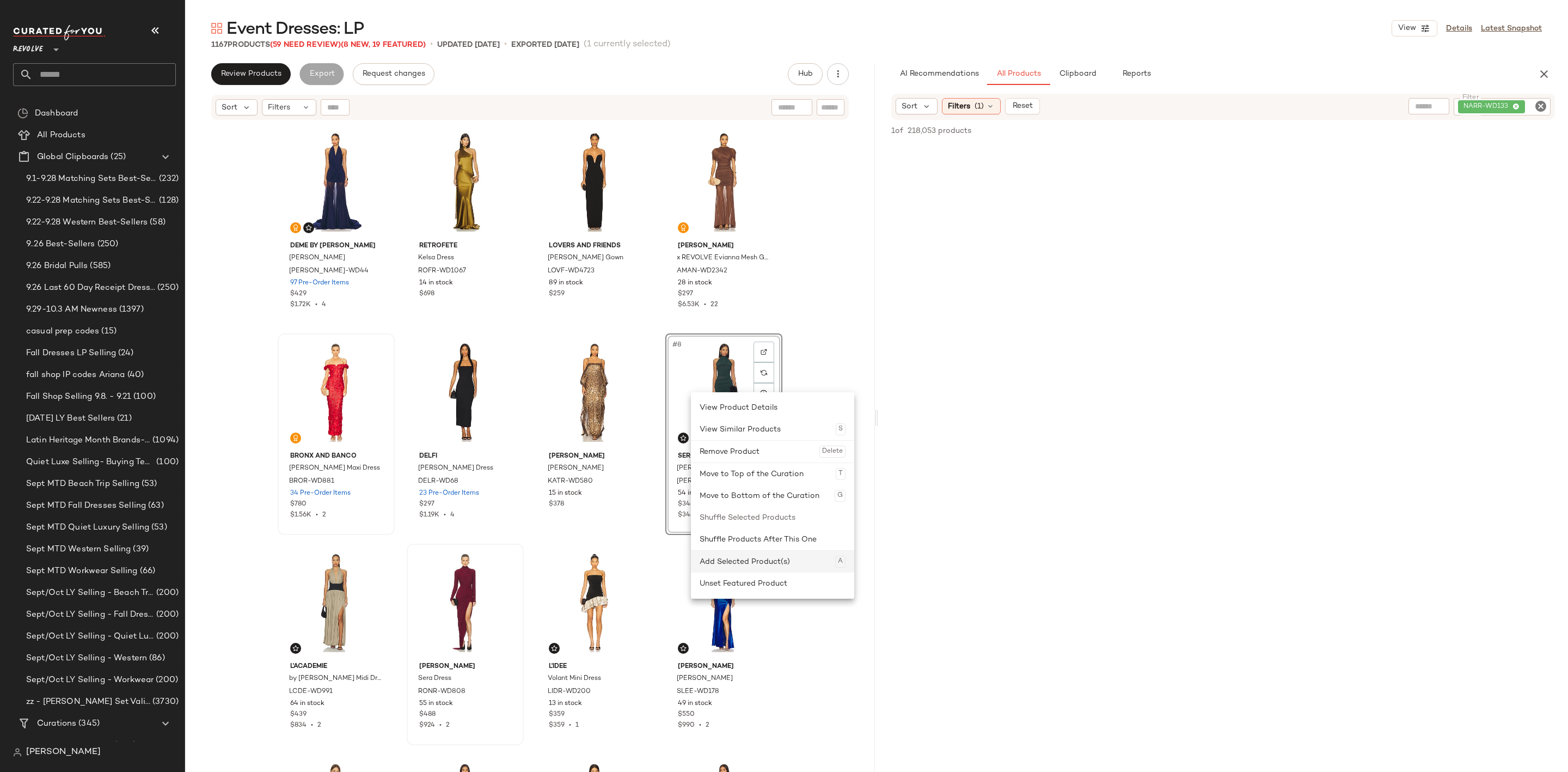
click at [735, 569] on div "Add Selected Product(s) A" at bounding box center [772, 561] width 146 height 21
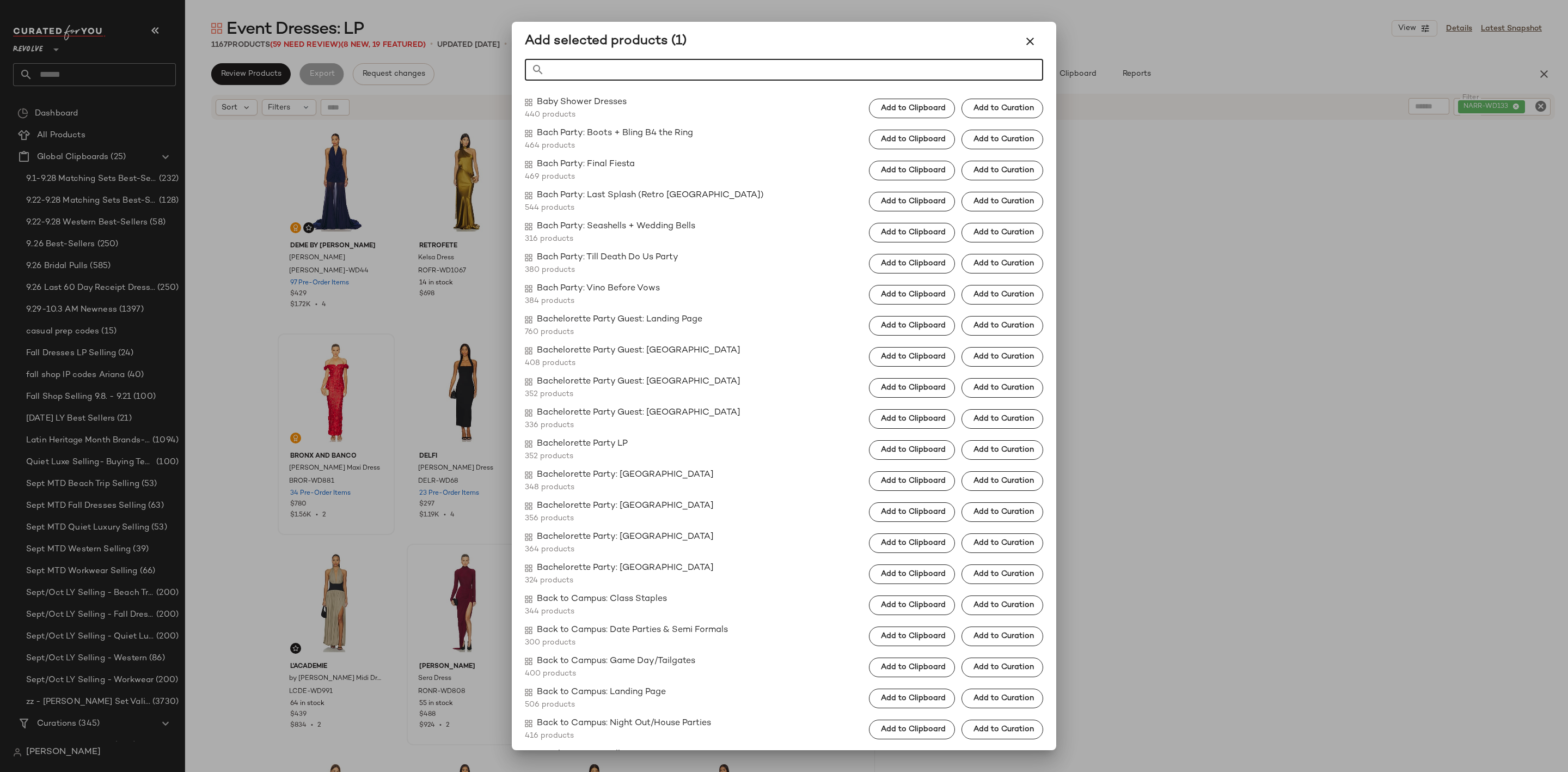
click at [304, 484] on div at bounding box center [784, 386] width 1568 height 772
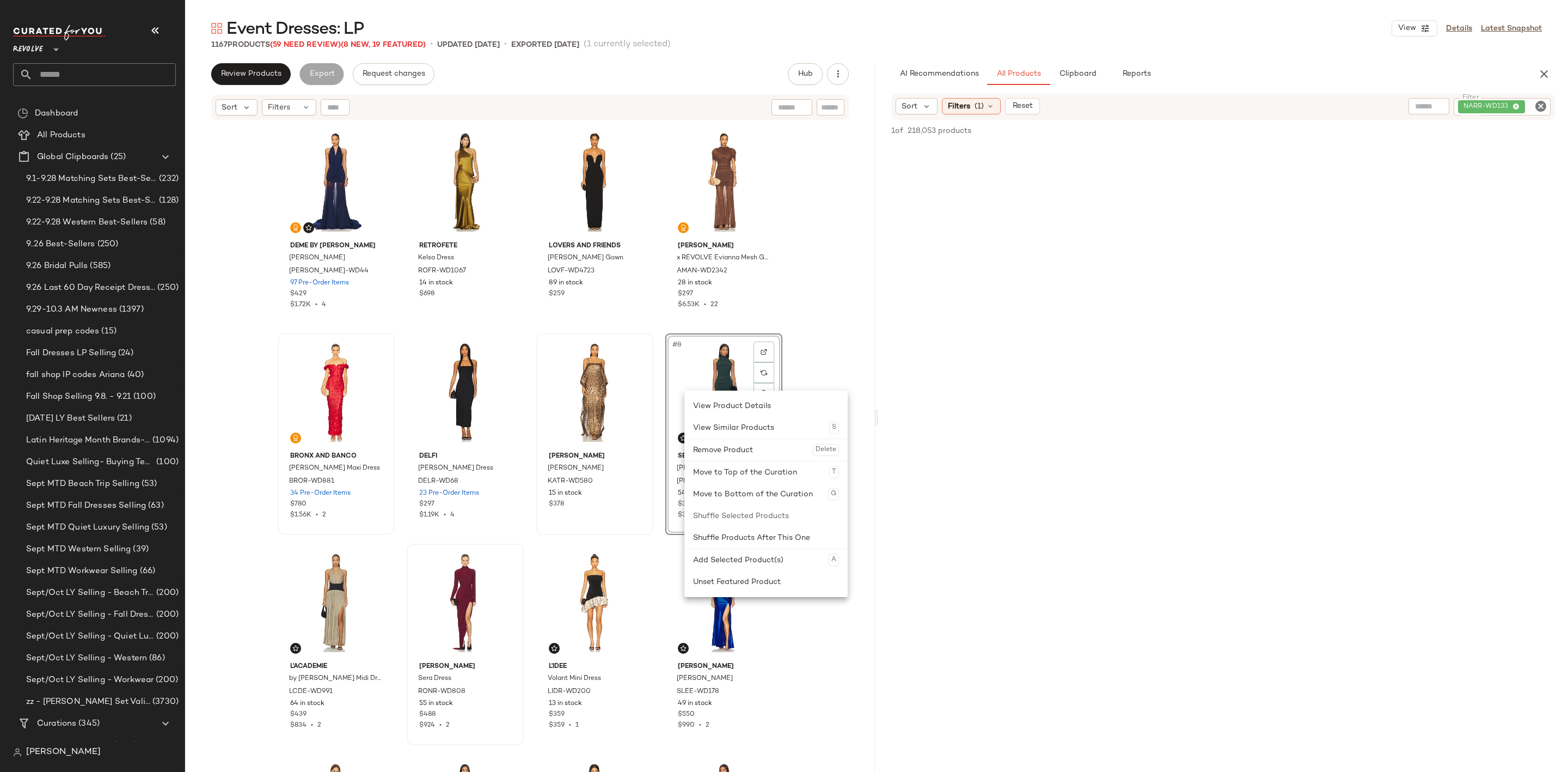
drag, startPoint x: 719, startPoint y: 578, endPoint x: 629, endPoint y: 513, distance: 111.0
click at [712, 574] on div "Unset Featured Product" at bounding box center [766, 582] width 146 height 21
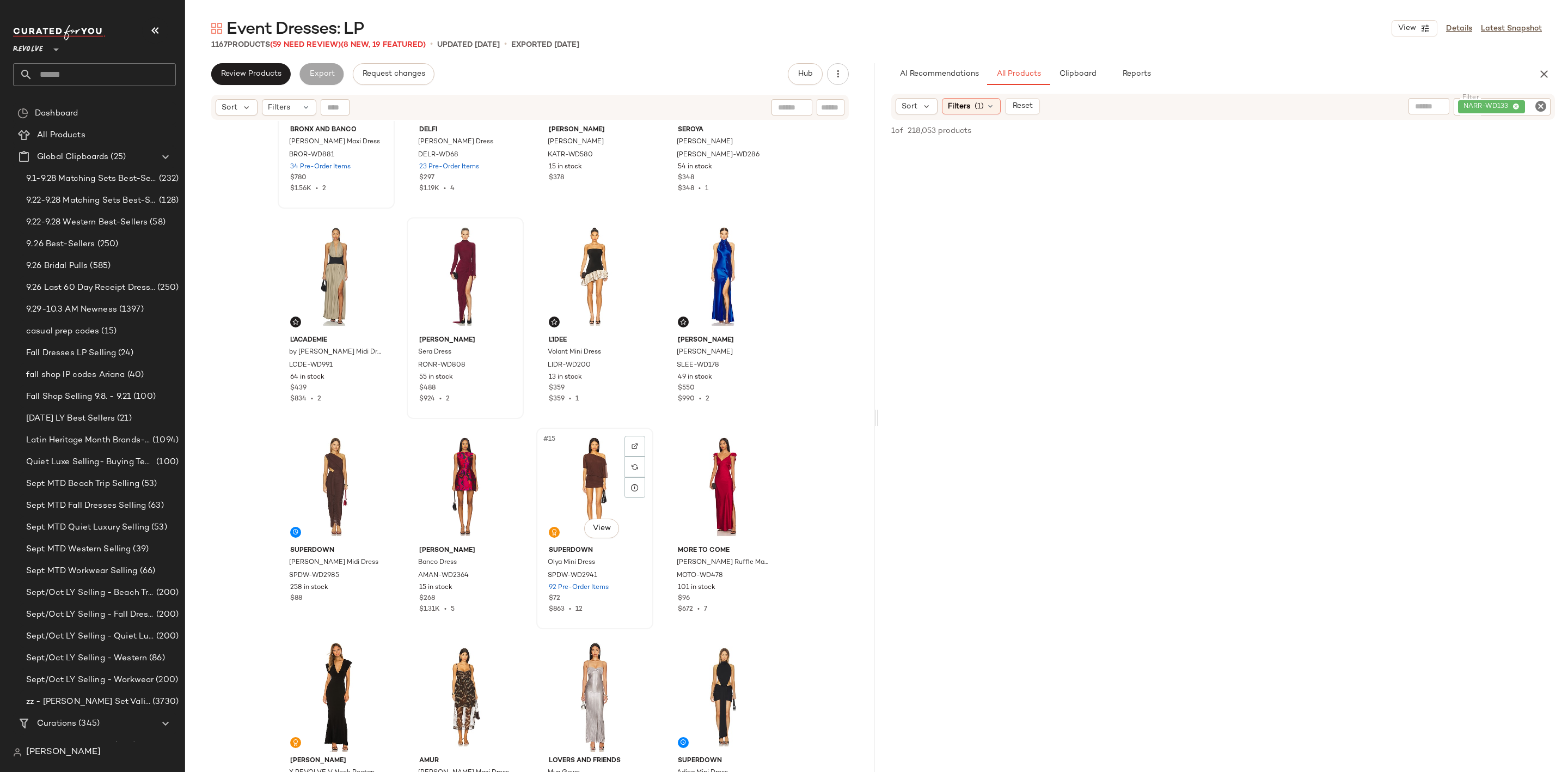
scroll to position [336, 0]
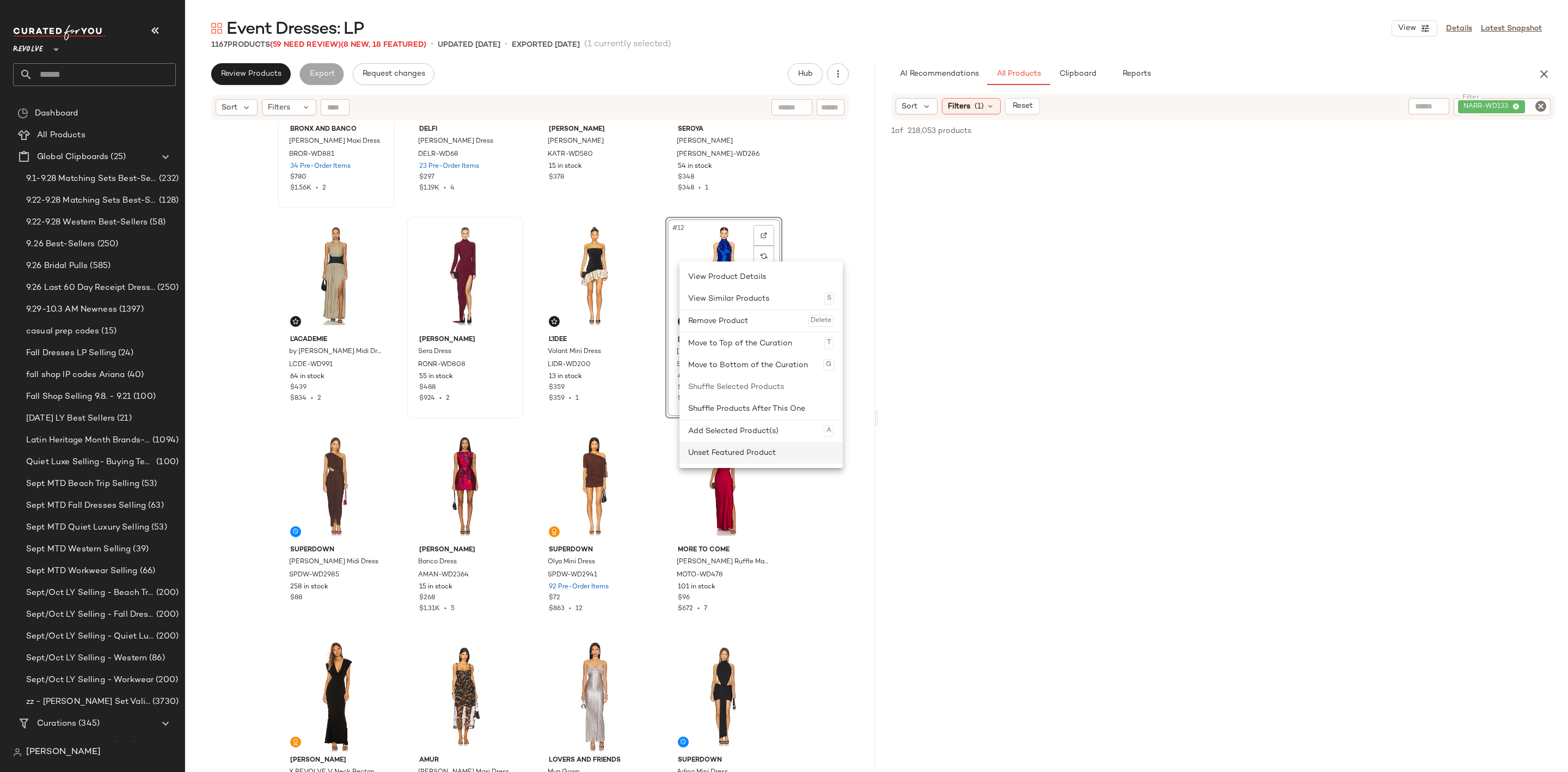
click at [742, 448] on div "Unset Featured Product" at bounding box center [761, 452] width 146 height 21
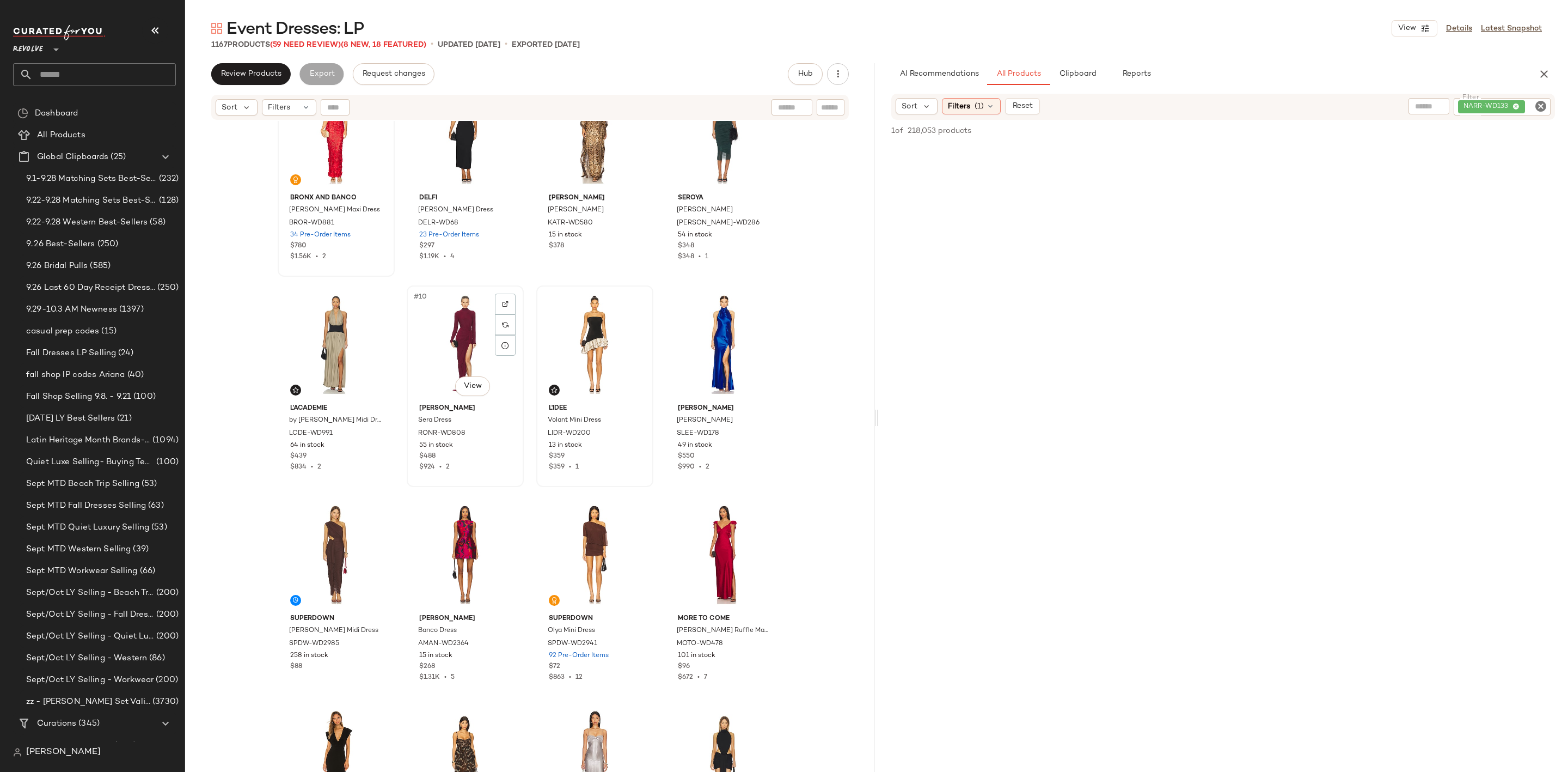
scroll to position [172, 0]
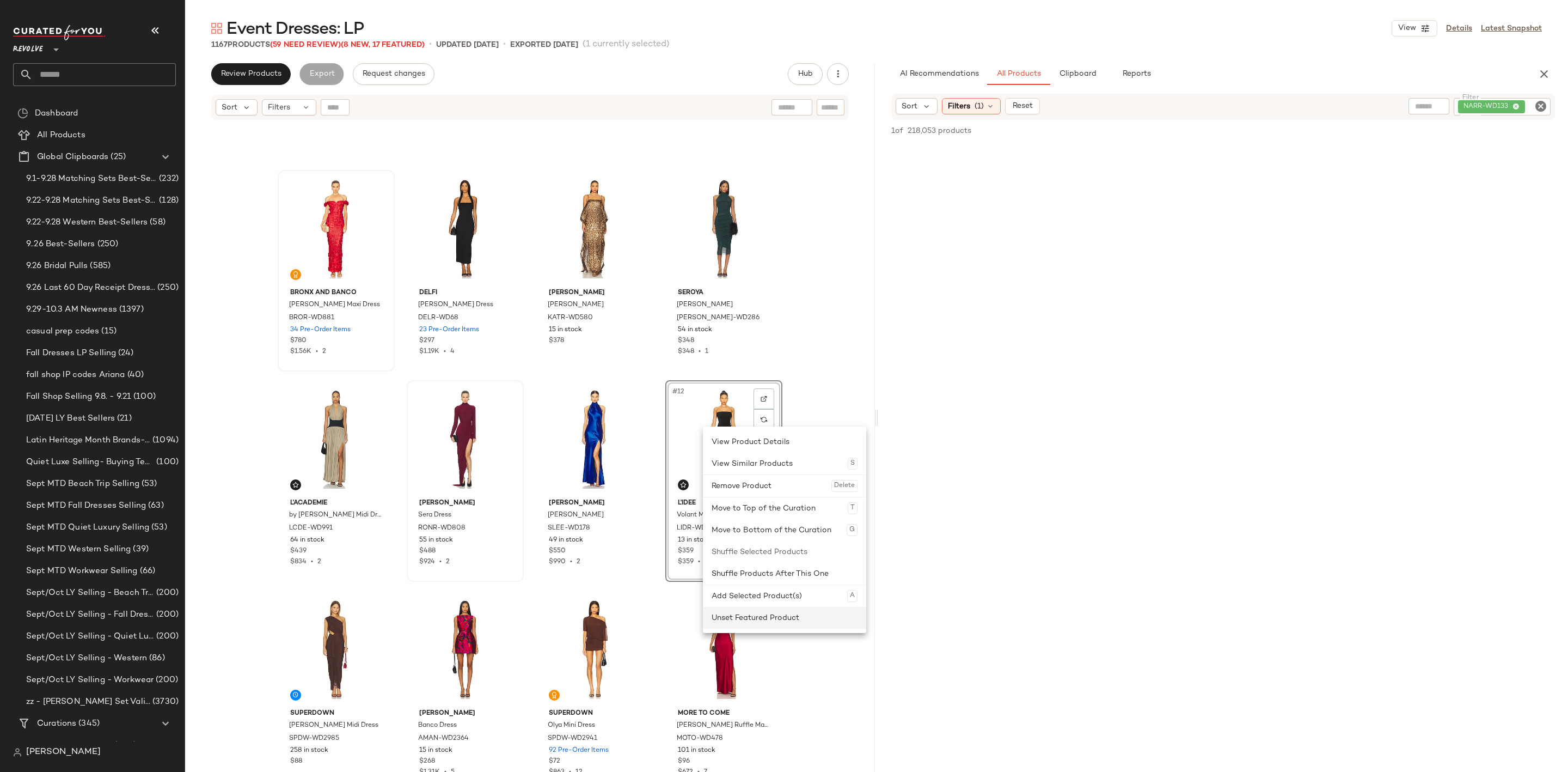
click at [737, 621] on div "Unset Featured Product" at bounding box center [784, 617] width 146 height 21
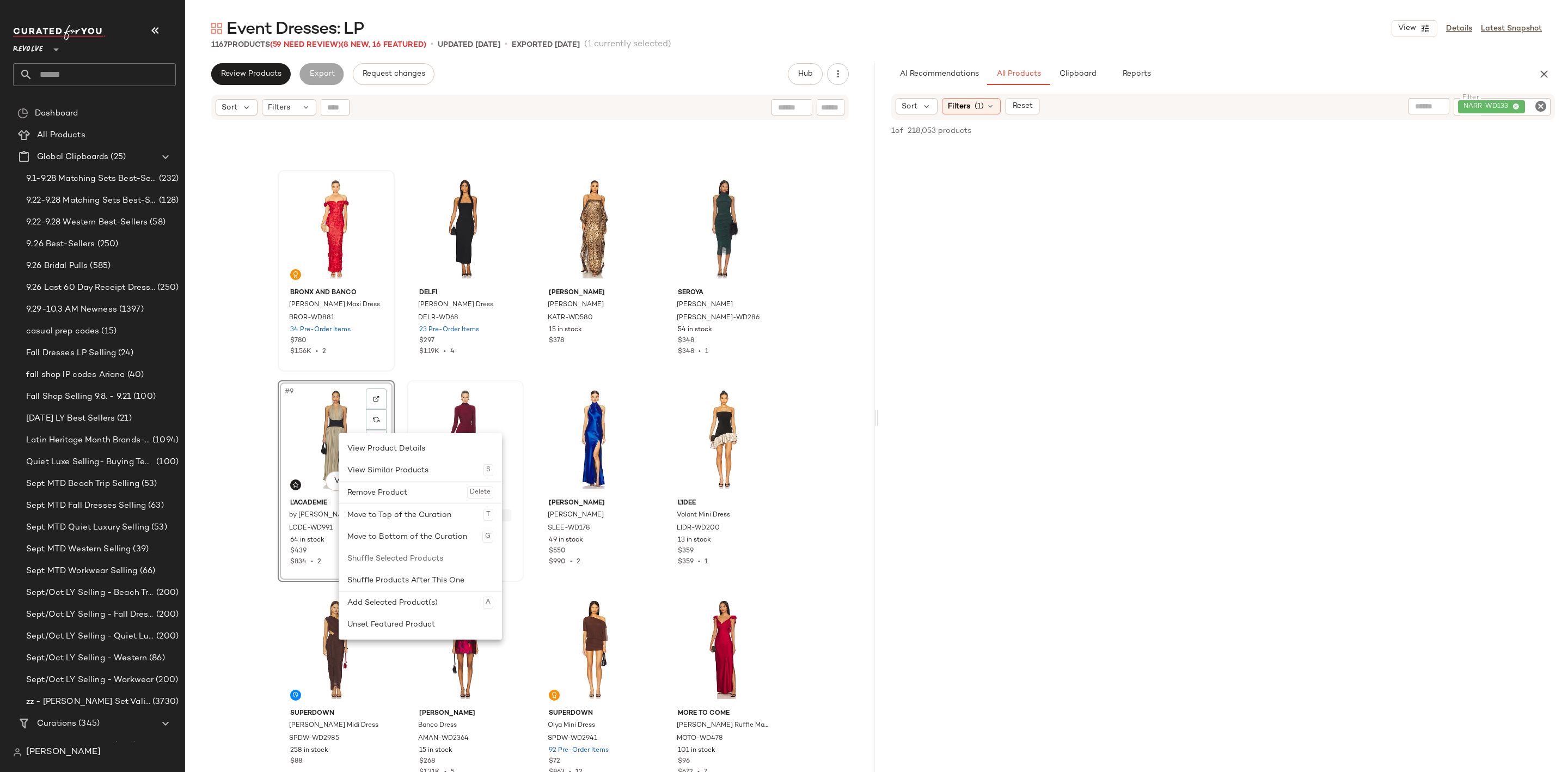
drag, startPoint x: 416, startPoint y: 623, endPoint x: 420, endPoint y: 509, distance: 114.1
click at [416, 618] on div "Unset Featured Product" at bounding box center [420, 624] width 146 height 21
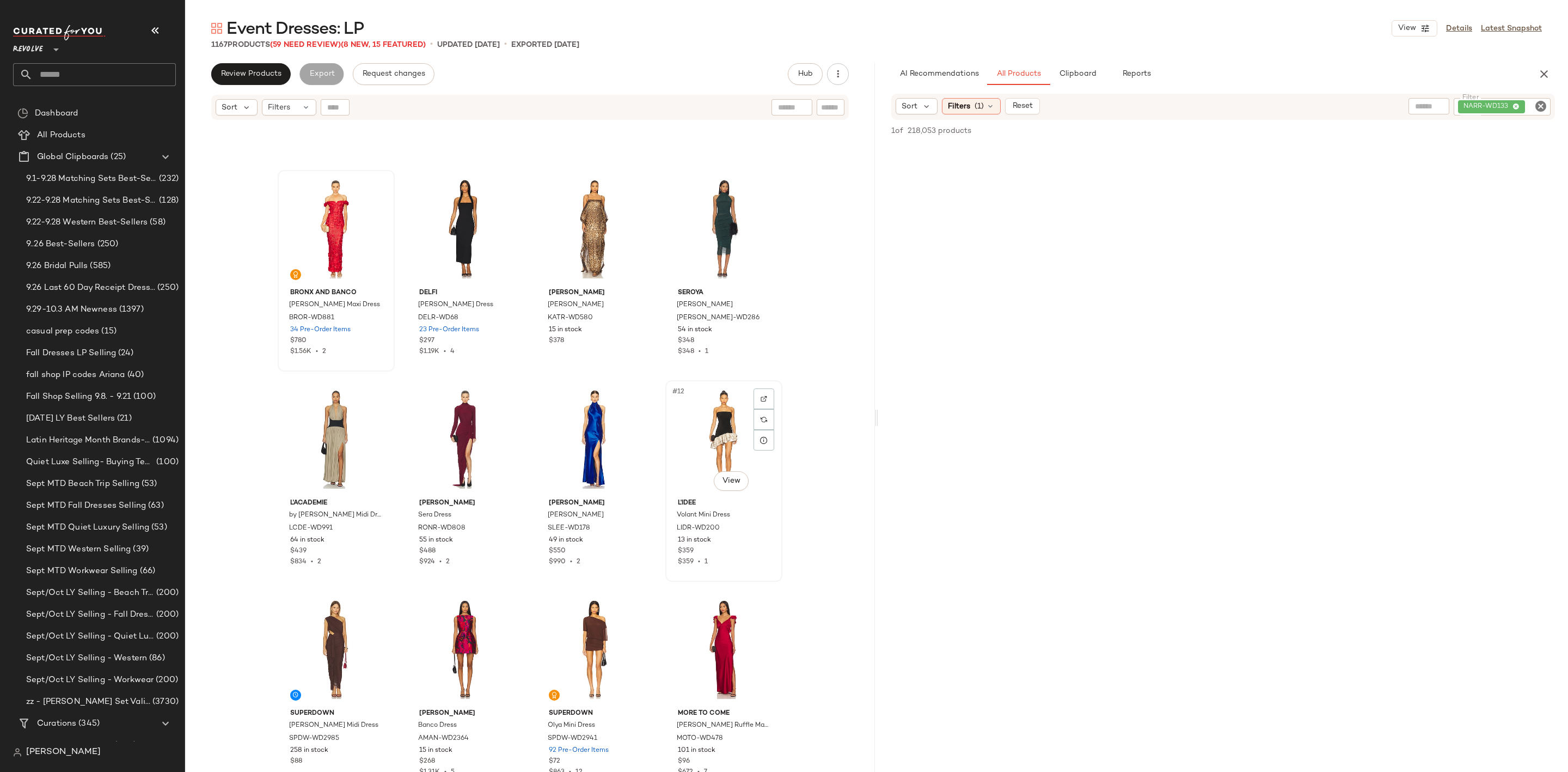
click at [695, 421] on div "#12 View" at bounding box center [724, 439] width 109 height 110
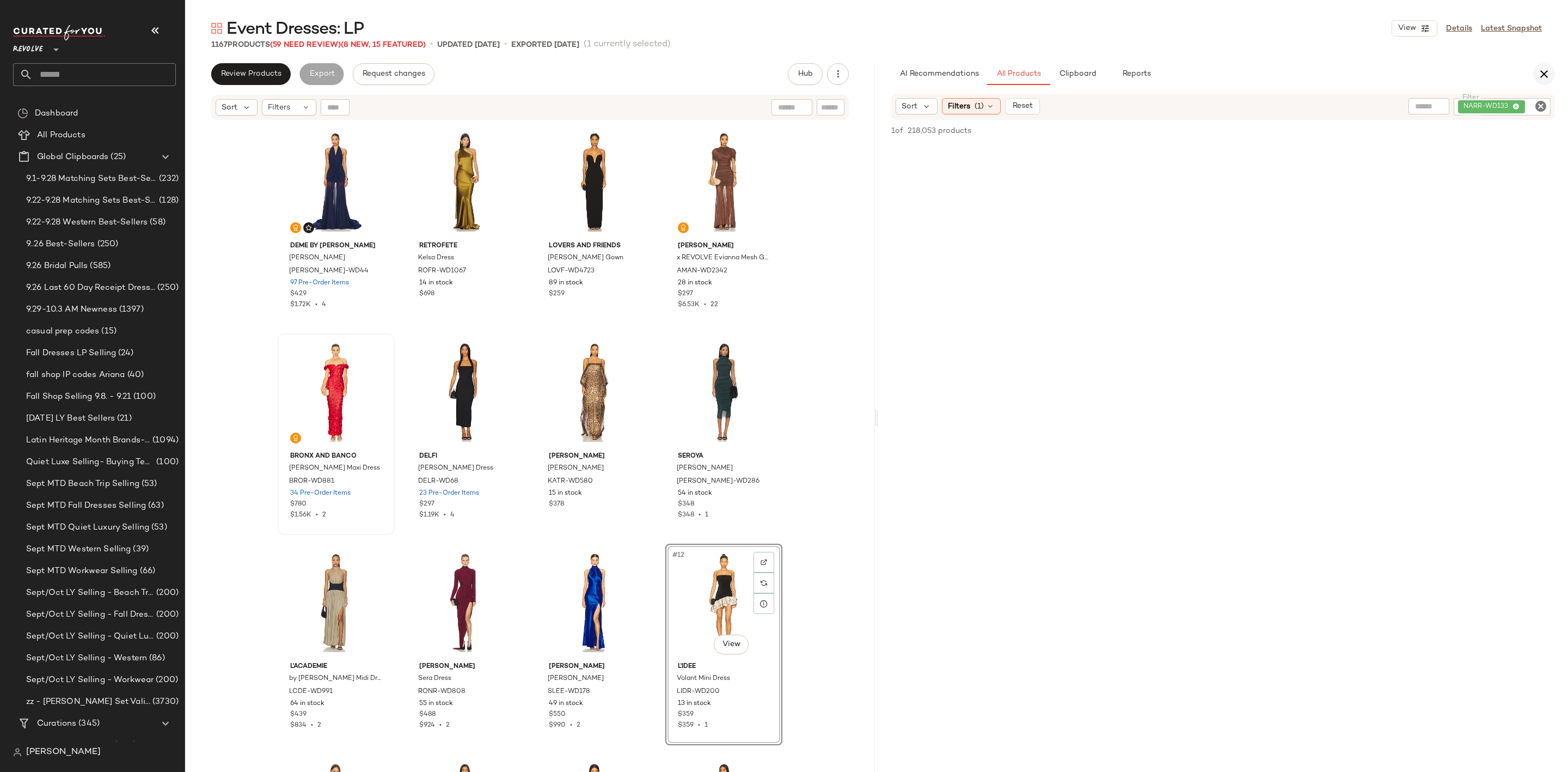
click at [1546, 69] on icon "button" at bounding box center [1544, 74] width 13 height 13
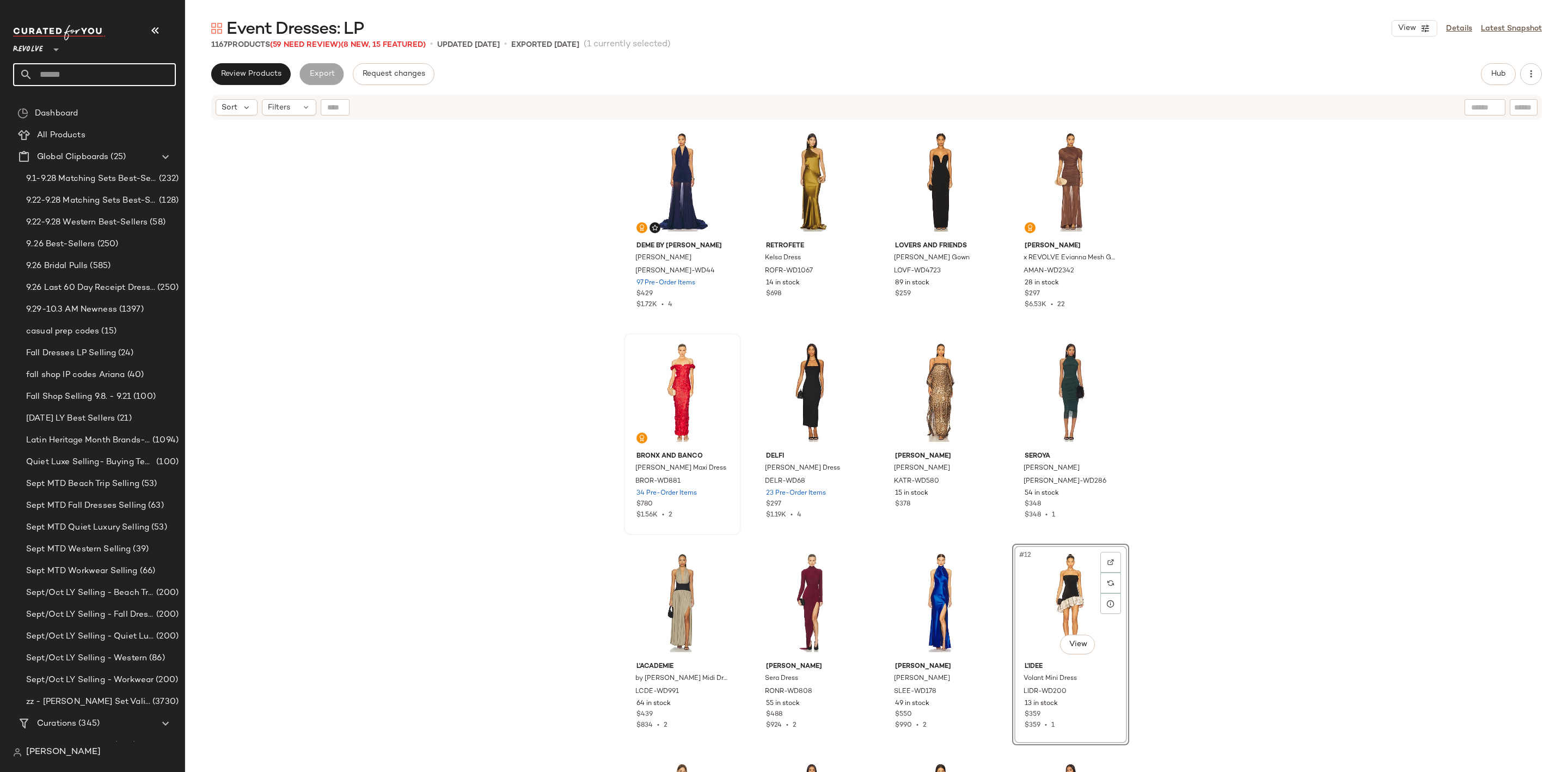
click at [92, 65] on input "text" at bounding box center [104, 75] width 144 height 23
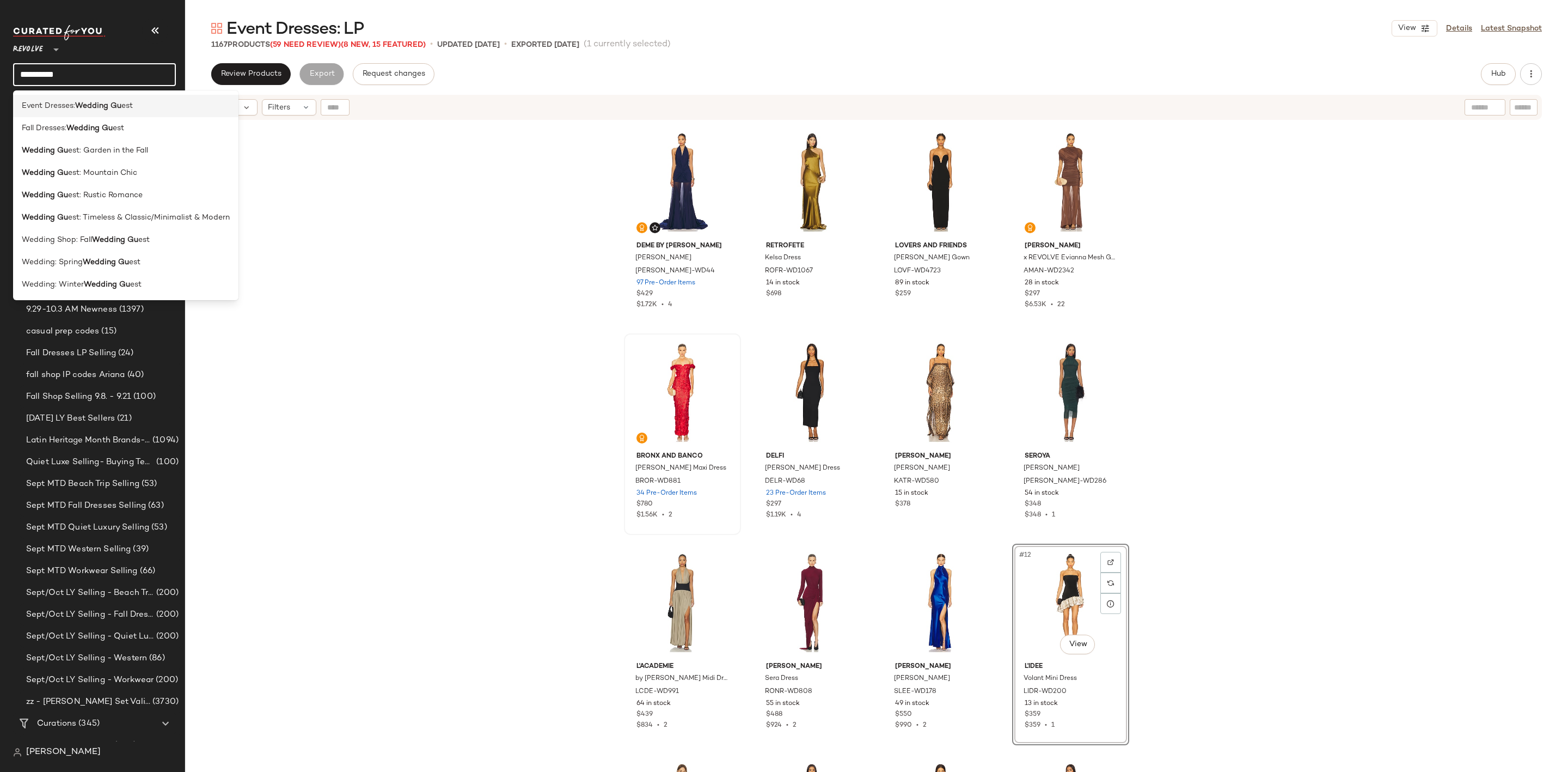
type input "**********"
click at [126, 119] on div "Open in Split View" at bounding box center [172, 118] width 128 height 13
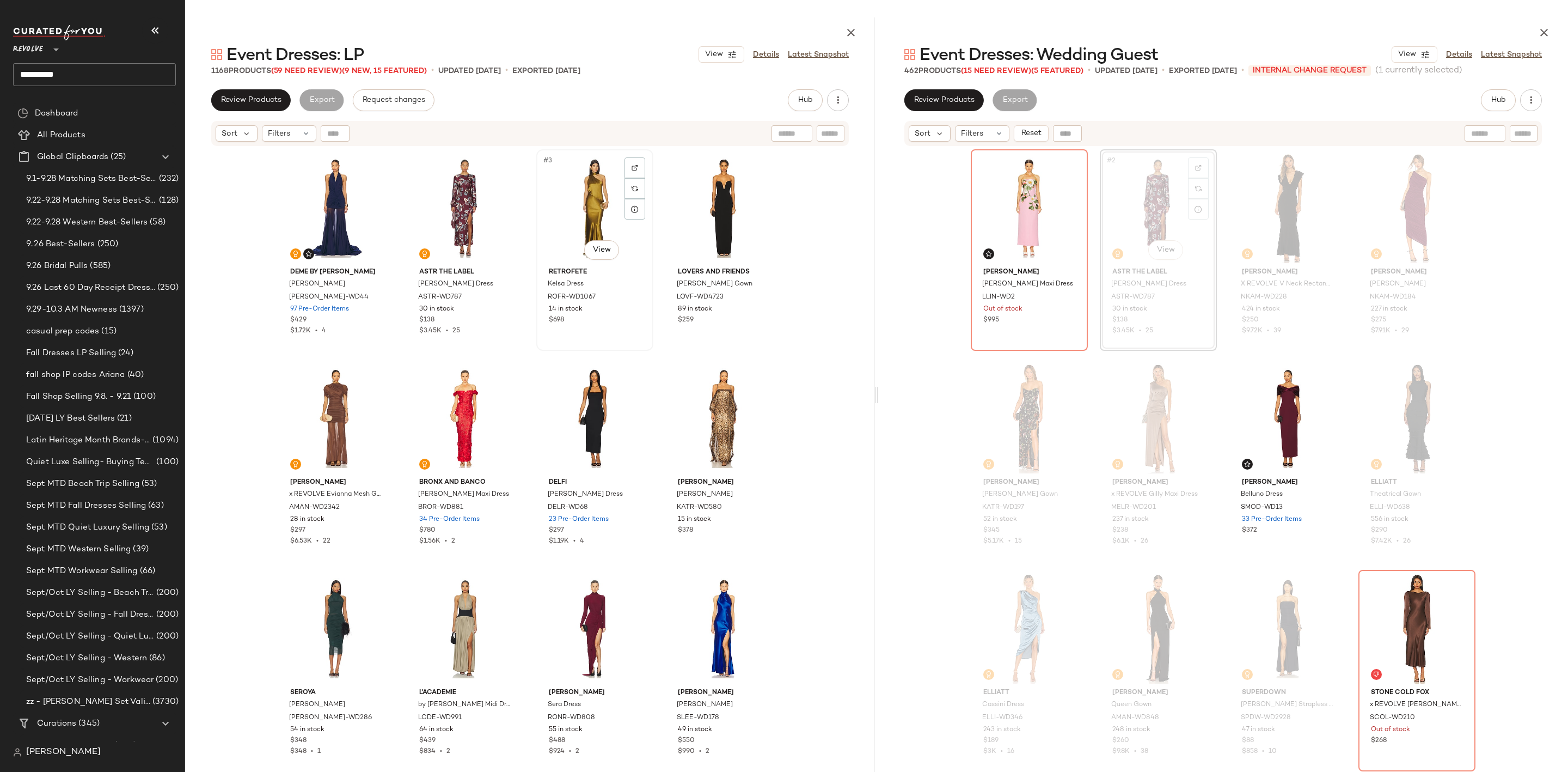
click at [593, 194] on div "#3 View" at bounding box center [595, 208] width 109 height 110
click at [719, 430] on div "#8 View" at bounding box center [724, 418] width 109 height 110
click at [1546, 36] on icon "button" at bounding box center [1544, 33] width 13 height 13
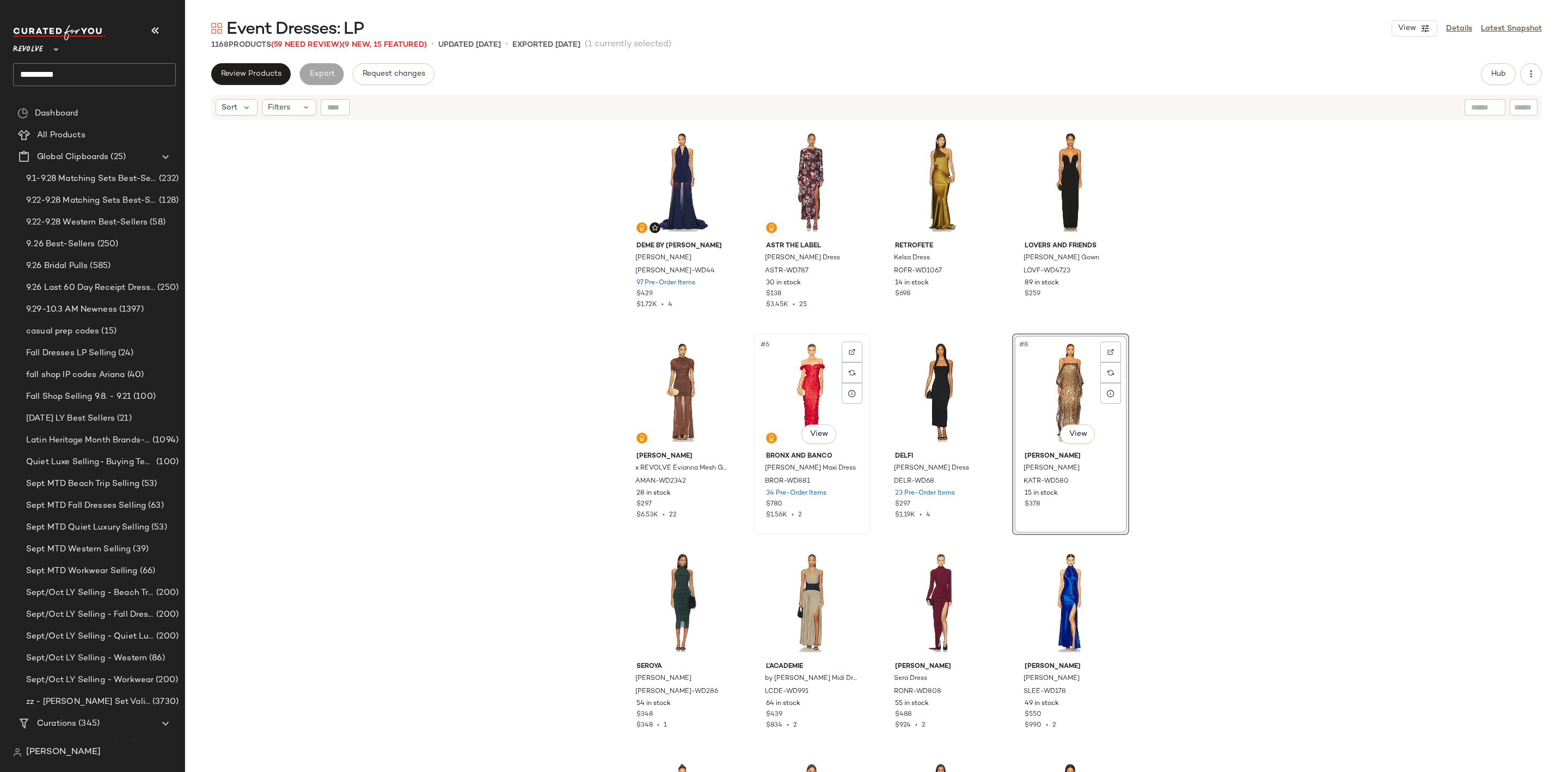
click at [799, 363] on div "#6 View" at bounding box center [812, 392] width 109 height 110
click at [907, 176] on div "#3 View" at bounding box center [941, 182] width 109 height 110
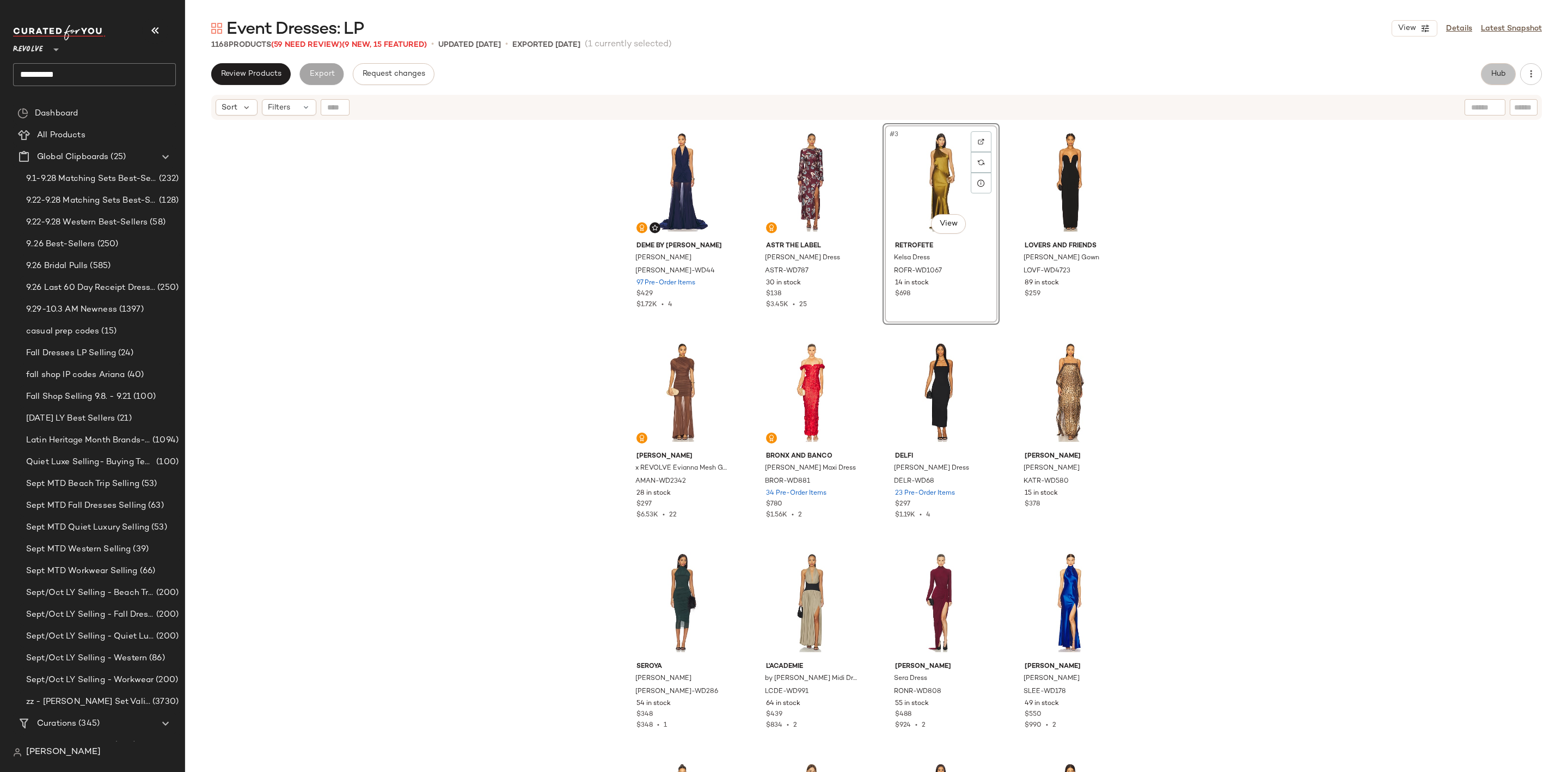
click at [1501, 79] on span "Hub" at bounding box center [1498, 74] width 15 height 9
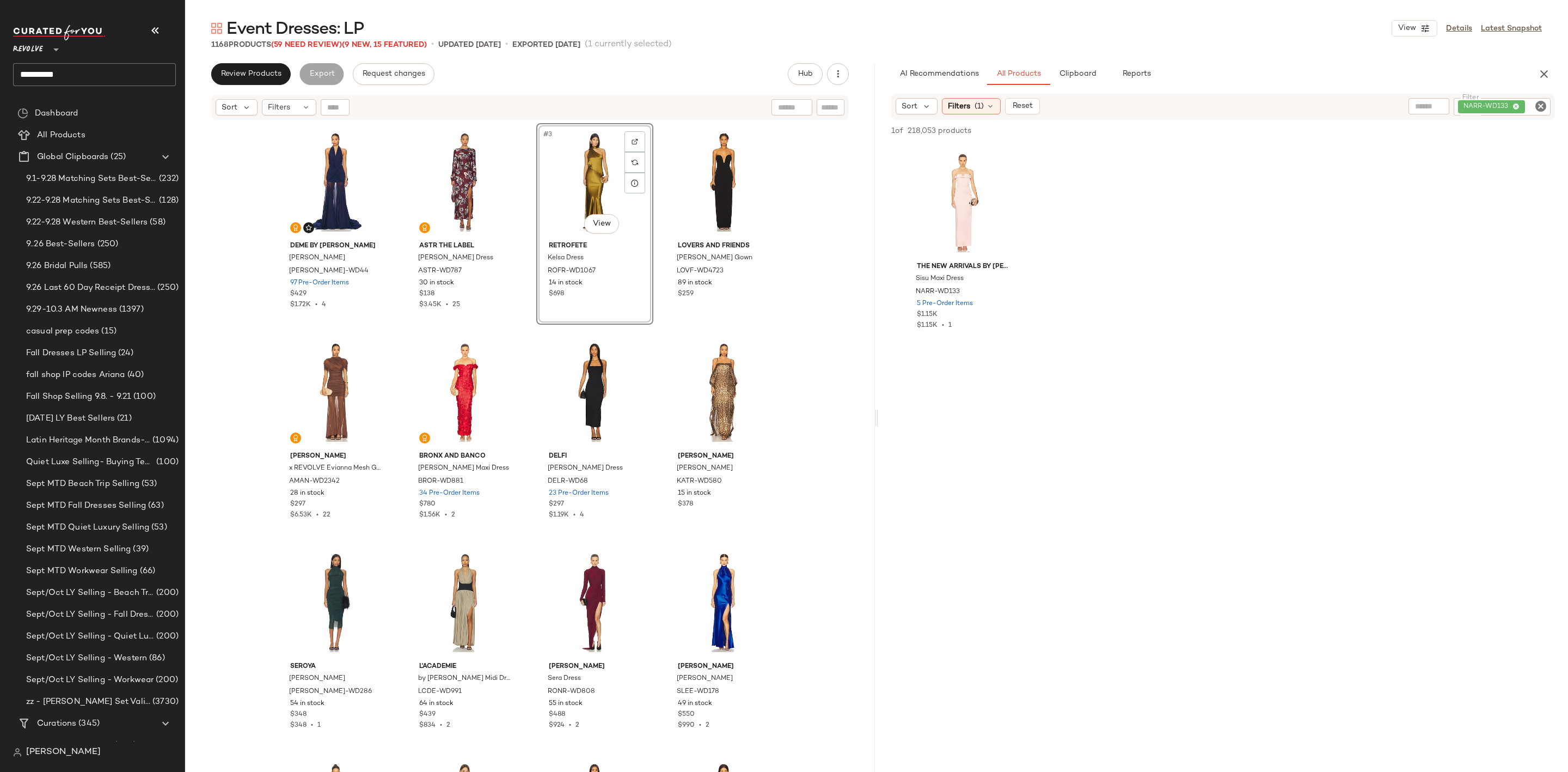
click at [1539, 106] on icon "Clear Filter" at bounding box center [1541, 106] width 13 height 13
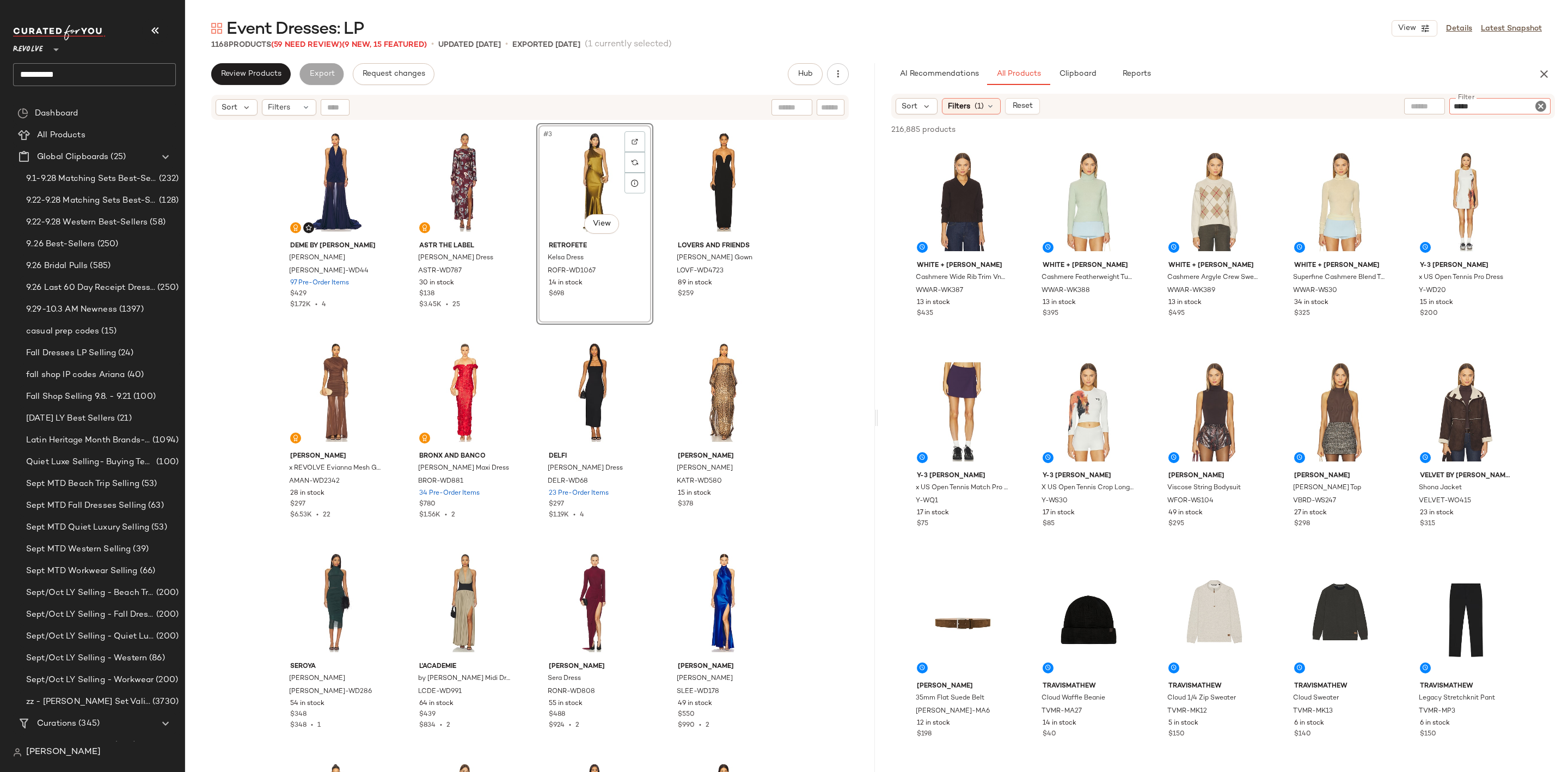
type input "*****"
type button "CompanyProducts"
click at [1394, 75] on div "AI Recommendations All Products Clipboard Reports" at bounding box center [1206, 74] width 629 height 21
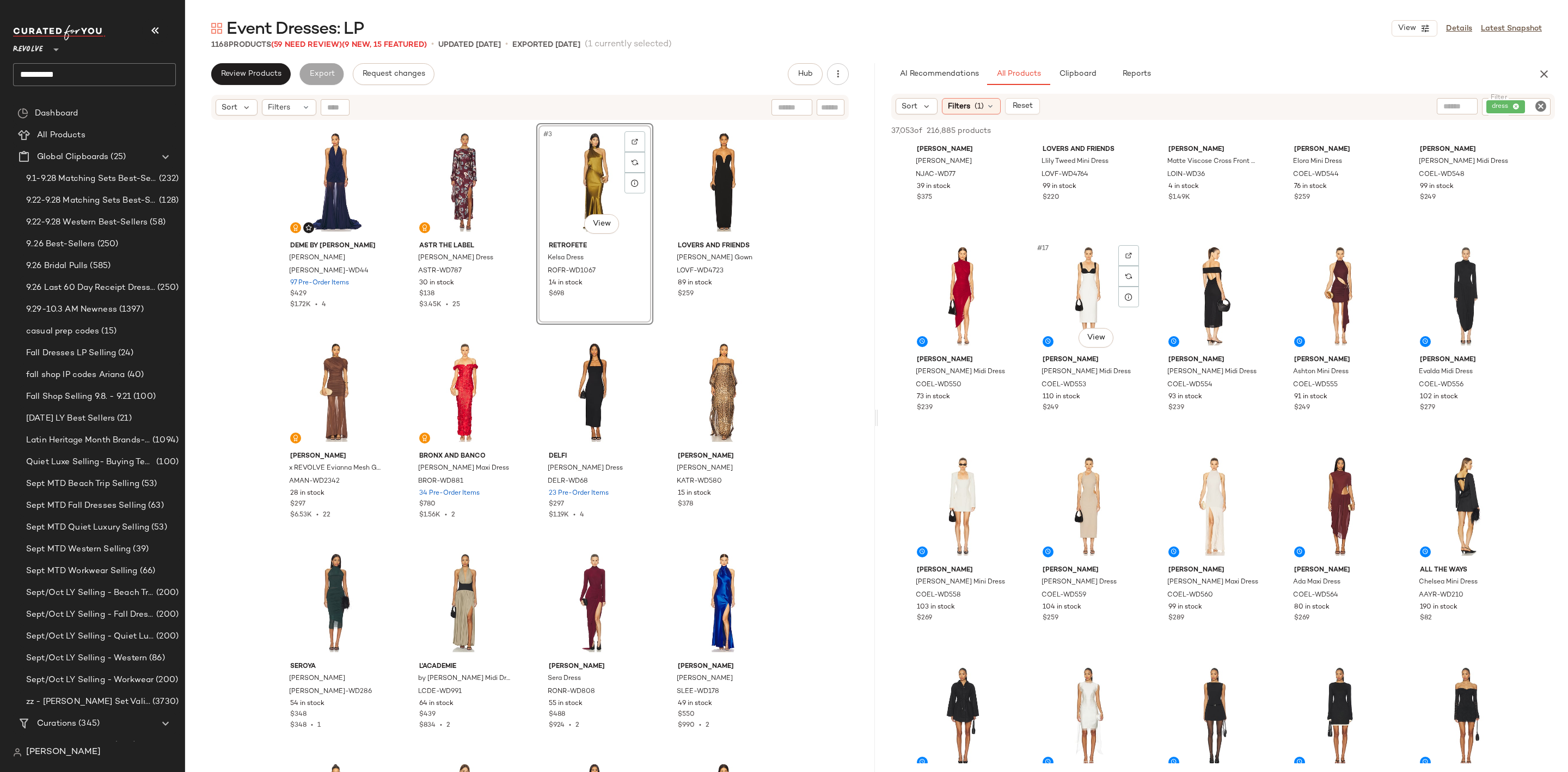
scroll to position [572, 0]
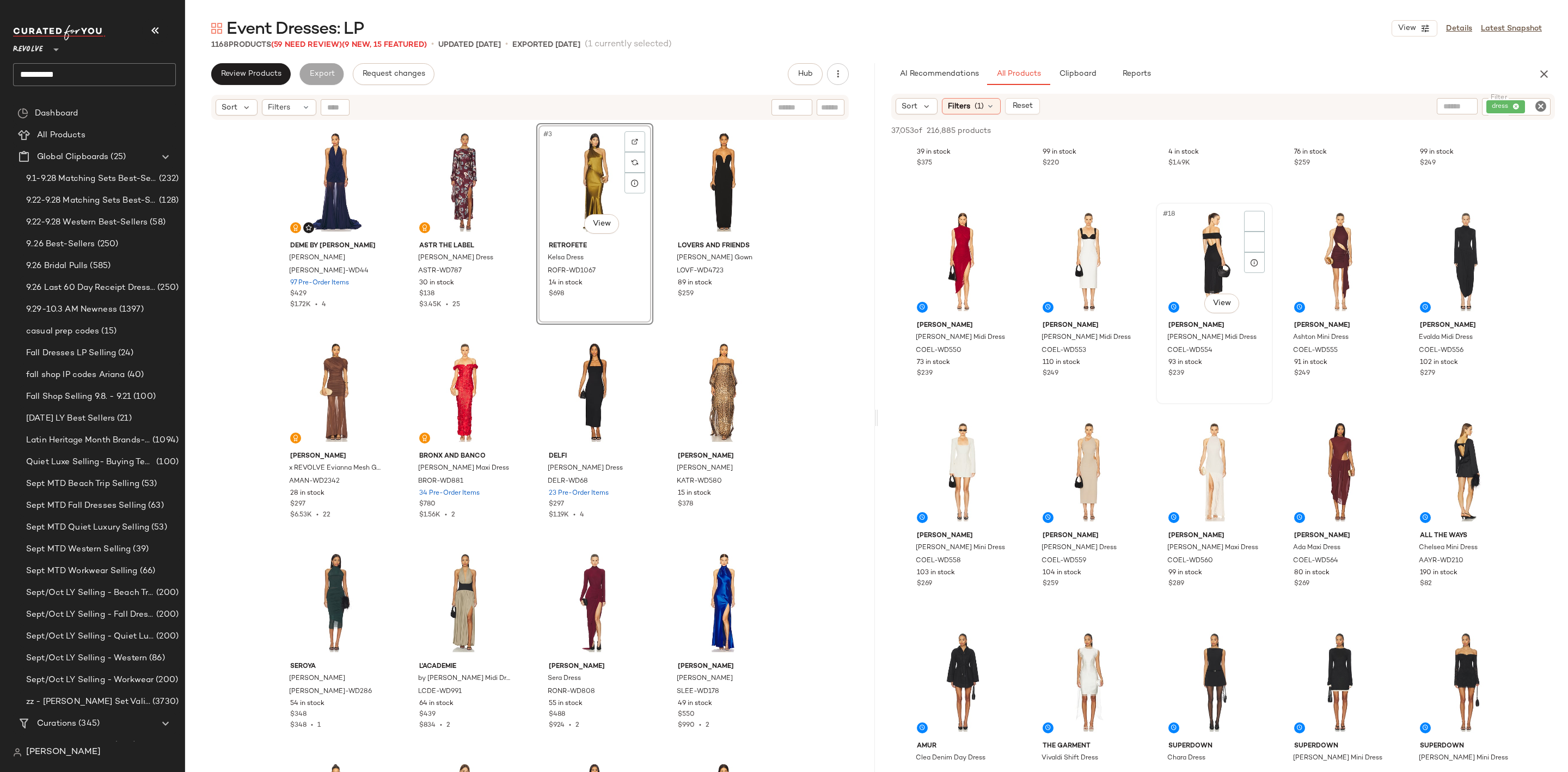
click at [1183, 252] on div "#18 View" at bounding box center [1214, 261] width 109 height 110
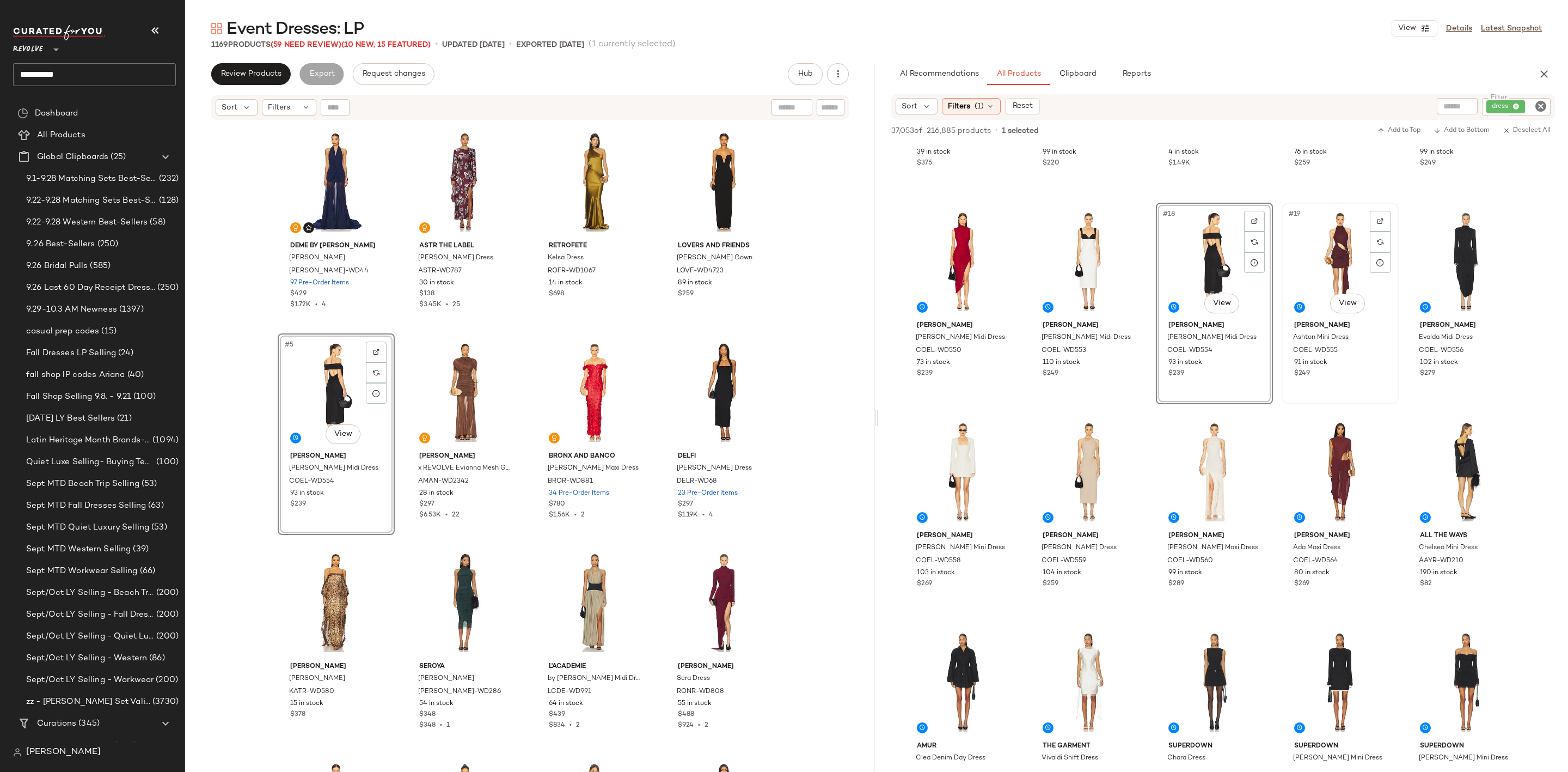
click at [1319, 249] on div "#19 View" at bounding box center [1340, 261] width 109 height 110
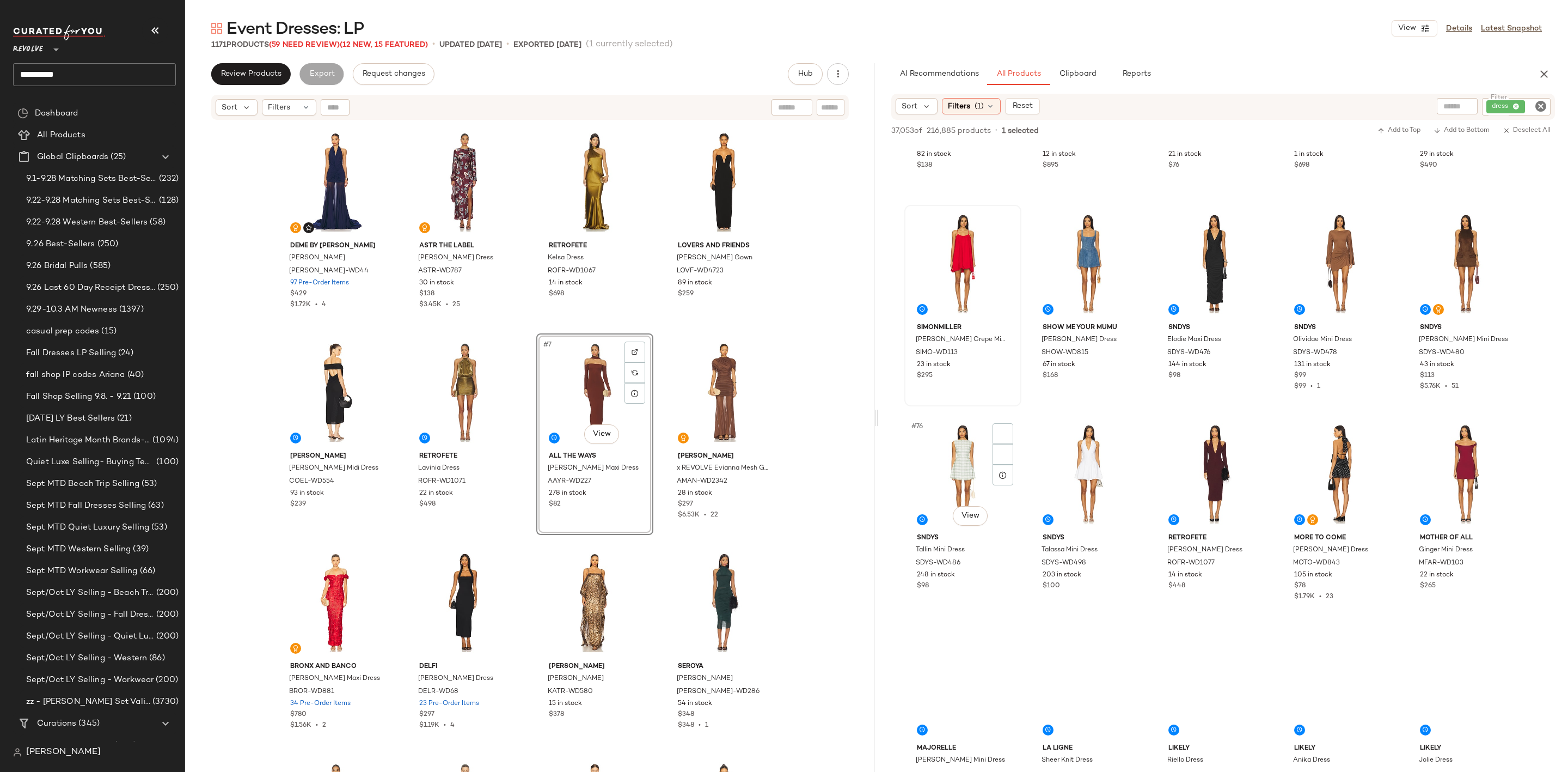
scroll to position [3024, 0]
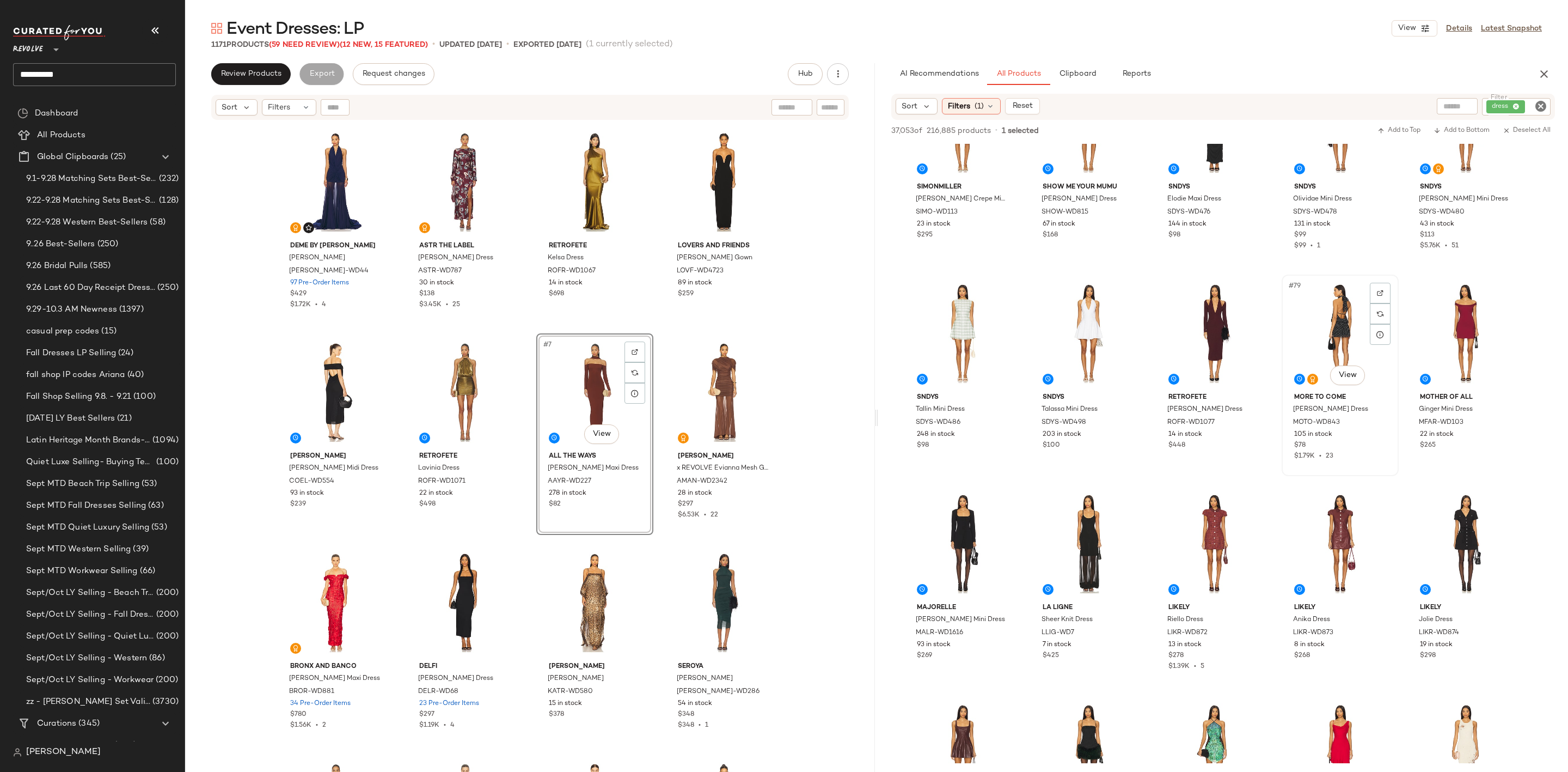
click at [1302, 326] on div "#79 View" at bounding box center [1340, 333] width 109 height 110
click at [1381, 290] on img at bounding box center [1380, 293] width 6 height 6
click at [1378, 411] on img "button" at bounding box center [1378, 414] width 6 height 6
click at [633, 351] on img at bounding box center [634, 351] width 6 height 6
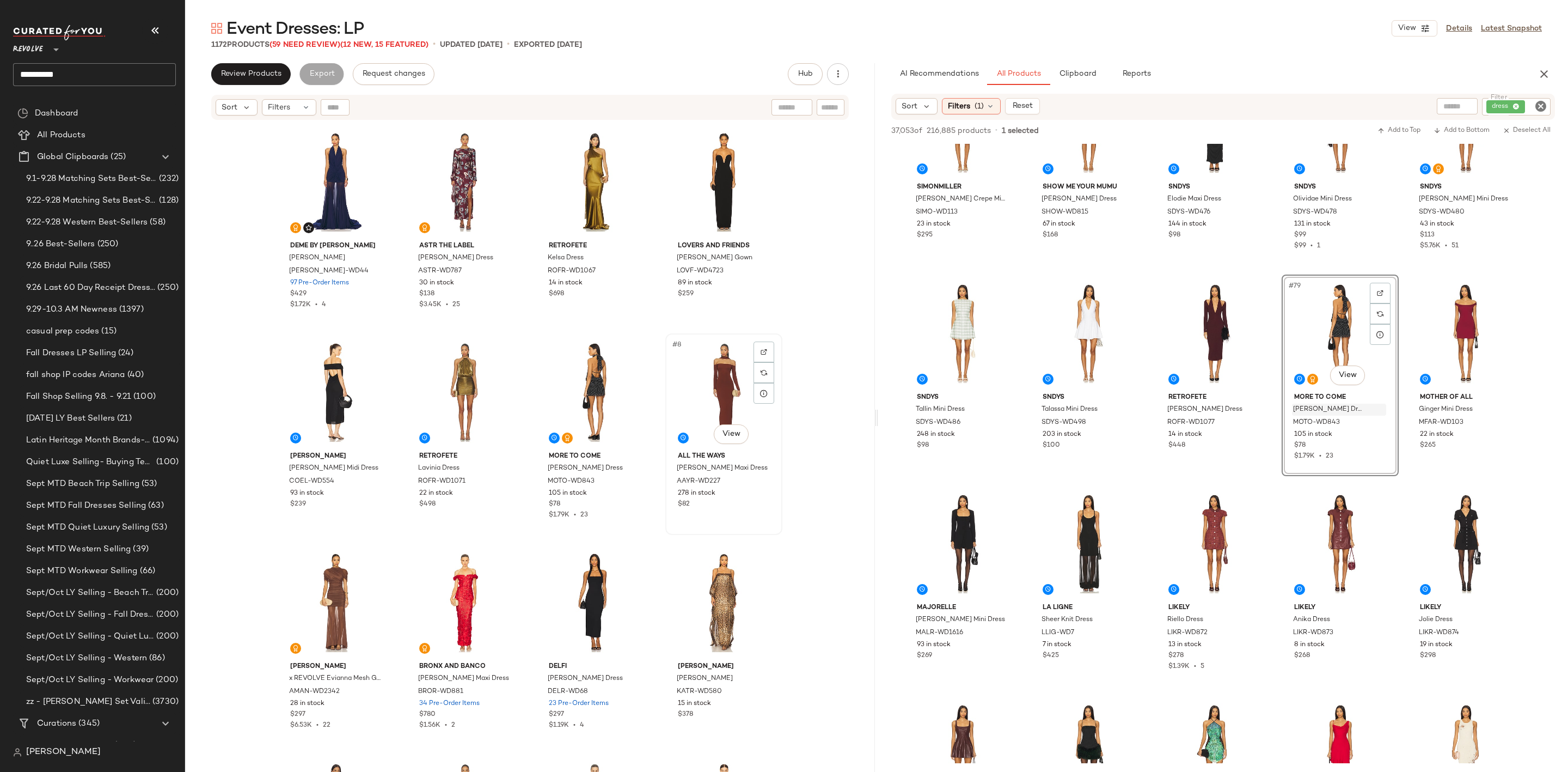
click at [701, 388] on div "#8 View" at bounding box center [724, 392] width 109 height 110
click at [837, 77] on icon "button" at bounding box center [838, 75] width 11 height 11
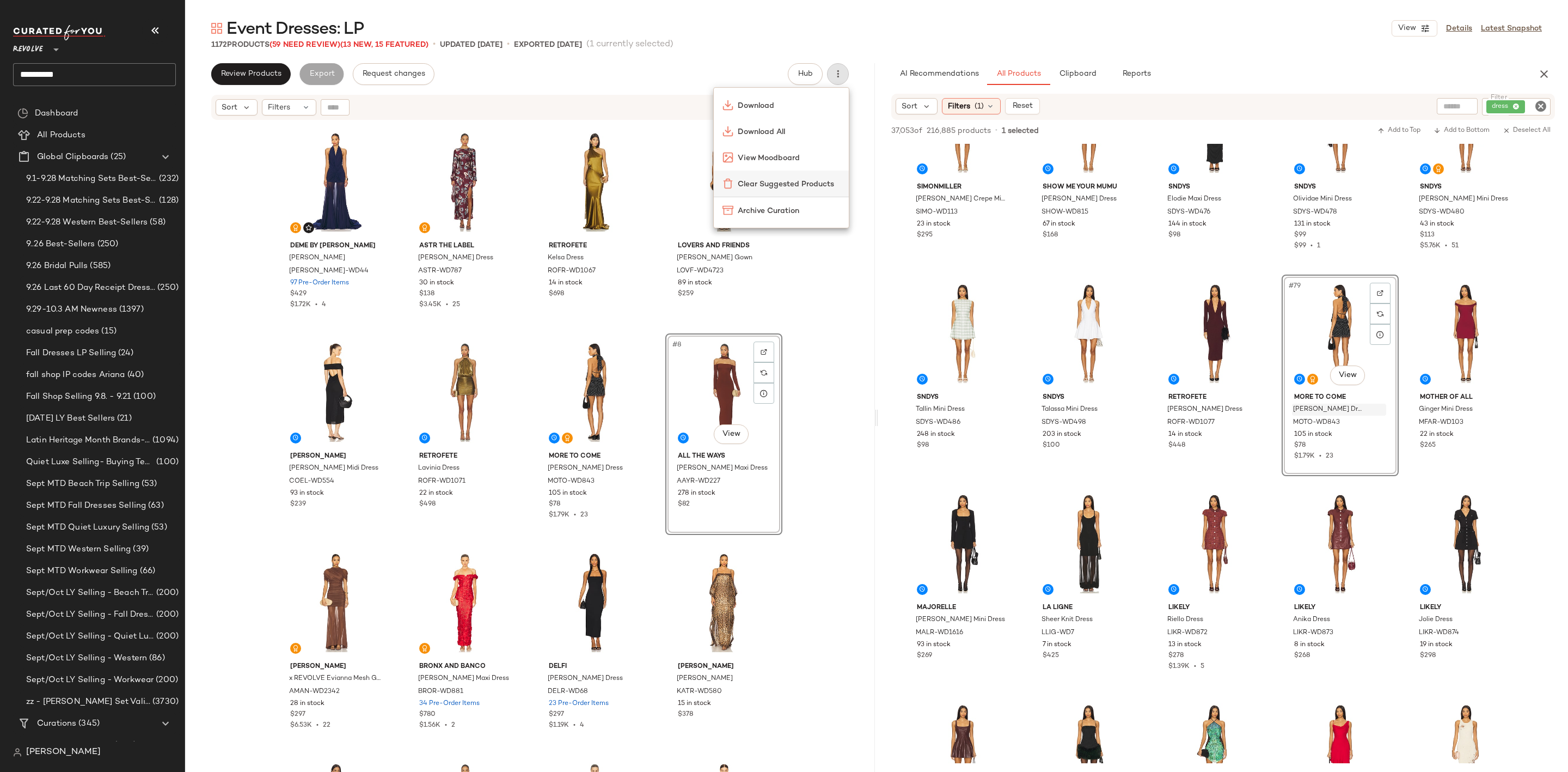
click at [812, 180] on span "Clear Suggested Products" at bounding box center [788, 184] width 102 height 11
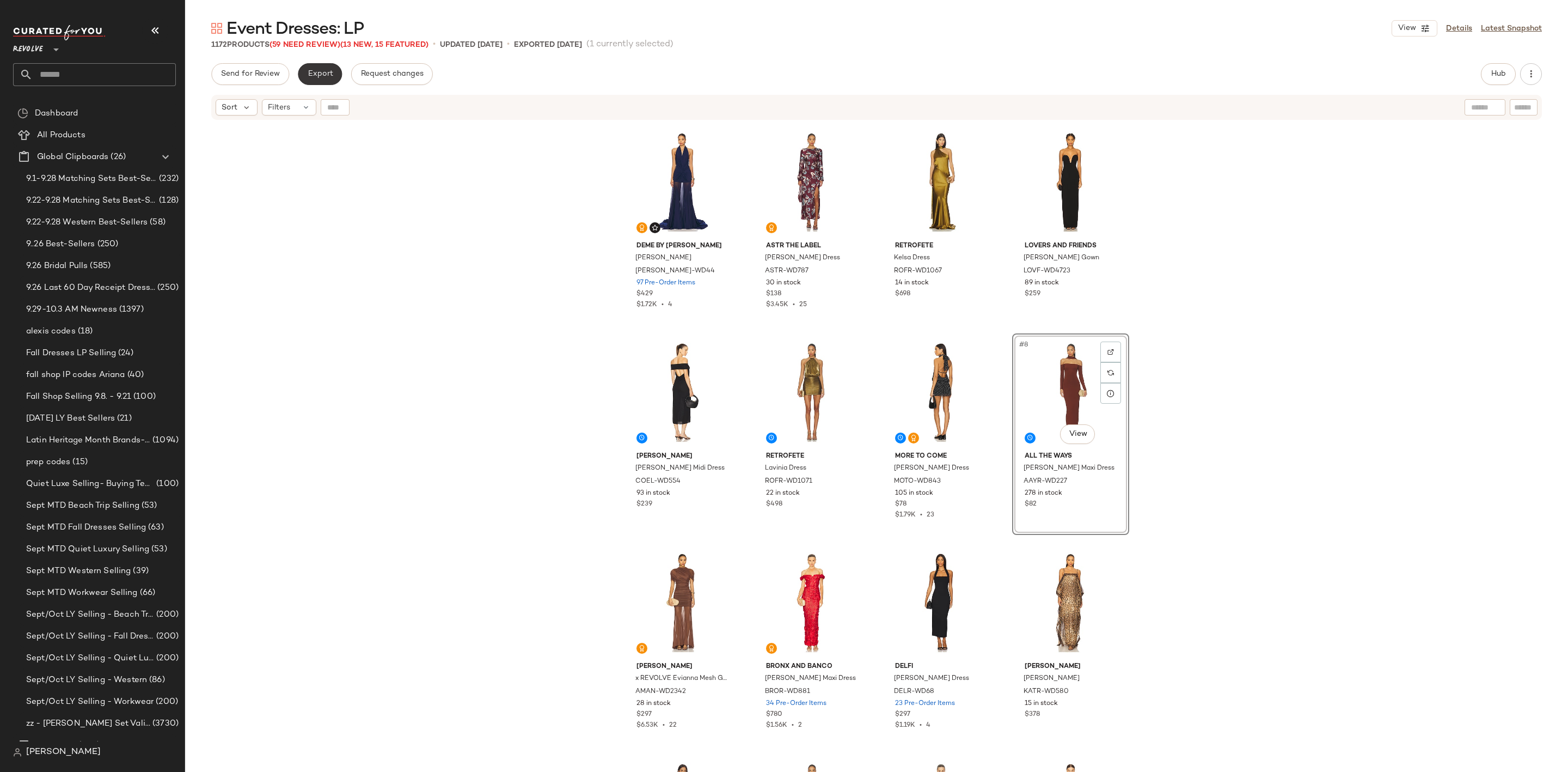
click at [327, 66] on button "Export" at bounding box center [320, 74] width 44 height 21
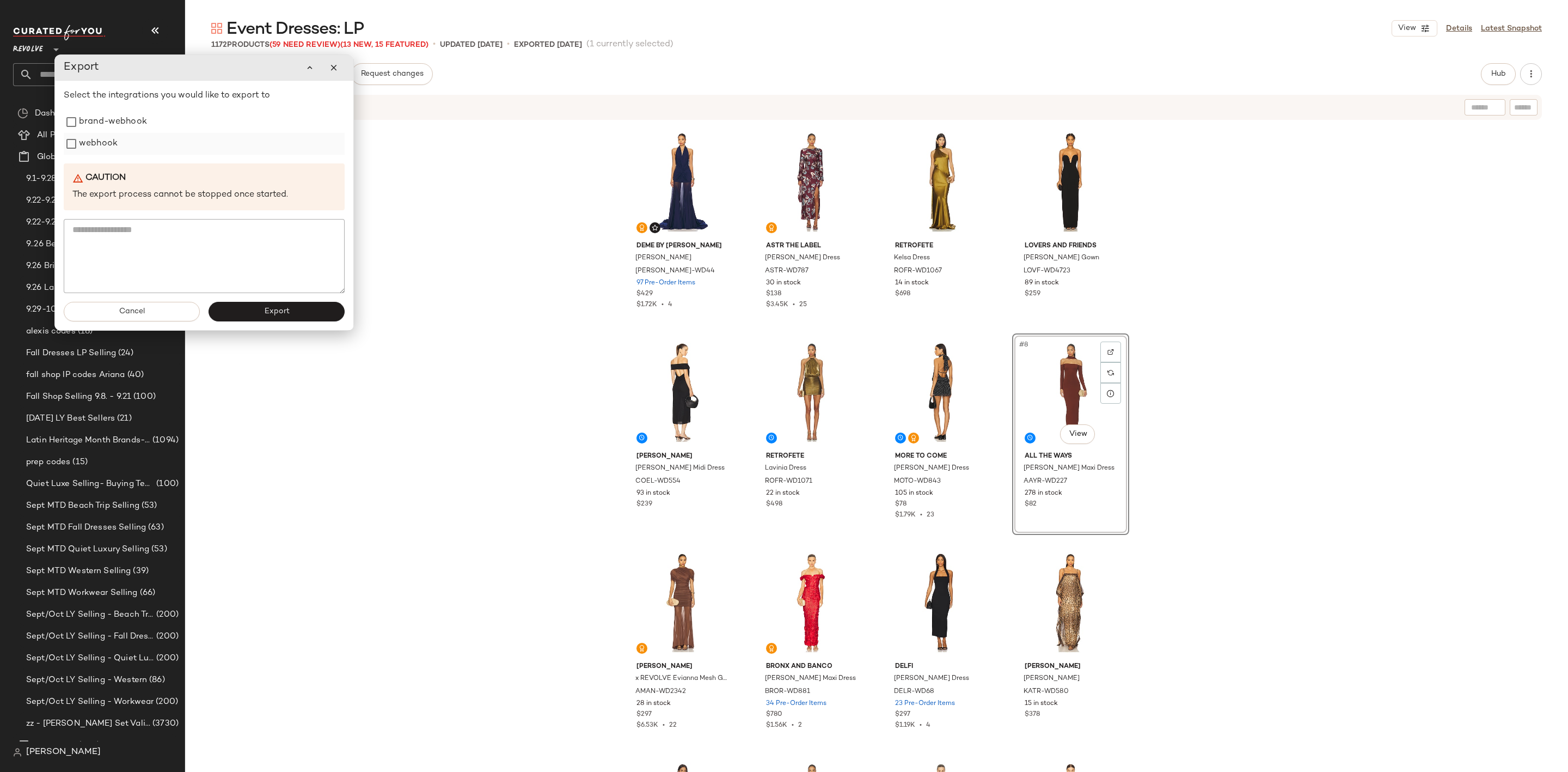
click at [88, 144] on label "webhook" at bounding box center [98, 144] width 39 height 21
click at [236, 322] on div "Cancel Export" at bounding box center [204, 311] width 298 height 37
click at [250, 311] on button "Export" at bounding box center [277, 311] width 136 height 20
